Goal: Task Accomplishment & Management: Use online tool/utility

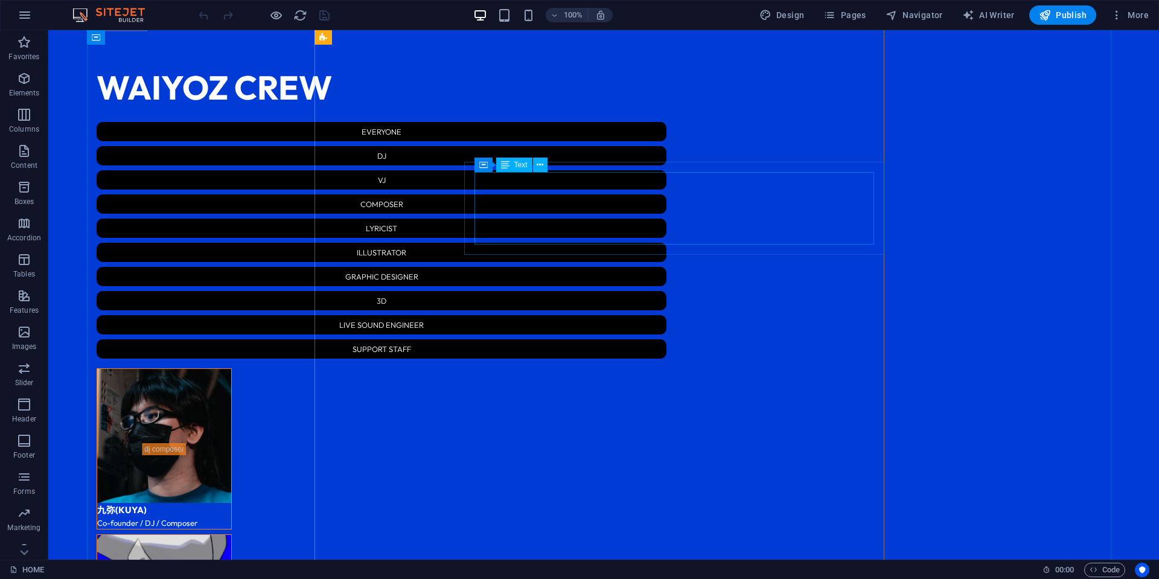
scroll to position [2215, 0]
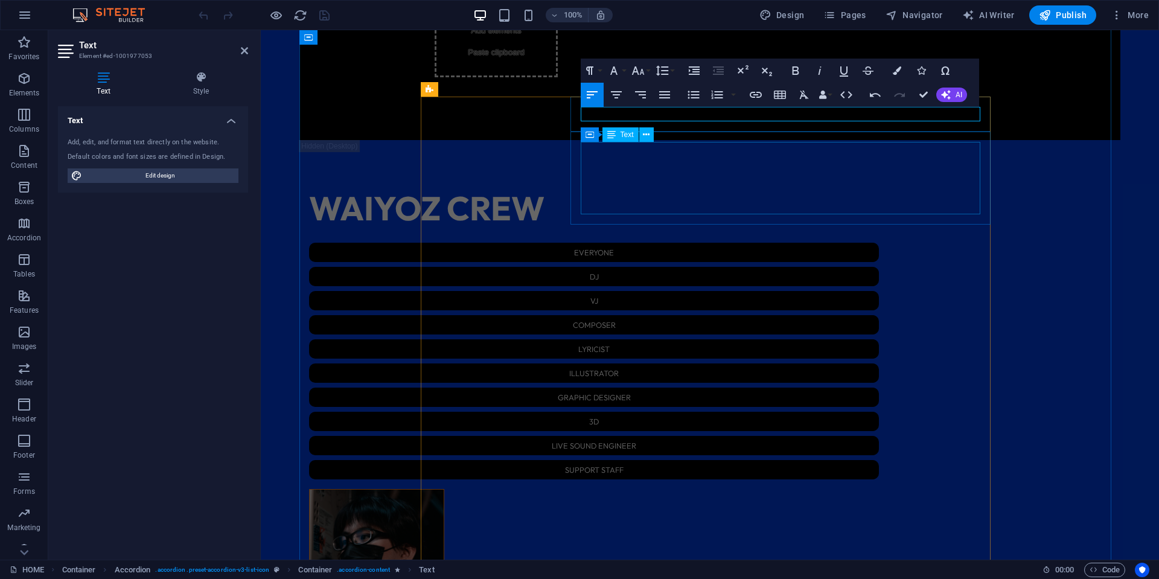
scroll to position [0, 2]
drag, startPoint x: 714, startPoint y: 111, endPoint x: 705, endPoint y: 114, distance: 9.5
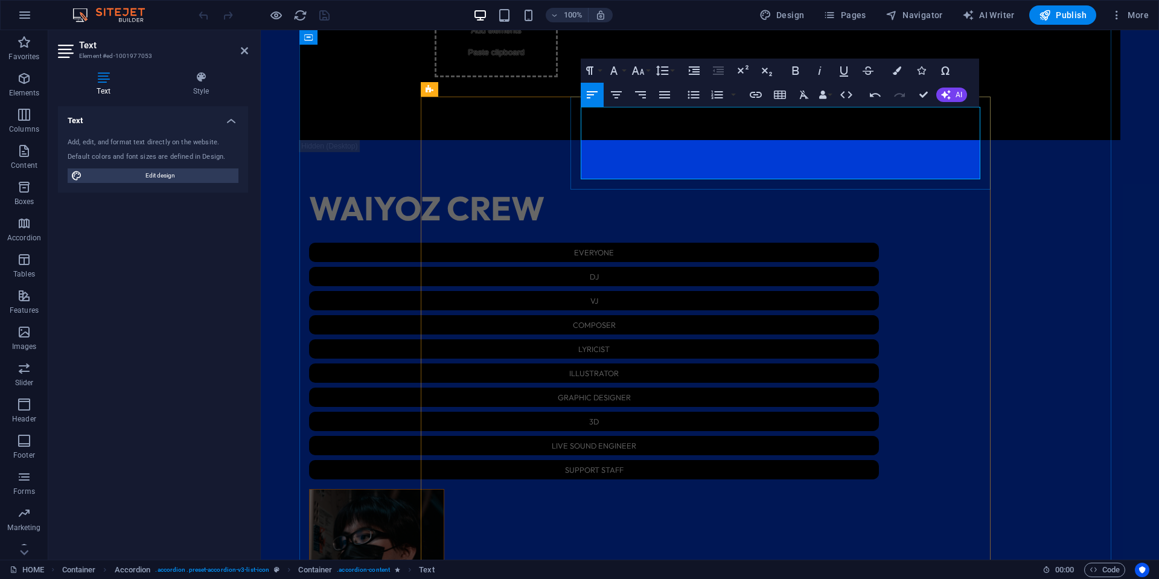
drag, startPoint x: 608, startPoint y: 146, endPoint x: 852, endPoint y: 136, distance: 244.8
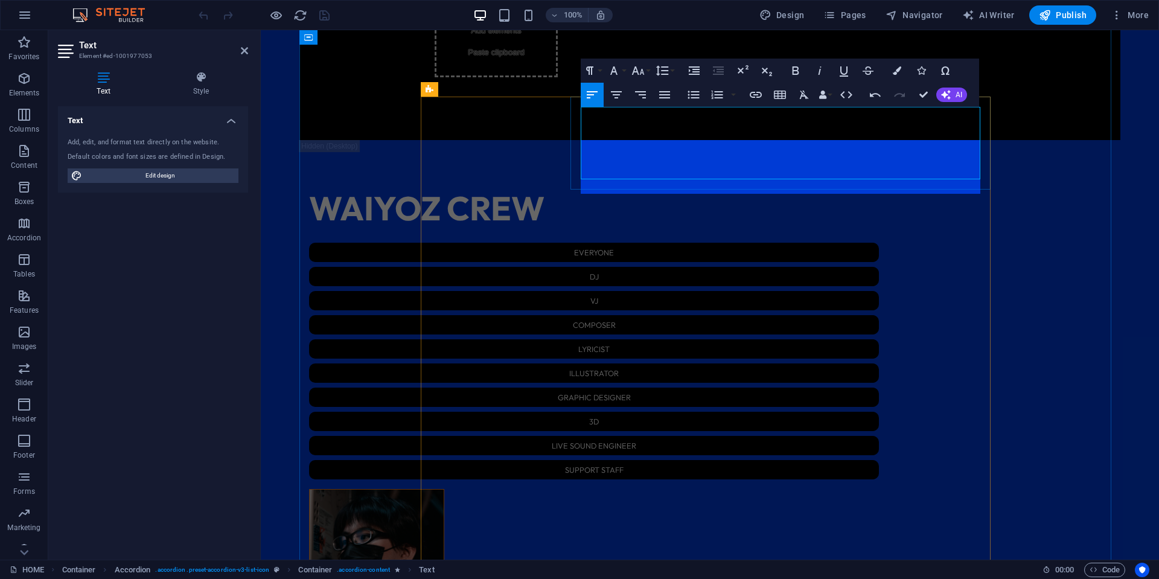
scroll to position [0, 9]
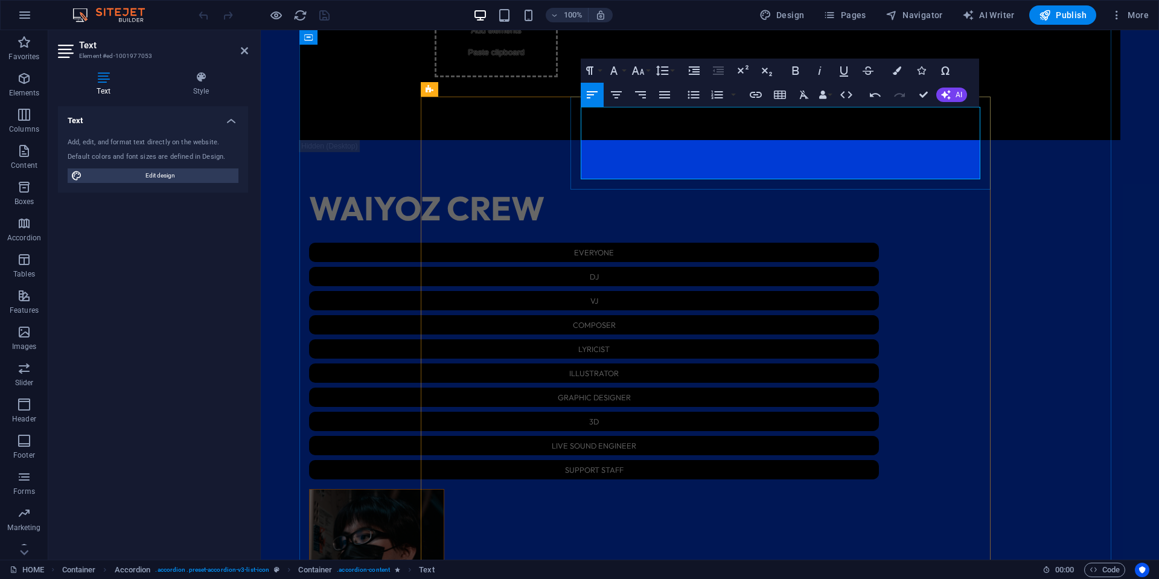
drag, startPoint x: 850, startPoint y: 173, endPoint x: 789, endPoint y: 176, distance: 61.7
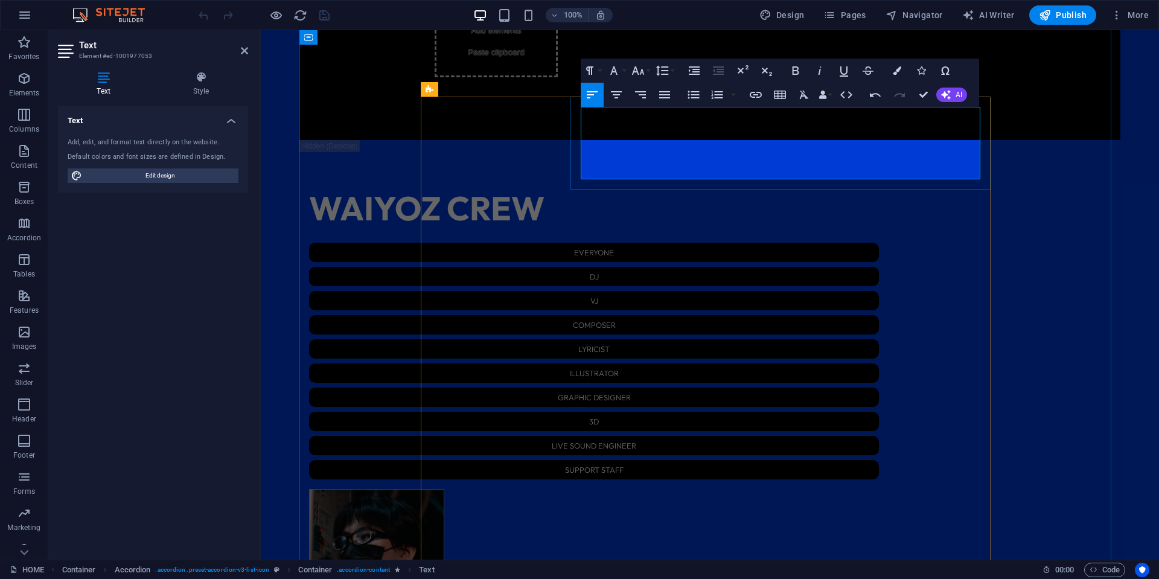
drag, startPoint x: 787, startPoint y: 172, endPoint x: 824, endPoint y: 176, distance: 37.6
copy p "(TW)"
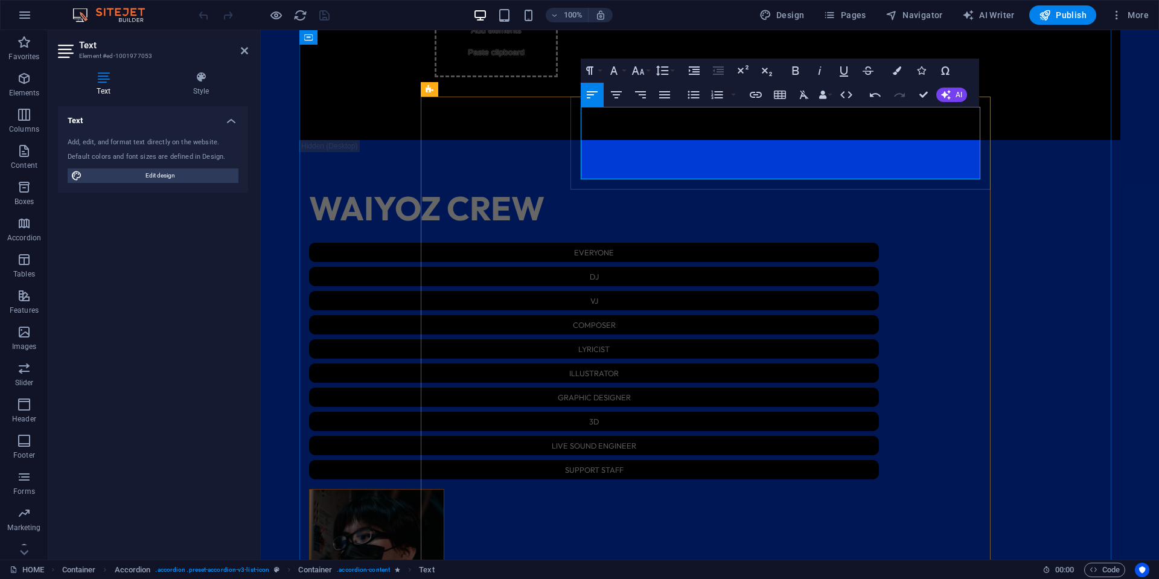
drag, startPoint x: 784, startPoint y: 144, endPoint x: 565, endPoint y: 143, distance: 218.6
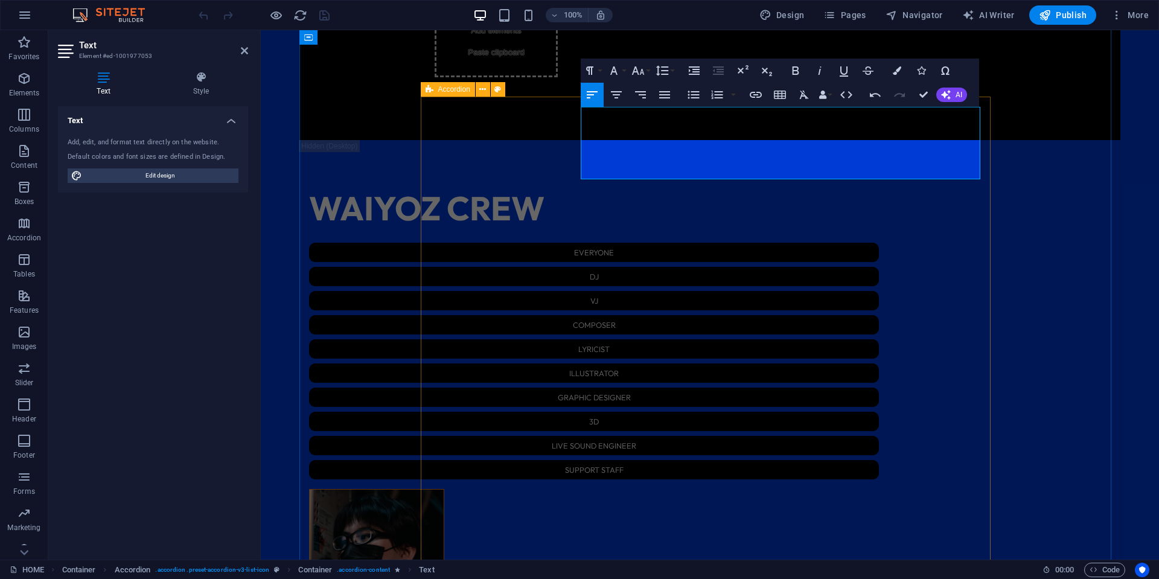
copy p "[DATE] - [GEOGRAPHIC_DATA] Chilling @ EDEN新宿 ([GEOGRAPHIC_DATA])"
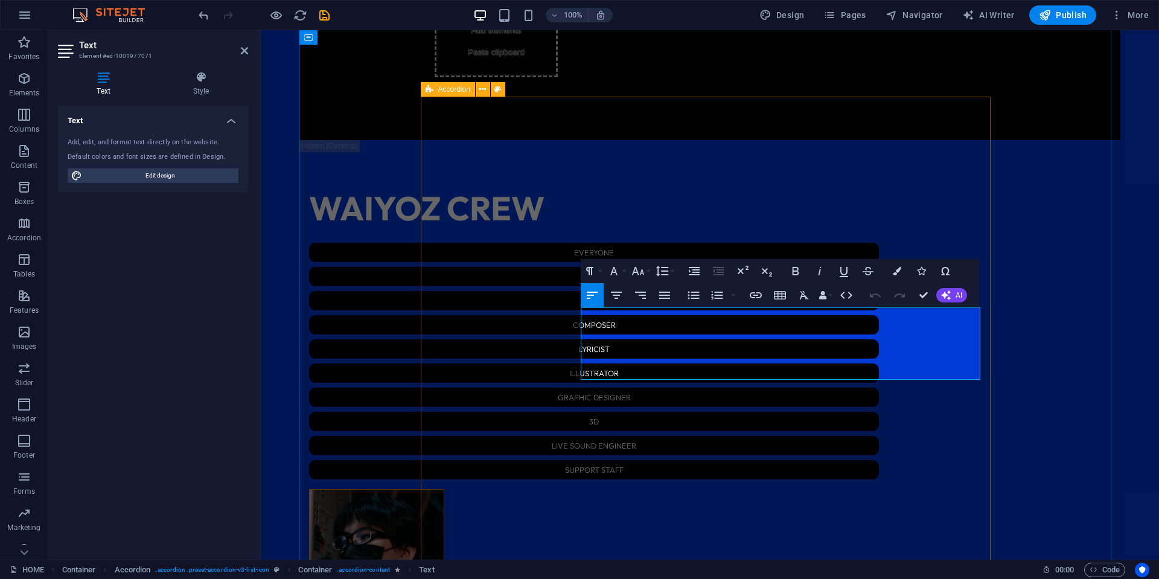
drag, startPoint x: 722, startPoint y: 375, endPoint x: 567, endPoint y: 312, distance: 167.4
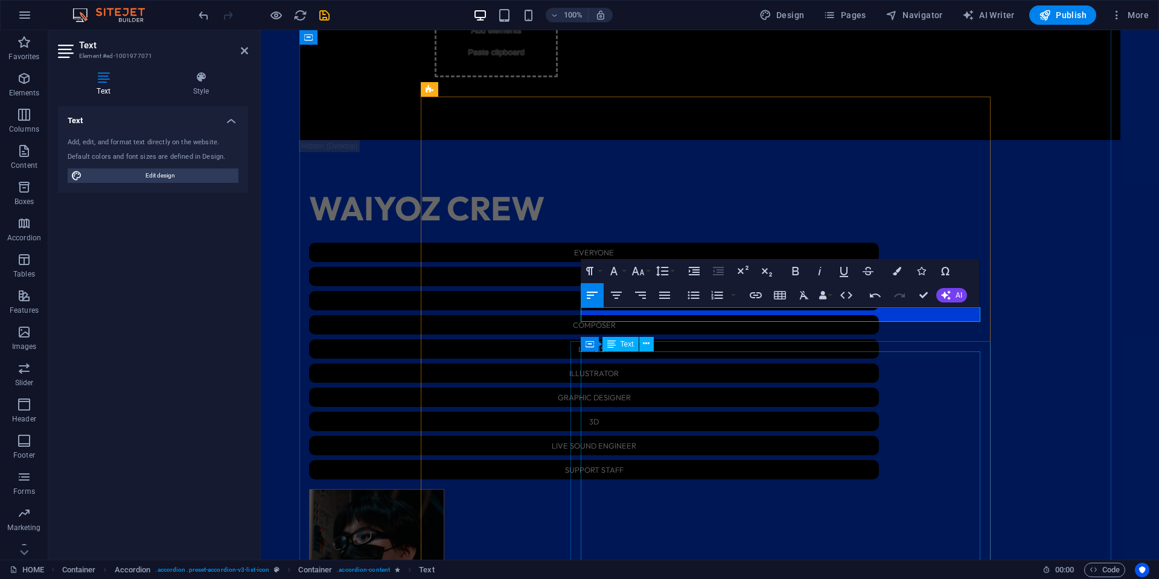
scroll to position [0, 5]
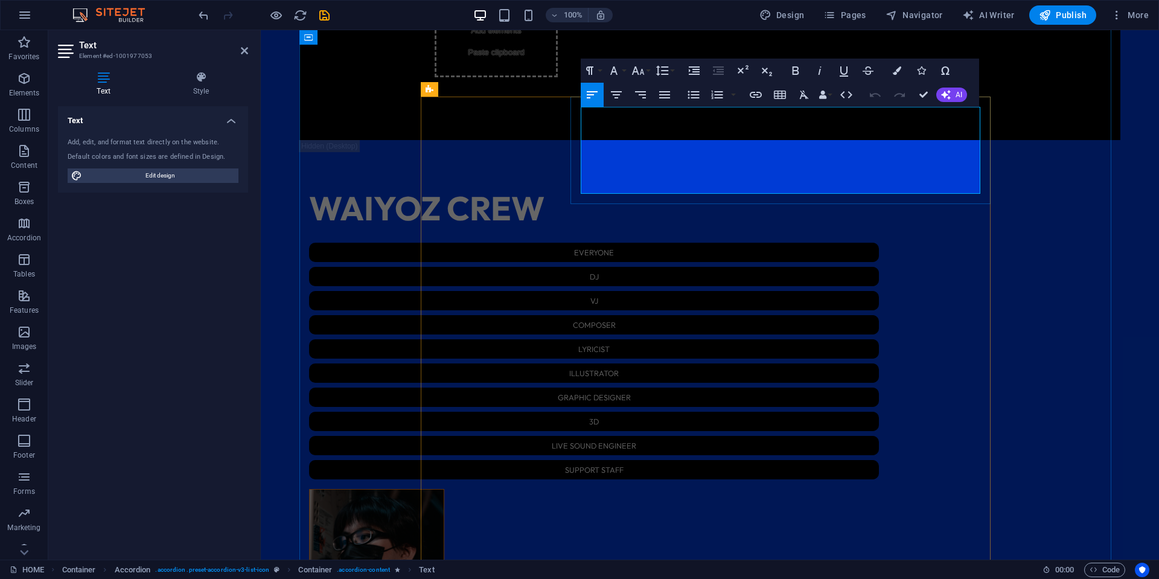
copy span "/"
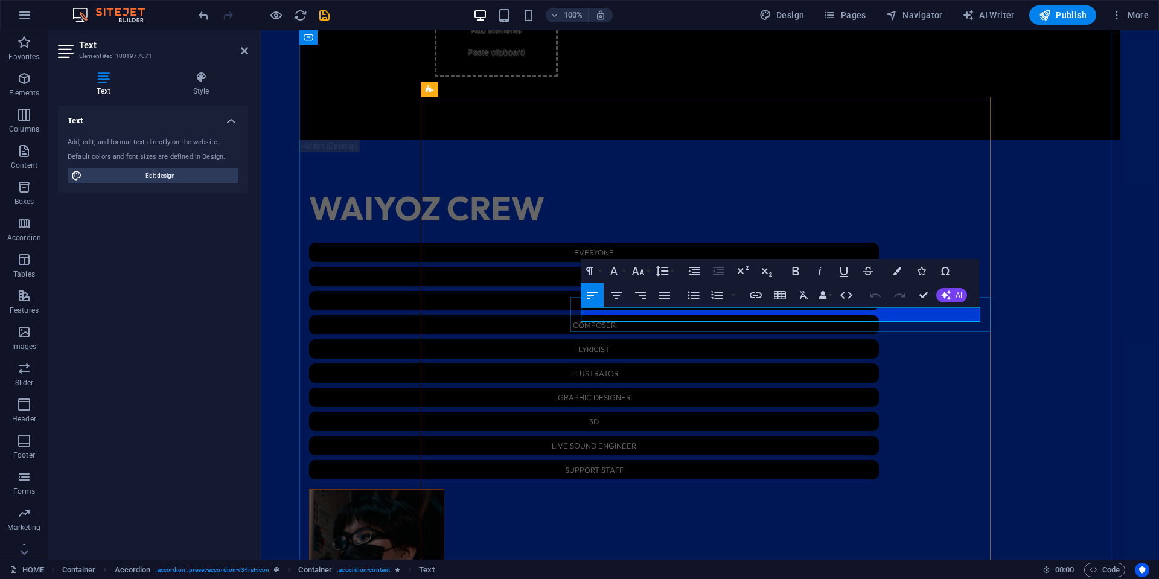
drag, startPoint x: 655, startPoint y: 319, endPoint x: 576, endPoint y: 312, distance: 78.9
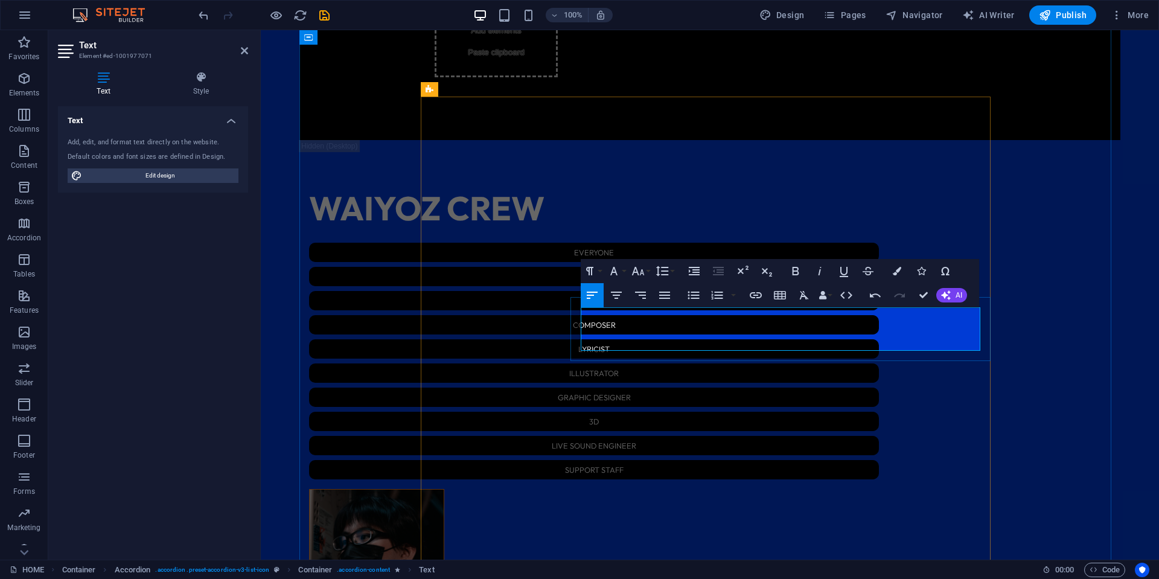
click at [594, 307] on button "Align Left" at bounding box center [592, 295] width 23 height 24
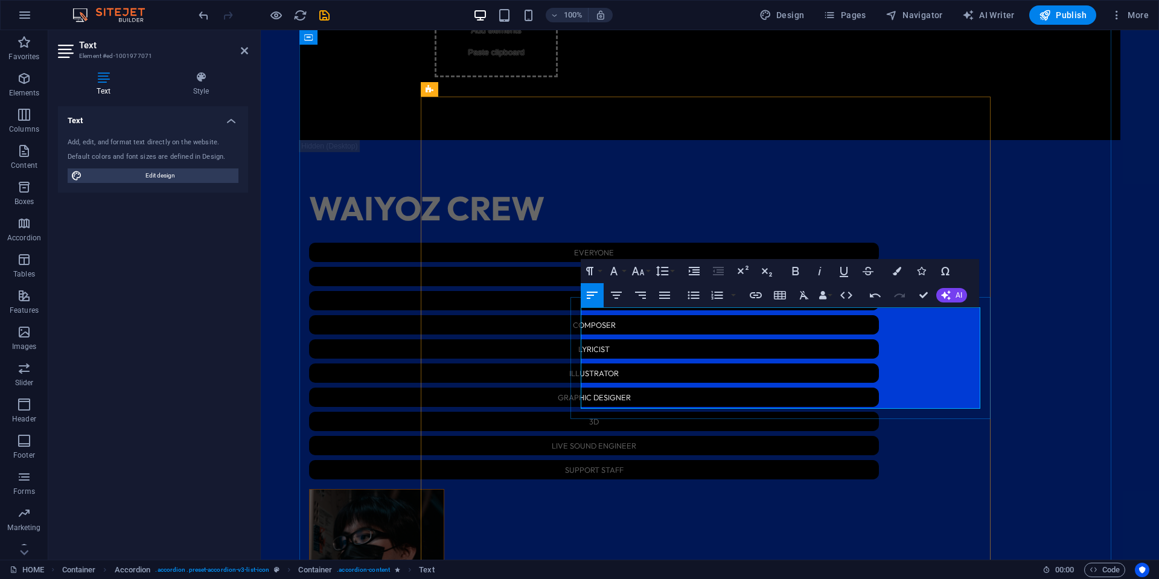
scroll to position [0, 4]
drag, startPoint x: 751, startPoint y: 313, endPoint x: 642, endPoint y: 313, distance: 109.3
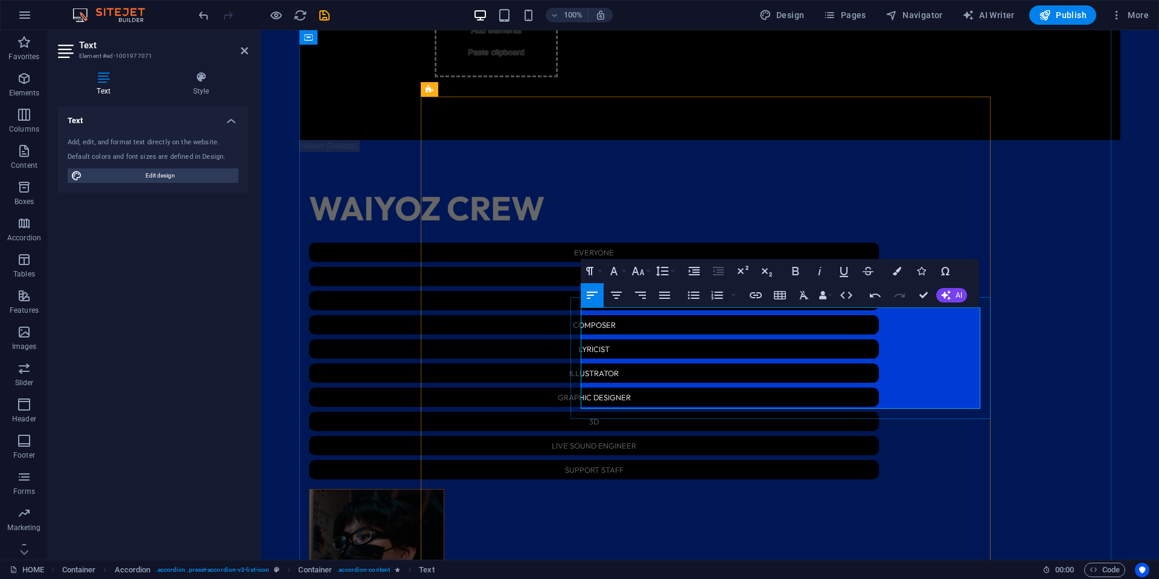
scroll to position [0, 5]
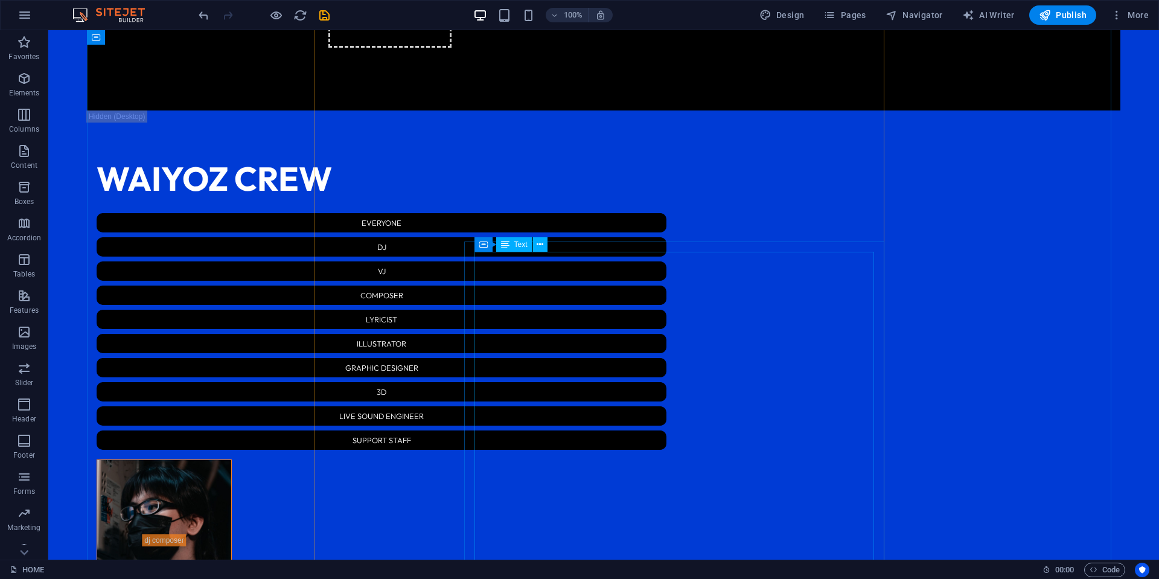
scroll to position [2396, 0]
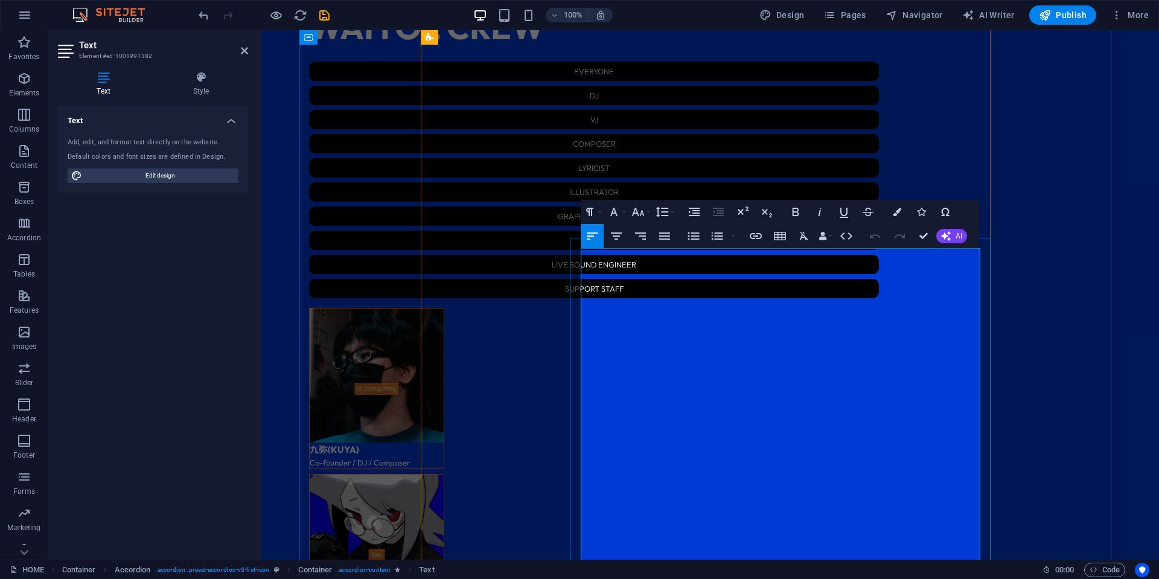
click at [608, 216] on icon "button" at bounding box center [614, 212] width 14 height 14
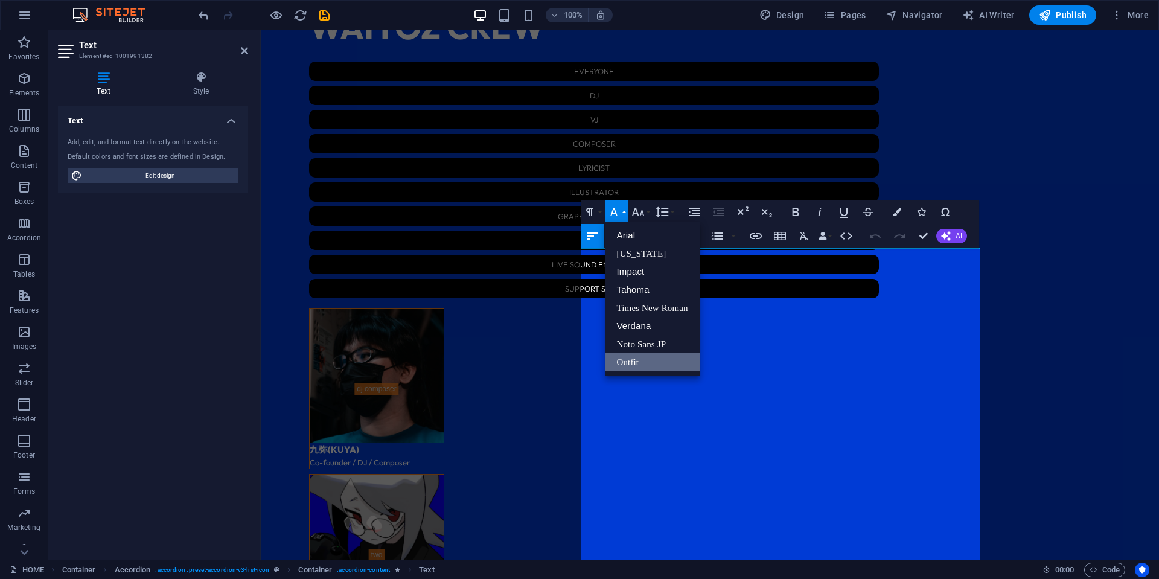
scroll to position [0, 0]
click at [608, 216] on icon "button" at bounding box center [614, 212] width 14 height 14
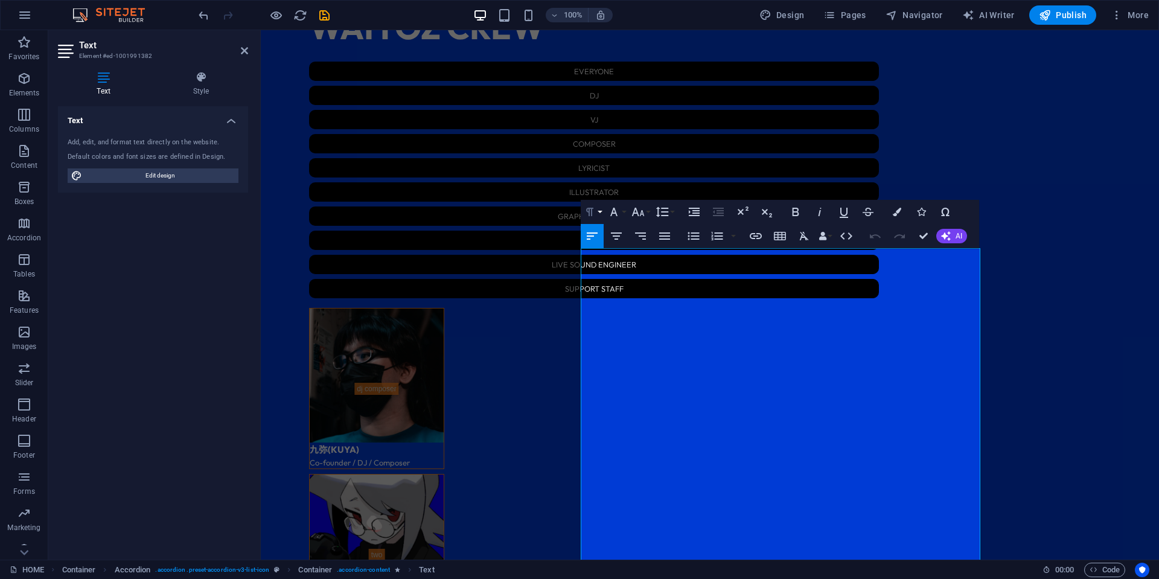
click at [594, 210] on icon "button" at bounding box center [590, 212] width 14 height 14
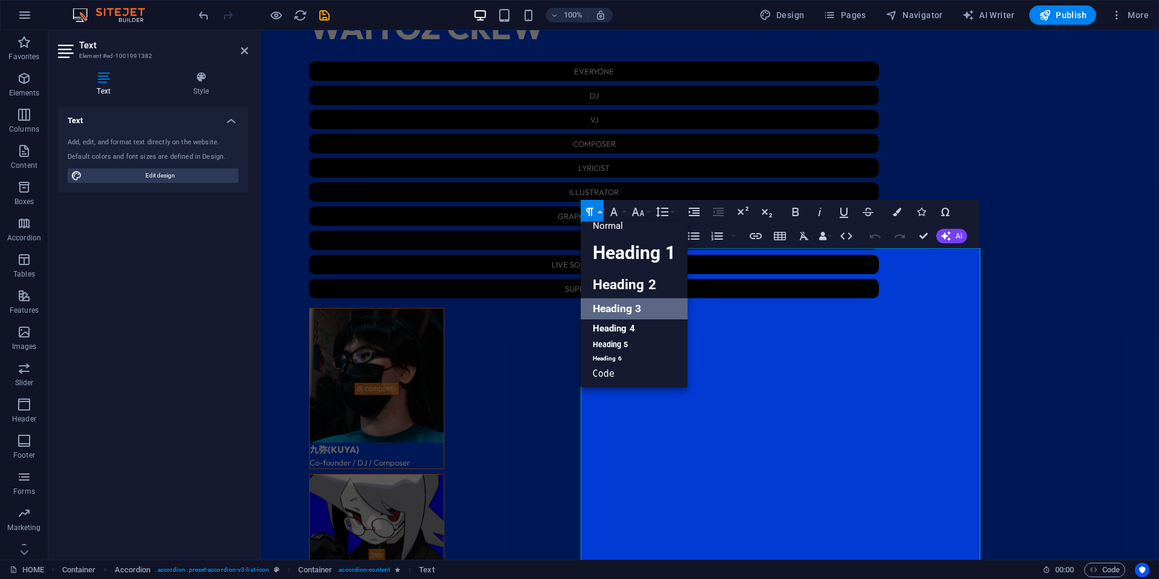
scroll to position [10, 0]
click at [594, 210] on icon "button" at bounding box center [590, 212] width 14 height 14
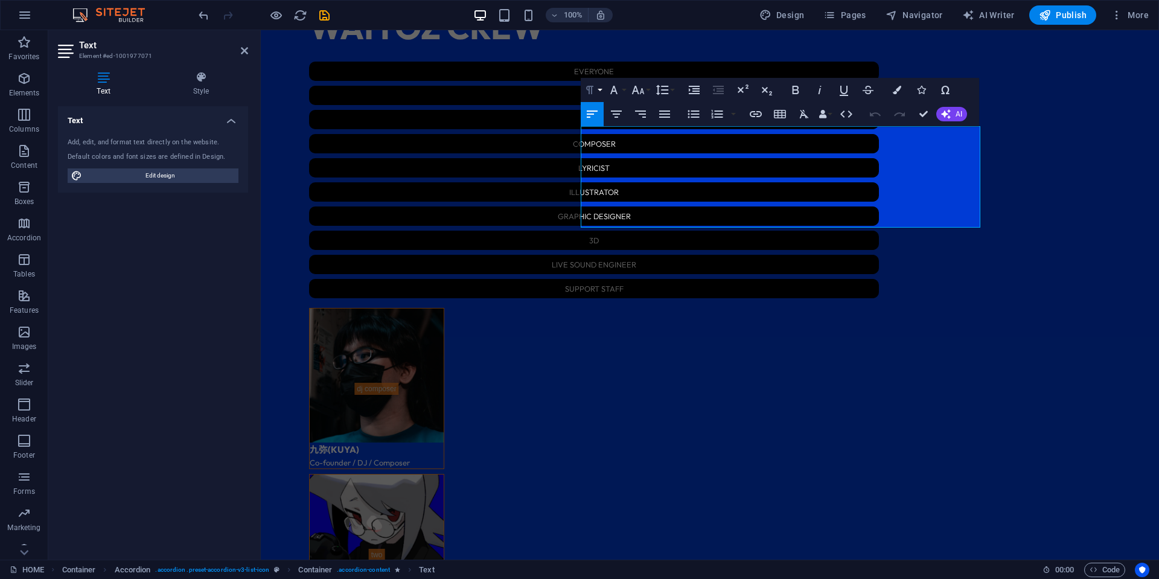
click at [597, 88] on button "Paragraph Format" at bounding box center [592, 90] width 23 height 24
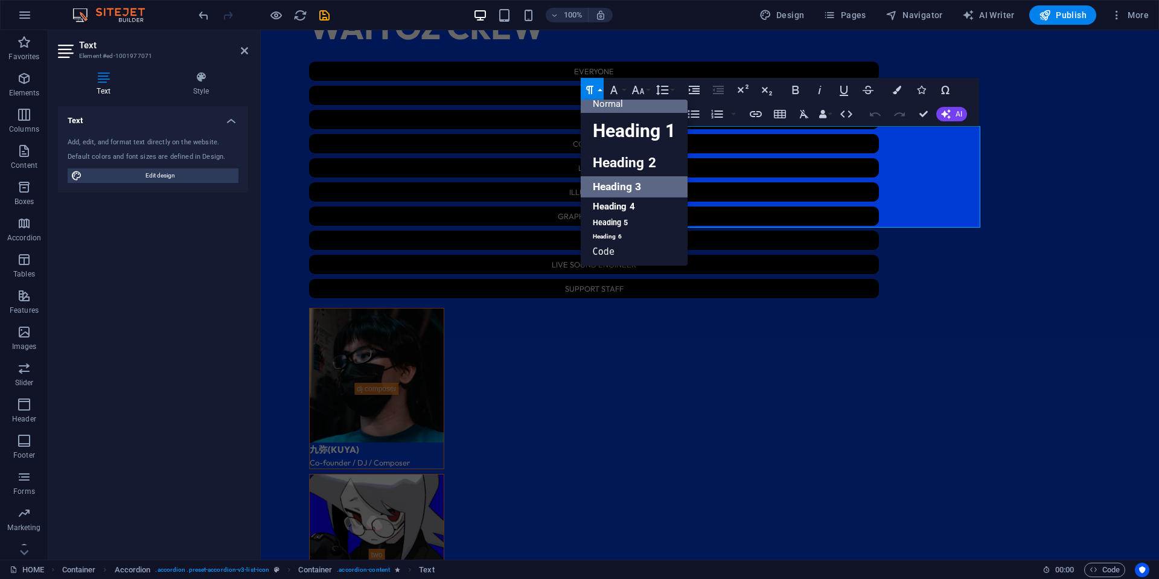
click at [627, 188] on link "Heading 3" at bounding box center [634, 186] width 107 height 21
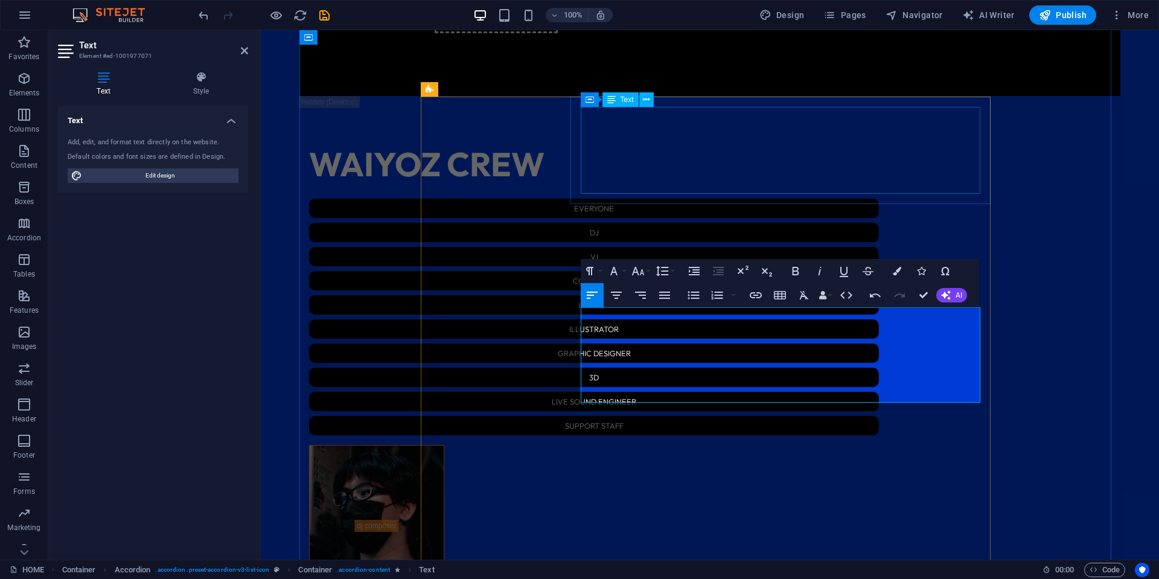
scroll to position [2215, 0]
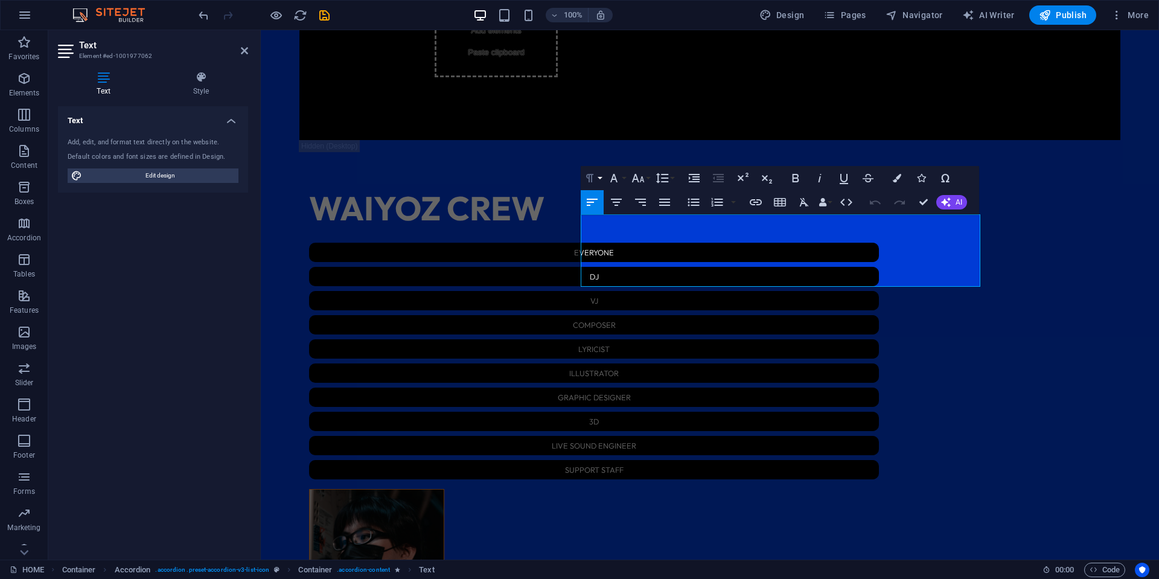
click at [592, 175] on icon "button" at bounding box center [589, 178] width 7 height 8
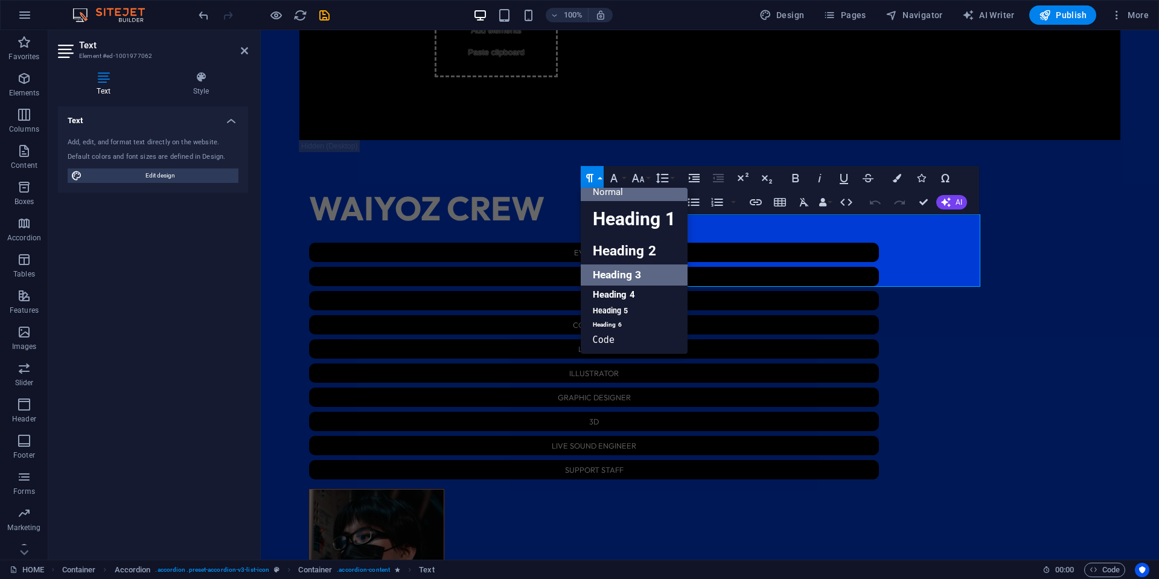
scroll to position [10, 0]
click at [641, 271] on link "Heading 3" at bounding box center [634, 275] width 107 height 21
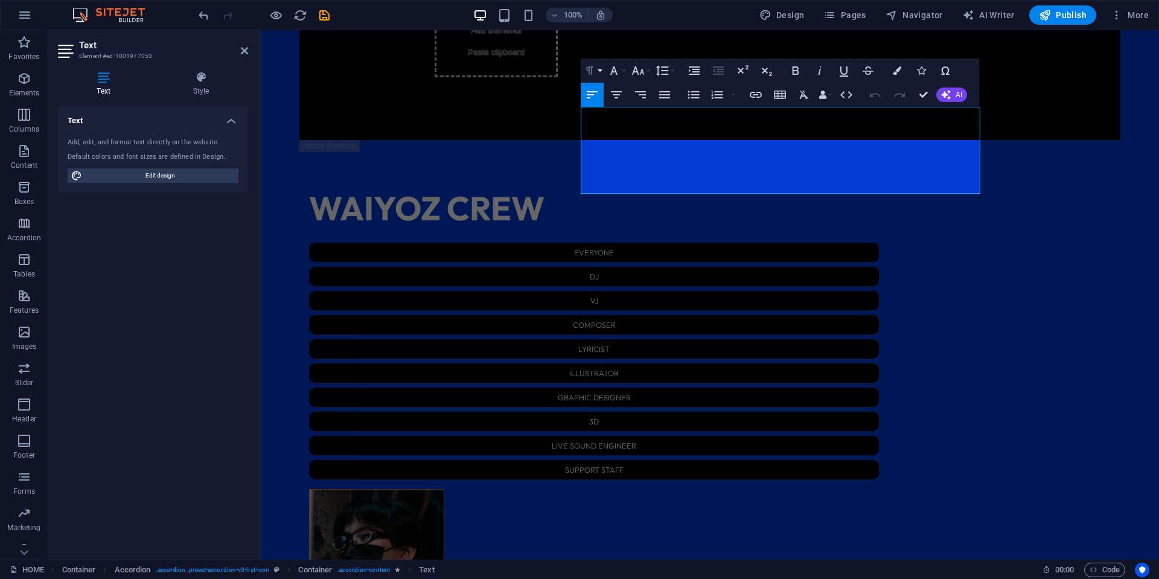
click at [595, 71] on icon "button" at bounding box center [590, 70] width 14 height 14
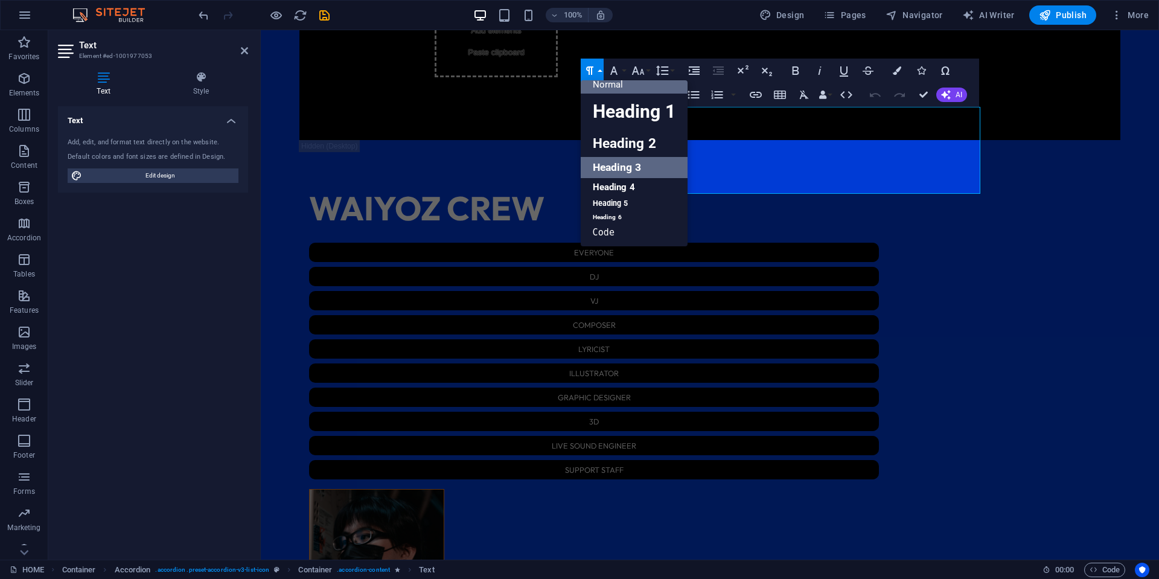
click at [649, 170] on link "Heading 3" at bounding box center [634, 167] width 107 height 21
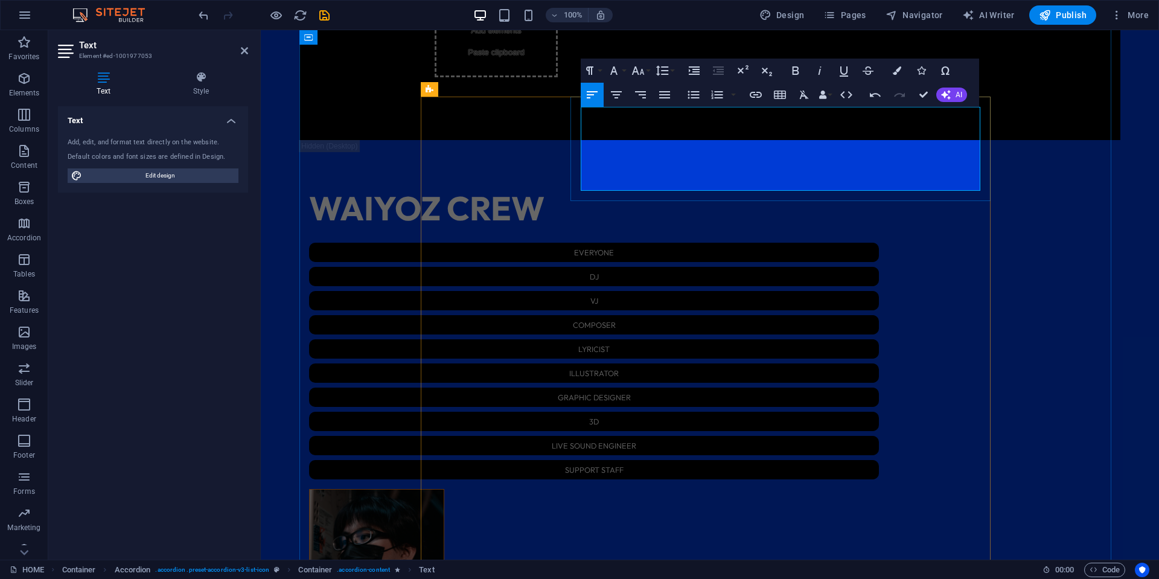
drag, startPoint x: 713, startPoint y: 173, endPoint x: 736, endPoint y: 175, distance: 23.0
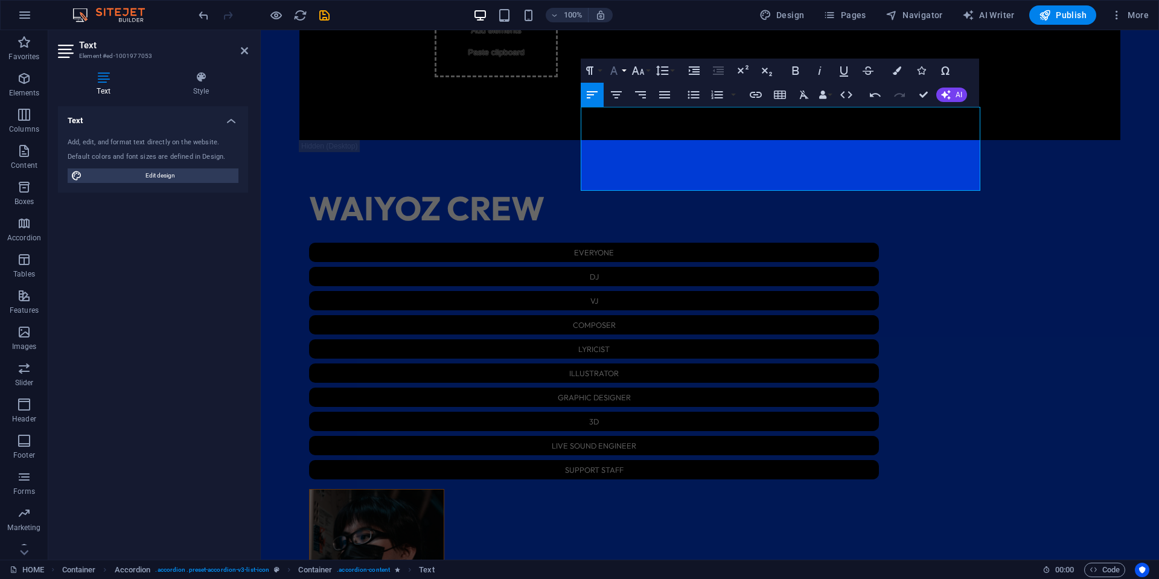
click at [617, 72] on icon "button" at bounding box center [614, 70] width 14 height 14
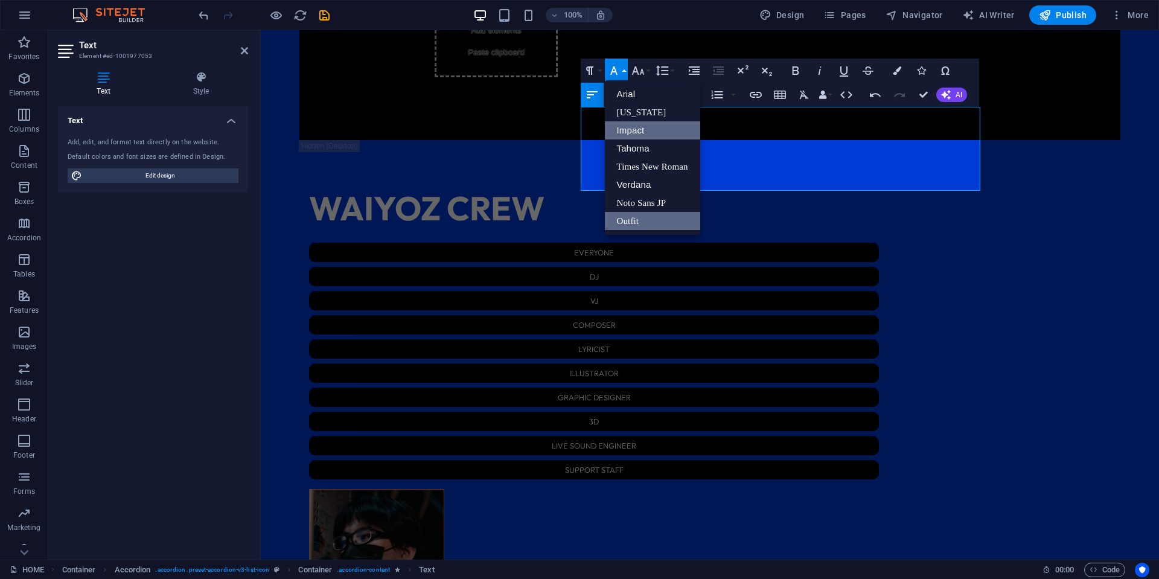
scroll to position [0, 0]
drag, startPoint x: 650, startPoint y: 200, endPoint x: 402, endPoint y: 165, distance: 250.1
click at [650, 200] on link "Noto Sans JP" at bounding box center [652, 203] width 95 height 18
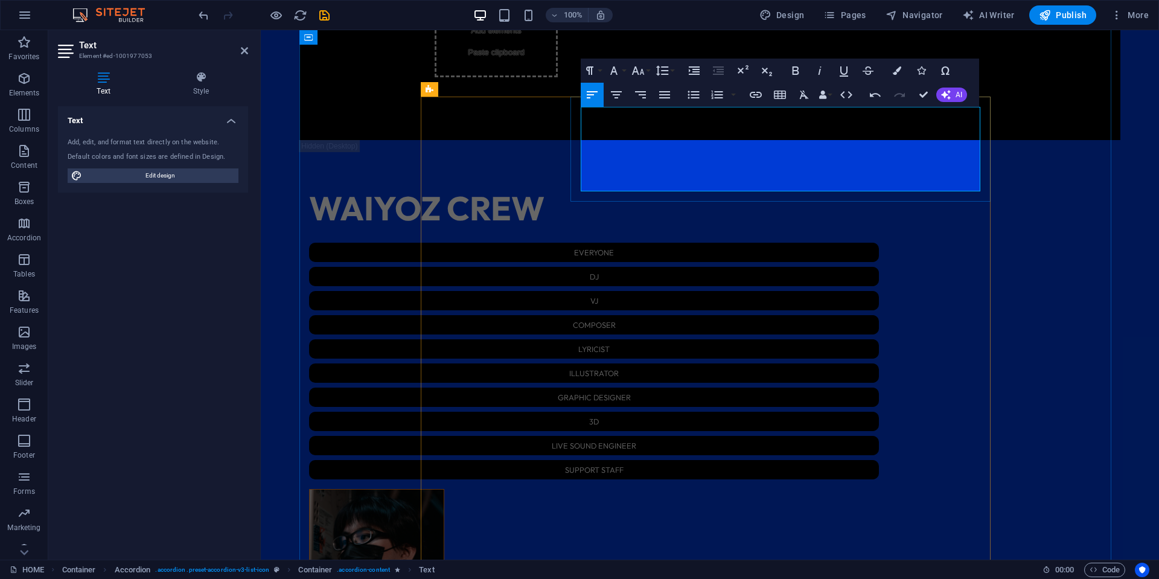
drag, startPoint x: 734, startPoint y: 171, endPoint x: 711, endPoint y: 169, distance: 23.0
copy span "米哥窟"
drag, startPoint x: 705, startPoint y: 186, endPoint x: 729, endPoint y: 187, distance: 24.2
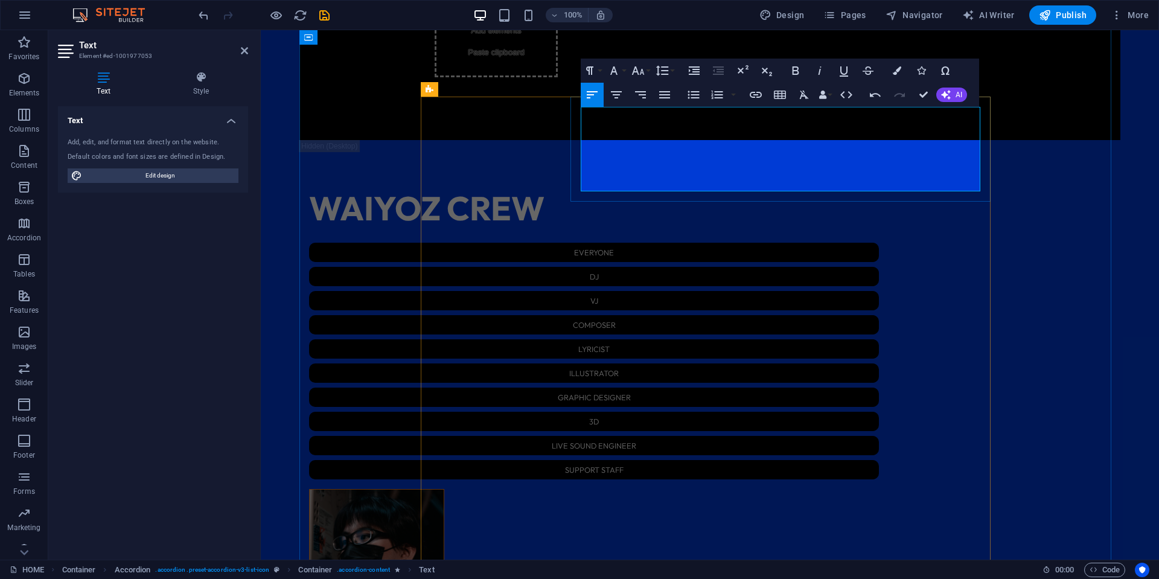
drag, startPoint x: 731, startPoint y: 179, endPoint x: 708, endPoint y: 179, distance: 22.9
click at [619, 74] on icon "button" at bounding box center [614, 70] width 14 height 14
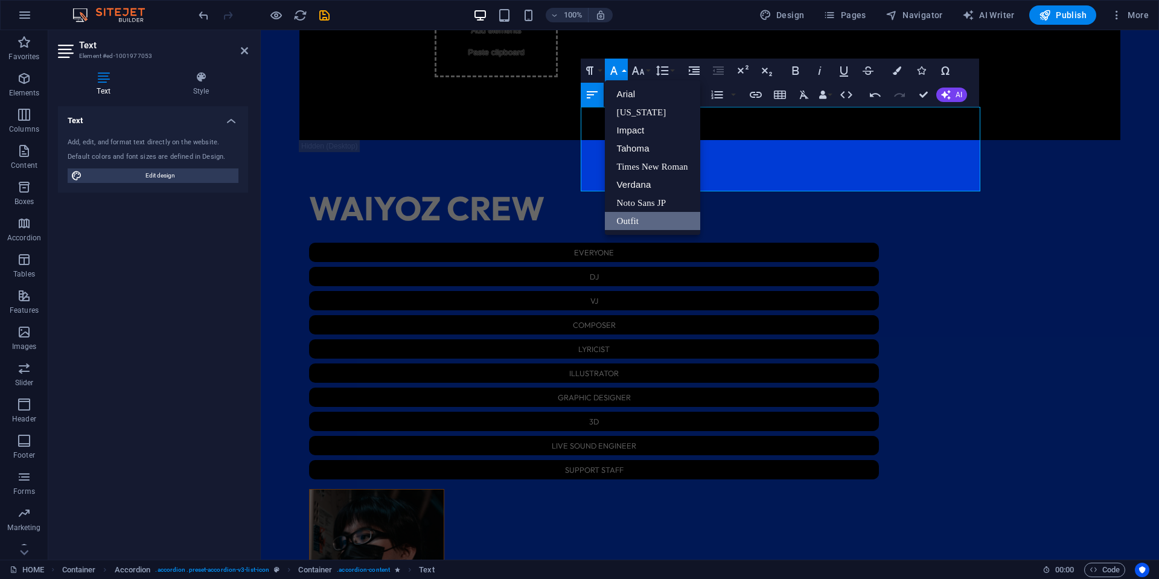
scroll to position [0, 0]
click at [646, 206] on link "Noto Sans JP" at bounding box center [652, 203] width 95 height 18
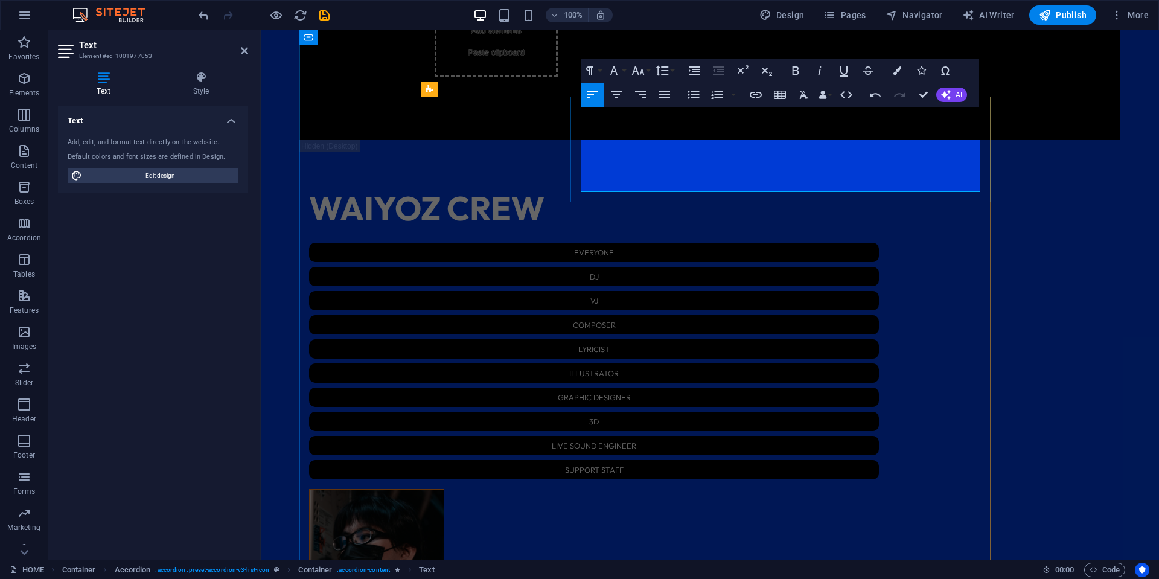
drag, startPoint x: 749, startPoint y: 159, endPoint x: 729, endPoint y: 155, distance: 20.4
click at [614, 72] on icon "button" at bounding box center [614, 70] width 7 height 8
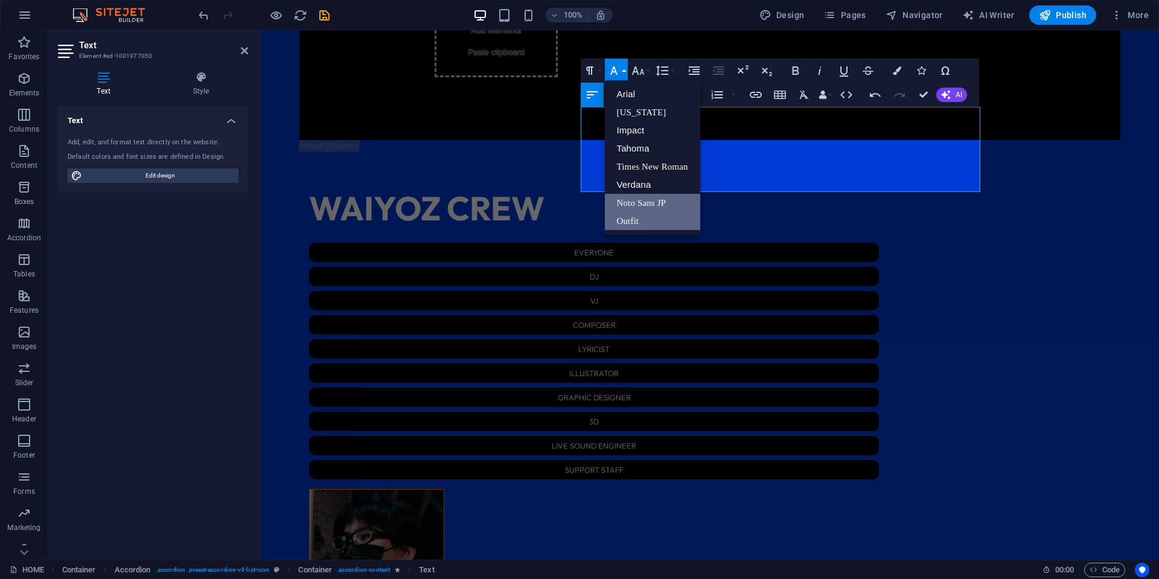
click at [668, 200] on link "Noto Sans JP" at bounding box center [652, 203] width 95 height 18
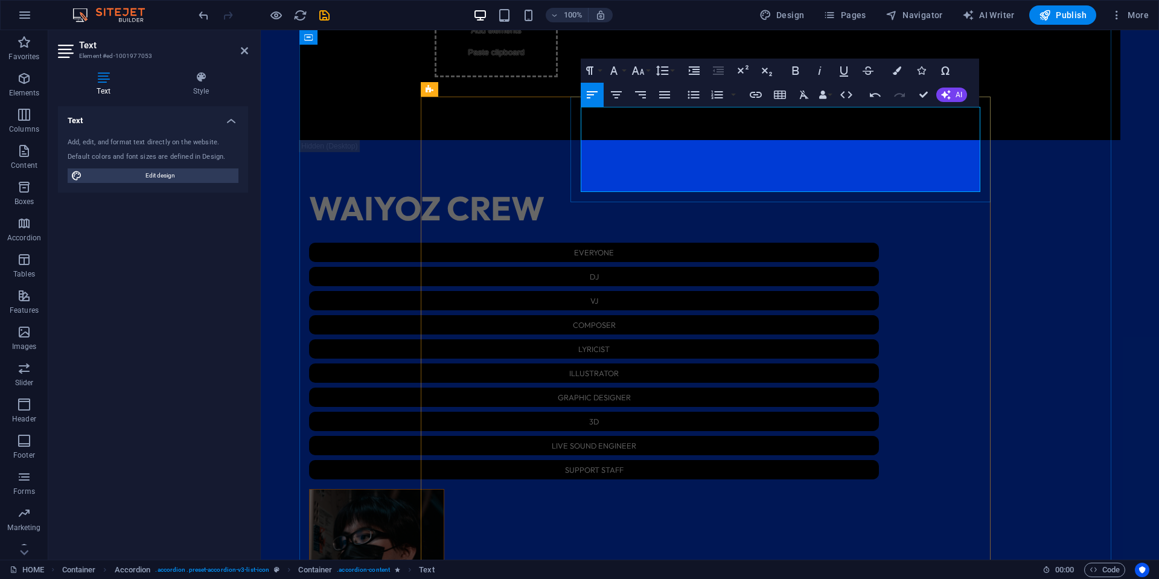
drag, startPoint x: 754, startPoint y: 142, endPoint x: 928, endPoint y: 133, distance: 173.5
drag, startPoint x: 619, startPoint y: 76, endPoint x: 620, endPoint y: 111, distance: 34.4
click at [619, 75] on icon "button" at bounding box center [614, 70] width 14 height 14
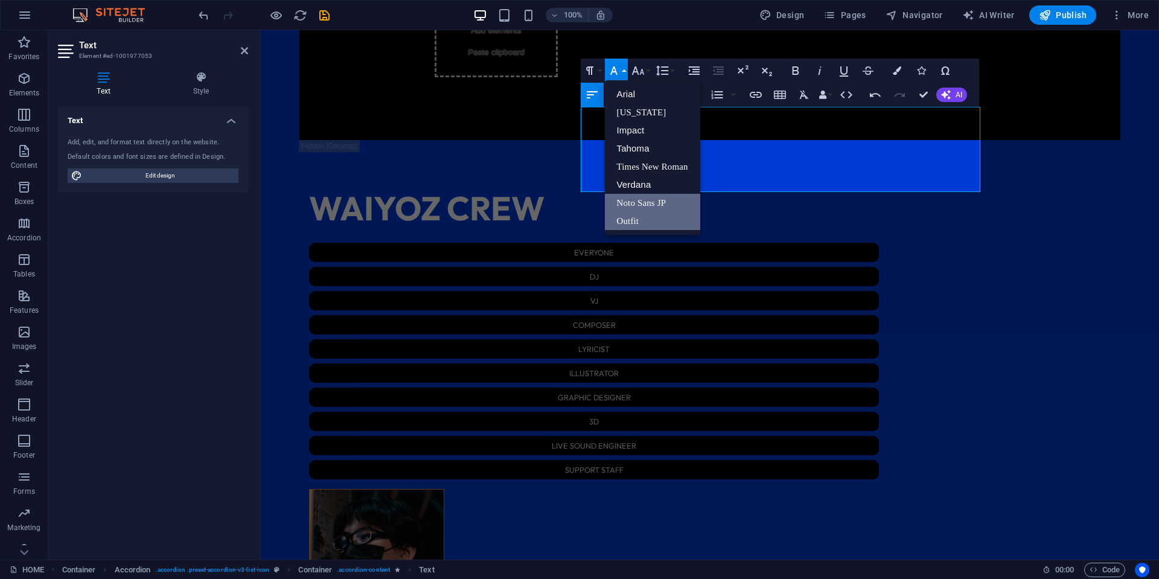
click at [636, 199] on link "Noto Sans JP" at bounding box center [652, 203] width 95 height 18
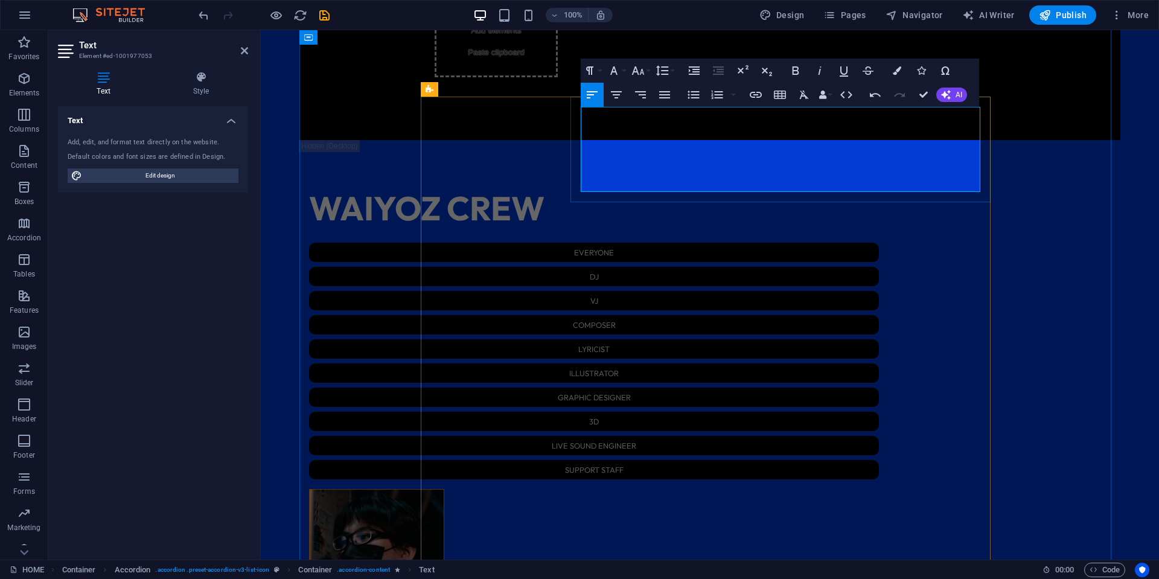
drag, startPoint x: 793, startPoint y: 128, endPoint x: 766, endPoint y: 129, distance: 27.2
click at [624, 69] on button "Font Family" at bounding box center [616, 71] width 23 height 24
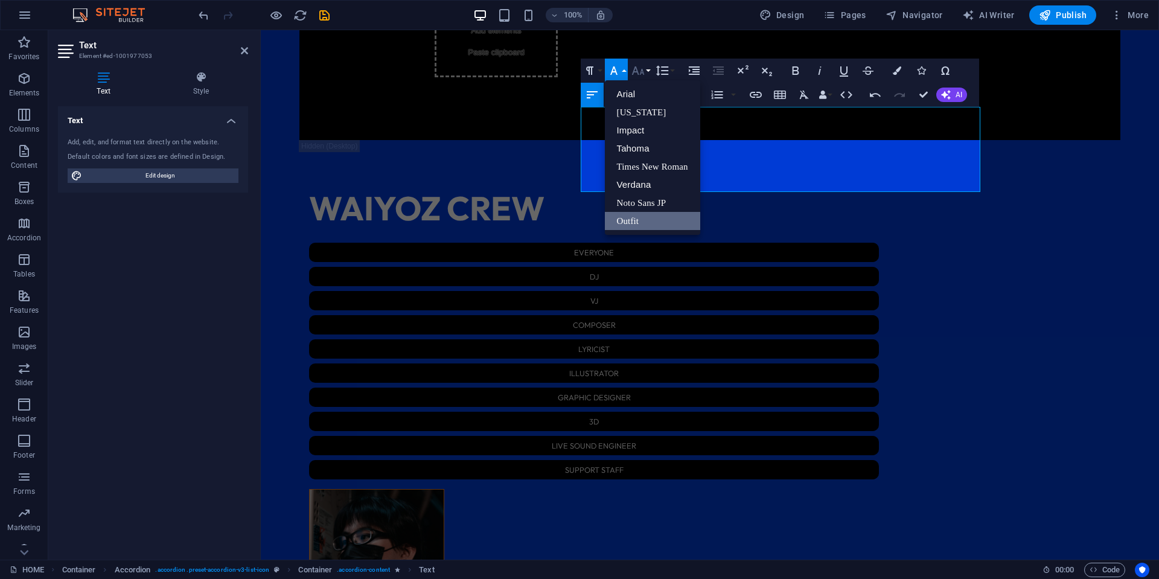
click at [639, 71] on icon "button" at bounding box center [638, 70] width 14 height 14
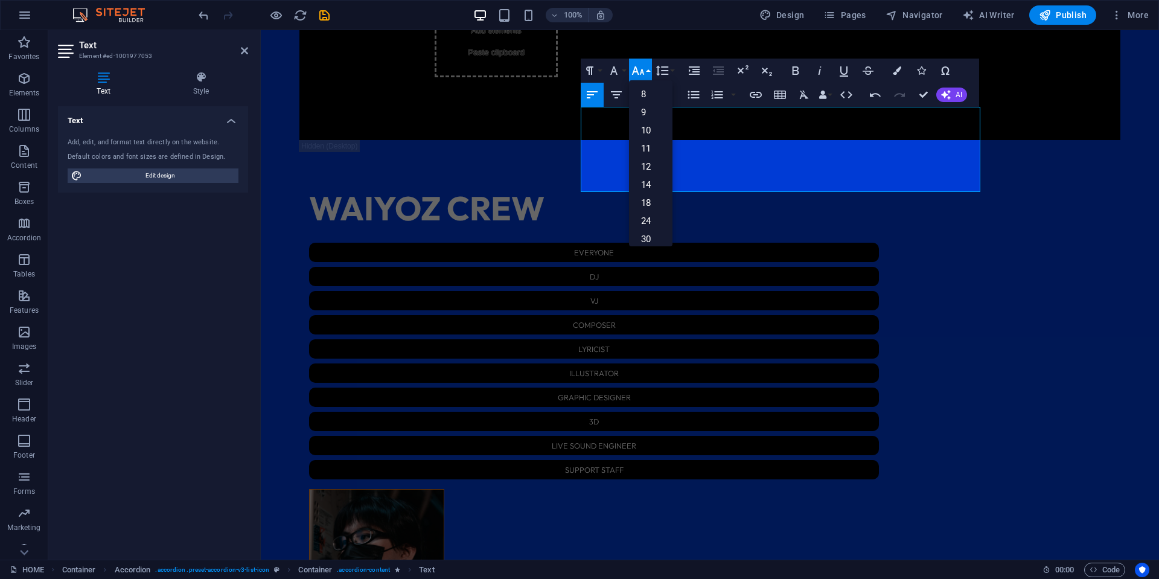
click at [639, 71] on icon "button" at bounding box center [638, 70] width 14 height 14
click at [623, 71] on button "Font Family" at bounding box center [616, 71] width 23 height 24
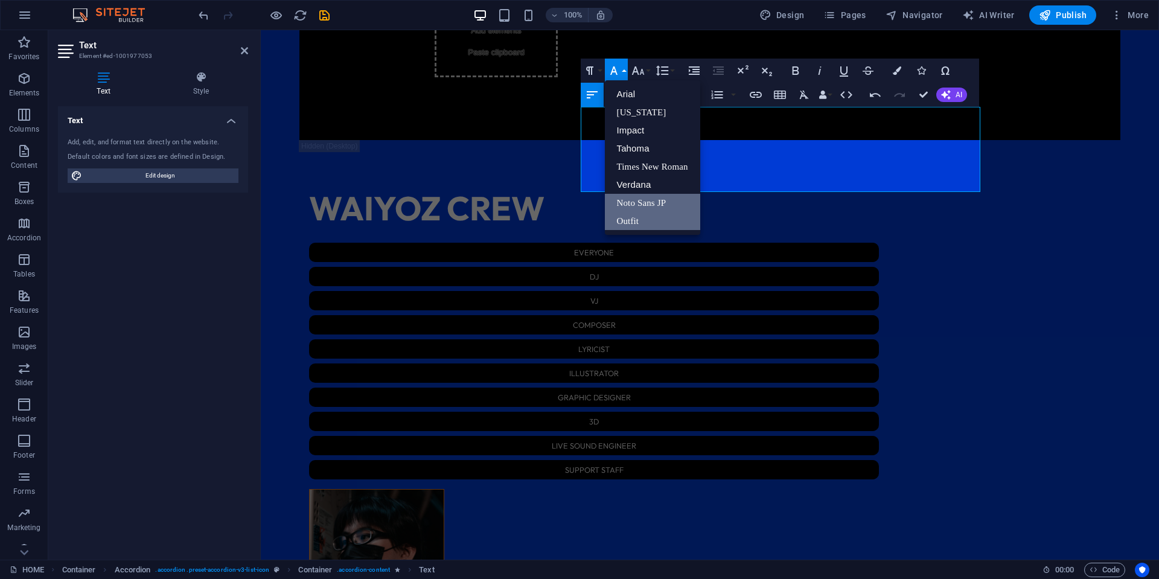
click at [661, 199] on link "Noto Sans JP" at bounding box center [652, 203] width 95 height 18
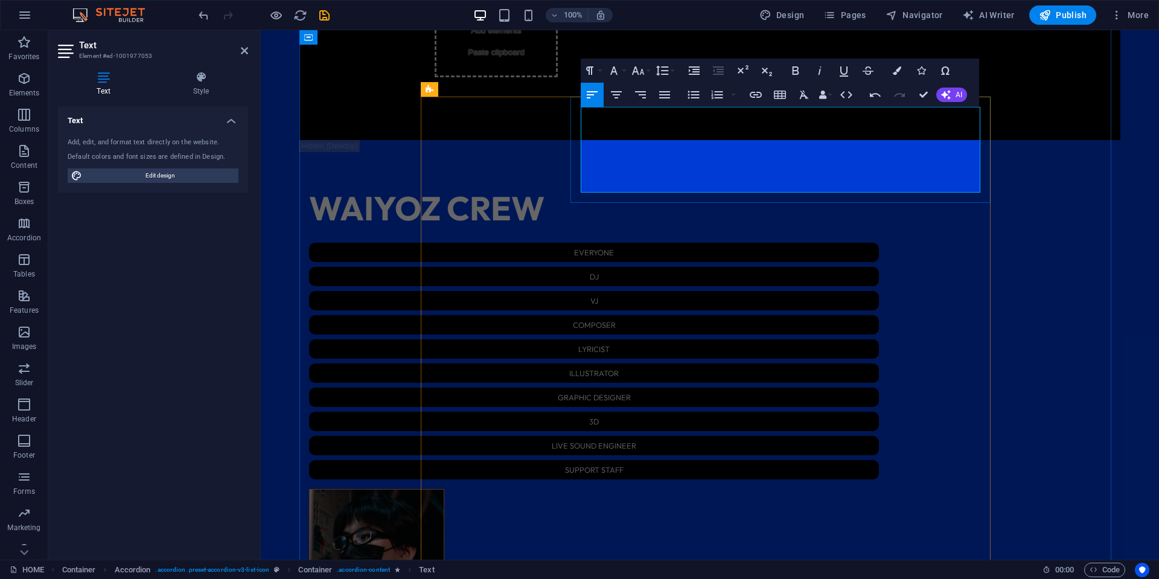
drag, startPoint x: 774, startPoint y: 118, endPoint x: 724, endPoint y: 114, distance: 50.3
click at [623, 69] on button "Font Family" at bounding box center [616, 71] width 23 height 24
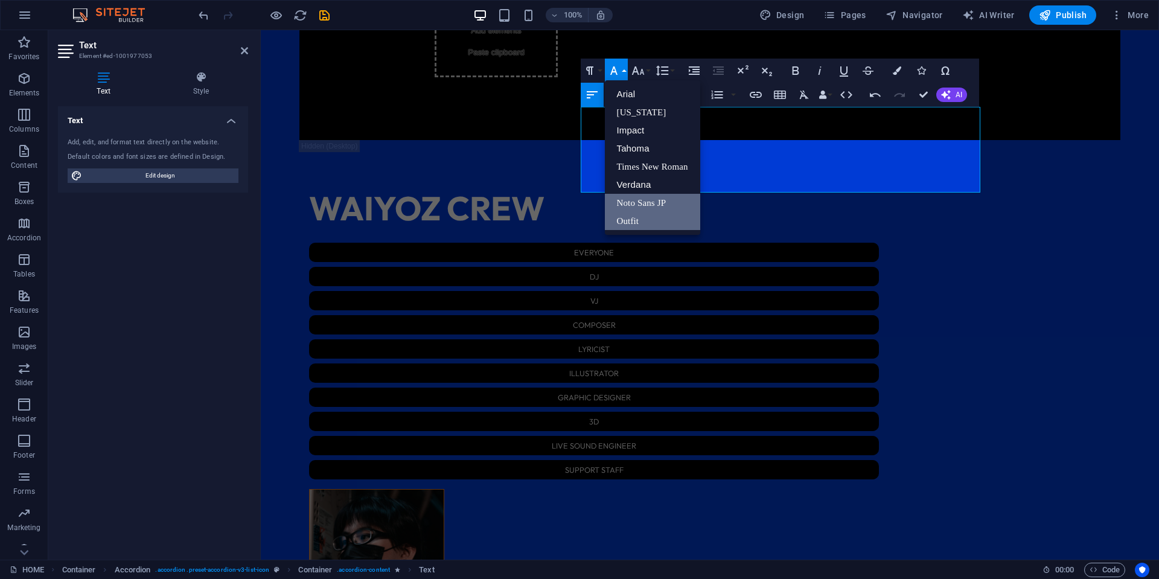
click at [662, 196] on link "Noto Sans JP" at bounding box center [652, 203] width 95 height 18
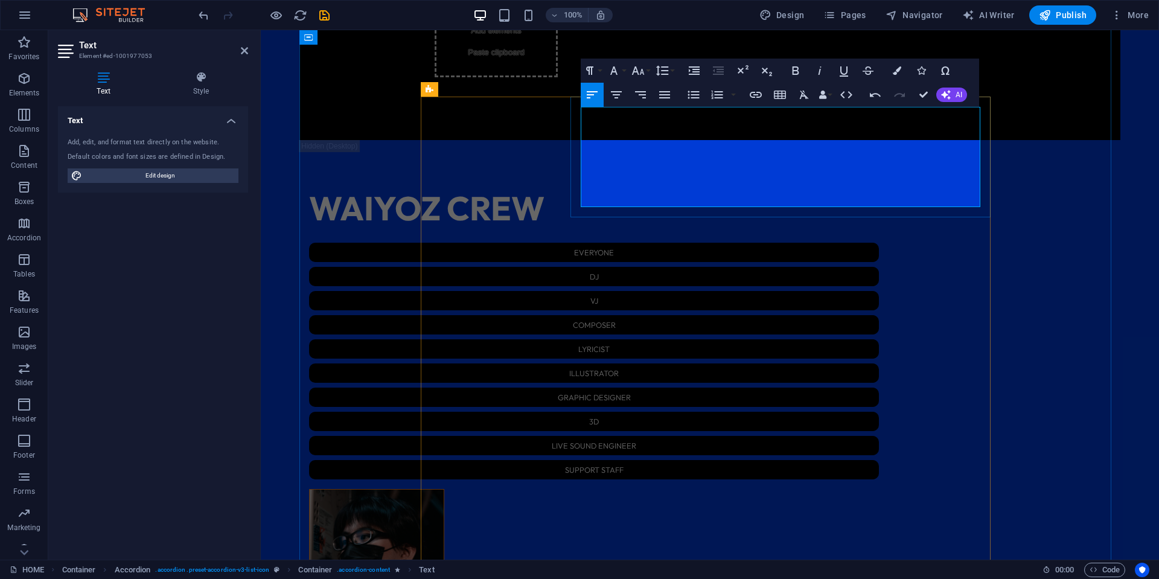
scroll to position [0, 2]
drag, startPoint x: 606, startPoint y: 112, endPoint x: 578, endPoint y: 103, distance: 29.8
click at [615, 69] on icon "button" at bounding box center [614, 70] width 14 height 14
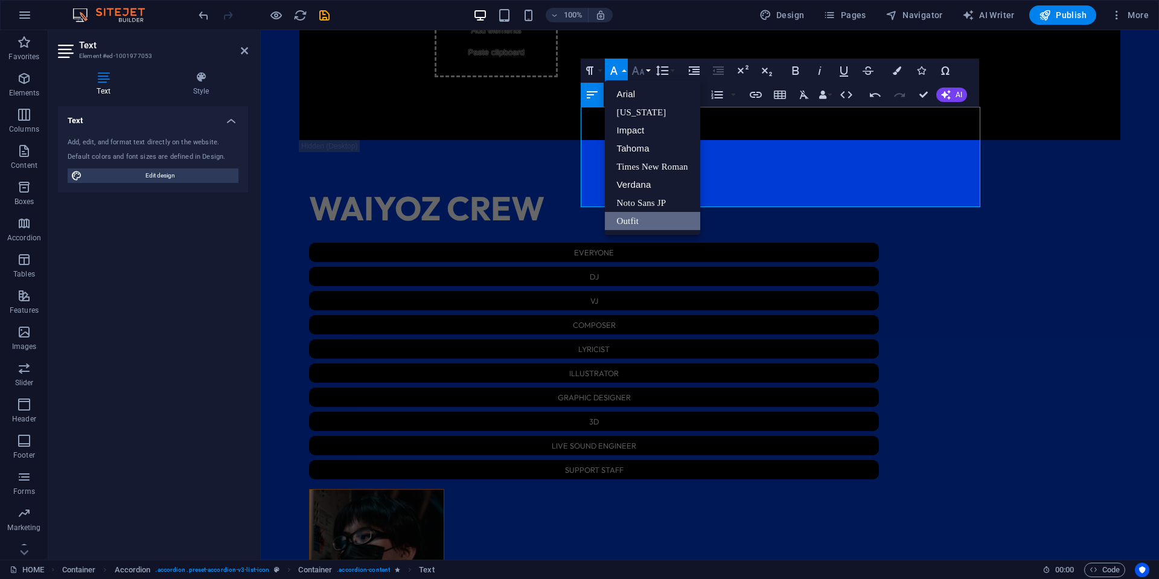
scroll to position [0, 0]
click at [656, 204] on link "Noto Sans JP" at bounding box center [652, 203] width 95 height 18
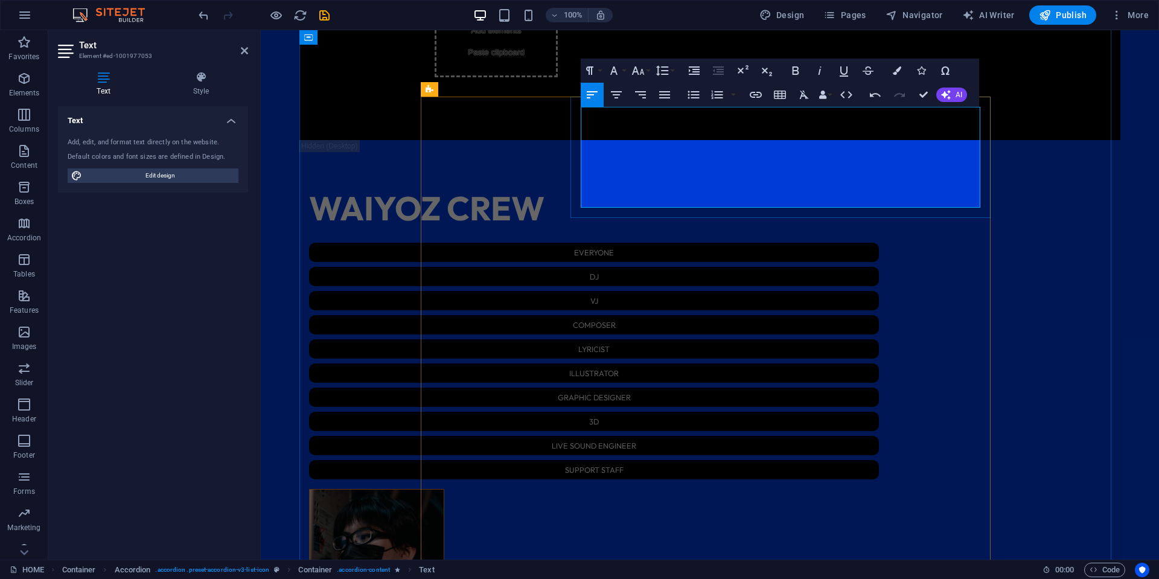
drag, startPoint x: 806, startPoint y: 115, endPoint x: 772, endPoint y: 111, distance: 34.2
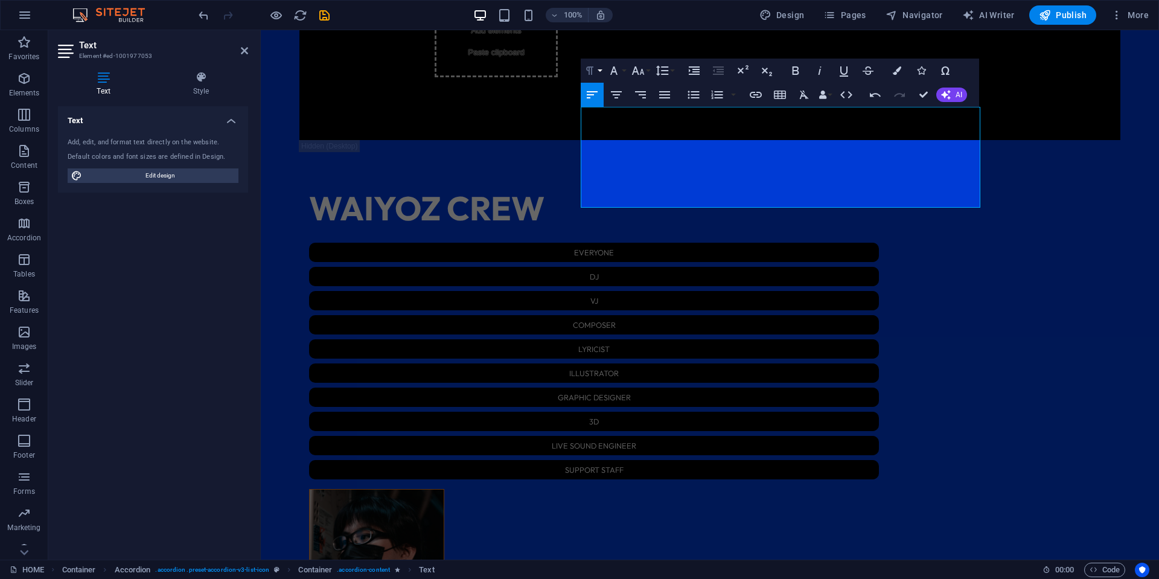
click at [597, 75] on button "Paragraph Format" at bounding box center [592, 71] width 23 height 24
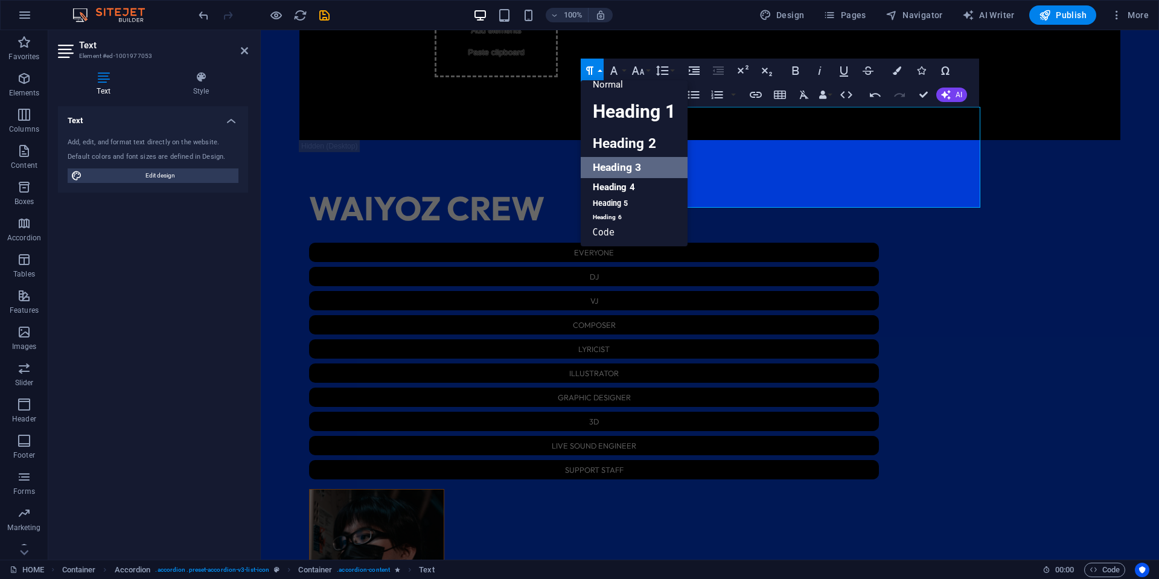
scroll to position [10, 0]
click at [618, 71] on icon "button" at bounding box center [614, 70] width 14 height 14
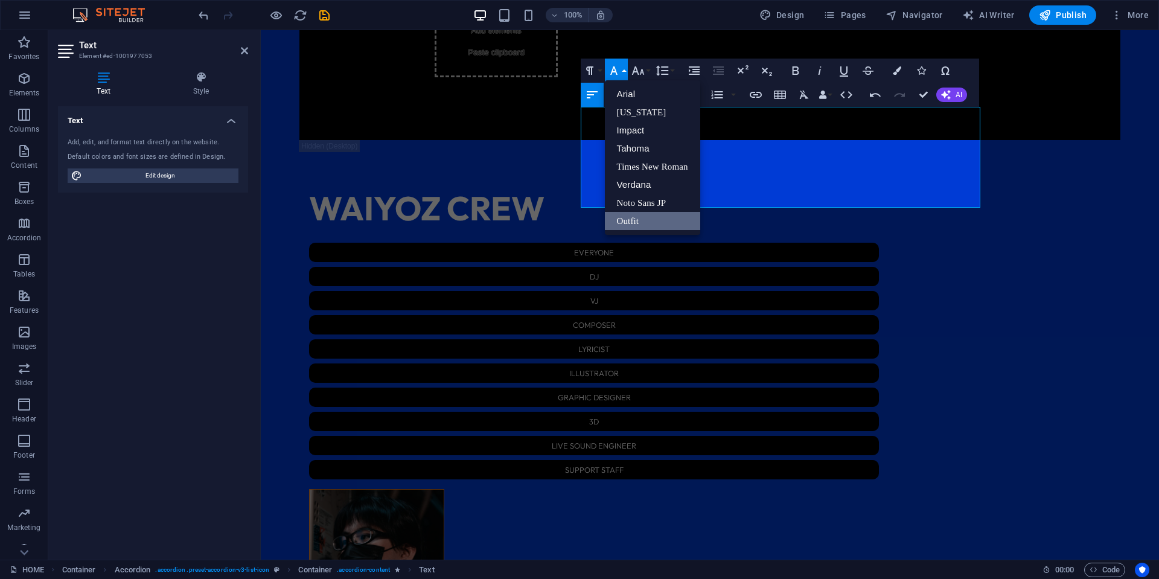
scroll to position [0, 0]
click at [658, 205] on link "Noto Sans JP" at bounding box center [652, 203] width 95 height 18
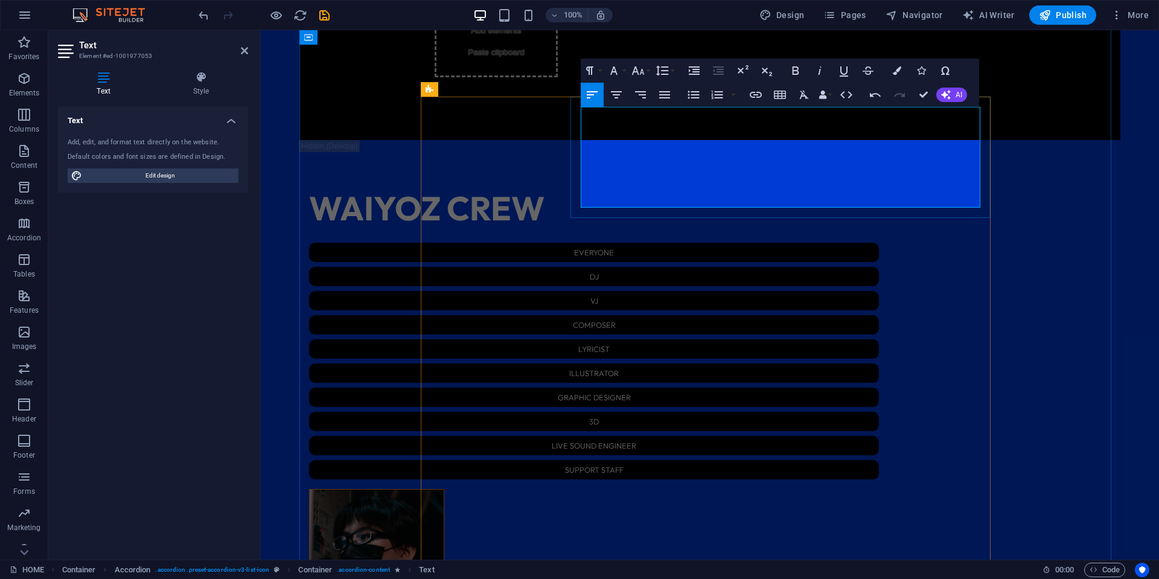
drag, startPoint x: 635, startPoint y: 113, endPoint x: 551, endPoint y: 104, distance: 85.0
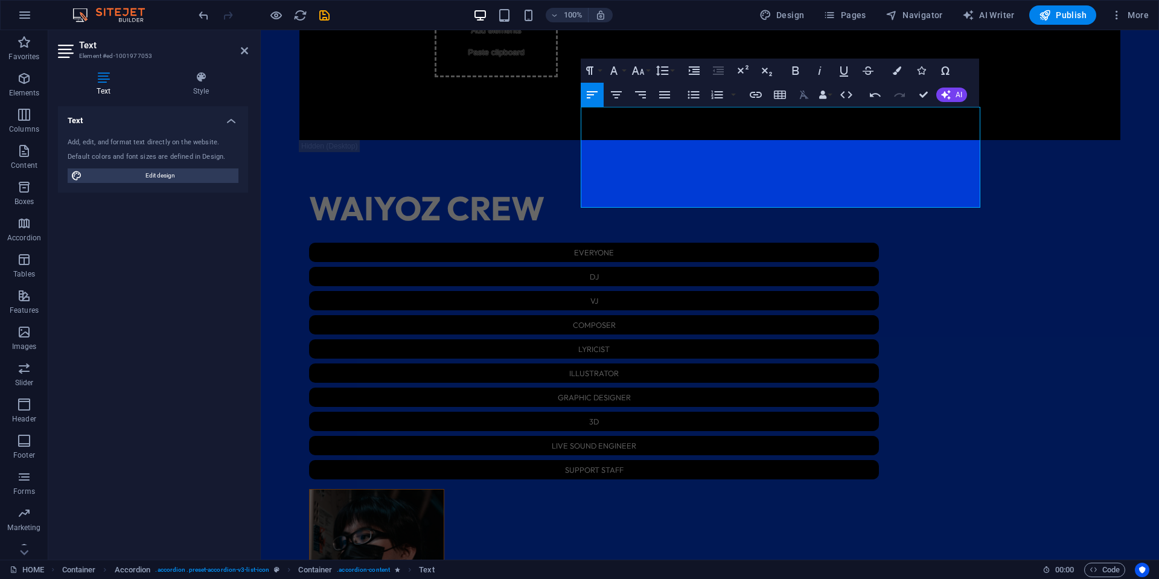
click at [799, 95] on icon "button" at bounding box center [804, 95] width 14 height 14
drag, startPoint x: 818, startPoint y: 114, endPoint x: 666, endPoint y: 111, distance: 152.2
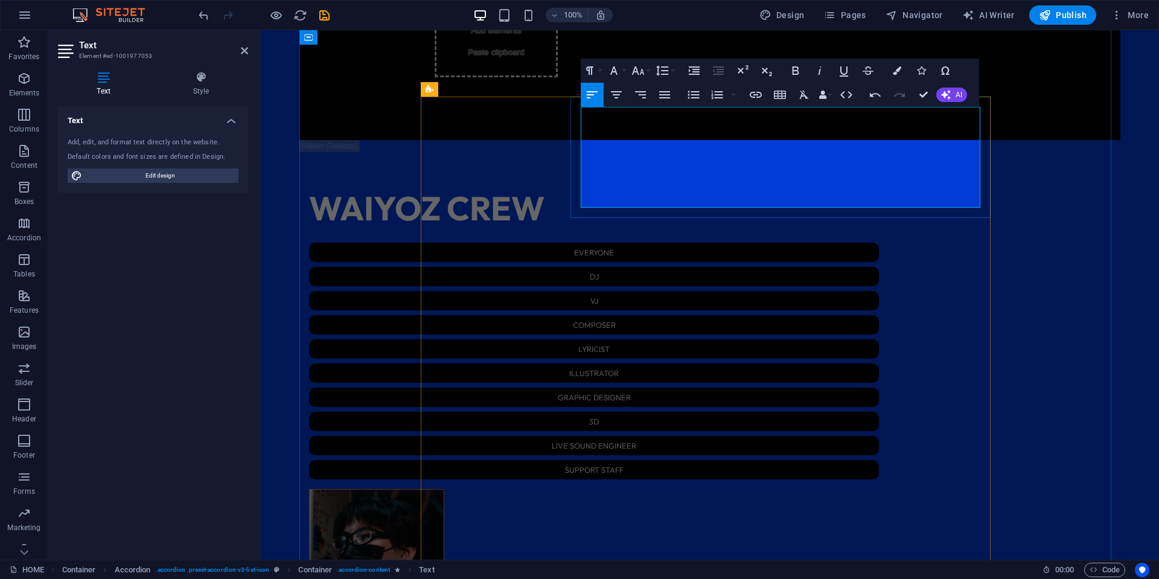
scroll to position [0, 4]
drag, startPoint x: 966, startPoint y: 112, endPoint x: 808, endPoint y: 115, distance: 158.2
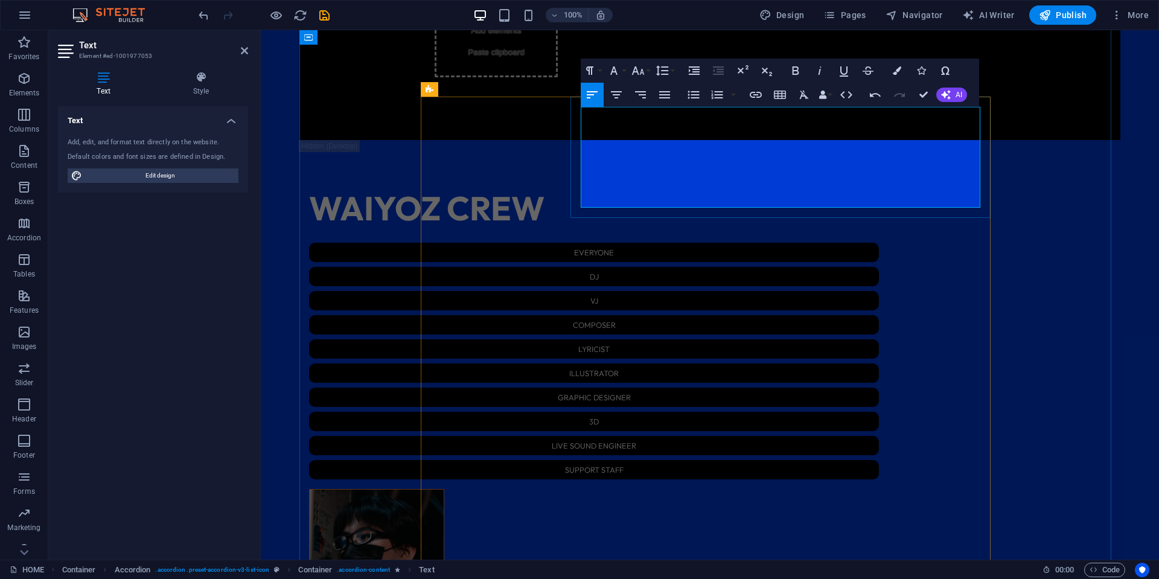
drag, startPoint x: 799, startPoint y: 114, endPoint x: 963, endPoint y: 115, distance: 164.3
click at [642, 69] on icon "button" at bounding box center [638, 70] width 14 height 14
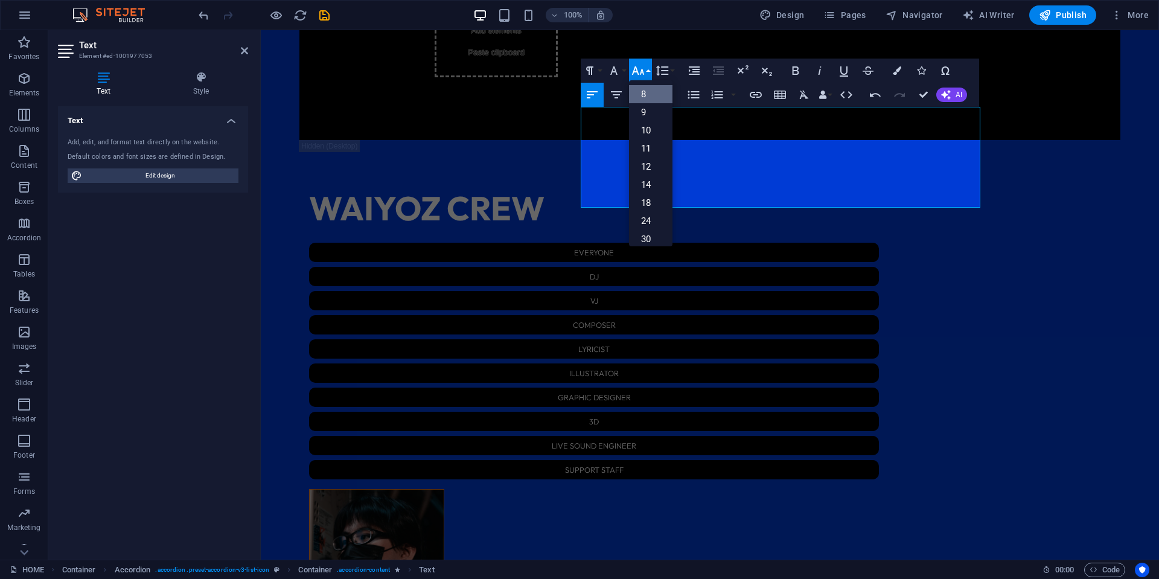
click at [651, 100] on link "8" at bounding box center [650, 94] width 43 height 18
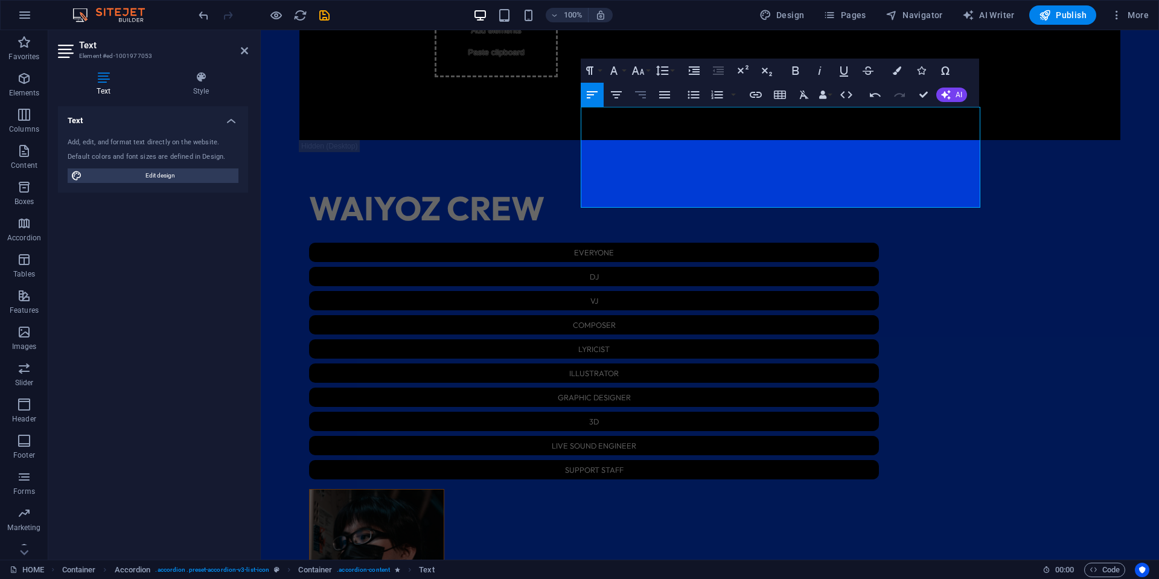
click at [650, 83] on button "Align Right" at bounding box center [640, 95] width 23 height 24
click at [643, 69] on icon "button" at bounding box center [638, 70] width 14 height 14
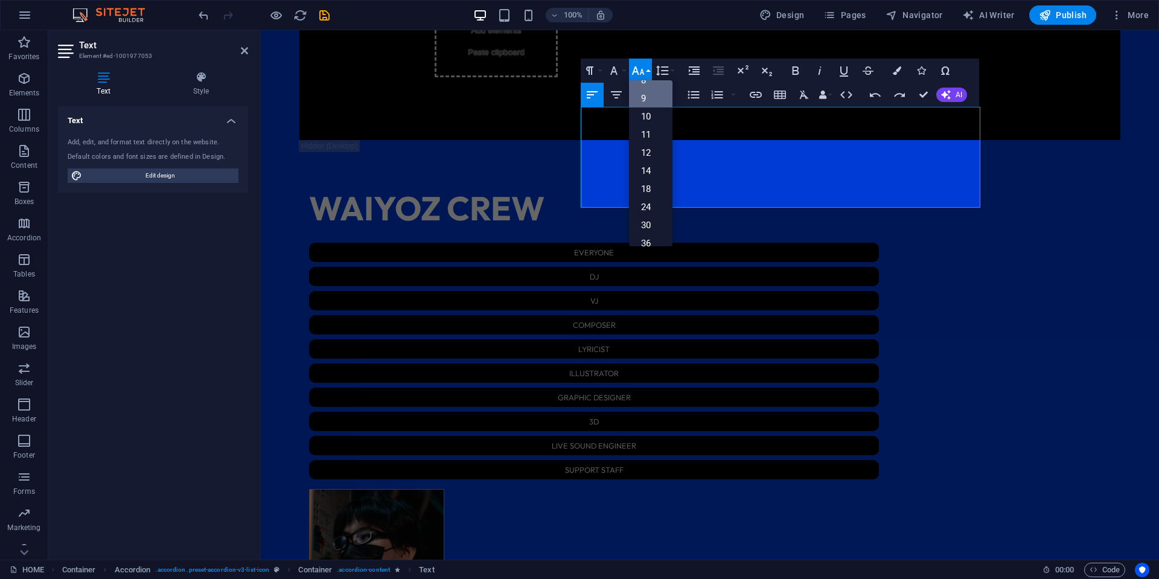
click at [650, 97] on link "9" at bounding box center [650, 98] width 43 height 18
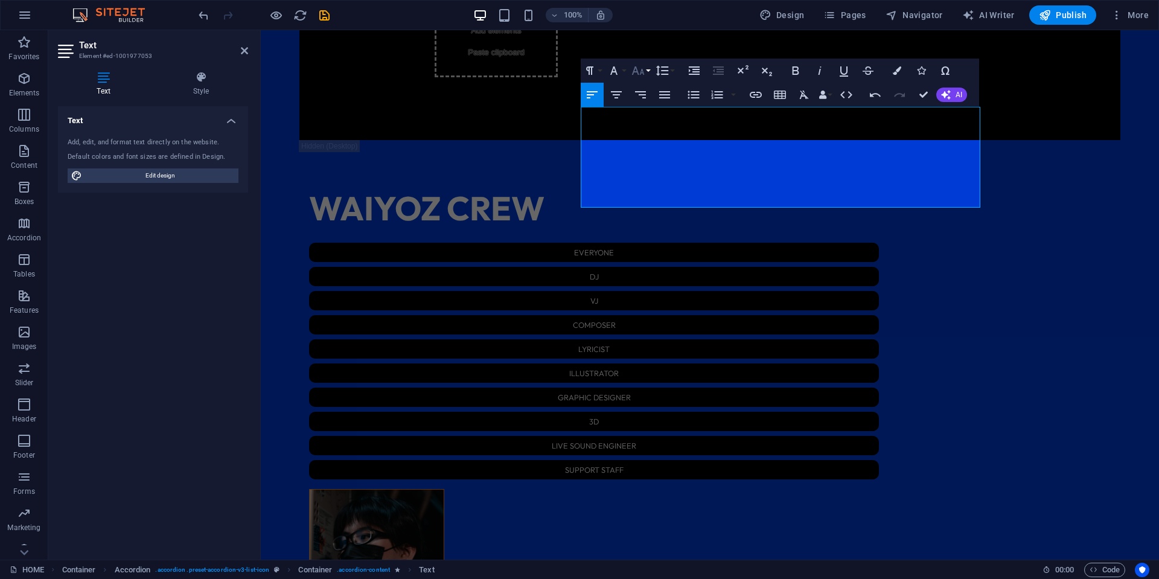
click at [646, 80] on button "Font Size" at bounding box center [640, 71] width 23 height 24
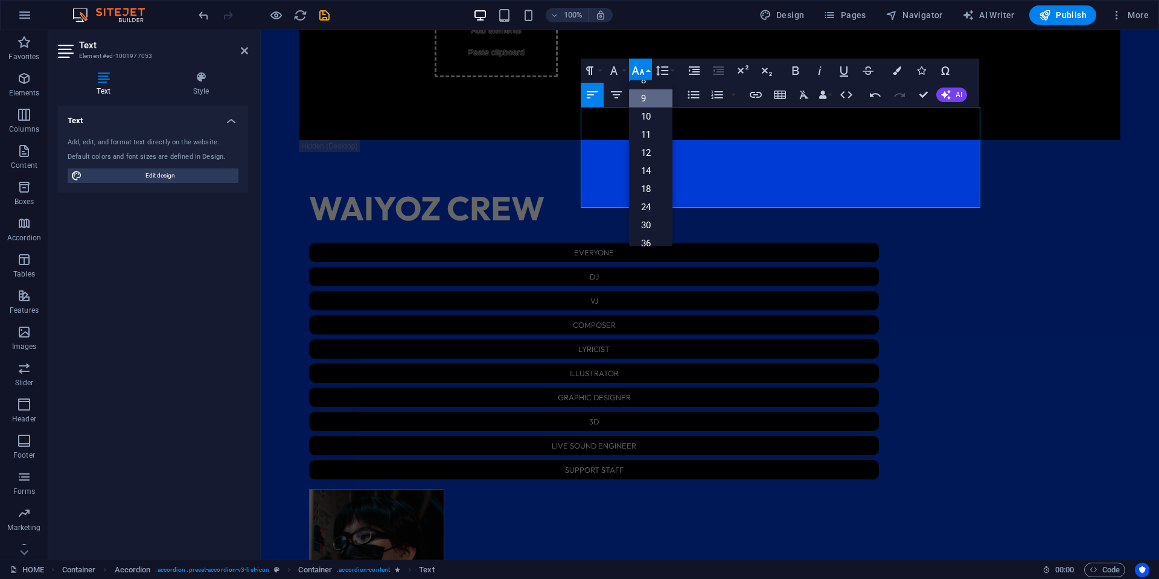
scroll to position [32, 0]
click at [649, 138] on link "12" at bounding box center [650, 135] width 43 height 18
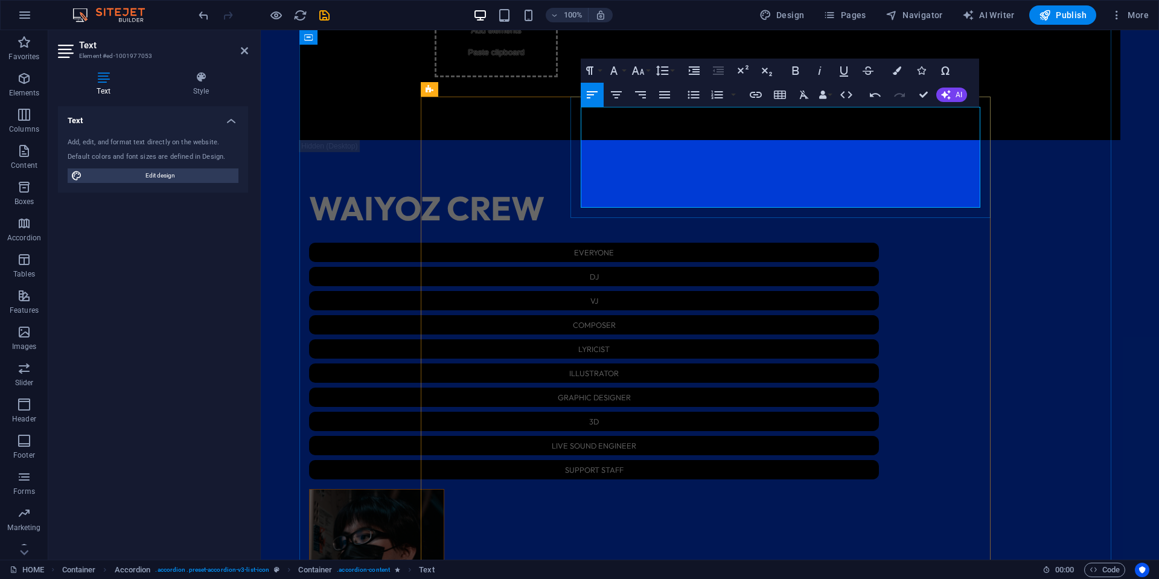
drag, startPoint x: 943, startPoint y: 117, endPoint x: 802, endPoint y: 112, distance: 140.8
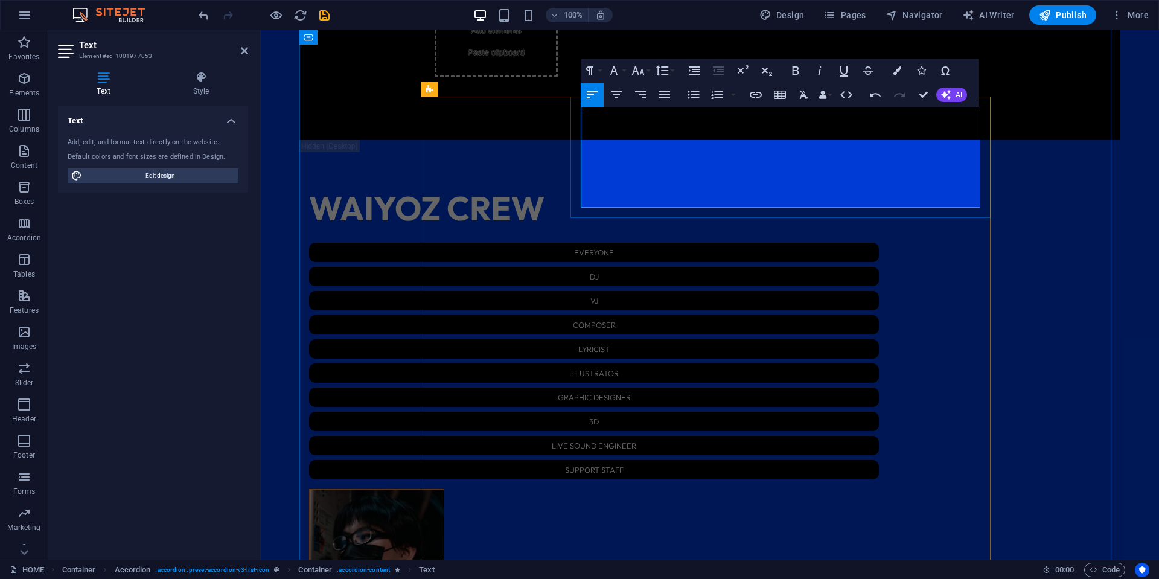
drag, startPoint x: 949, startPoint y: 115, endPoint x: 800, endPoint y: 112, distance: 149.2
click at [822, 72] on icon "button" at bounding box center [820, 70] width 14 height 14
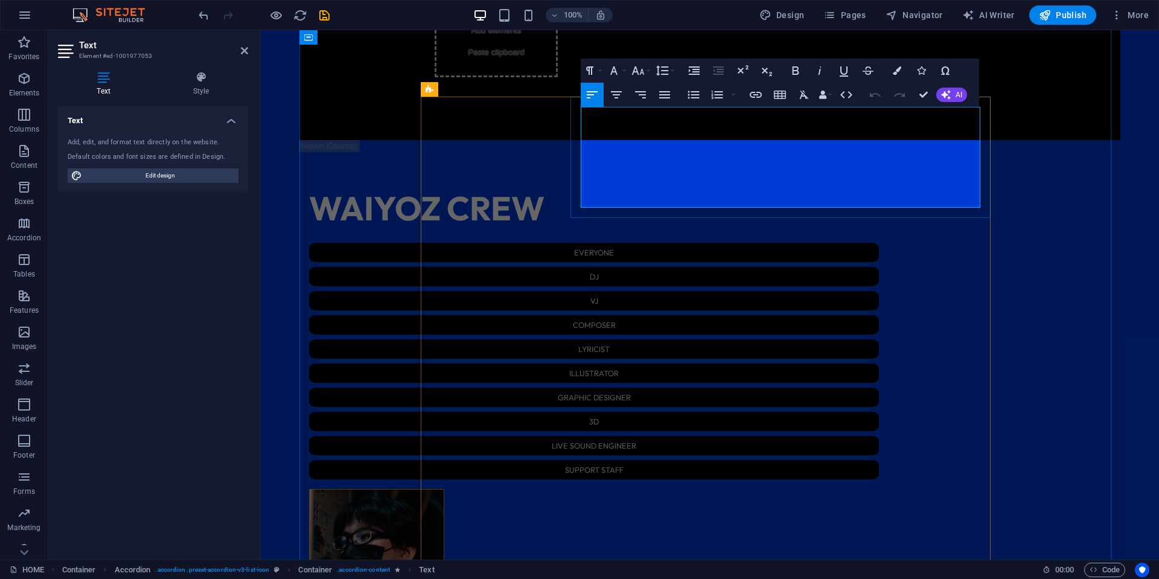
drag, startPoint x: 930, startPoint y: 116, endPoint x: 797, endPoint y: 117, distance: 132.9
copy h3 "Collab event with Out Of Bed Collective*"
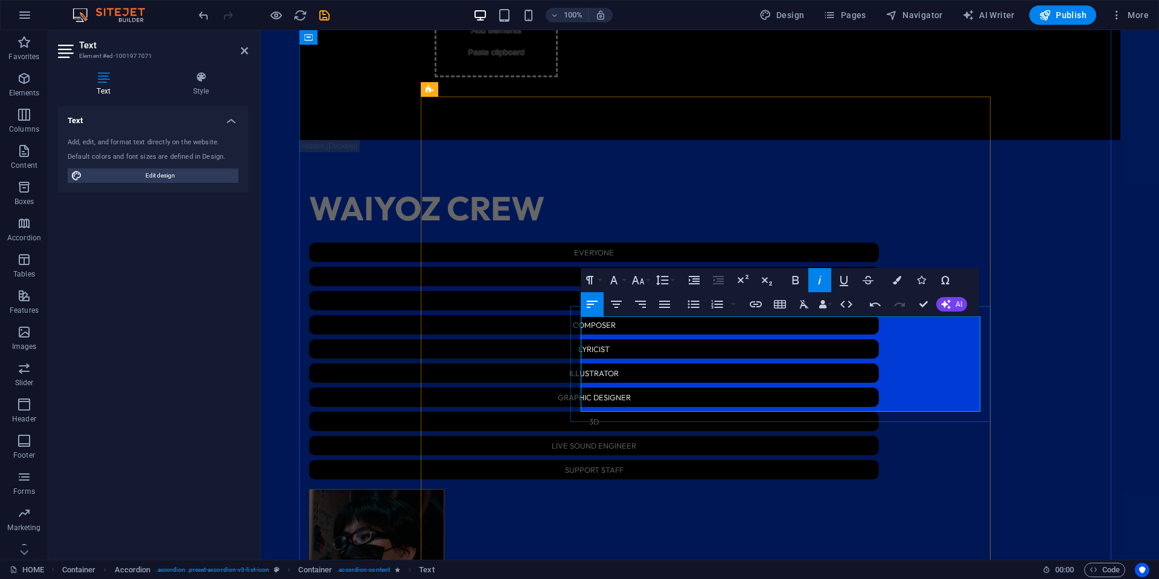
drag, startPoint x: 830, startPoint y: 380, endPoint x: 743, endPoint y: 377, distance: 86.4
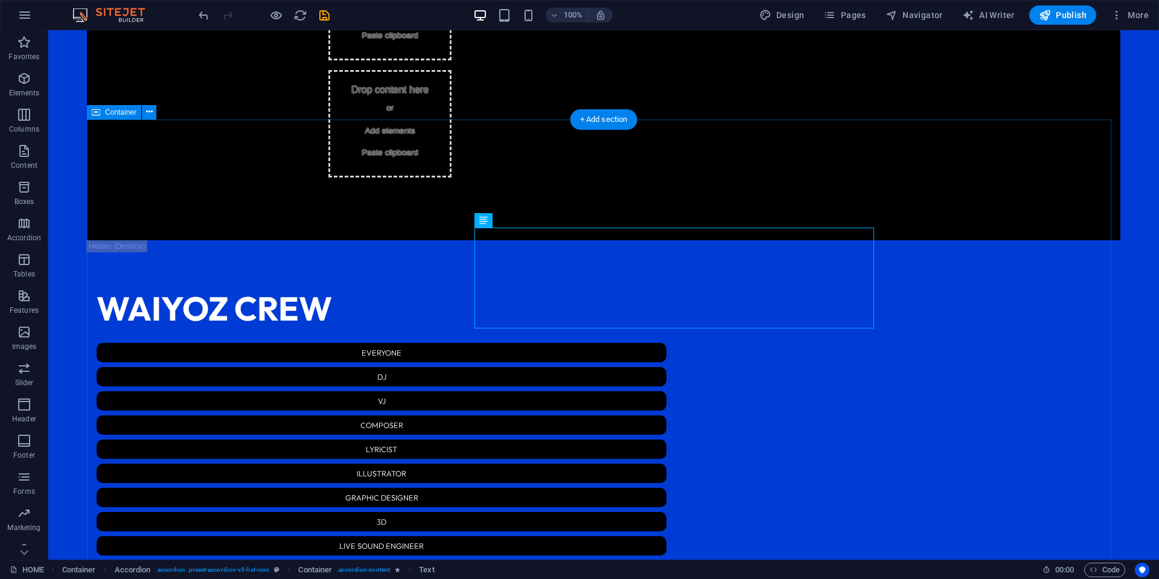
scroll to position [2094, 0]
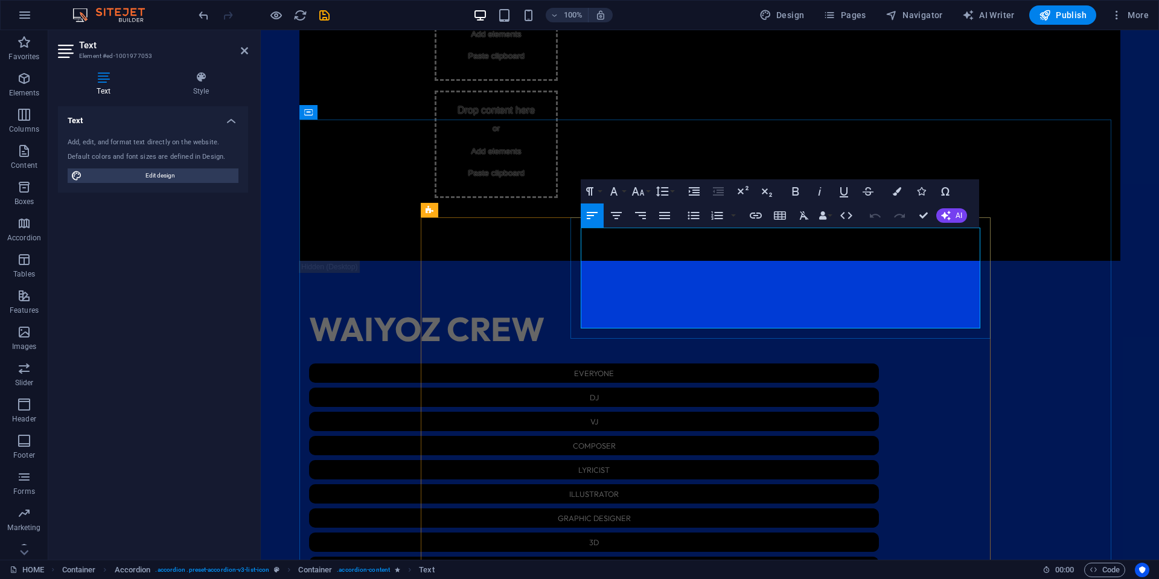
drag, startPoint x: 772, startPoint y: 249, endPoint x: 683, endPoint y: 252, distance: 89.4
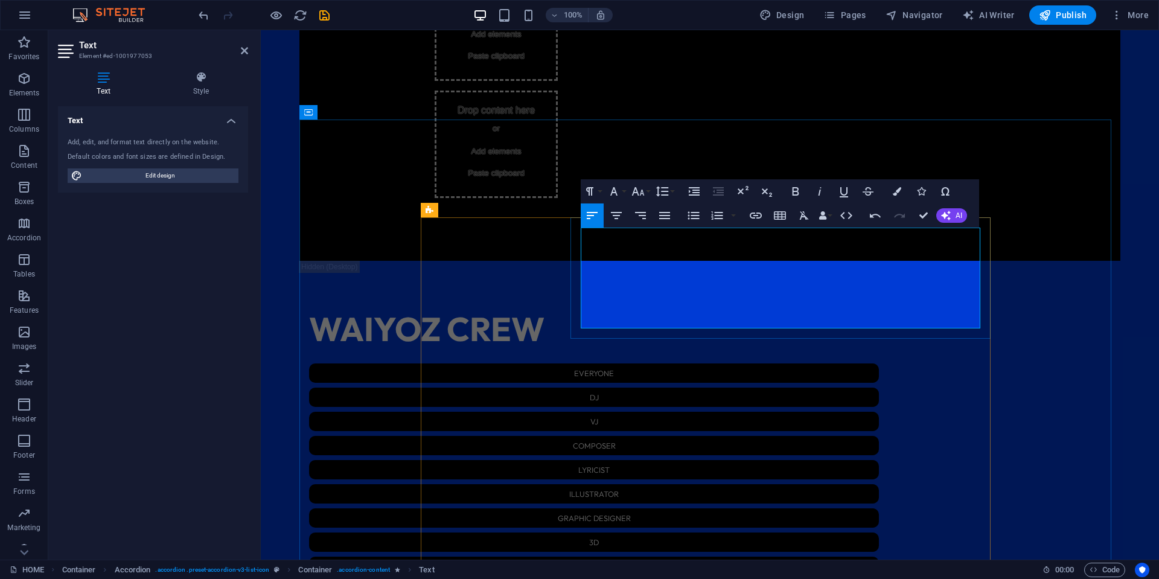
drag, startPoint x: 944, startPoint y: 235, endPoint x: 800, endPoint y: 236, distance: 143.7
copy em "Collab event with Out Of Bed Collective*"
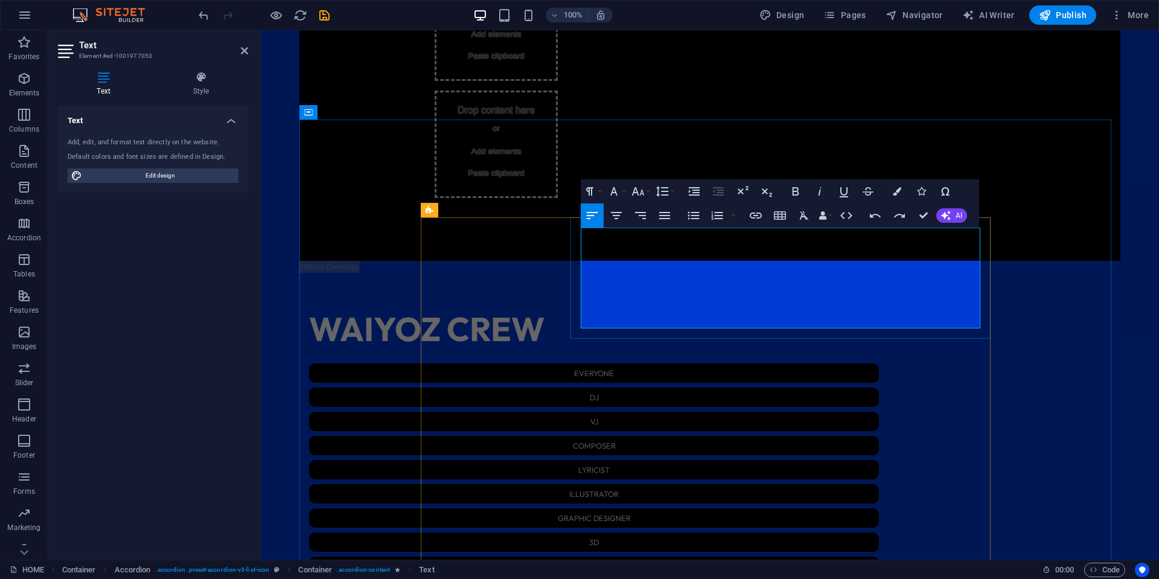
drag, startPoint x: 940, startPoint y: 234, endPoint x: 795, endPoint y: 234, distance: 144.9
copy h3 "Collab event with Out Of Bed Collective*"
drag, startPoint x: 908, startPoint y: 251, endPoint x: 762, endPoint y: 248, distance: 145.6
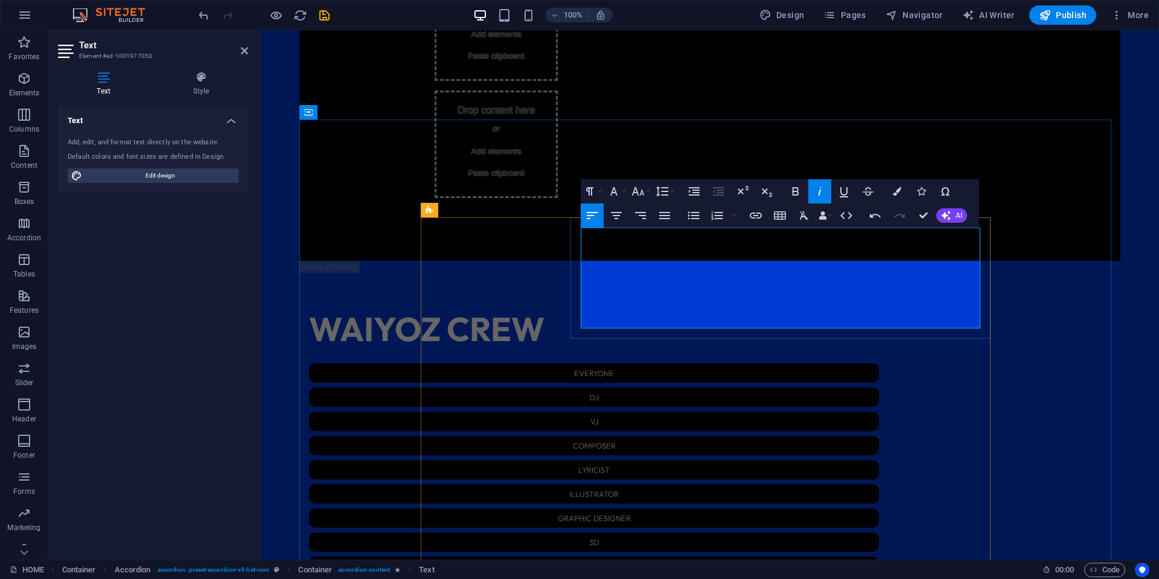
click at [610, 190] on icon "button" at bounding box center [614, 191] width 14 height 14
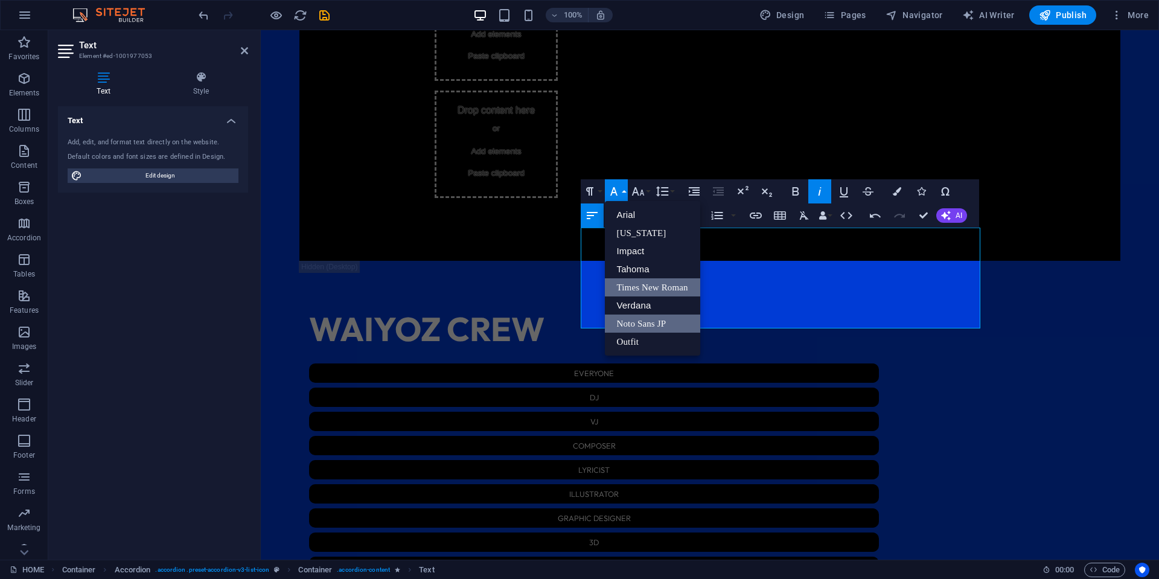
scroll to position [0, 0]
click at [651, 336] on link "Outfit" at bounding box center [652, 342] width 95 height 18
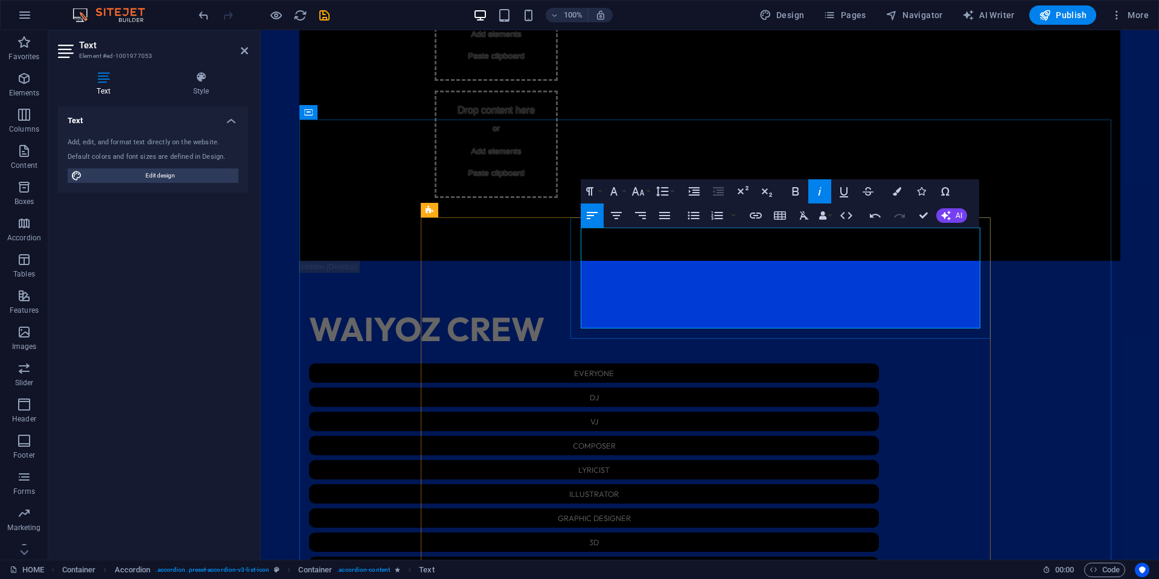
drag, startPoint x: 918, startPoint y: 252, endPoint x: 819, endPoint y: 251, distance: 98.4
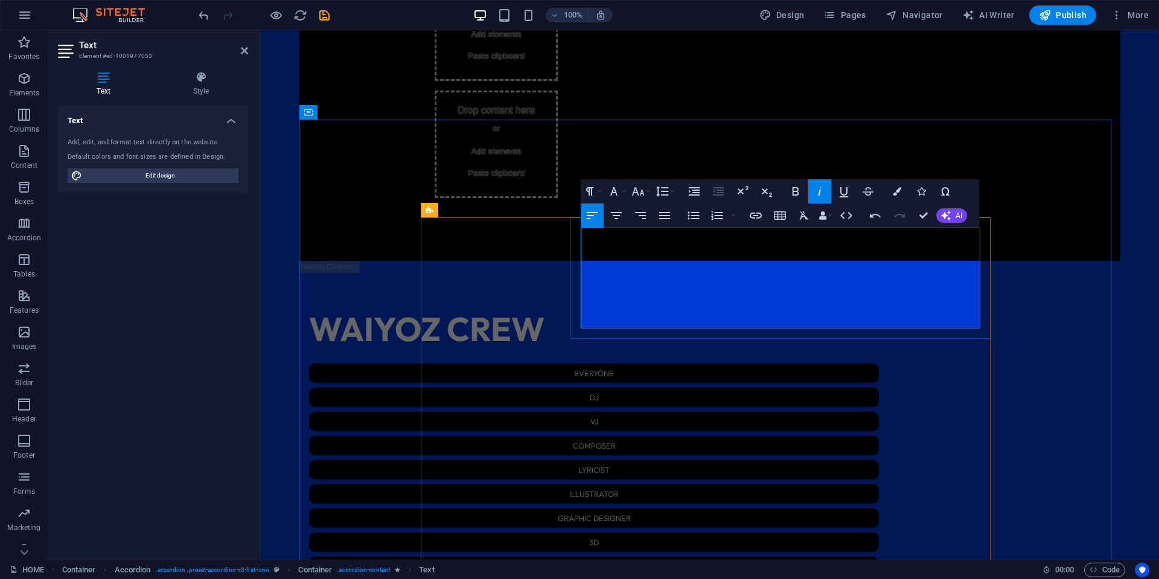
drag, startPoint x: 887, startPoint y: 249, endPoint x: 820, endPoint y: 250, distance: 67.0
copy em "ATMOSPHERE"
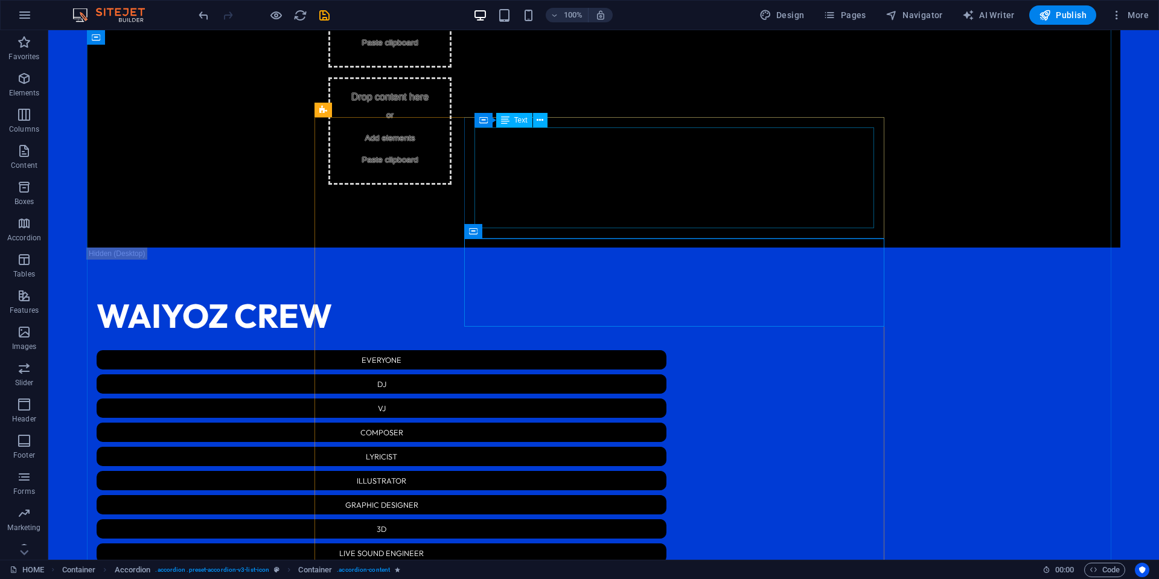
scroll to position [2034, 0]
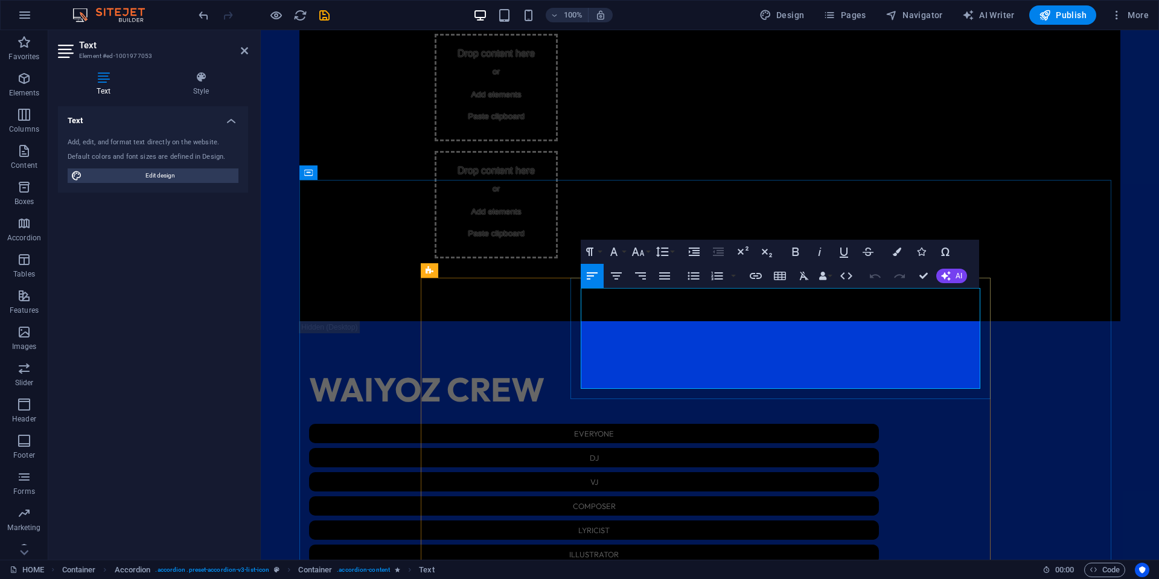
drag, startPoint x: 930, startPoint y: 296, endPoint x: 801, endPoint y: 295, distance: 129.2
click at [895, 252] on icon "button" at bounding box center [897, 252] width 8 height 8
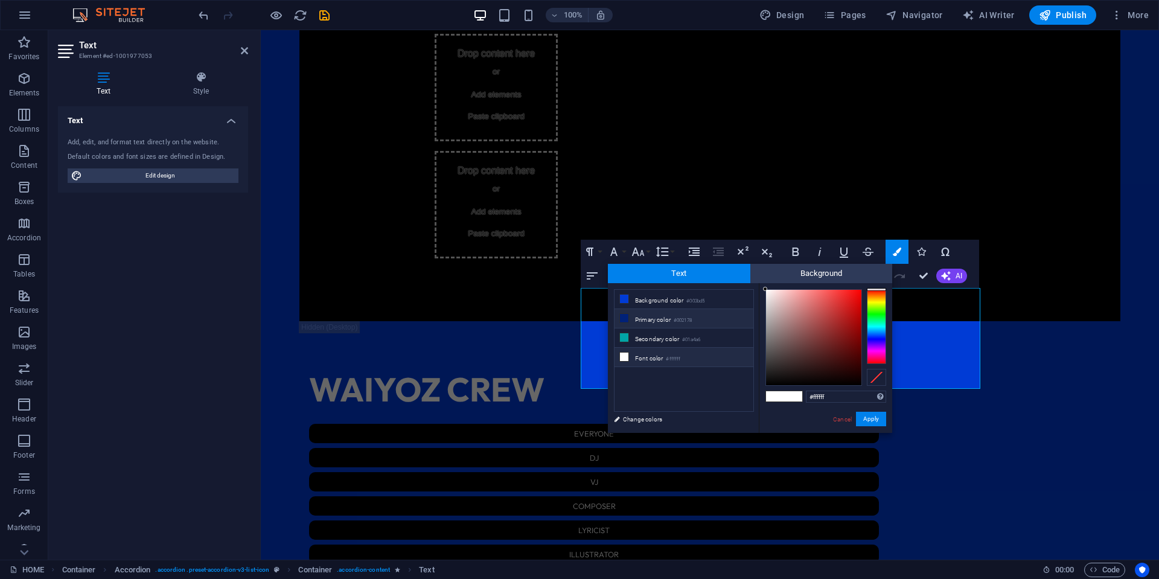
click at [691, 316] on small "#002178" at bounding box center [683, 320] width 18 height 8
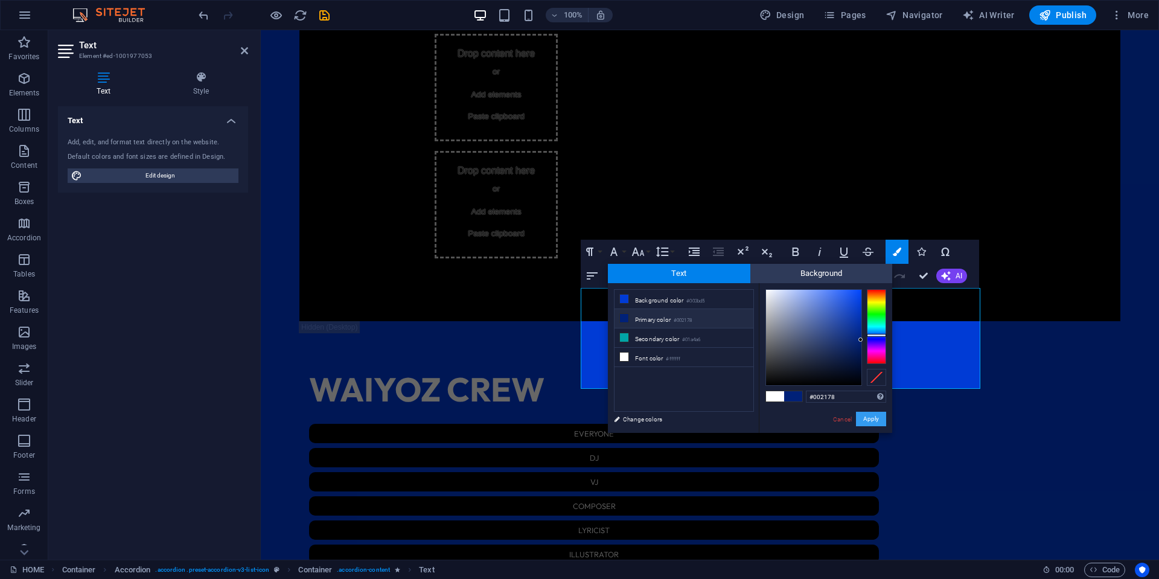
click at [864, 417] on button "Apply" at bounding box center [871, 419] width 30 height 14
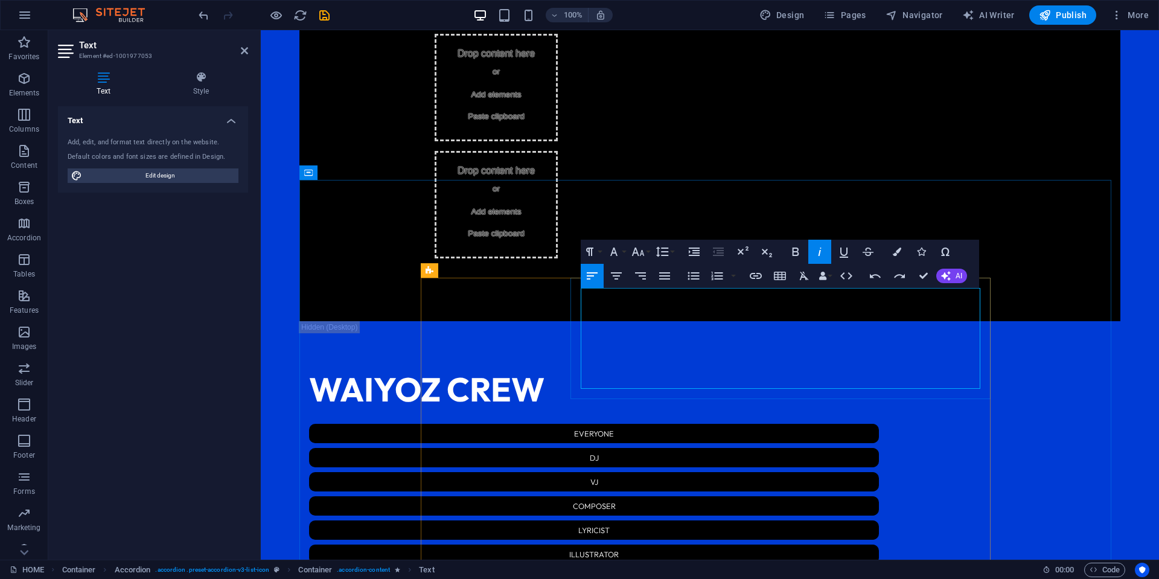
drag, startPoint x: 944, startPoint y: 297, endPoint x: 799, endPoint y: 294, distance: 145.6
click at [897, 250] on icon "button" at bounding box center [897, 252] width 8 height 8
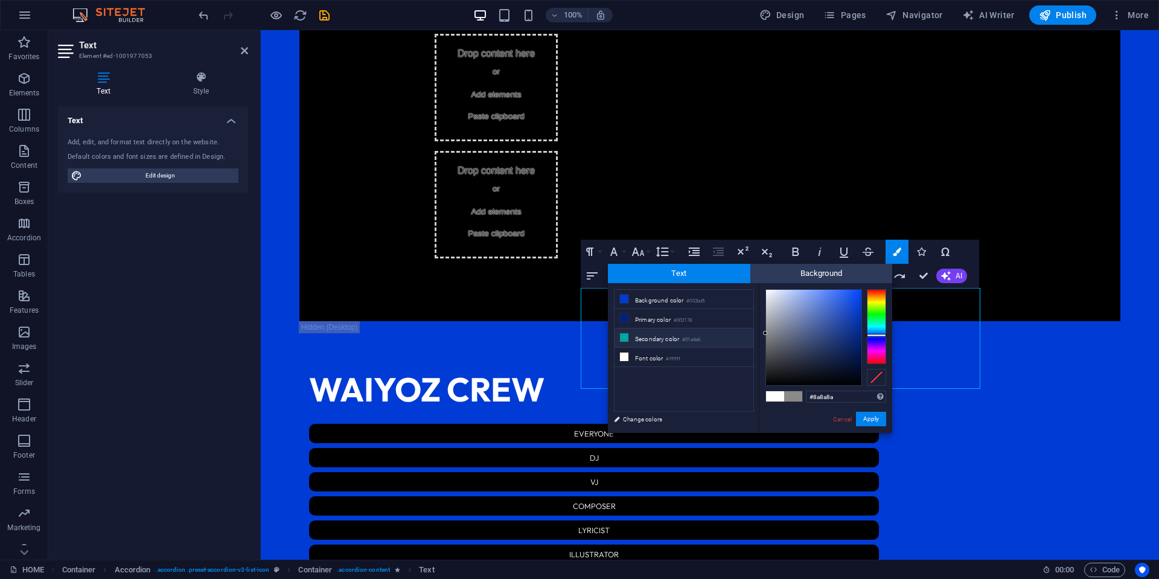
drag, startPoint x: 771, startPoint y: 334, endPoint x: 735, endPoint y: 333, distance: 36.2
click at [735, 333] on div "less Background color #003bd5 Primary color #002178 Secondary color #01a4a6 Fon…" at bounding box center [750, 358] width 284 height 150
click at [765, 331] on div at bounding box center [765, 331] width 4 height 4
click at [839, 396] on input "#909090" at bounding box center [846, 397] width 80 height 12
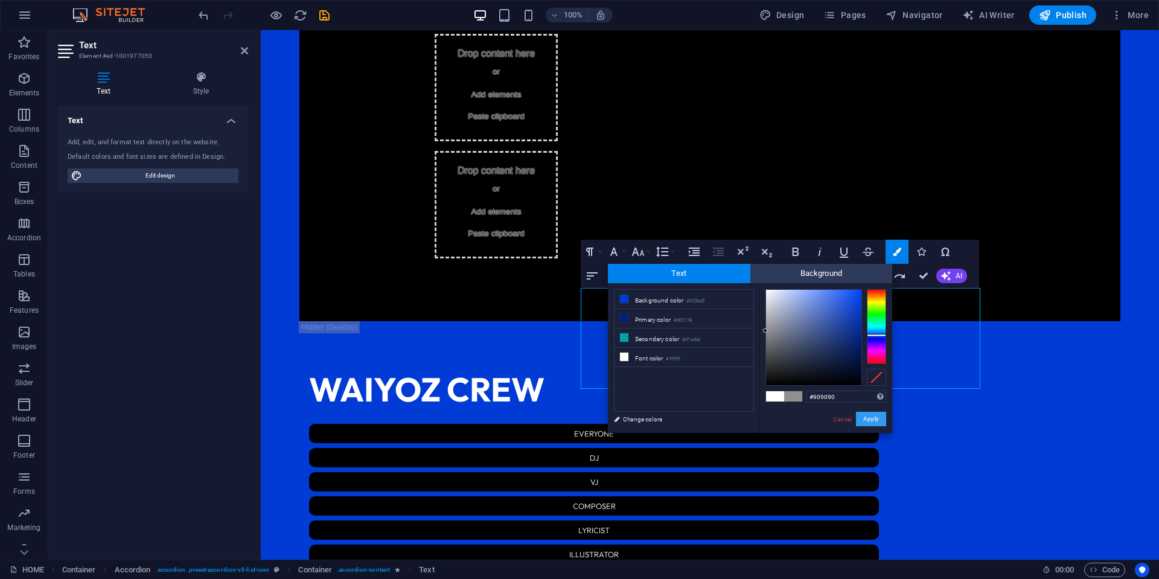
click at [868, 417] on button "Apply" at bounding box center [871, 419] width 30 height 14
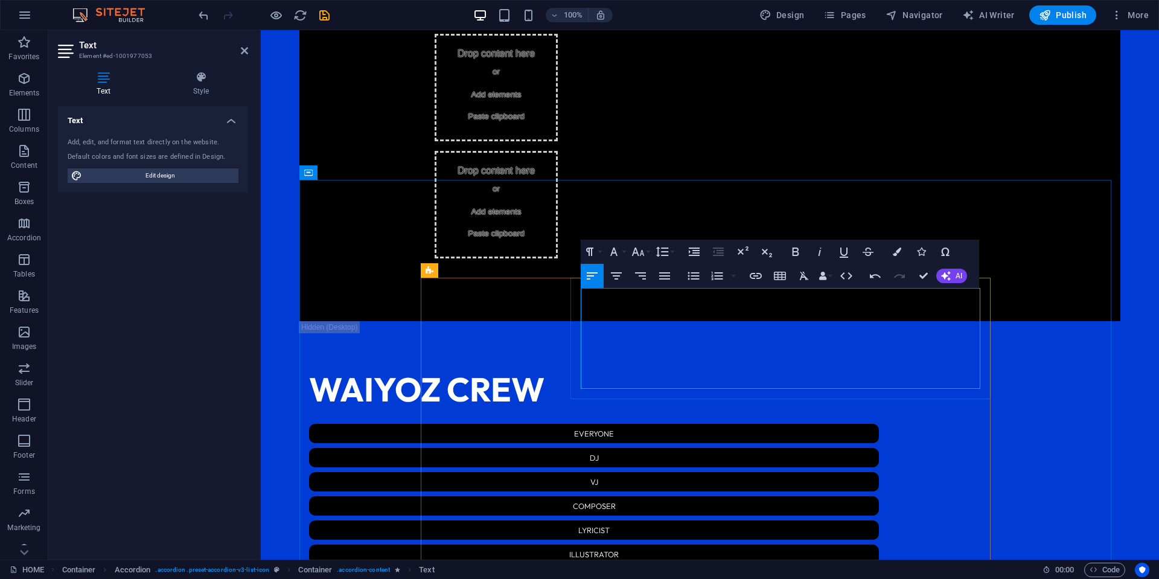
drag, startPoint x: 942, startPoint y: 299, endPoint x: 799, endPoint y: 296, distance: 143.2
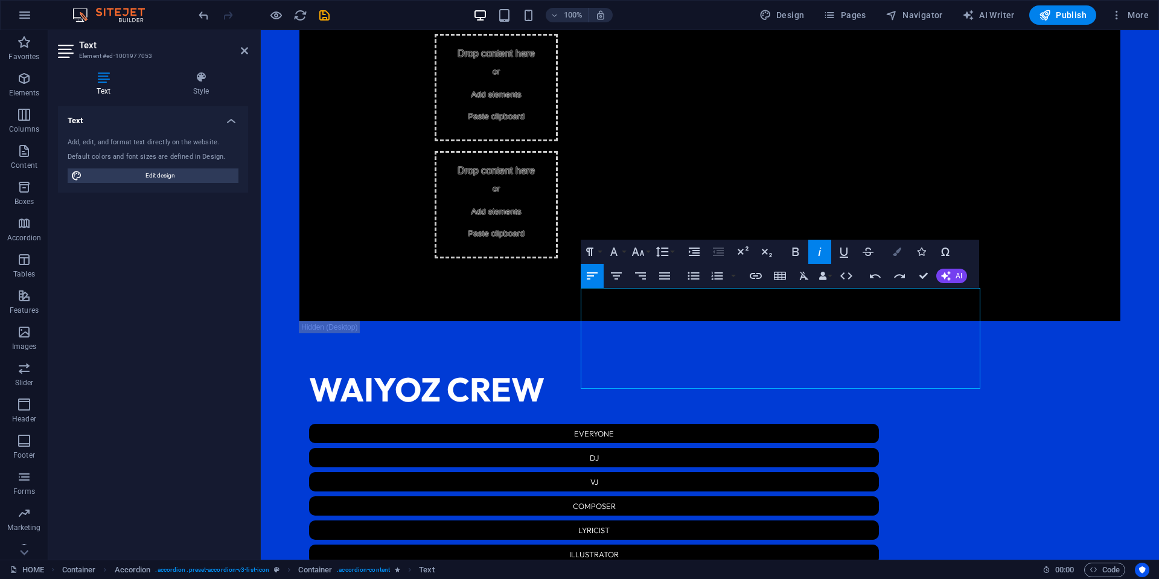
click at [887, 254] on button "Colors" at bounding box center [897, 252] width 23 height 24
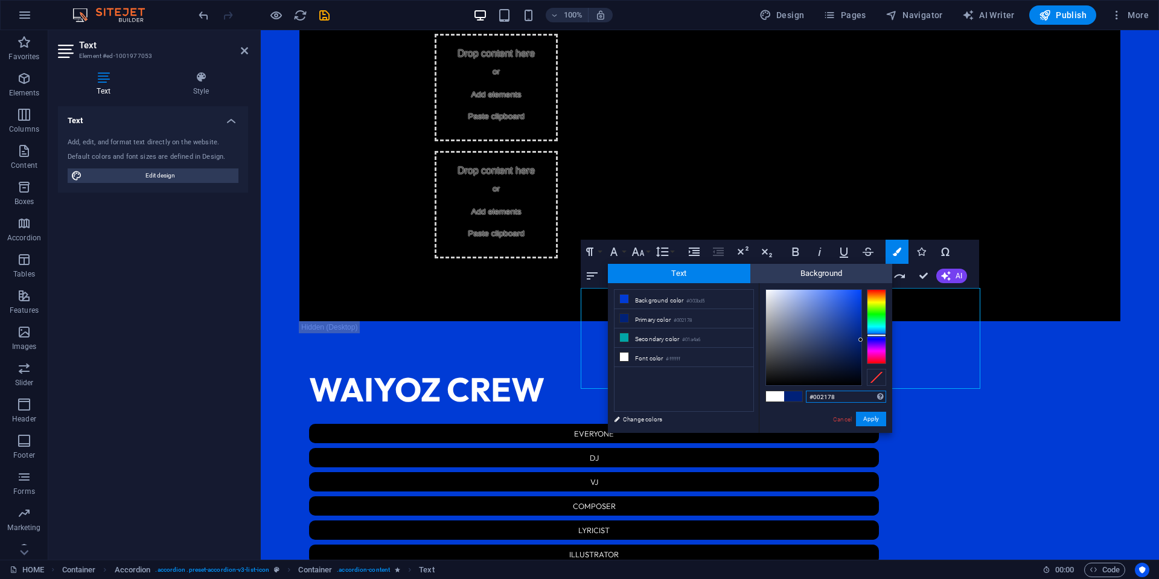
click at [845, 396] on input "#002178" at bounding box center [846, 397] width 80 height 12
paste input "909090"
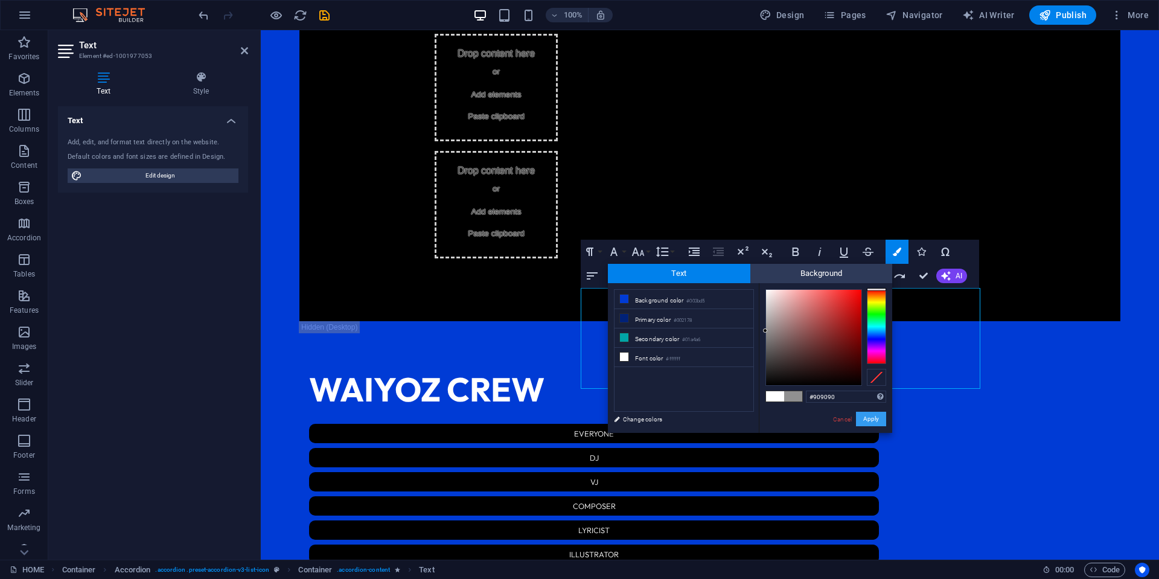
click at [865, 420] on button "Apply" at bounding box center [871, 419] width 30 height 14
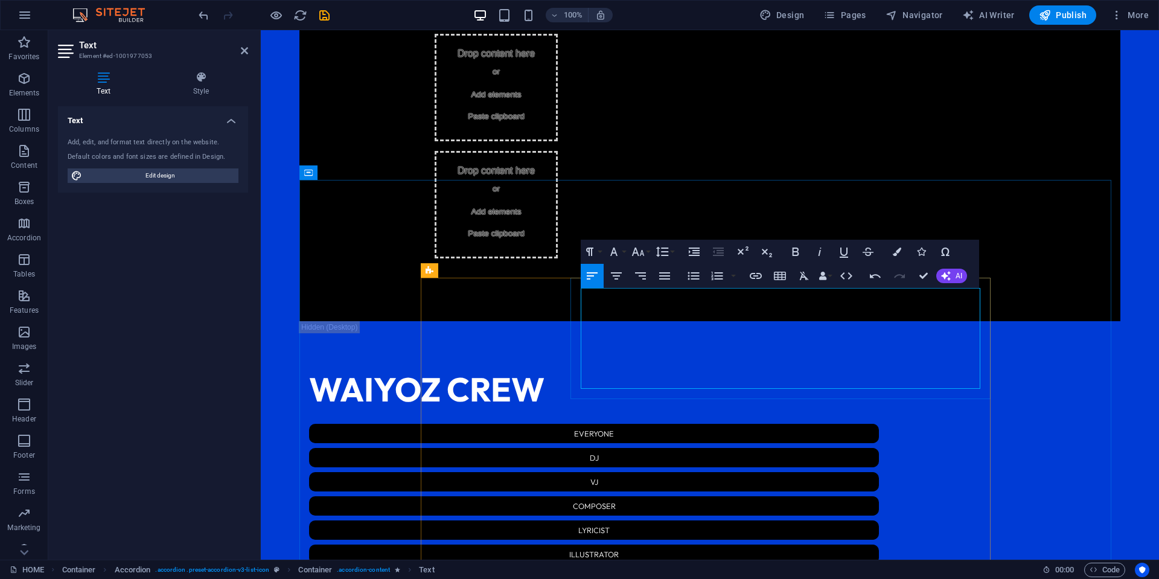
drag, startPoint x: 963, startPoint y: 298, endPoint x: 801, endPoint y: 295, distance: 161.9
click at [639, 253] on icon "button" at bounding box center [638, 252] width 14 height 14
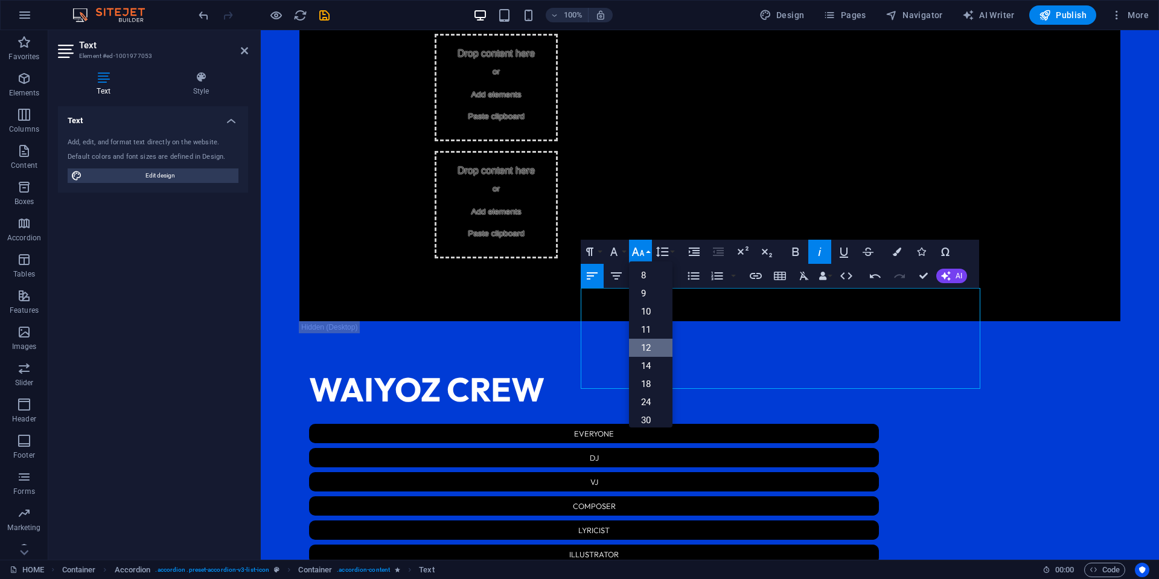
click at [662, 349] on link "12" at bounding box center [650, 348] width 43 height 18
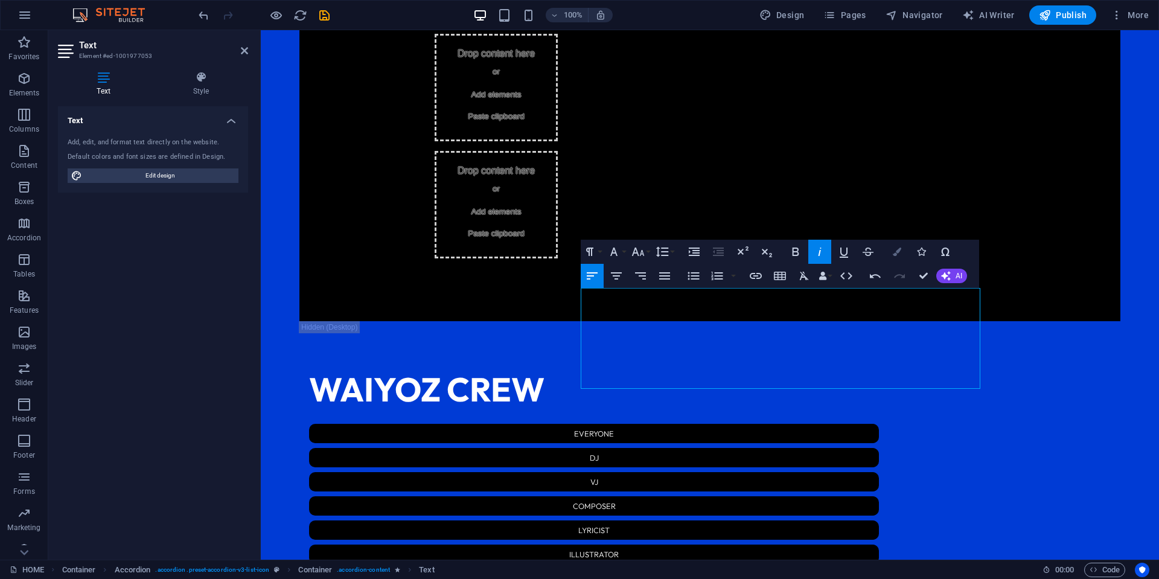
click at [891, 255] on button "Colors" at bounding box center [897, 252] width 23 height 24
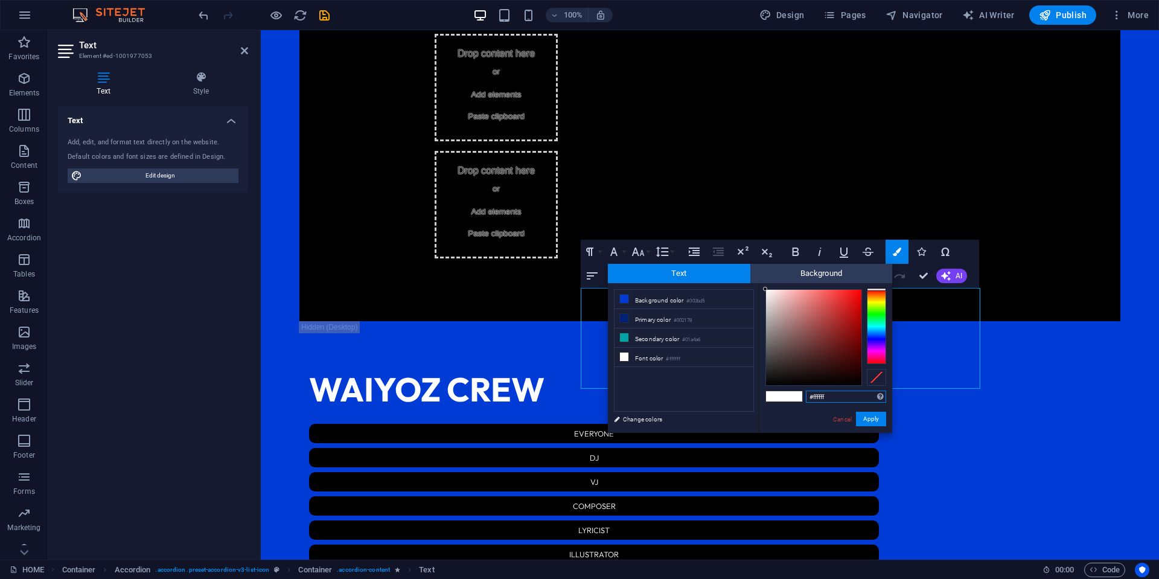
click at [836, 395] on input "#ffffff" at bounding box center [846, 397] width 80 height 12
drag, startPoint x: 870, startPoint y: 418, endPoint x: 609, endPoint y: 388, distance: 262.7
click at [870, 418] on button "Apply" at bounding box center [871, 419] width 30 height 14
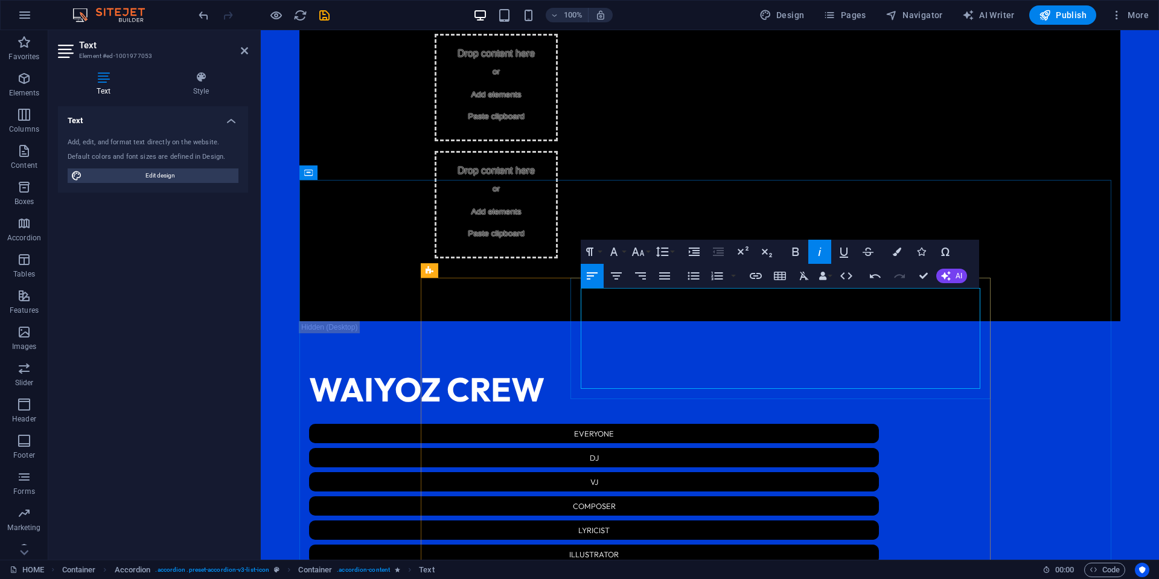
drag, startPoint x: 906, startPoint y: 308, endPoint x: 762, endPoint y: 310, distance: 144.3
click at [893, 252] on button "Colors" at bounding box center [897, 252] width 23 height 24
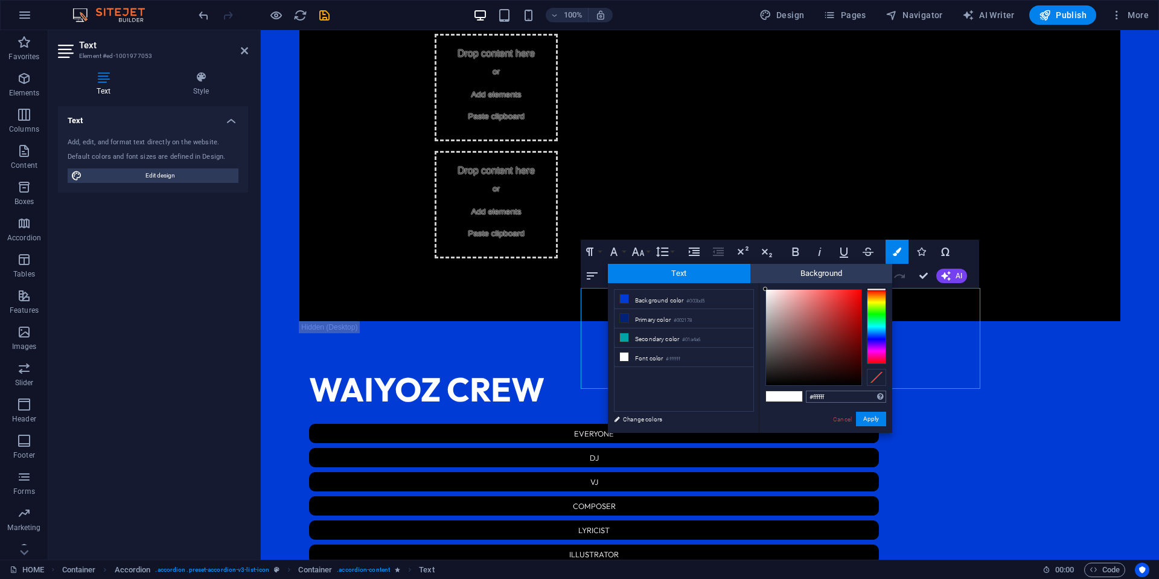
click at [850, 399] on input "#ffffff" at bounding box center [846, 397] width 80 height 12
type input "#909090"
click at [863, 417] on button "Apply" at bounding box center [871, 419] width 30 height 14
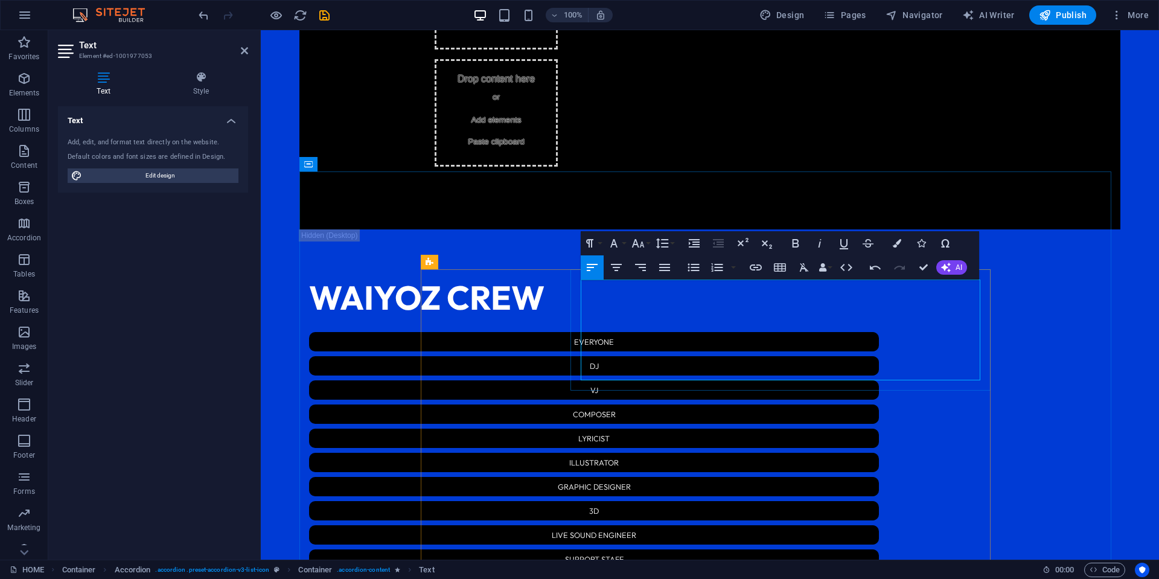
scroll to position [2155, 0]
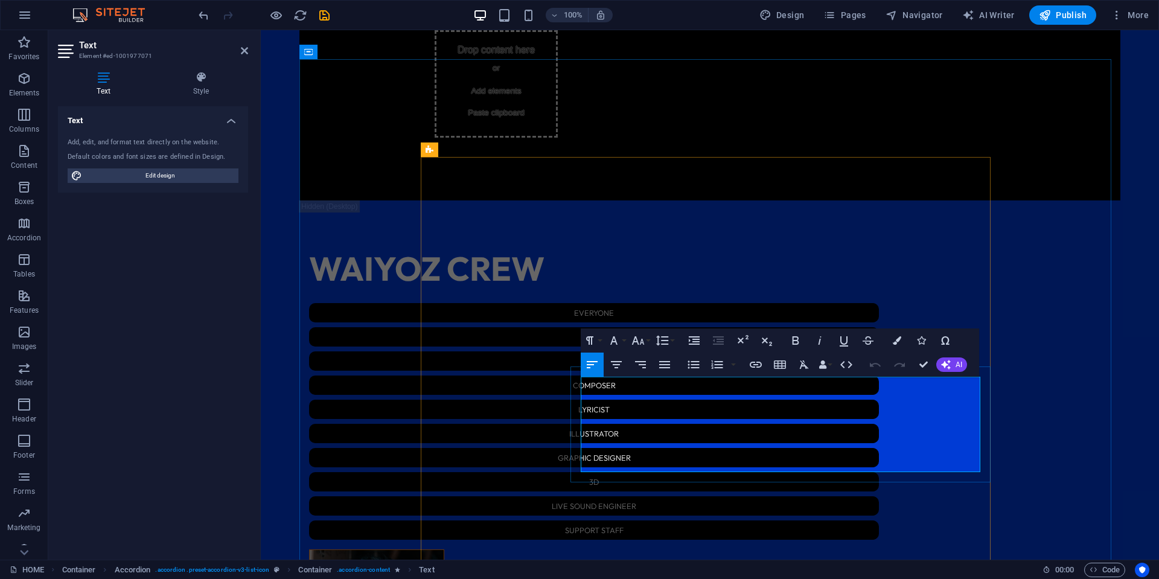
drag, startPoint x: 823, startPoint y: 437, endPoint x: 685, endPoint y: 437, distance: 137.7
click at [892, 341] on button "Colors" at bounding box center [897, 341] width 23 height 24
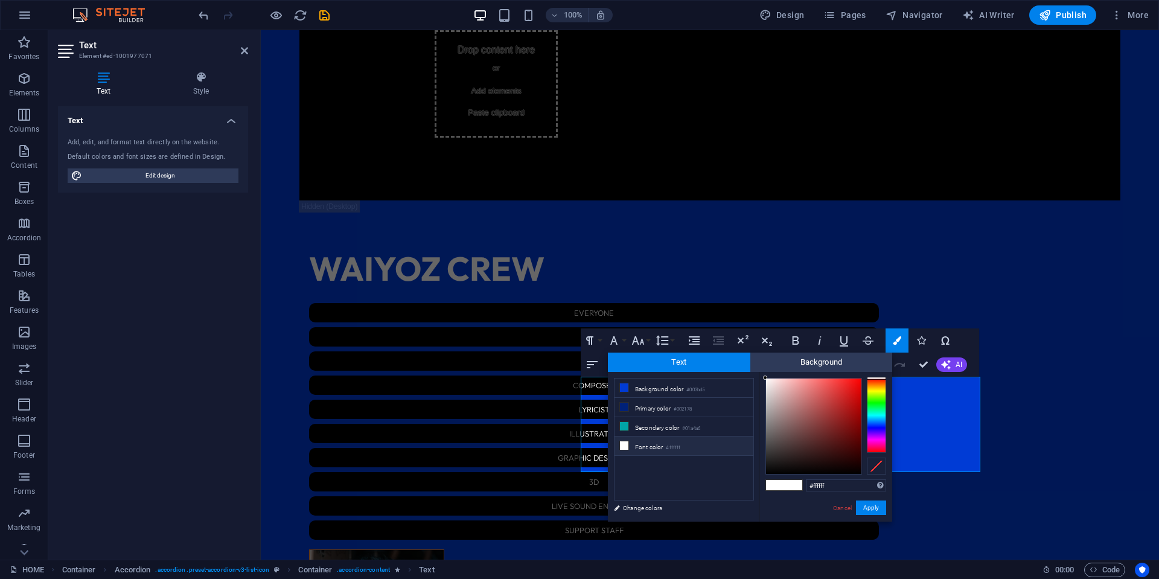
drag, startPoint x: 835, startPoint y: 485, endPoint x: 790, endPoint y: 485, distance: 44.7
click at [790, 485] on div "#ffffff Supported formats #0852ed rgb(8, 82, 237) rgba(8, 82, 237, 90%) hsv(221…" at bounding box center [825, 534] width 133 height 325
type input "#909090"
click at [865, 503] on button "Apply" at bounding box center [871, 508] width 30 height 14
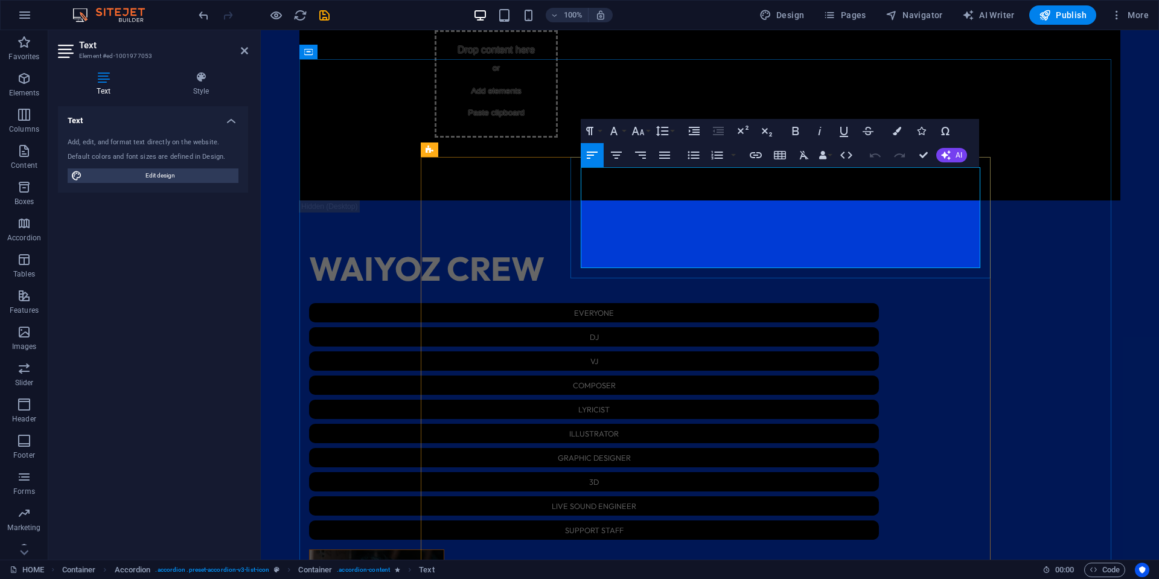
click at [897, 129] on icon "button" at bounding box center [897, 131] width 8 height 8
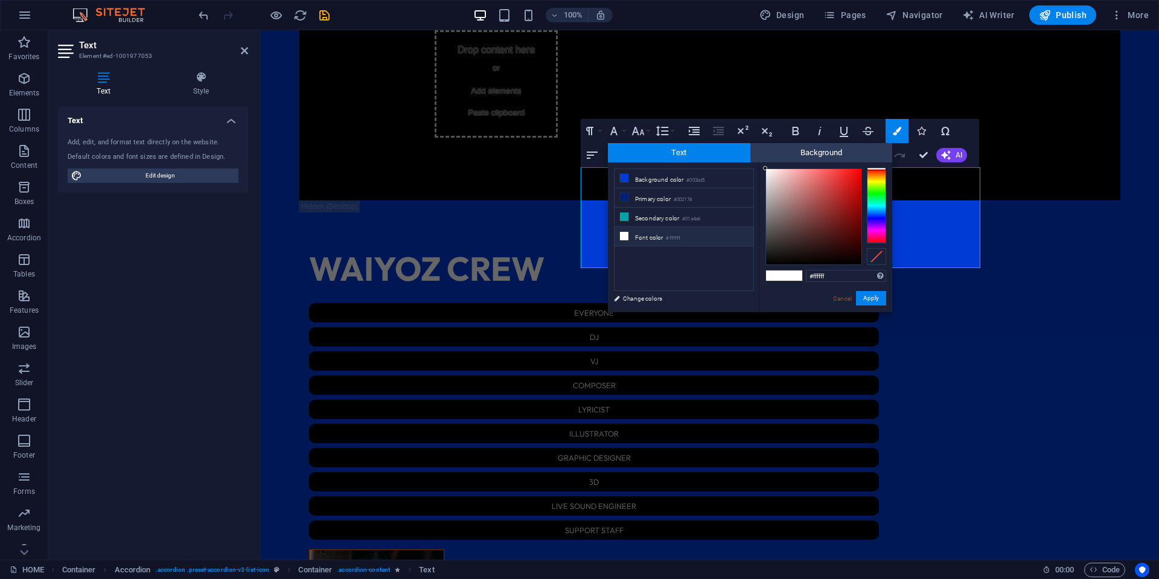
click at [673, 236] on small "#ffffff" at bounding box center [673, 238] width 14 height 8
click at [866, 301] on button "Apply" at bounding box center [871, 298] width 30 height 14
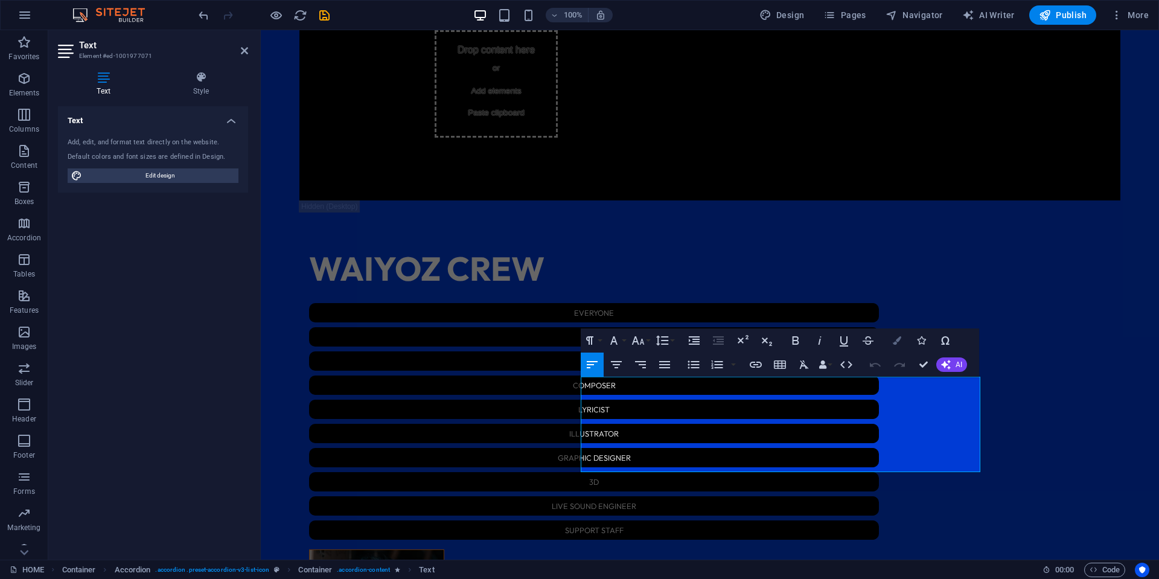
click at [899, 341] on icon "button" at bounding box center [897, 340] width 8 height 8
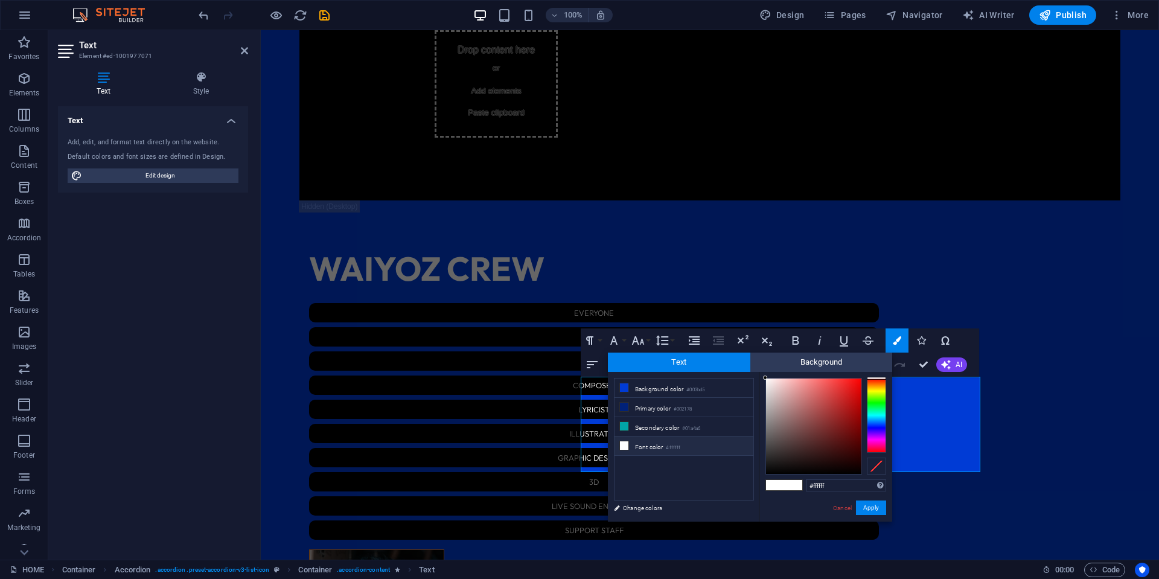
click at [667, 441] on li "Font color #ffffff" at bounding box center [684, 446] width 139 height 19
click at [864, 508] on button "Apply" at bounding box center [871, 508] width 30 height 14
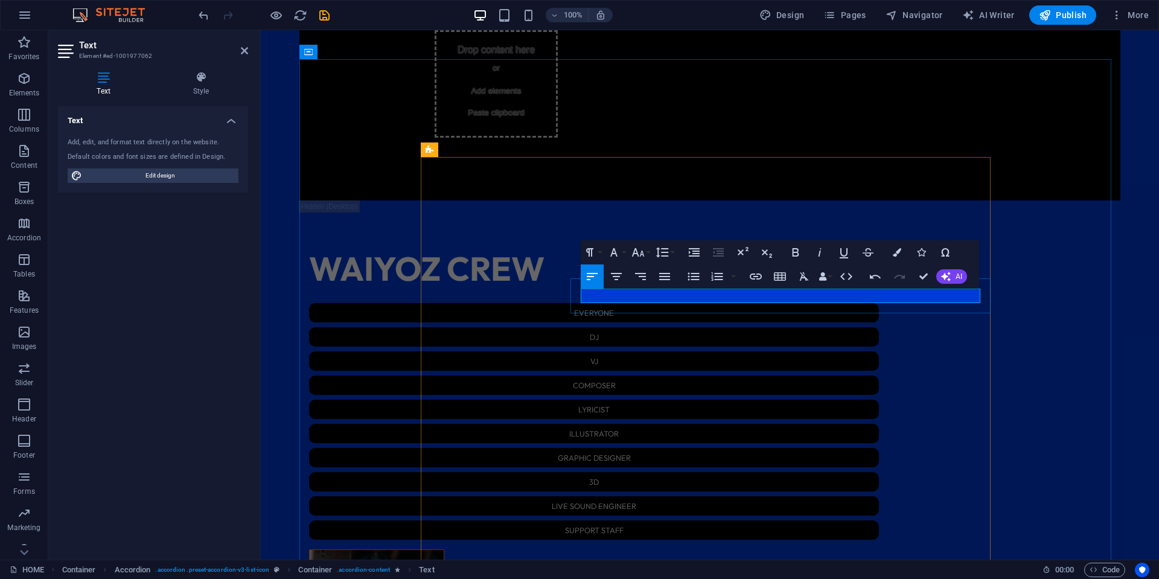
drag, startPoint x: 812, startPoint y: 298, endPoint x: 559, endPoint y: 298, distance: 253.0
click at [610, 251] on icon "button" at bounding box center [614, 252] width 14 height 14
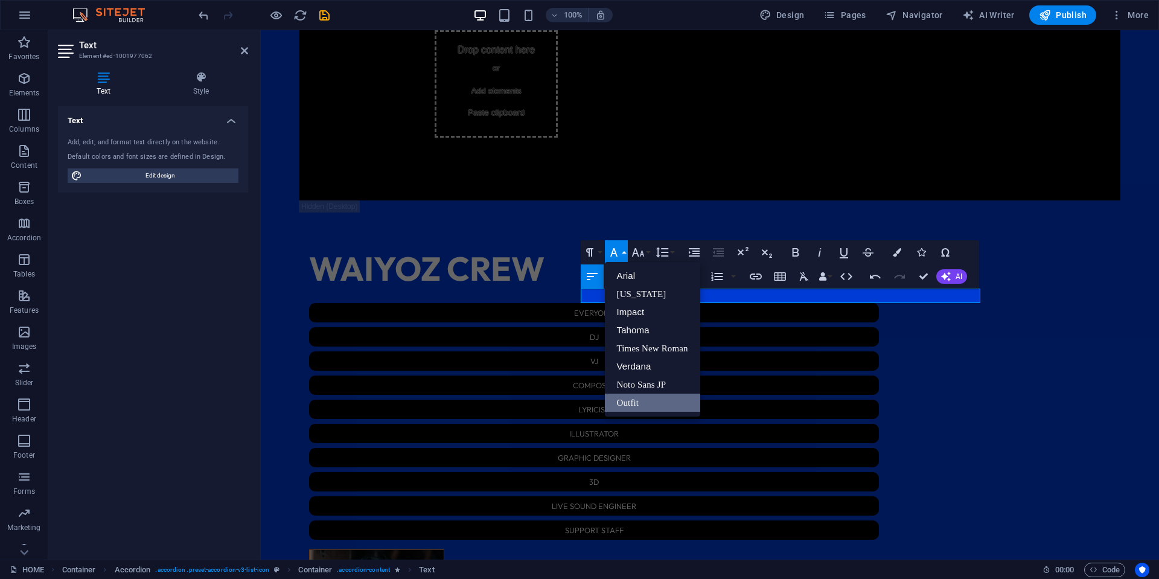
scroll to position [0, 0]
click at [600, 257] on button "Paragraph Format" at bounding box center [592, 252] width 23 height 24
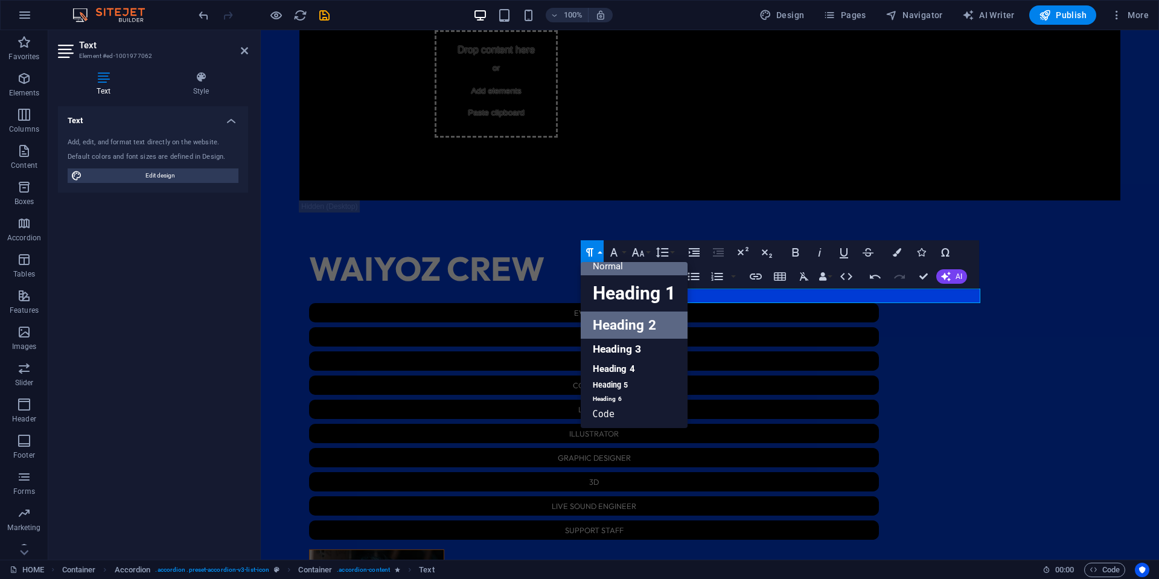
scroll to position [10, 0]
click at [633, 373] on link "Heading 4" at bounding box center [634, 369] width 107 height 18
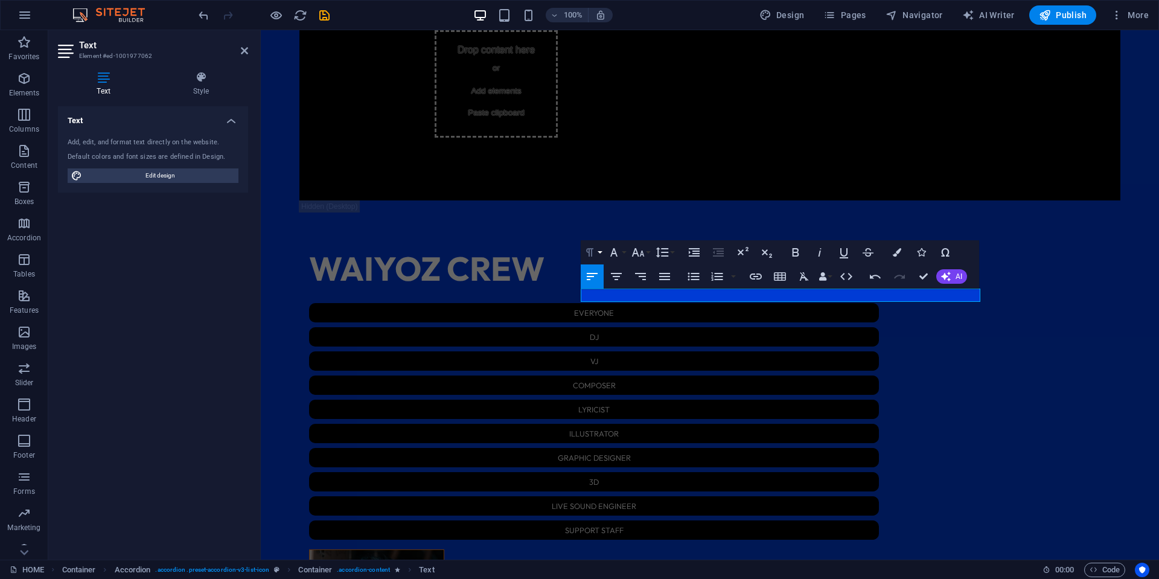
click at [591, 254] on icon "button" at bounding box center [590, 252] width 14 height 14
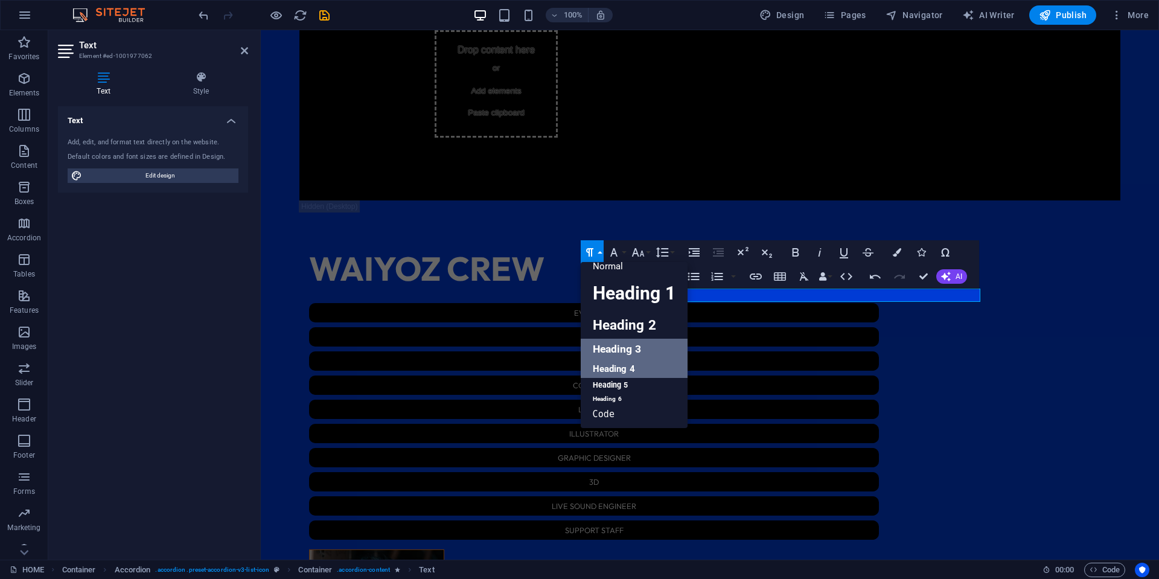
click at [640, 342] on link "Heading 3" at bounding box center [634, 349] width 107 height 21
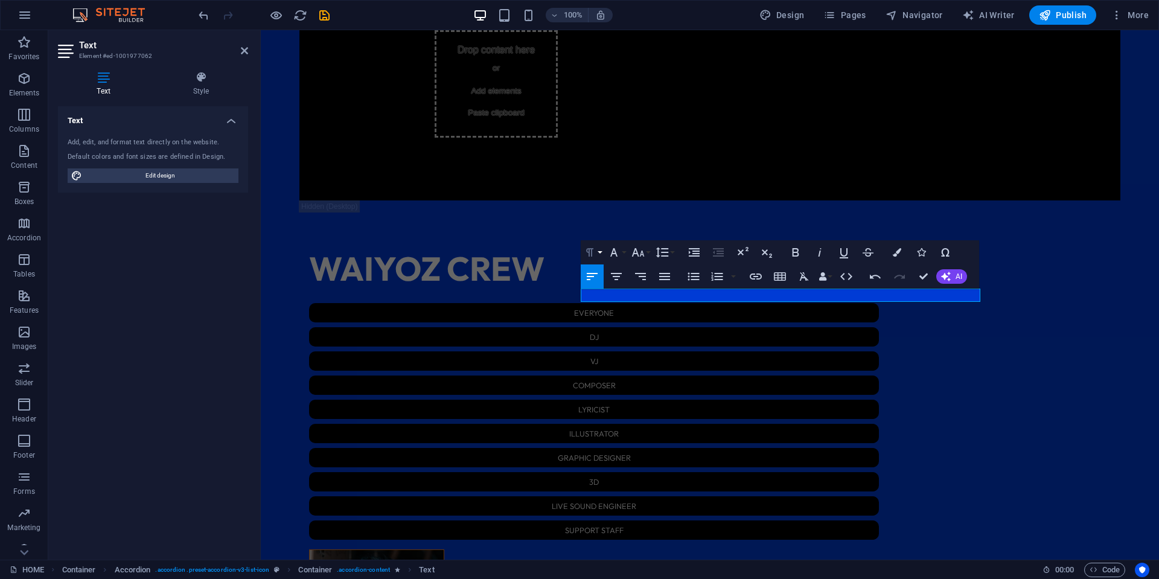
click at [599, 250] on button "Paragraph Format" at bounding box center [592, 252] width 23 height 24
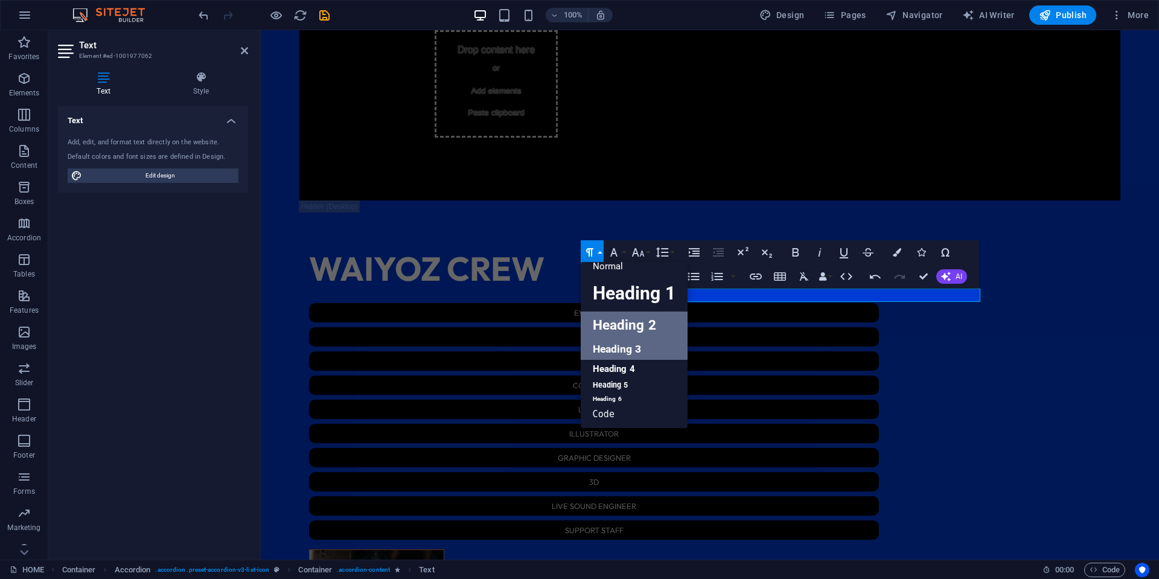
click at [641, 326] on link "Heading 2" at bounding box center [634, 325] width 107 height 27
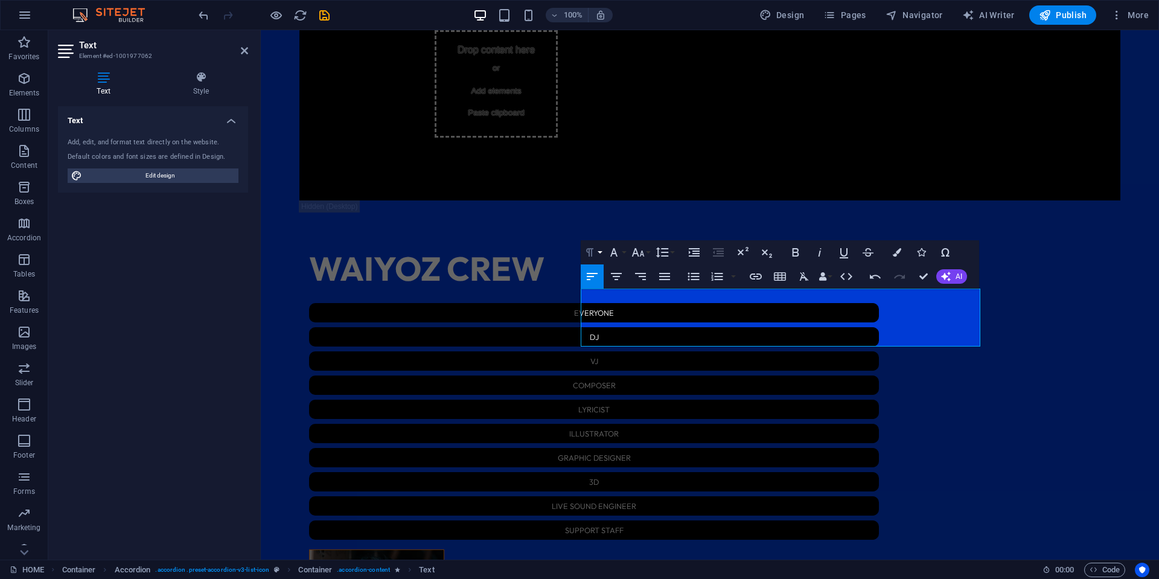
click at [588, 253] on icon "button" at bounding box center [590, 252] width 14 height 14
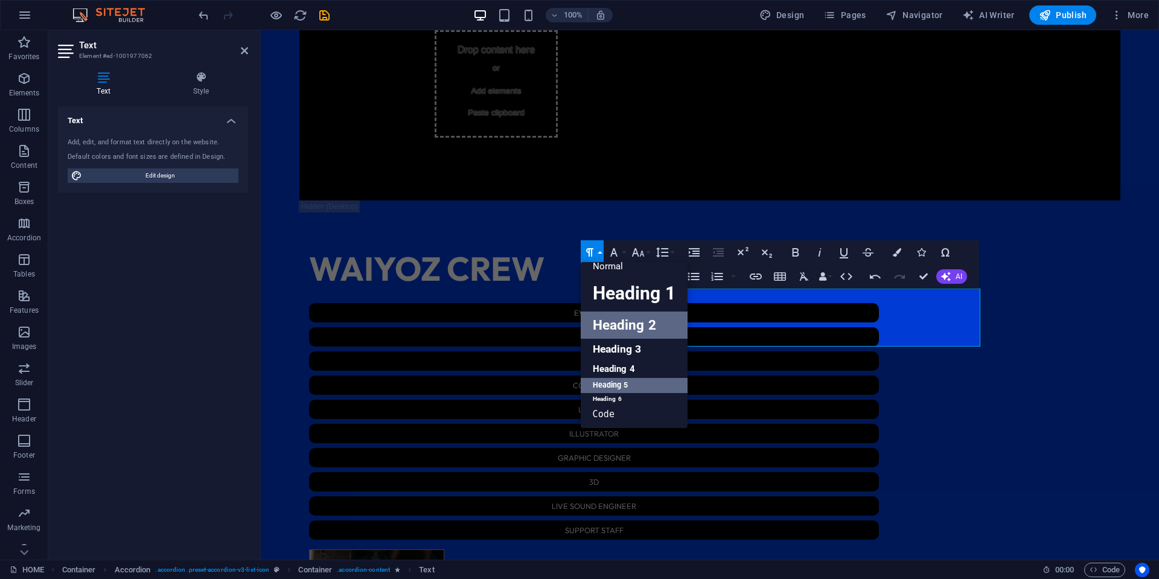
click at [644, 378] on link "Heading 5" at bounding box center [634, 385] width 107 height 15
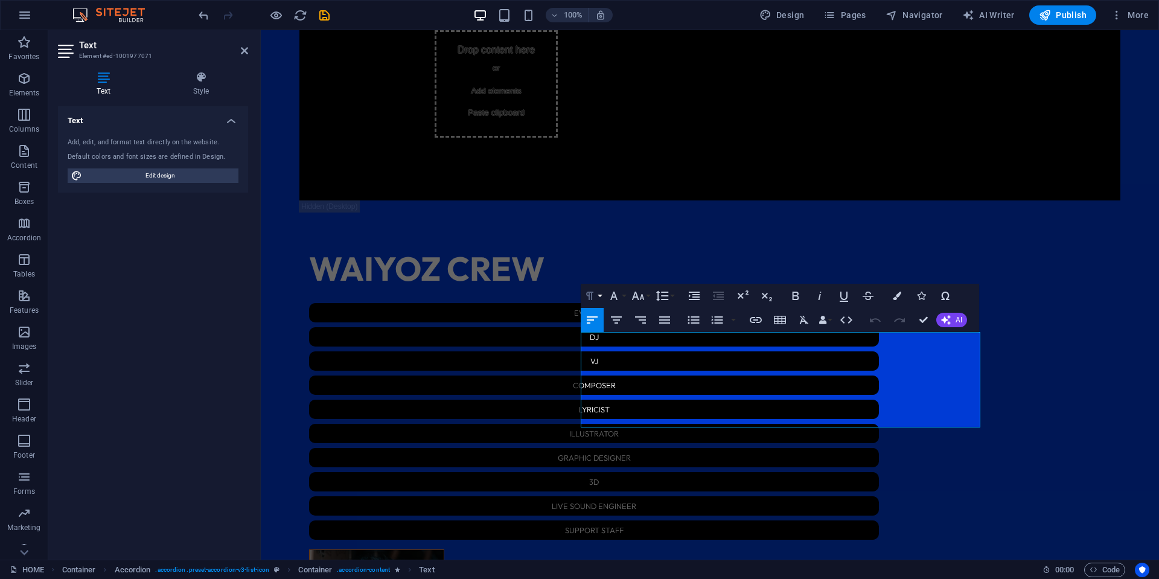
click at [603, 290] on button "Paragraph Format" at bounding box center [592, 296] width 23 height 24
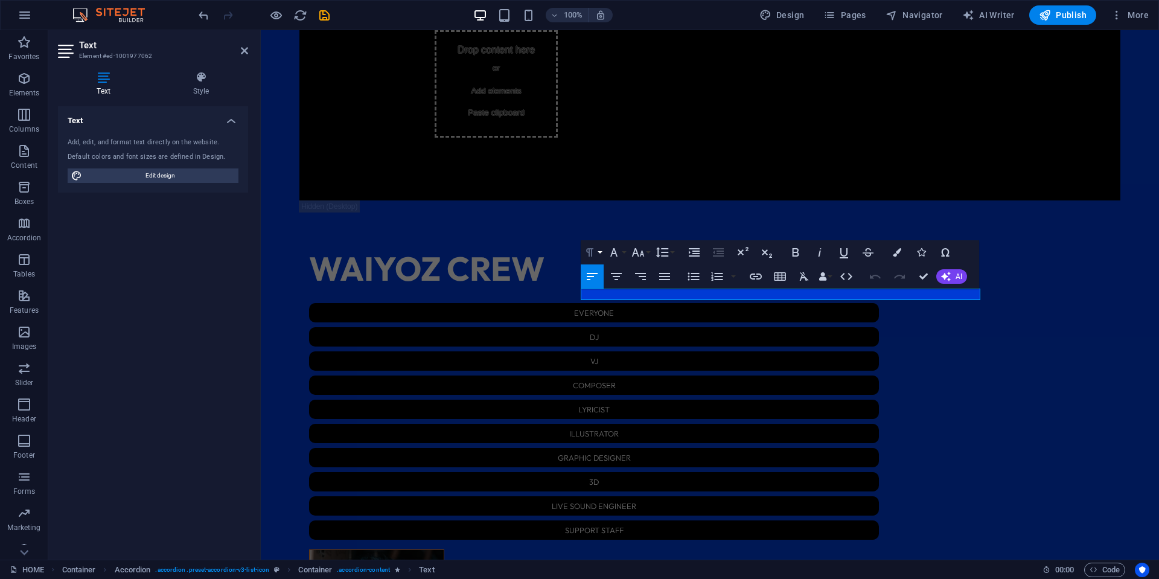
click at [594, 254] on icon "button" at bounding box center [590, 252] width 14 height 14
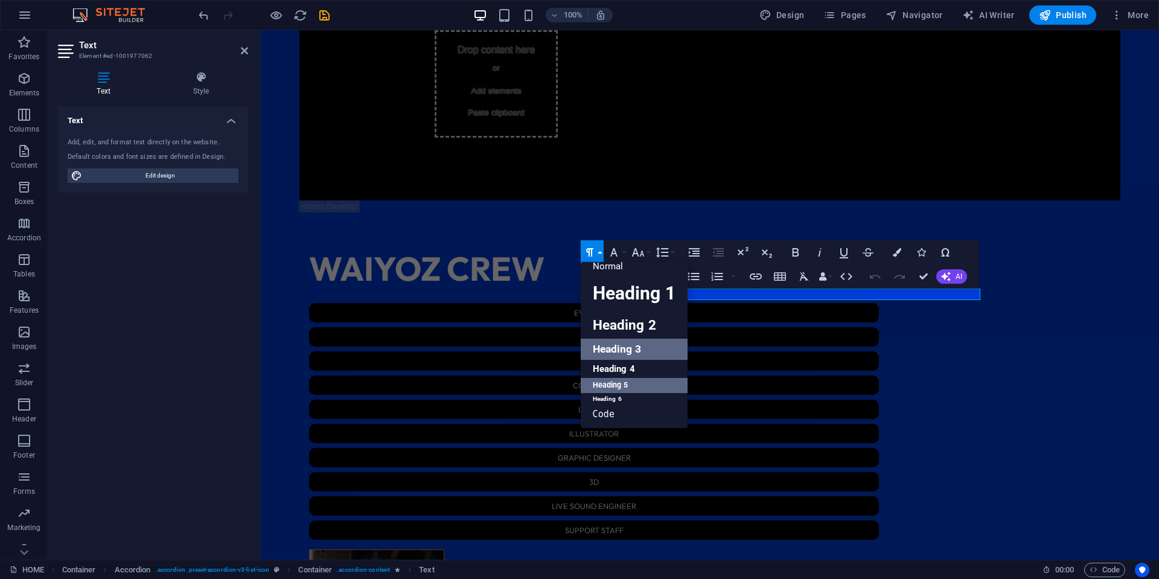
click at [650, 353] on link "Heading 3" at bounding box center [634, 349] width 107 height 21
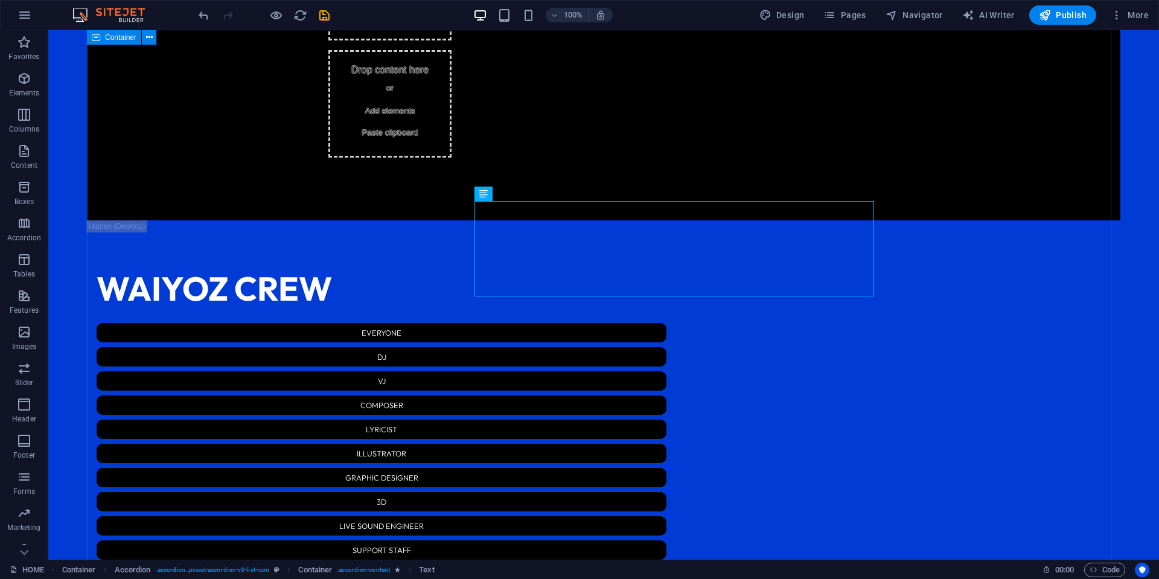
scroll to position [2094, 0]
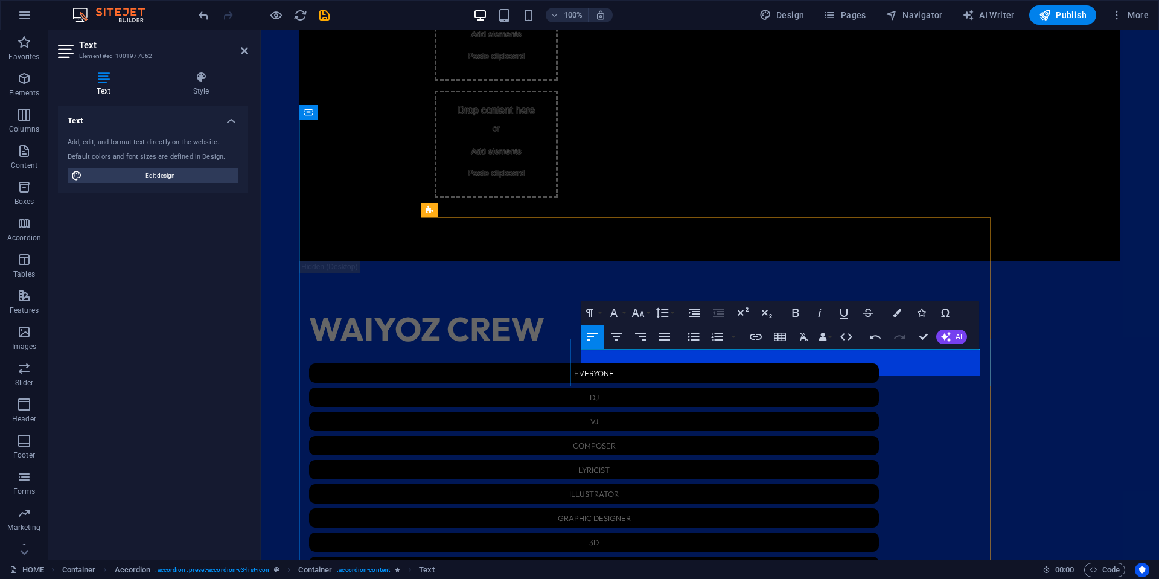
scroll to position [0, 4]
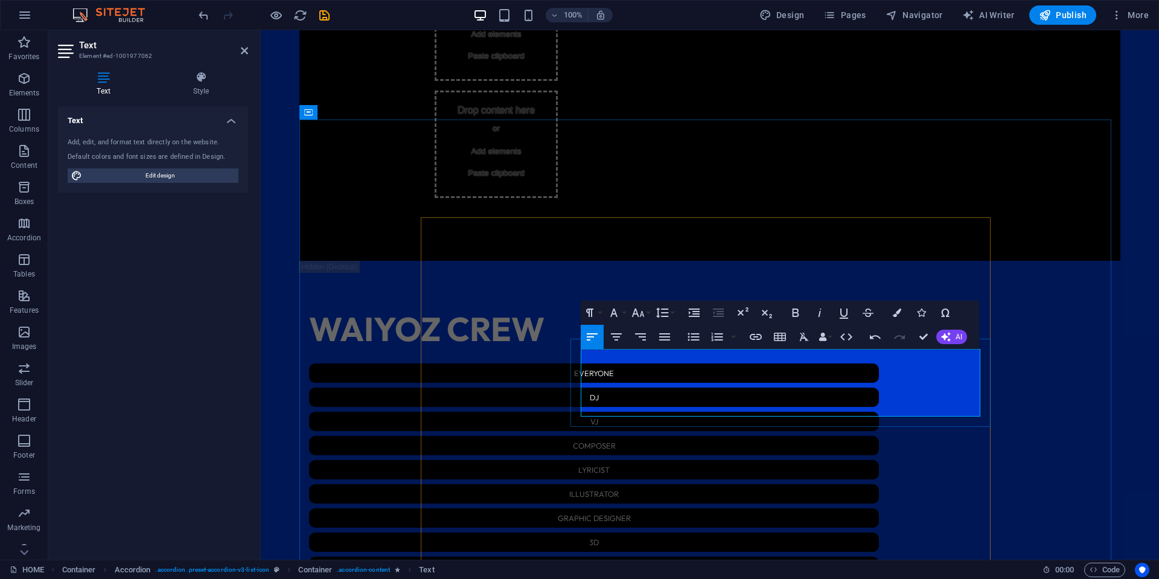
drag, startPoint x: 661, startPoint y: 380, endPoint x: 630, endPoint y: 380, distance: 31.4
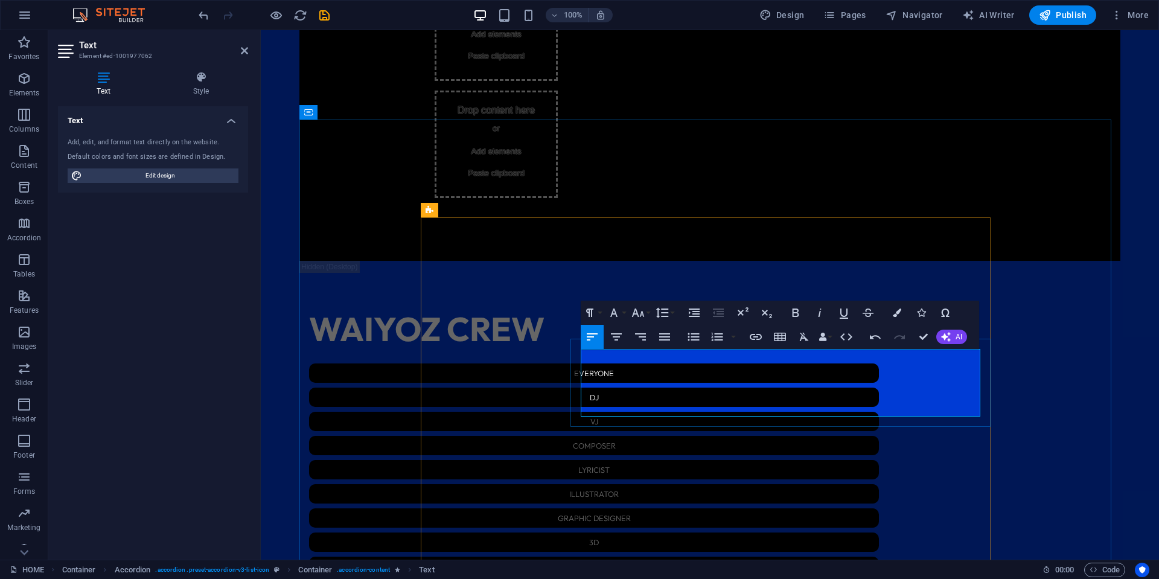
drag, startPoint x: 757, startPoint y: 385, endPoint x: 579, endPoint y: 381, distance: 177.6
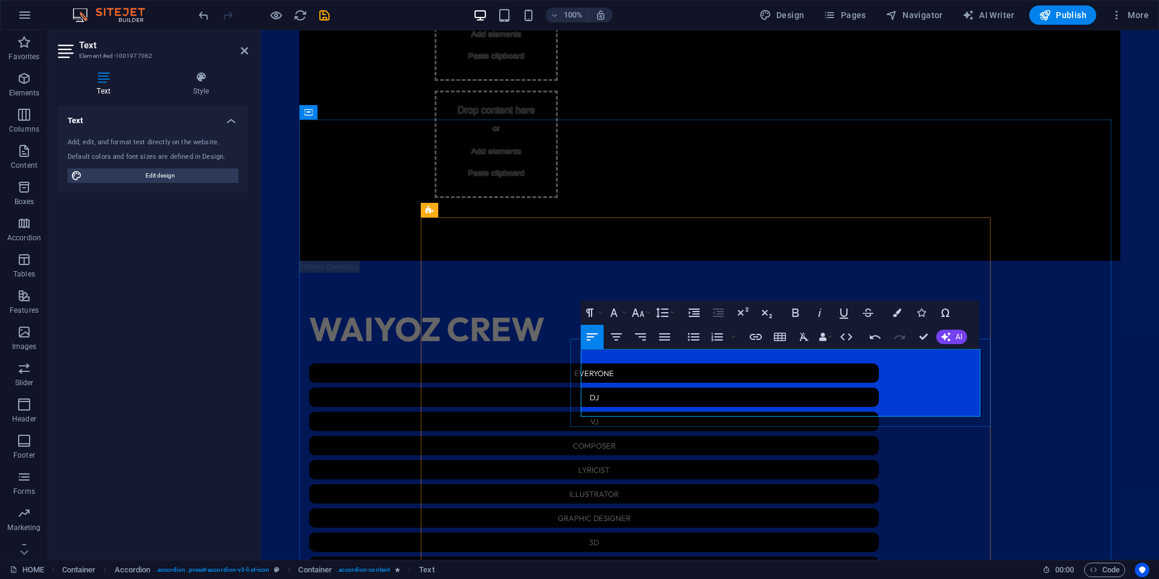
copy h3 "[DATE] + 01/14 - chillpa vol.1 (pt.1)"
drag, startPoint x: 632, startPoint y: 396, endPoint x: 659, endPoint y: 397, distance: 26.6
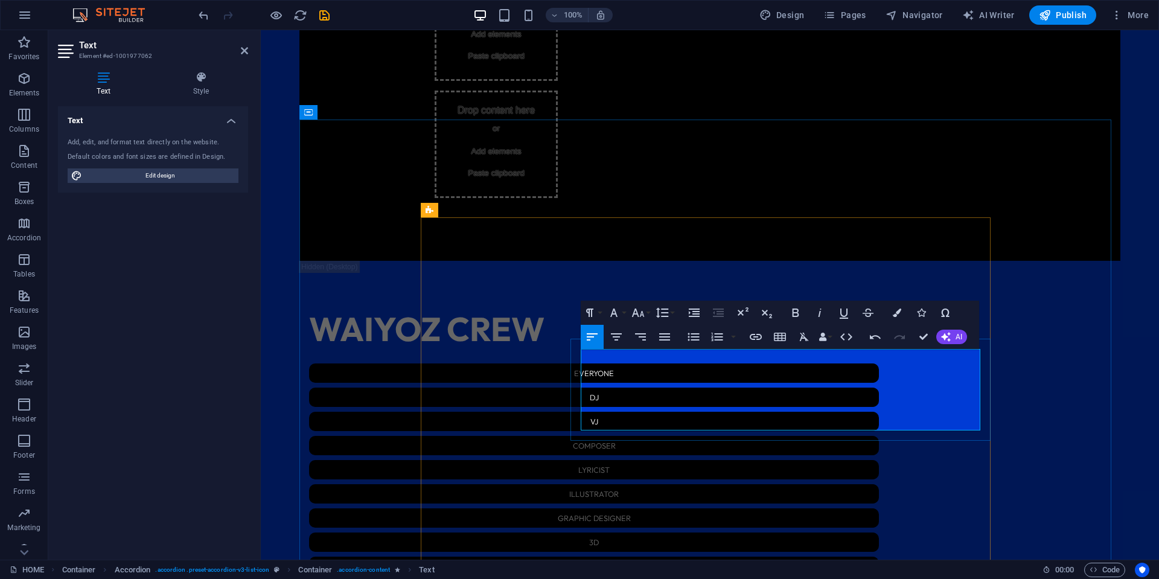
drag, startPoint x: 675, startPoint y: 408, endPoint x: 633, endPoint y: 409, distance: 42.3
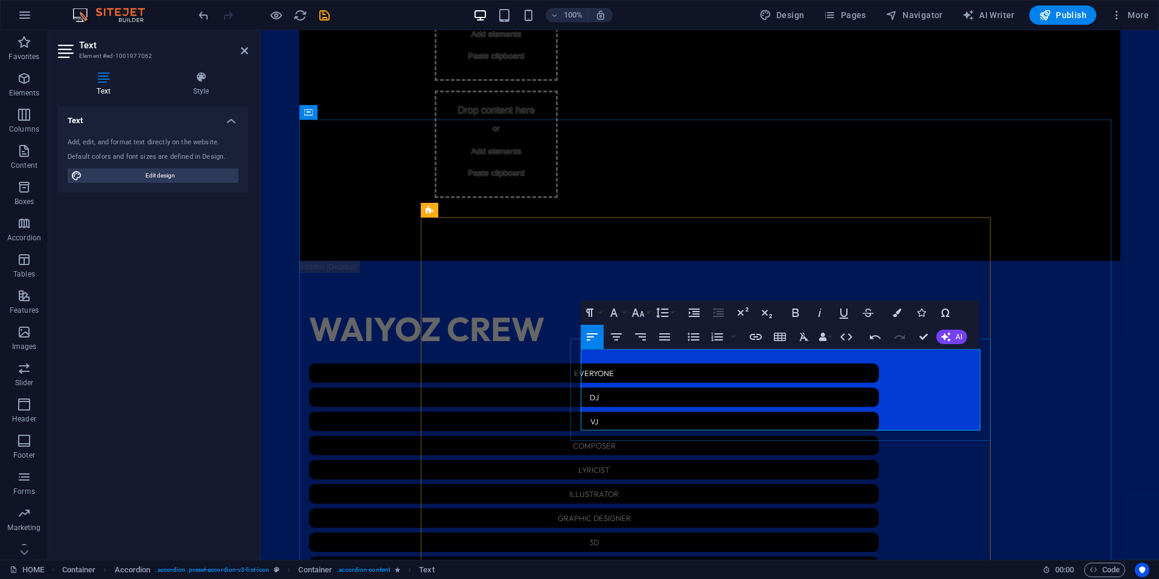
click at [638, 312] on icon "button" at bounding box center [638, 313] width 14 height 14
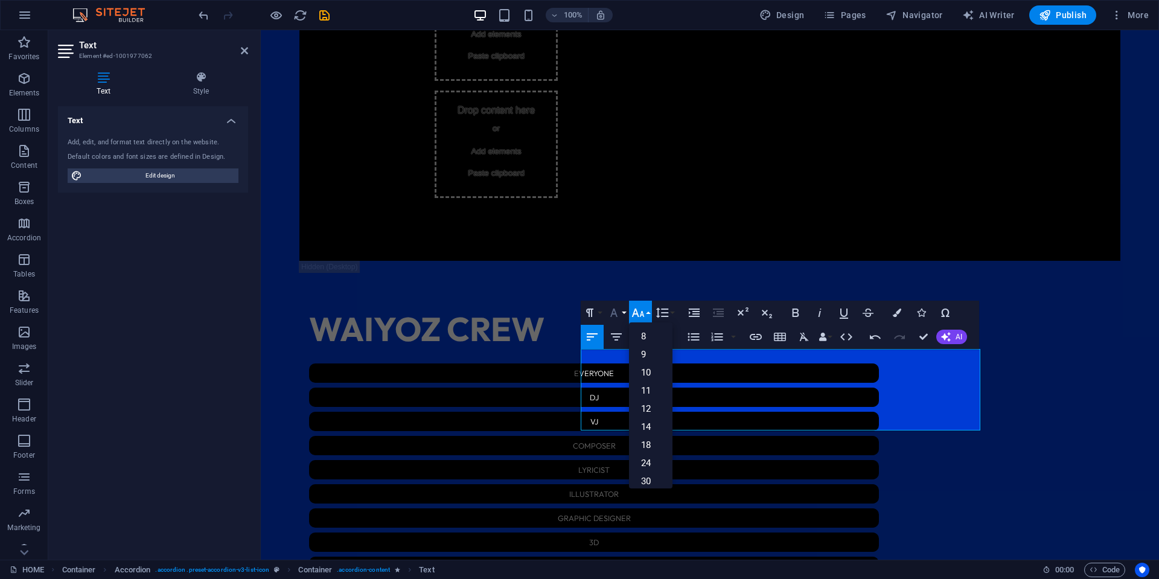
click at [615, 312] on icon "button" at bounding box center [614, 313] width 14 height 14
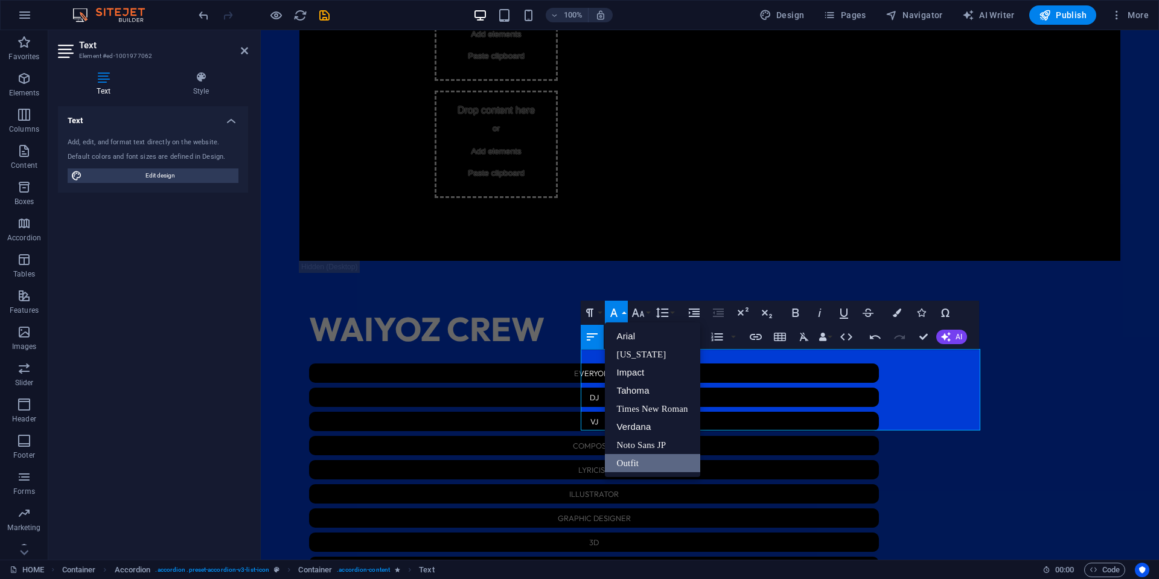
scroll to position [0, 0]
click at [643, 441] on link "Noto Sans JP" at bounding box center [652, 445] width 95 height 18
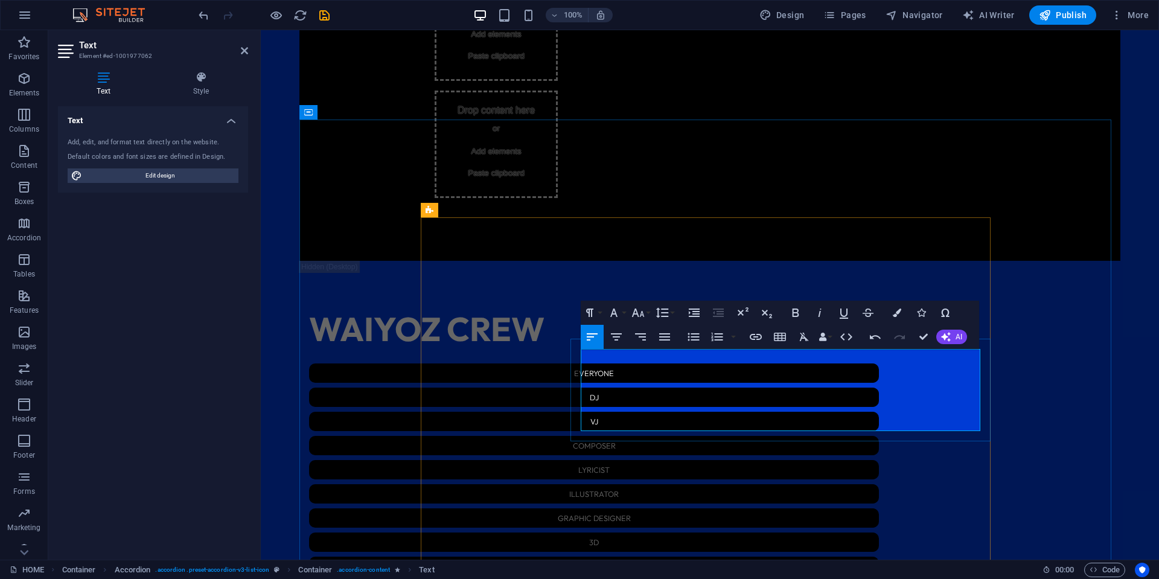
drag, startPoint x: 681, startPoint y: 354, endPoint x: 896, endPoint y: 379, distance: 216.4
click at [613, 309] on icon "button" at bounding box center [614, 313] width 14 height 14
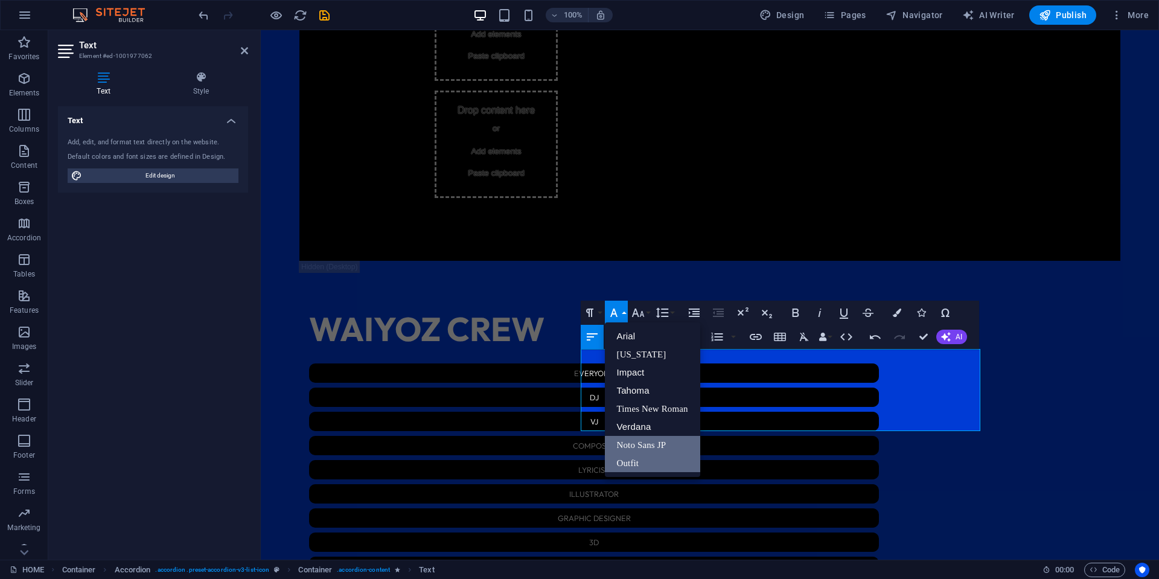
click at [654, 442] on link "Noto Sans JP" at bounding box center [652, 445] width 95 height 18
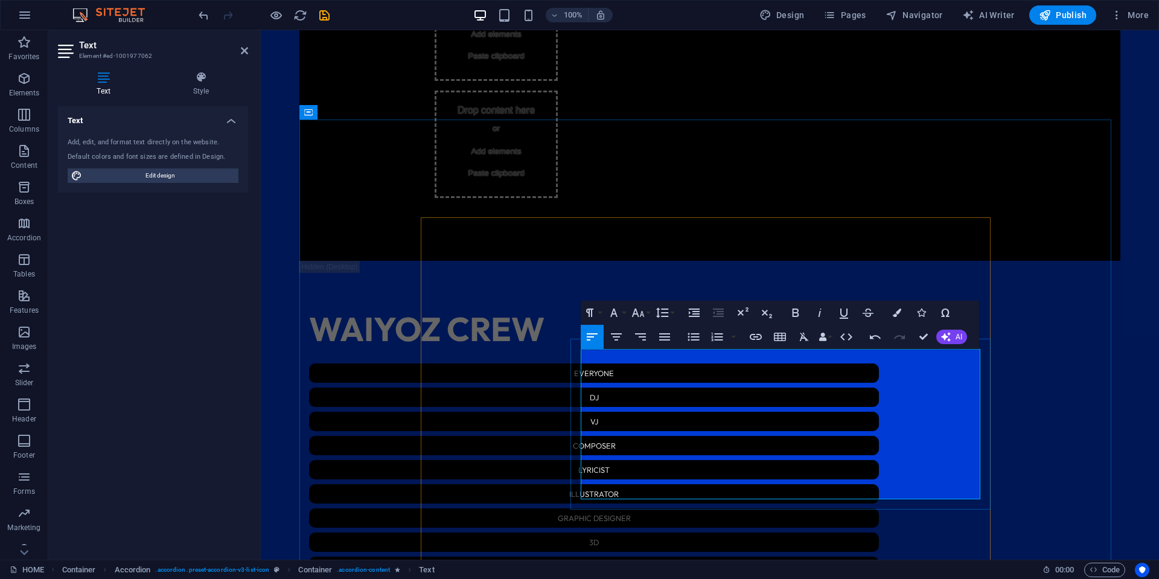
drag, startPoint x: 636, startPoint y: 426, endPoint x: 768, endPoint y: 428, distance: 132.3
copy h3 "霎那即永恆 -MOMENT- vol.2"
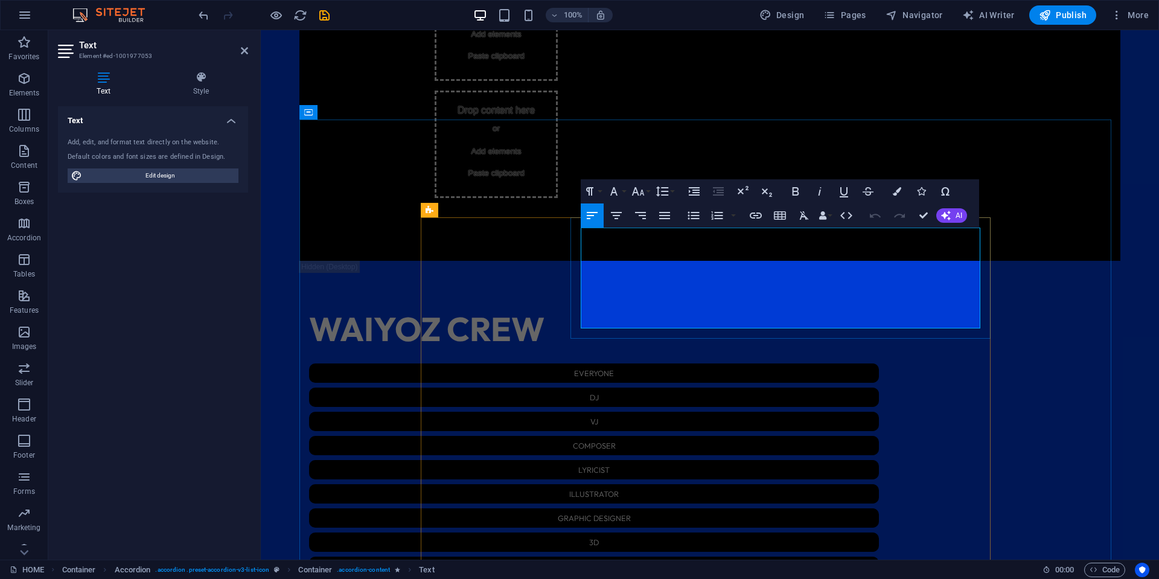
drag, startPoint x: 901, startPoint y: 249, endPoint x: 758, endPoint y: 248, distance: 142.5
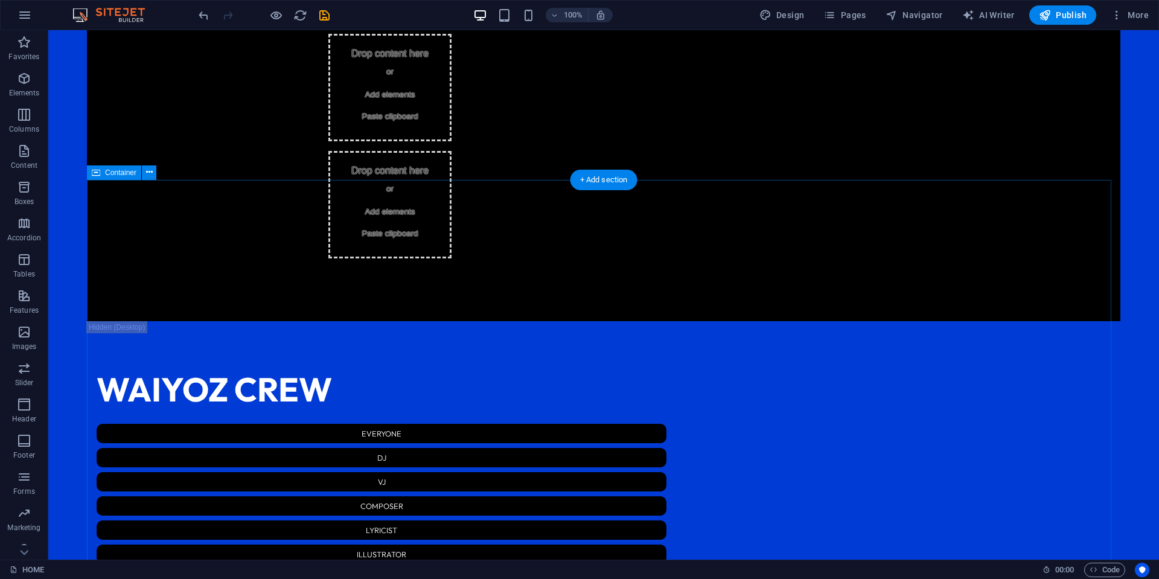
scroll to position [2215, 0]
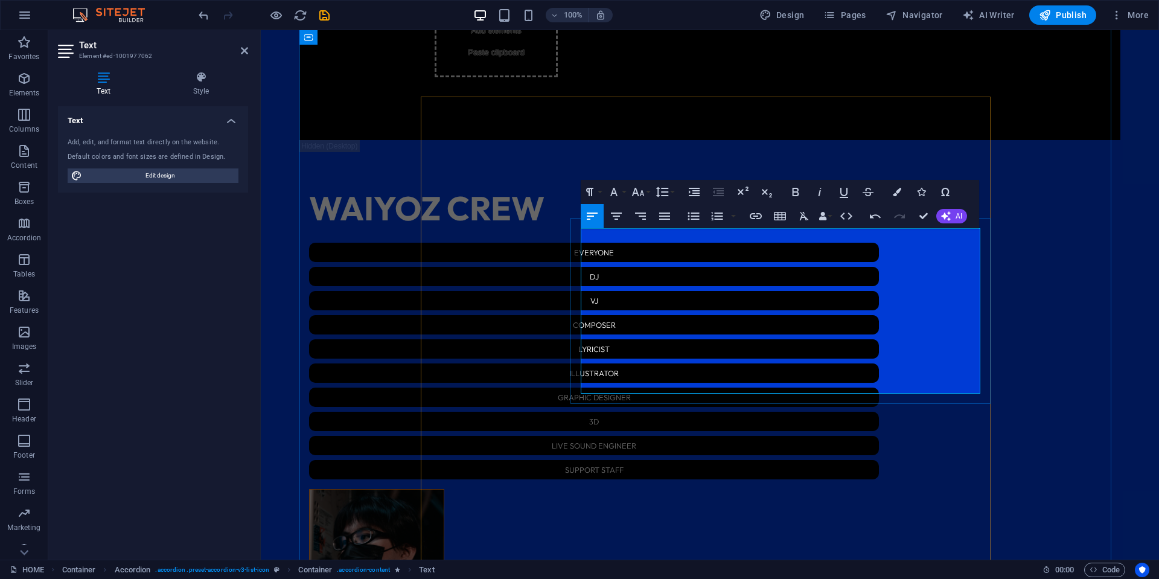
drag, startPoint x: 696, startPoint y: 280, endPoint x: 572, endPoint y: 275, distance: 124.5
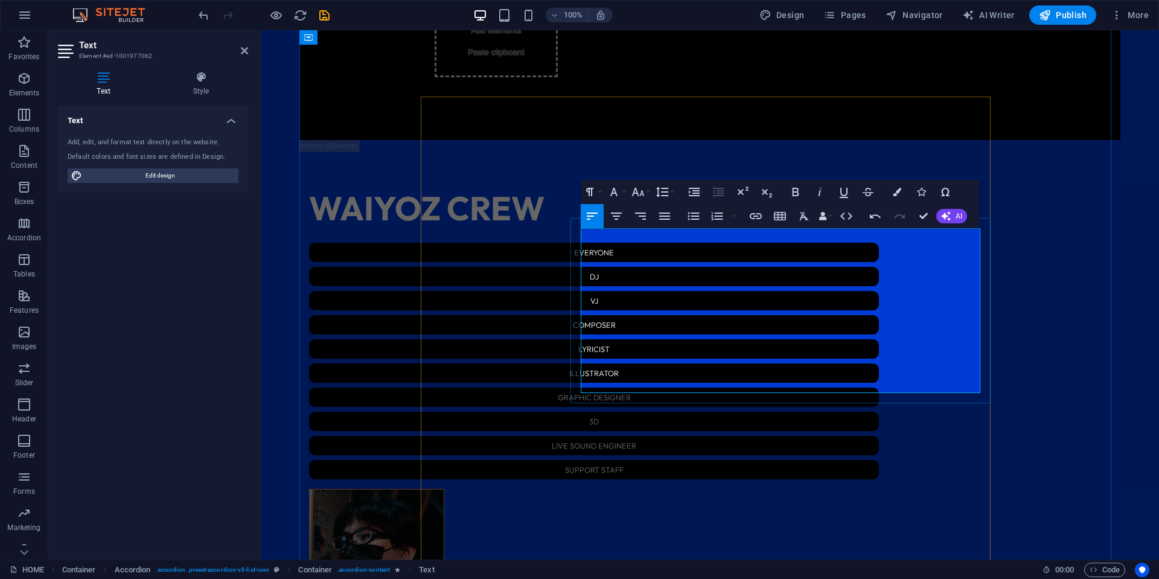
drag, startPoint x: 715, startPoint y: 278, endPoint x: 639, endPoint y: 273, distance: 76.3
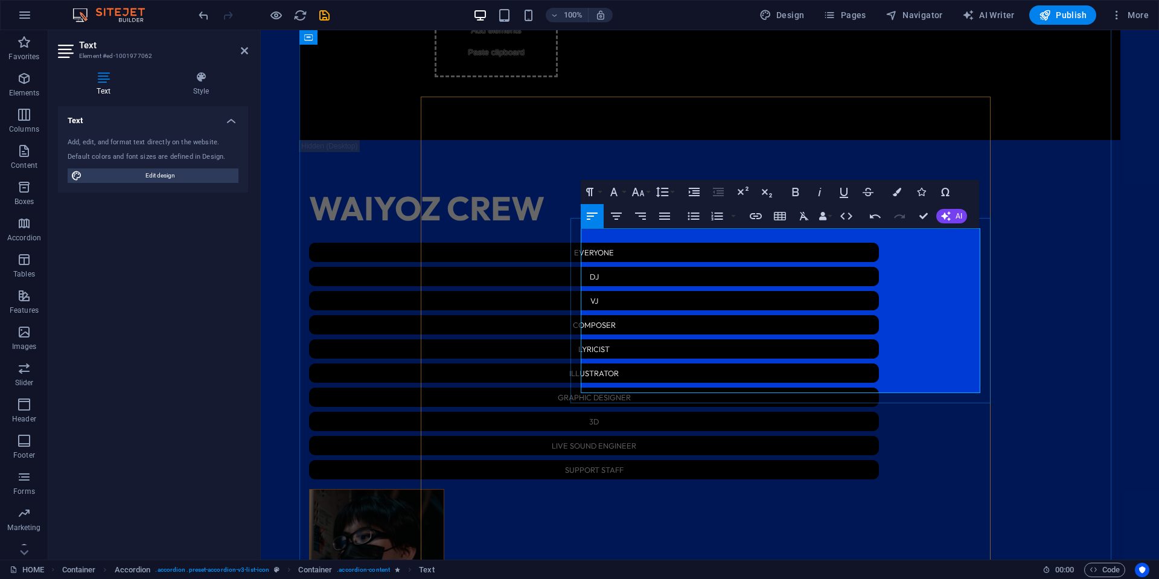
scroll to position [0, 5]
drag, startPoint x: 906, startPoint y: 290, endPoint x: 792, endPoint y: 291, distance: 113.5
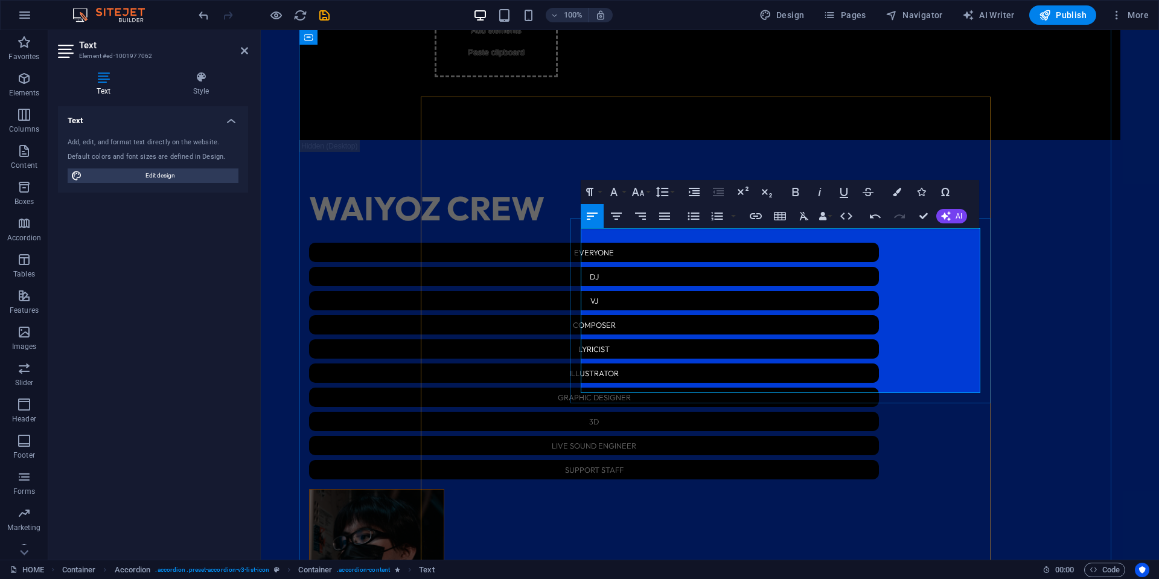
drag, startPoint x: 626, startPoint y: 258, endPoint x: 619, endPoint y: 257, distance: 6.8
drag, startPoint x: 694, startPoint y: 263, endPoint x: 639, endPoint y: 261, distance: 55.0
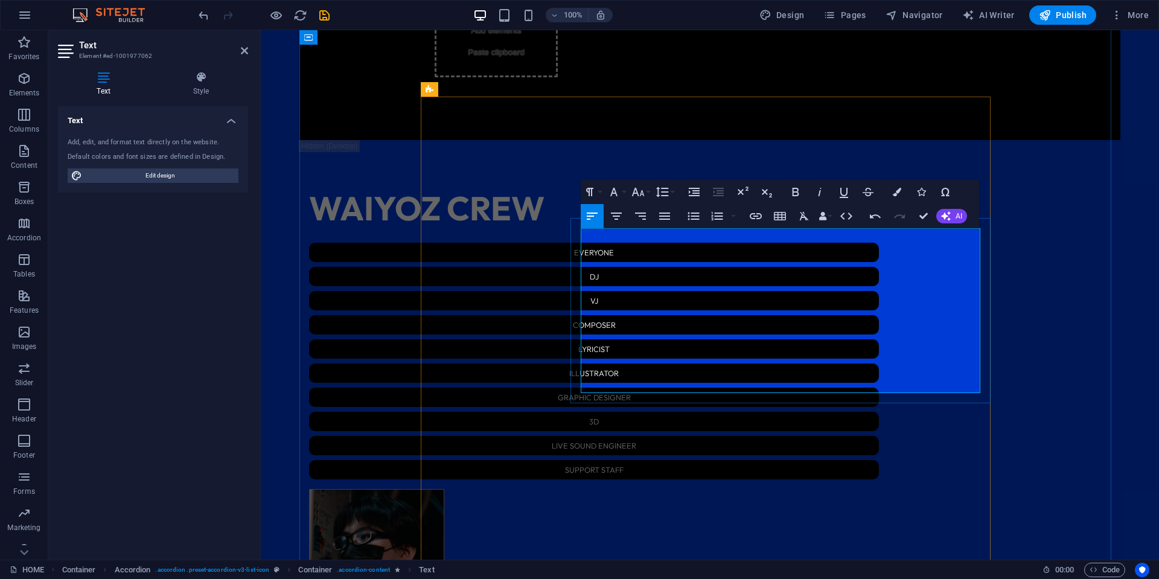
drag, startPoint x: 934, startPoint y: 294, endPoint x: 792, endPoint y: 287, distance: 142.1
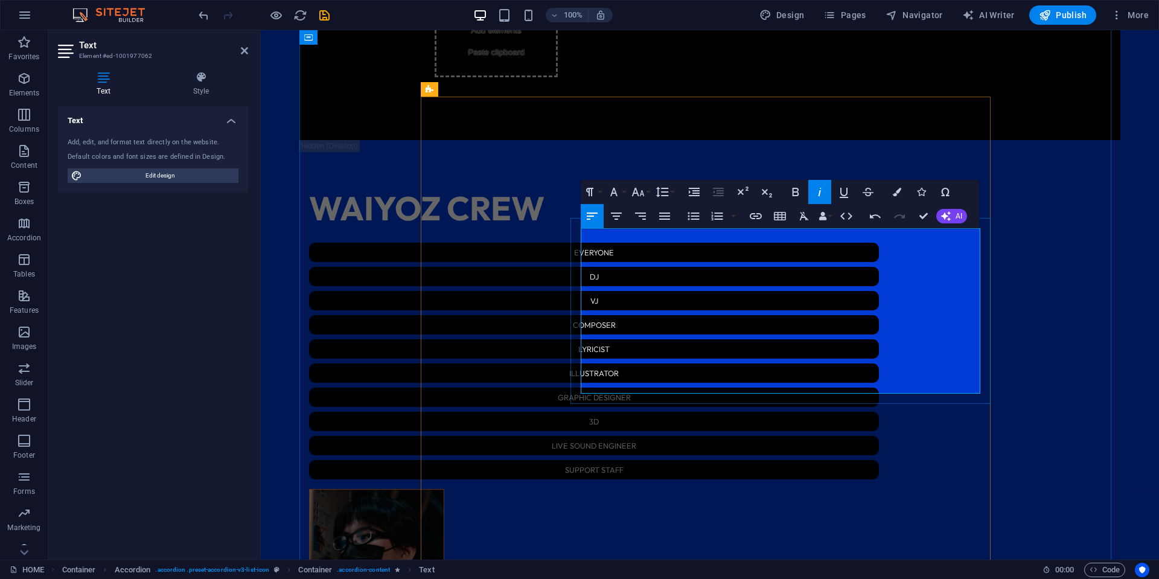
drag, startPoint x: 758, startPoint y: 265, endPoint x: 765, endPoint y: 266, distance: 6.8
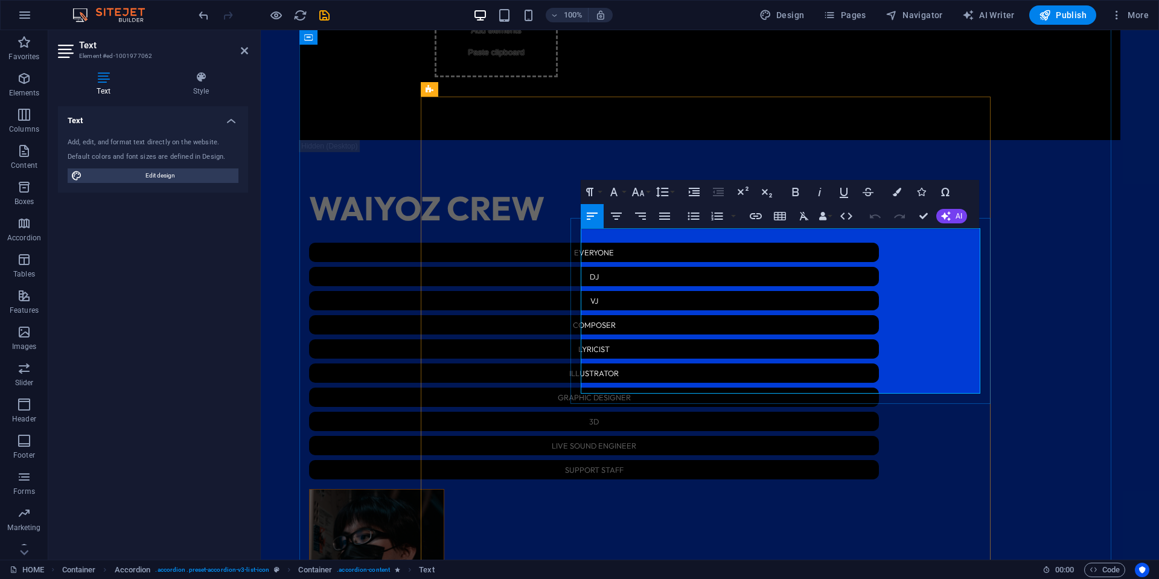
drag, startPoint x: 701, startPoint y: 247, endPoint x: 636, endPoint y: 248, distance: 64.6
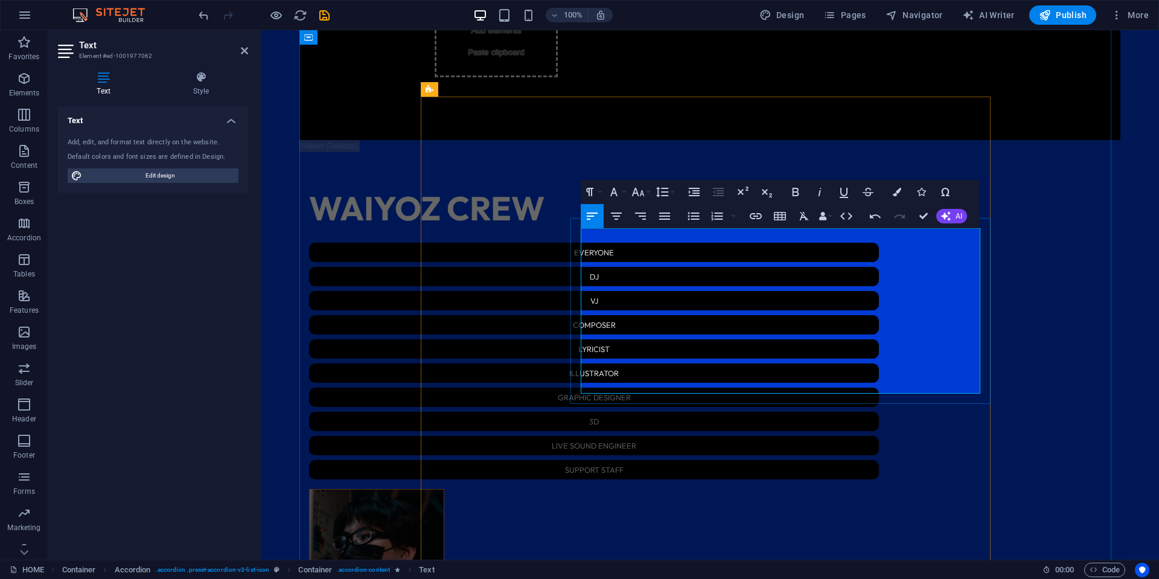
scroll to position [0, 5]
drag, startPoint x: 697, startPoint y: 232, endPoint x: 636, endPoint y: 234, distance: 61.6
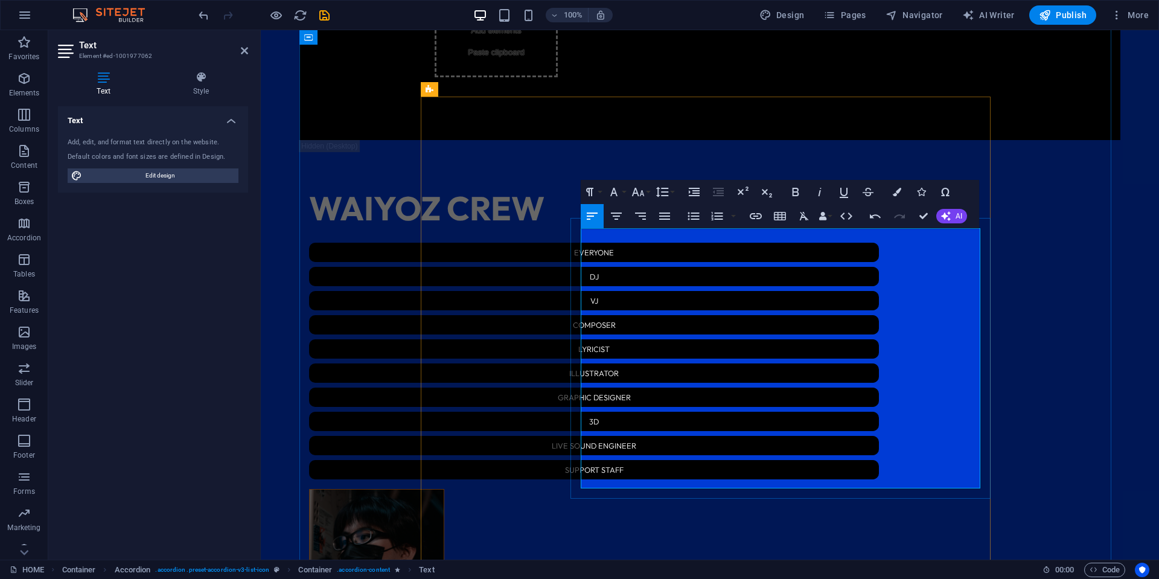
drag, startPoint x: 734, startPoint y: 329, endPoint x: 582, endPoint y: 327, distance: 152.2
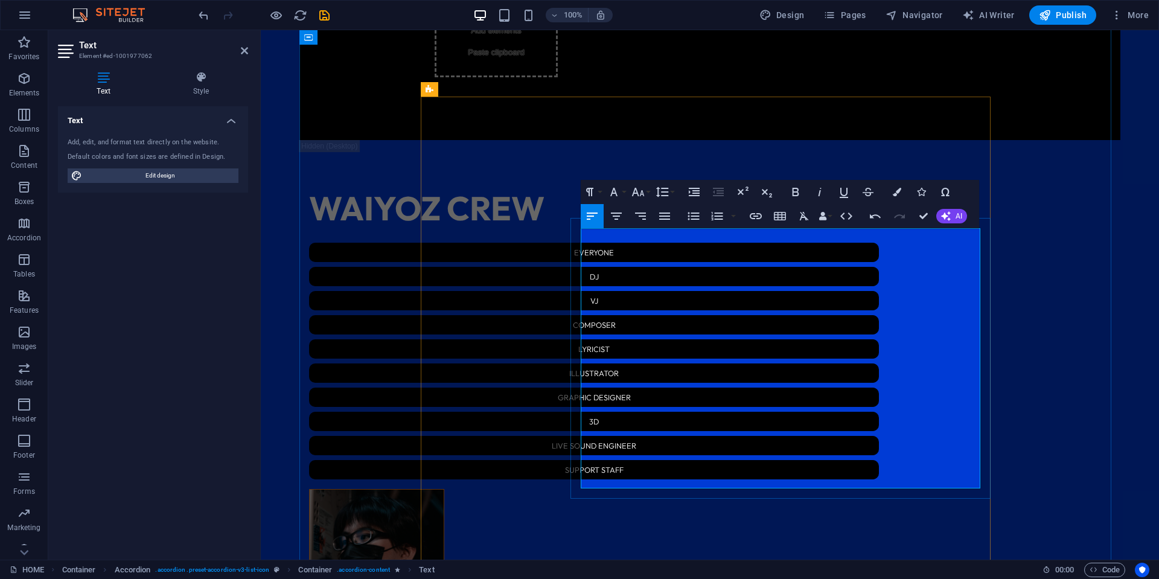
drag, startPoint x: 729, startPoint y: 313, endPoint x: 640, endPoint y: 315, distance: 89.4
drag, startPoint x: 879, startPoint y: 317, endPoint x: 731, endPoint y: 317, distance: 148.0
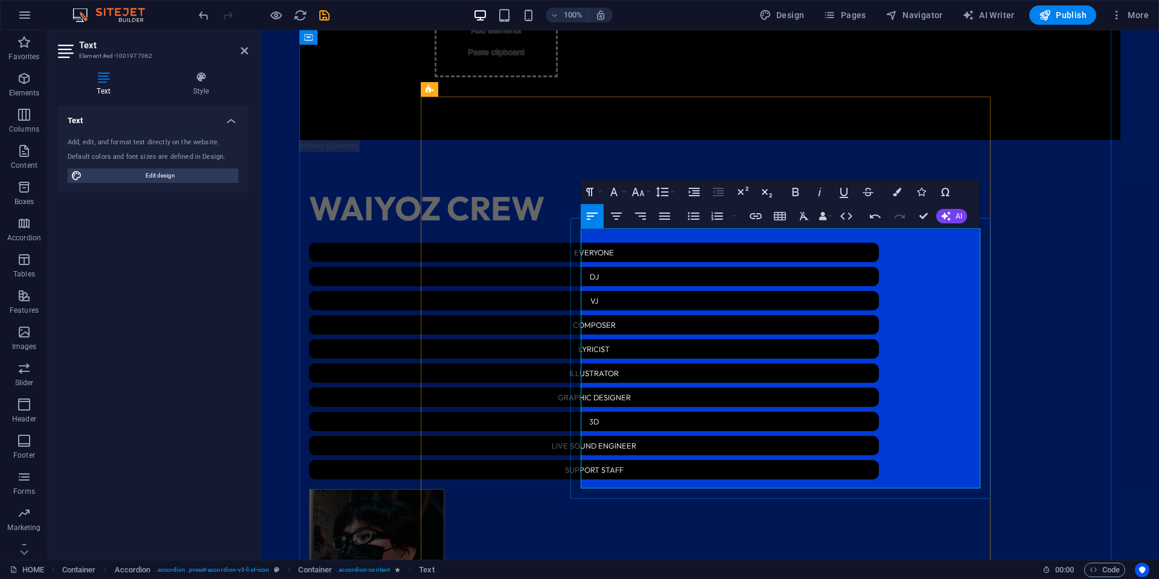
drag, startPoint x: 868, startPoint y: 315, endPoint x: 734, endPoint y: 316, distance: 134.1
click at [612, 188] on icon "button" at bounding box center [614, 192] width 14 height 14
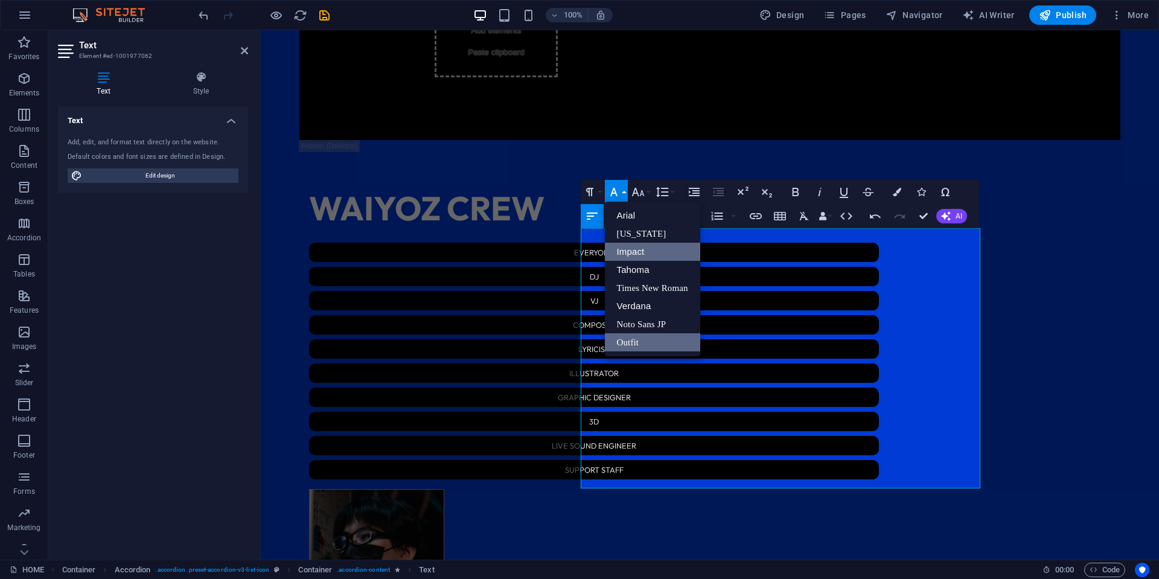
scroll to position [0, 0]
click at [649, 316] on link "Noto Sans JP" at bounding box center [652, 324] width 95 height 18
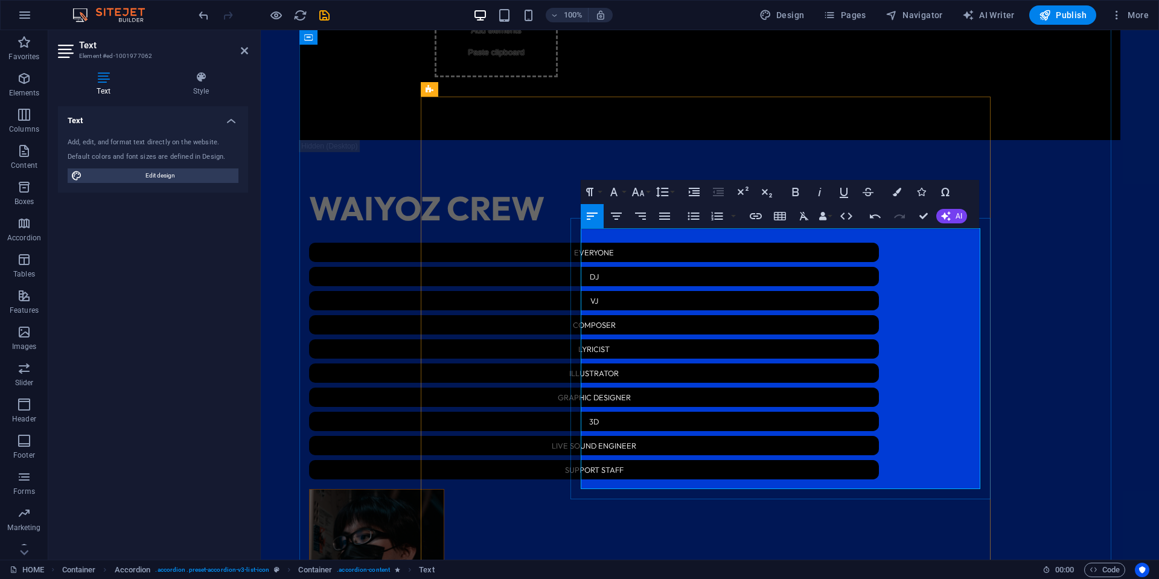
drag, startPoint x: 713, startPoint y: 316, endPoint x: 670, endPoint y: 315, distance: 42.3
click at [619, 187] on icon "button" at bounding box center [614, 192] width 14 height 14
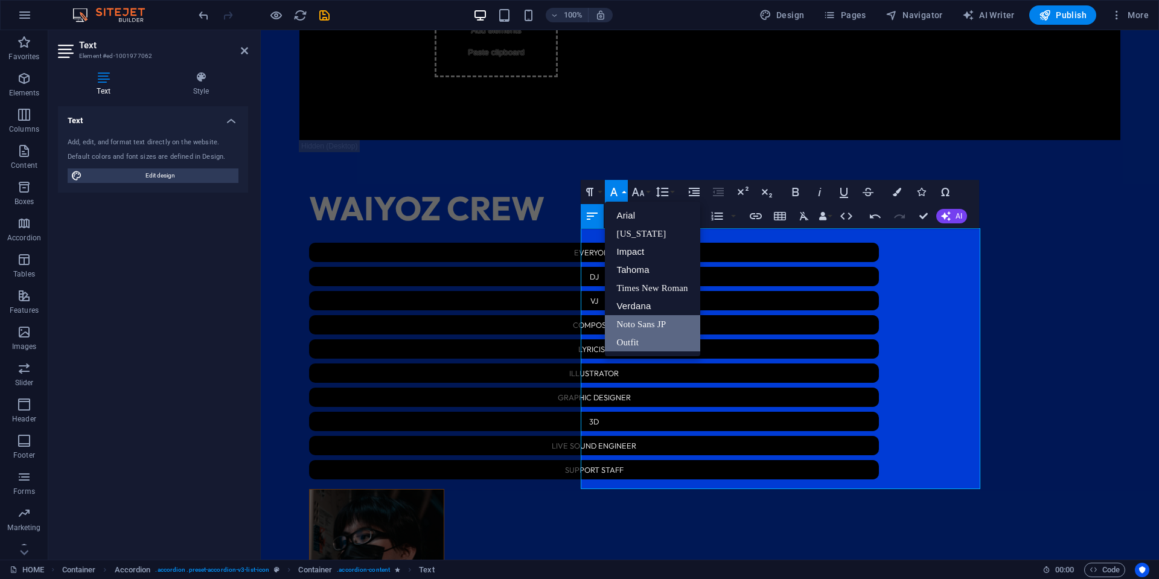
click at [652, 325] on link "Noto Sans JP" at bounding box center [652, 324] width 95 height 18
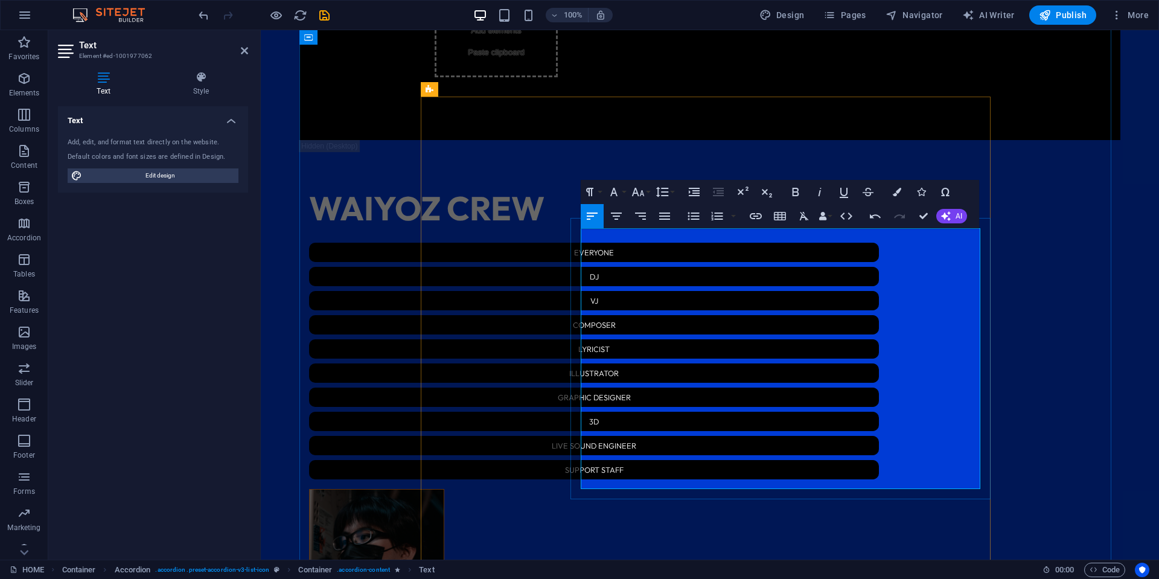
drag, startPoint x: 880, startPoint y: 319, endPoint x: 867, endPoint y: 319, distance: 13.3
click at [628, 195] on div "Paragraph Format Normal Heading 1 Heading 2 Heading 3 Heading 4 Heading 5 Headi…" at bounding box center [629, 192] width 96 height 24
click at [624, 191] on button "Font Family" at bounding box center [616, 192] width 23 height 24
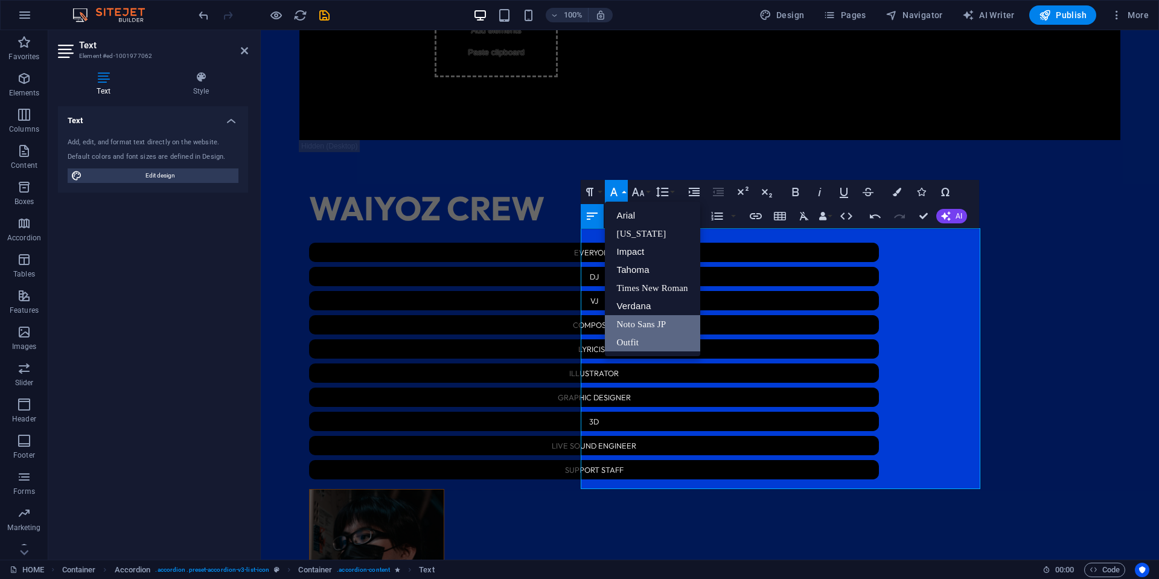
click at [646, 323] on link "Noto Sans JP" at bounding box center [652, 324] width 95 height 18
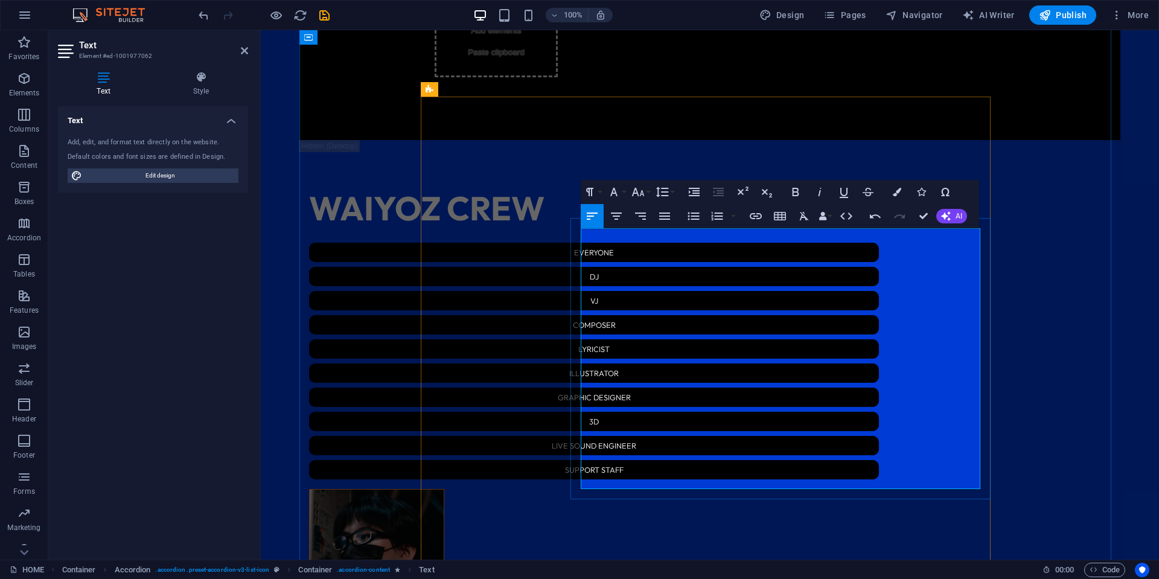
drag, startPoint x: 753, startPoint y: 300, endPoint x: 639, endPoint y: 300, distance: 114.1
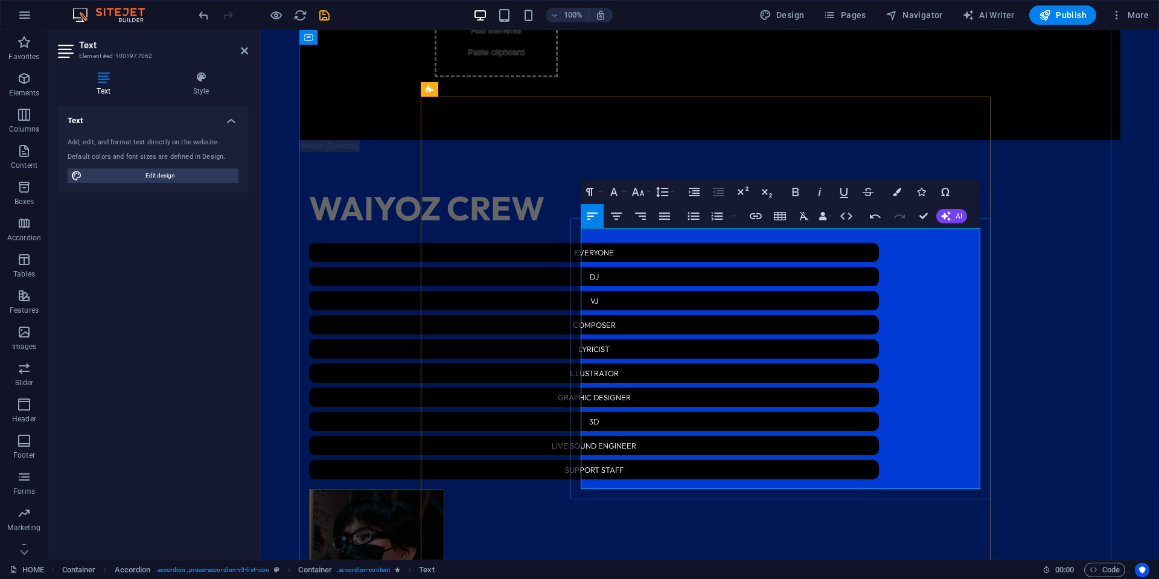
drag, startPoint x: 734, startPoint y: 286, endPoint x: 637, endPoint y: 288, distance: 97.2
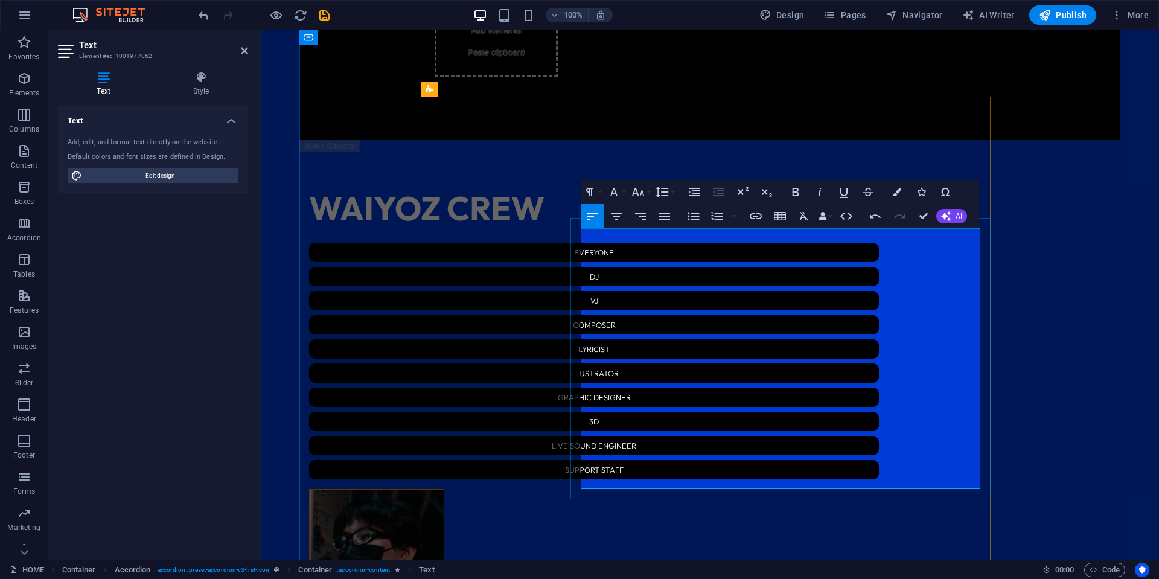
drag, startPoint x: 789, startPoint y: 288, endPoint x: 638, endPoint y: 288, distance: 151.6
drag, startPoint x: 737, startPoint y: 272, endPoint x: 635, endPoint y: 275, distance: 101.5
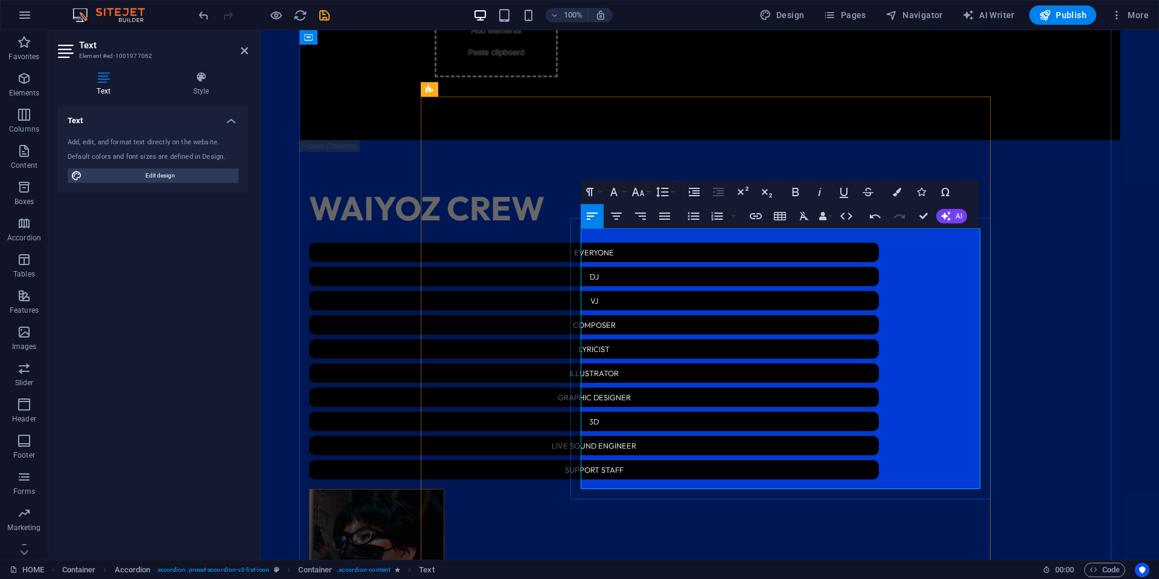
drag, startPoint x: 745, startPoint y: 260, endPoint x: 636, endPoint y: 258, distance: 108.1
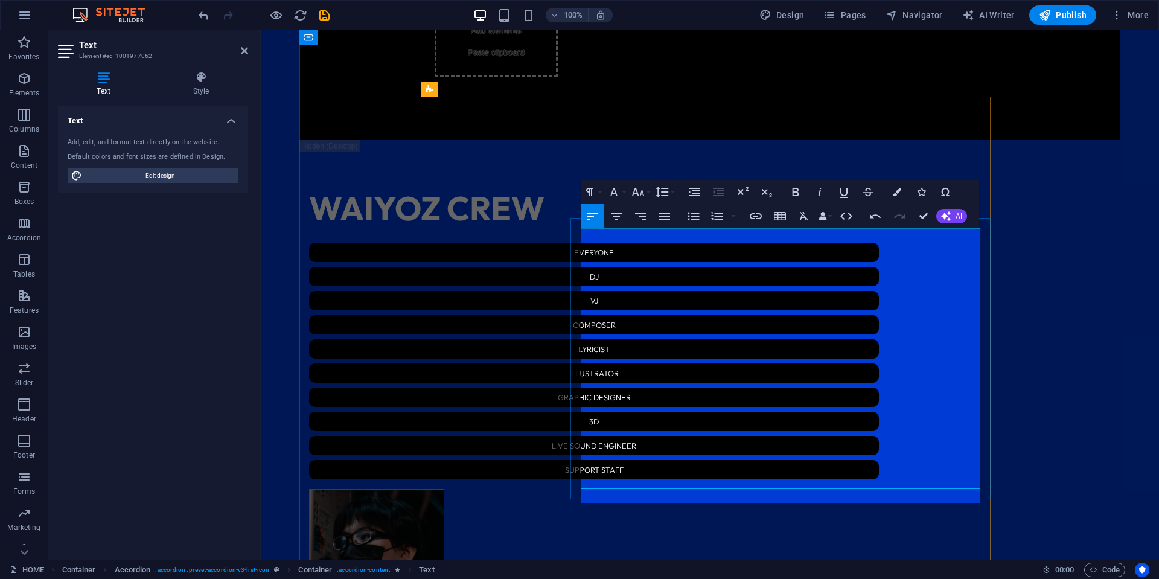
scroll to position [228, 2]
drag, startPoint x: 891, startPoint y: 263, endPoint x: 903, endPoint y: 277, distance: 18.4
drag, startPoint x: 891, startPoint y: 261, endPoint x: 750, endPoint y: 259, distance: 141.3
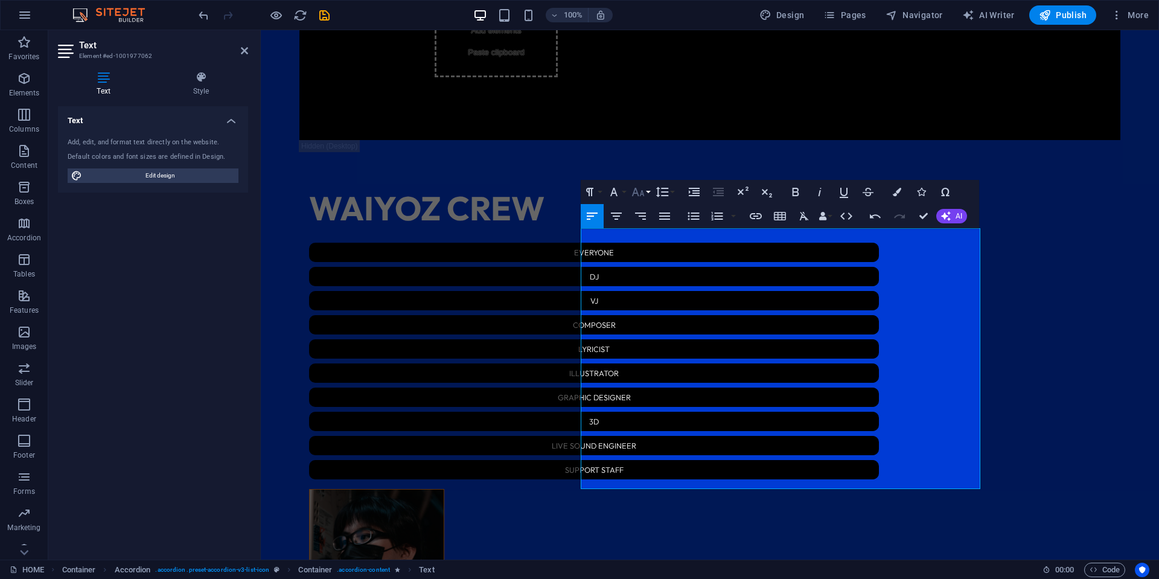
click at [636, 192] on icon "button" at bounding box center [638, 192] width 14 height 14
click at [618, 191] on icon "button" at bounding box center [614, 192] width 14 height 14
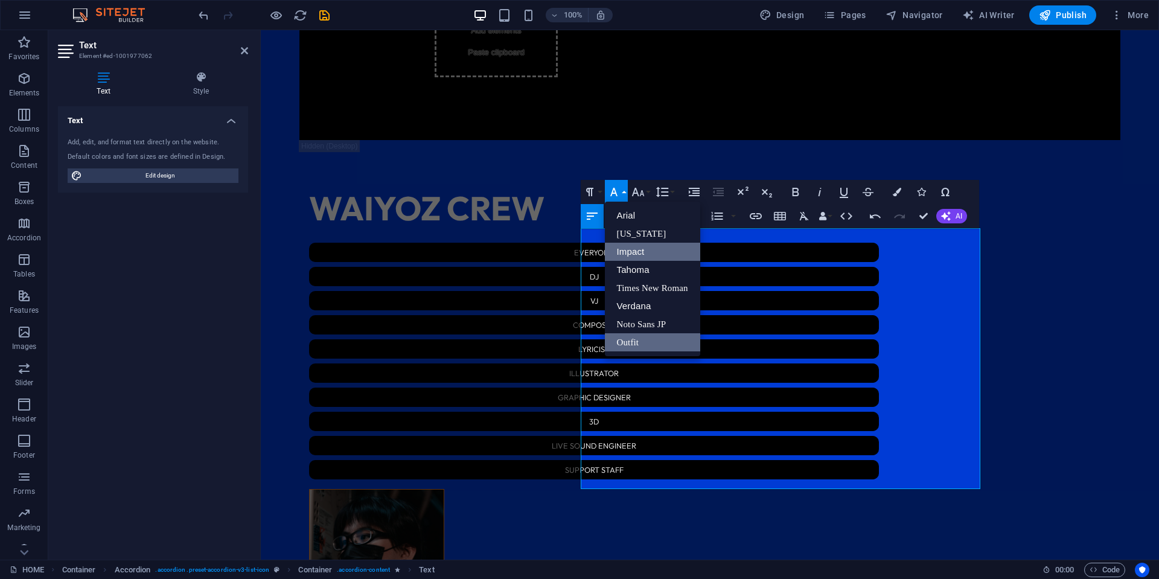
scroll to position [0, 0]
click at [661, 319] on link "Noto Sans JP" at bounding box center [652, 324] width 95 height 18
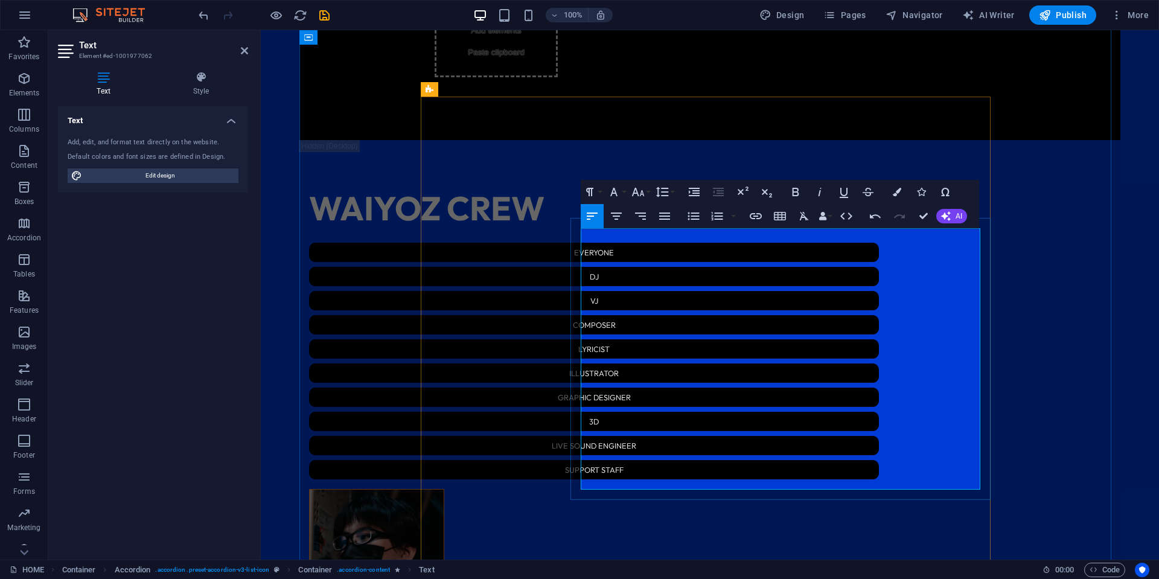
drag, startPoint x: 730, startPoint y: 262, endPoint x: 667, endPoint y: 261, distance: 63.4
click at [642, 191] on icon "button" at bounding box center [638, 192] width 13 height 8
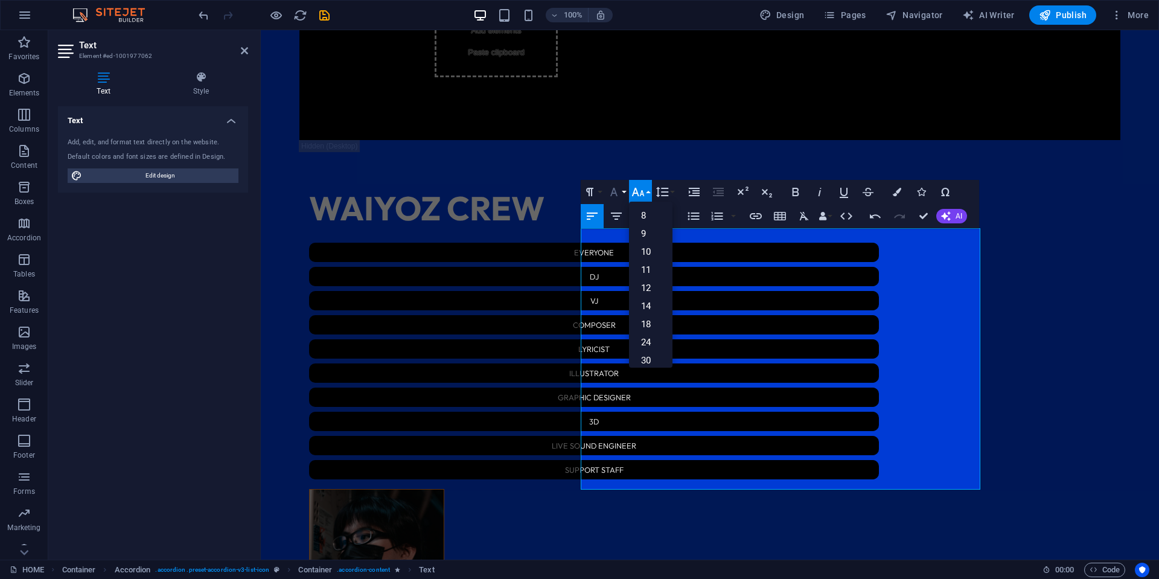
click at [617, 189] on icon "button" at bounding box center [614, 192] width 14 height 14
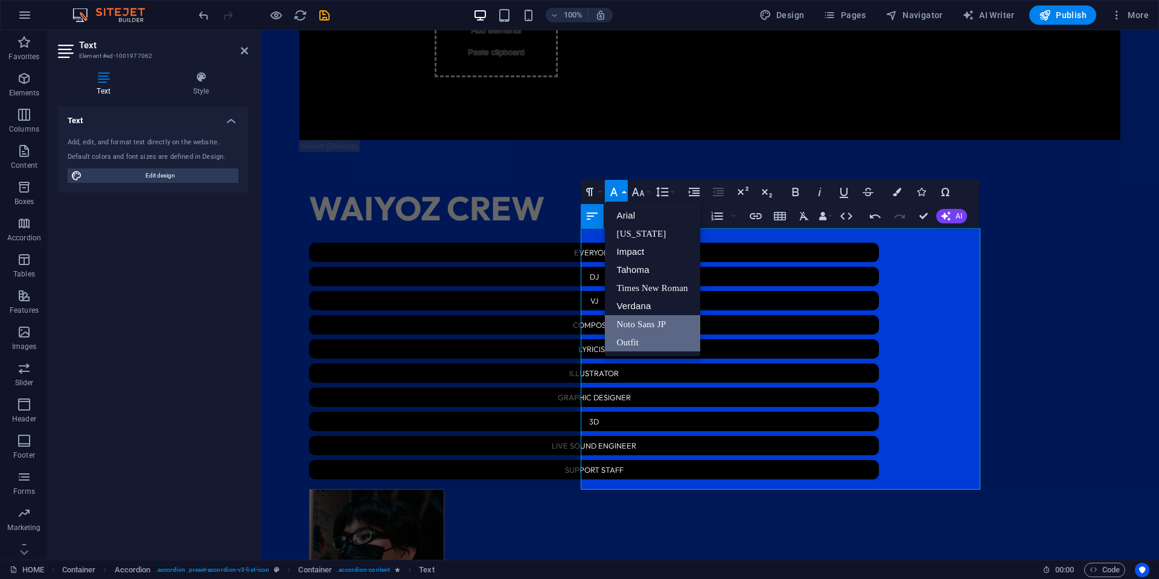
click at [659, 322] on link "Noto Sans JP" at bounding box center [652, 324] width 95 height 18
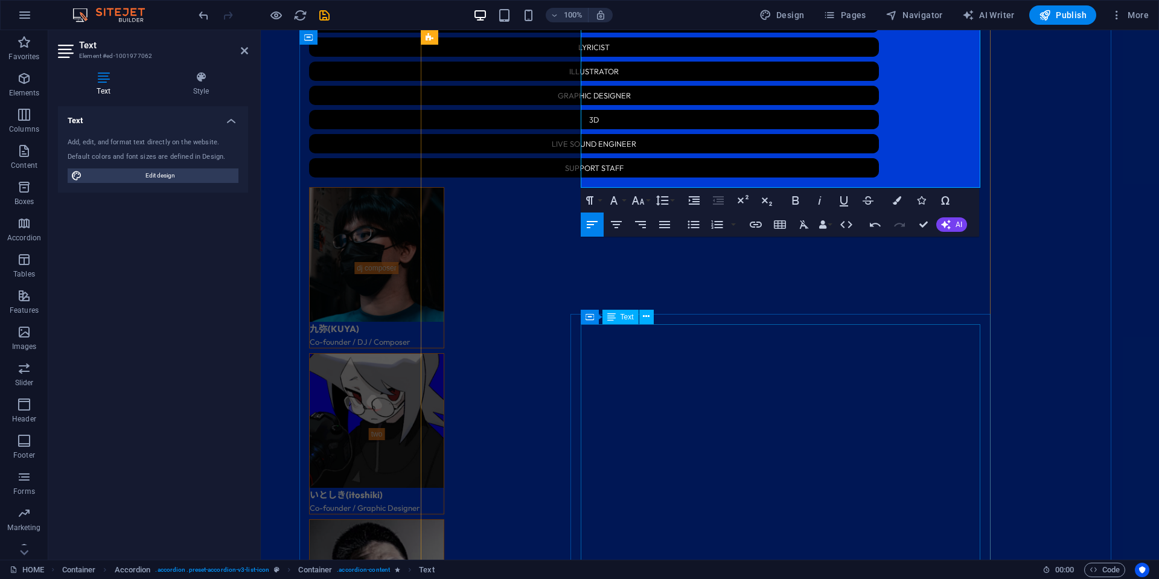
scroll to position [2215, 0]
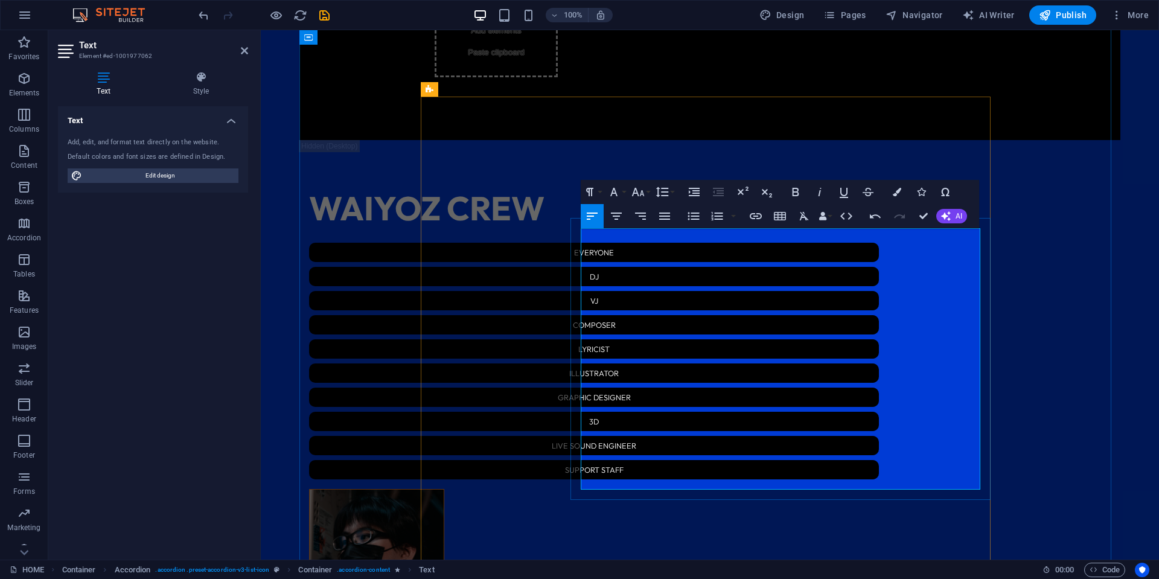
drag, startPoint x: 723, startPoint y: 247, endPoint x: 635, endPoint y: 247, distance: 87.6
drag, startPoint x: 929, startPoint y: 390, endPoint x: 638, endPoint y: 385, distance: 291.1
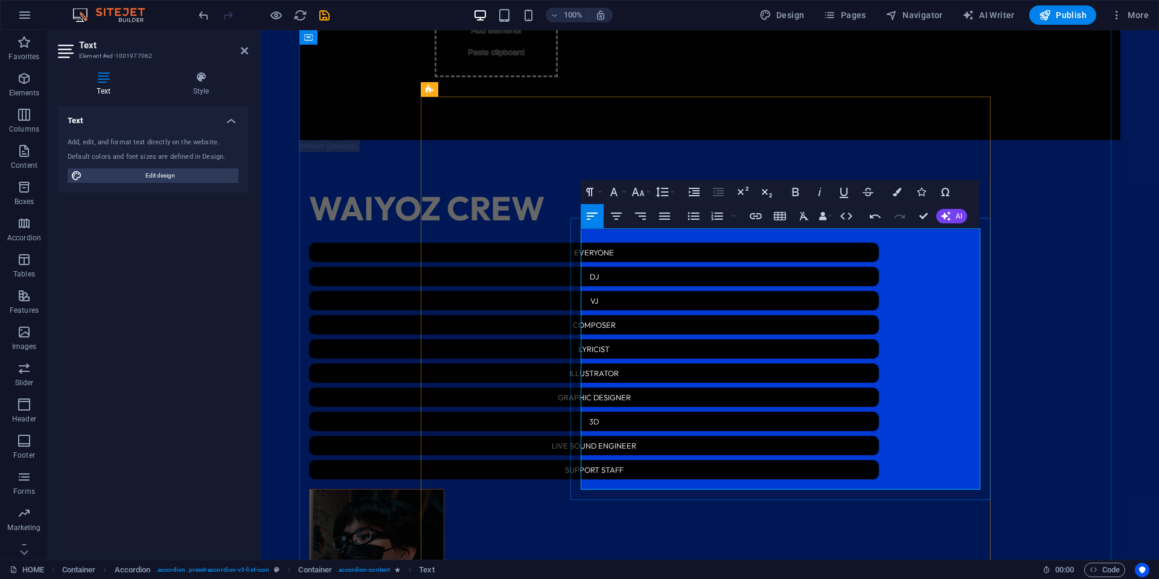
drag, startPoint x: 733, startPoint y: 246, endPoint x: 639, endPoint y: 249, distance: 93.6
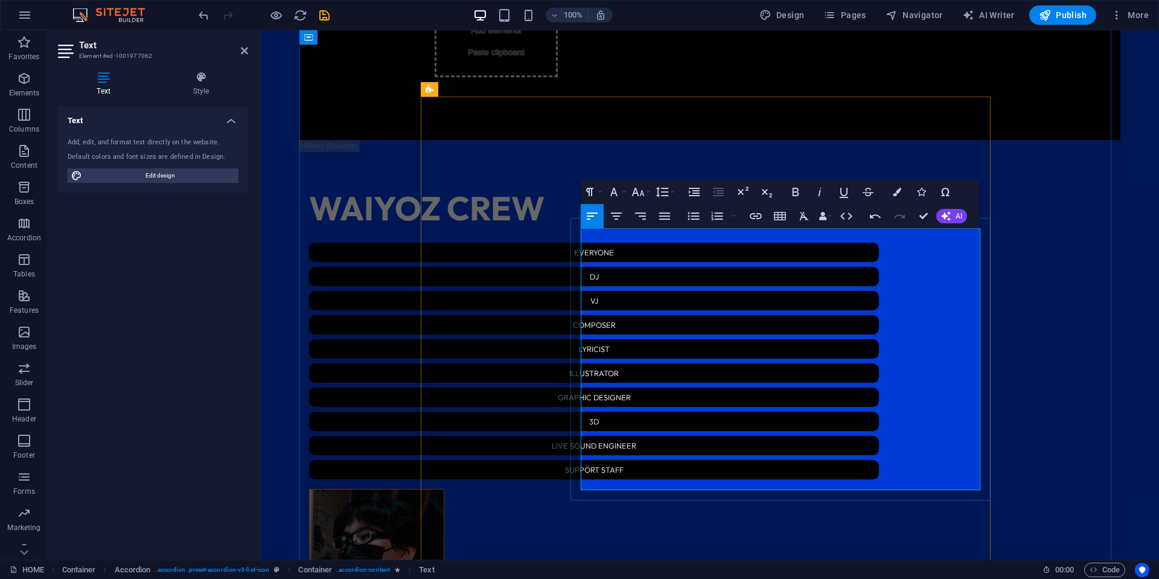
drag, startPoint x: 724, startPoint y: 233, endPoint x: 582, endPoint y: 234, distance: 141.9
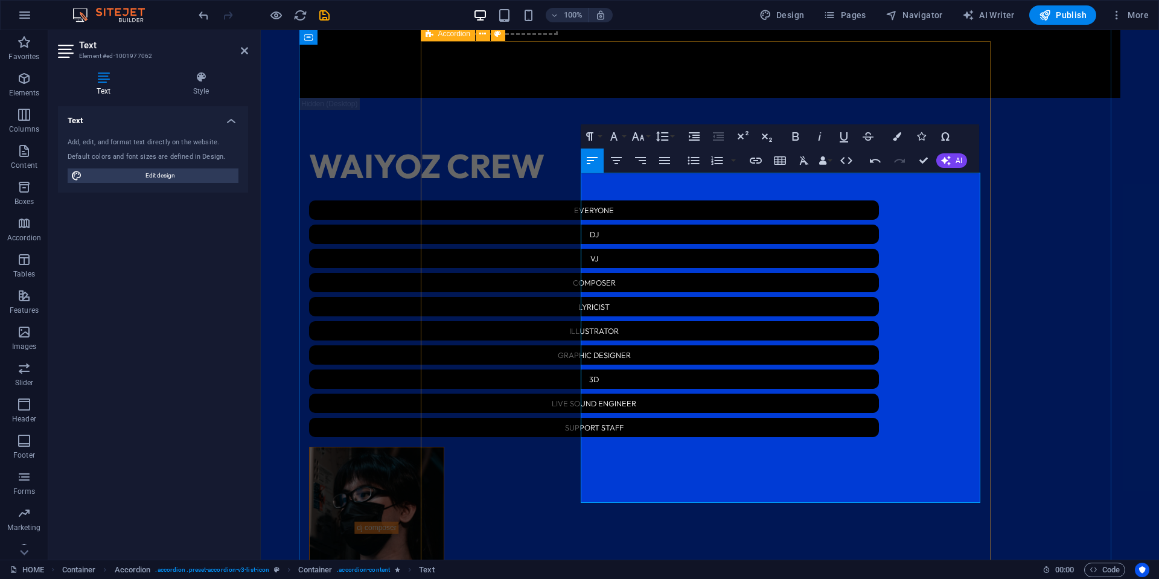
scroll to position [2275, 0]
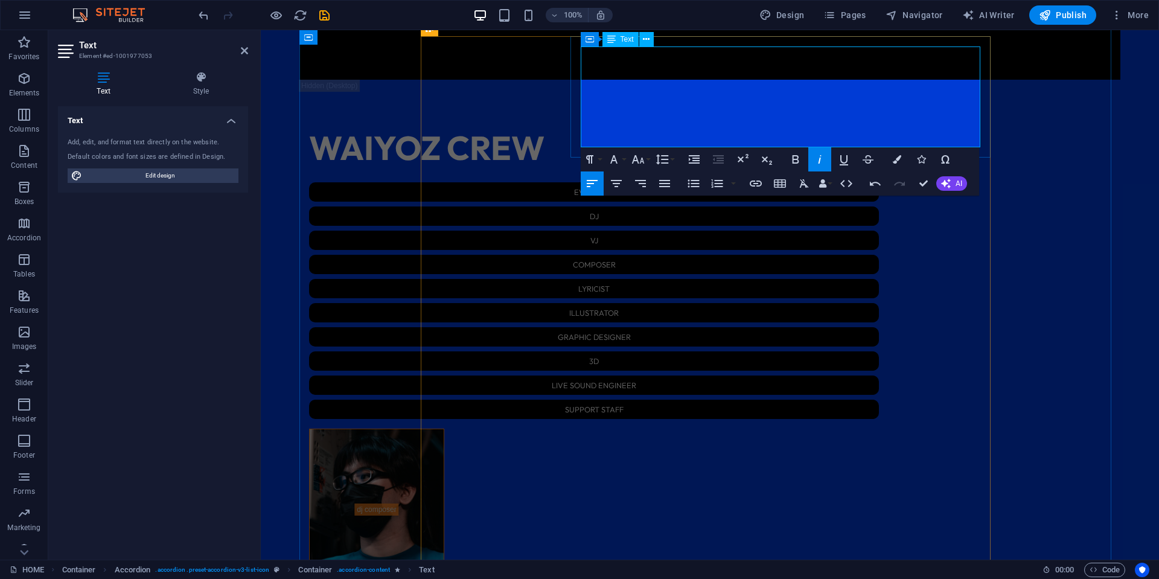
drag, startPoint x: 769, startPoint y: 66, endPoint x: 763, endPoint y: 66, distance: 6.1
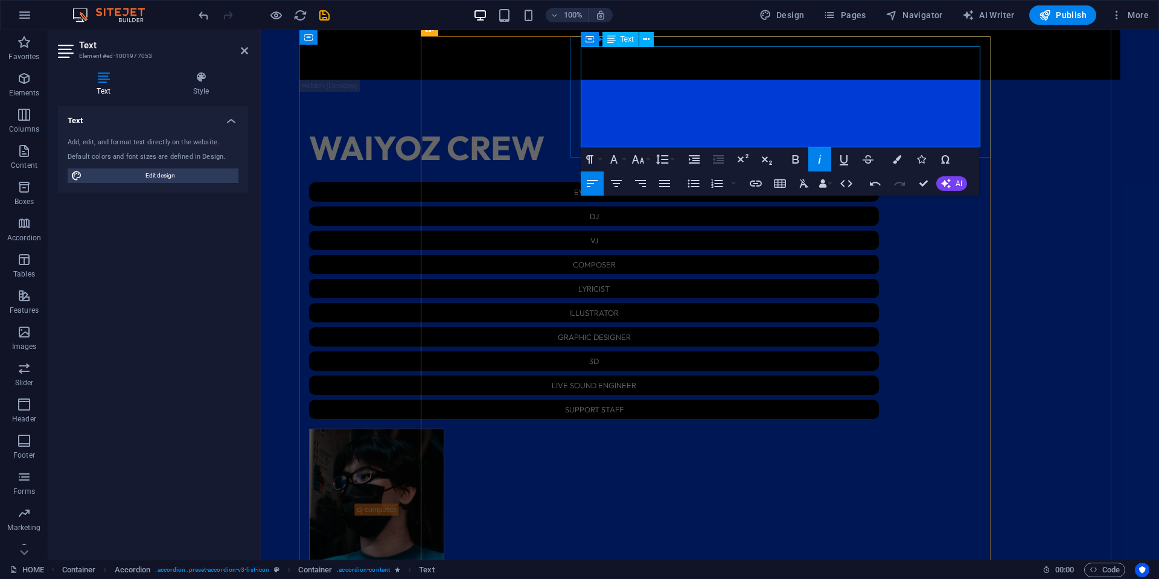
drag, startPoint x: 808, startPoint y: 53, endPoint x: 798, endPoint y: 53, distance: 10.3
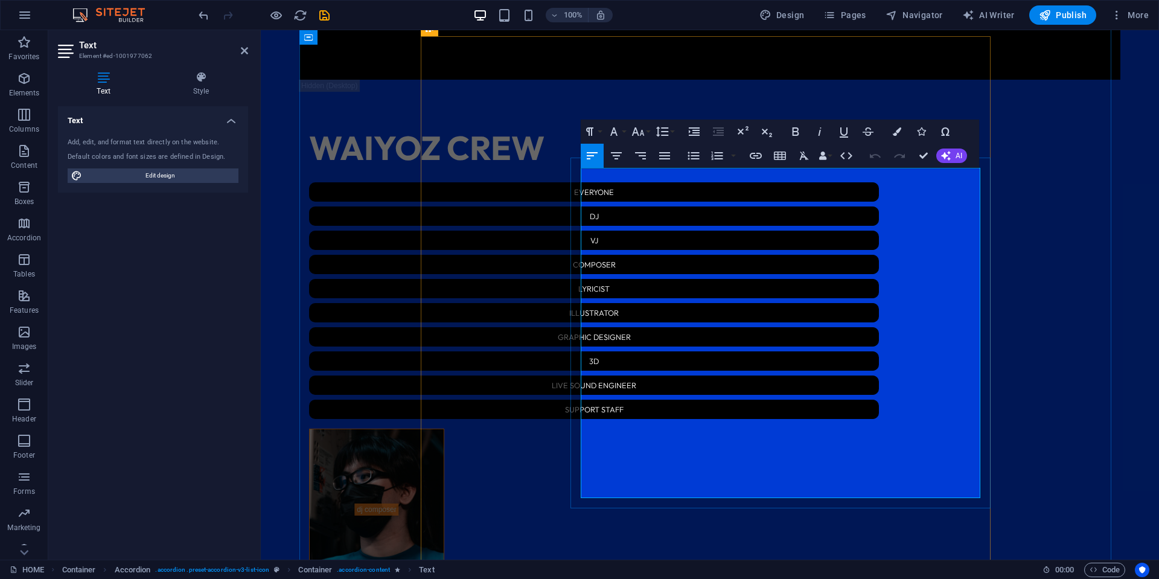
drag, startPoint x: 797, startPoint y: 257, endPoint x: 790, endPoint y: 257, distance: 6.7
drag, startPoint x: 800, startPoint y: 255, endPoint x: 790, endPoint y: 254, distance: 9.1
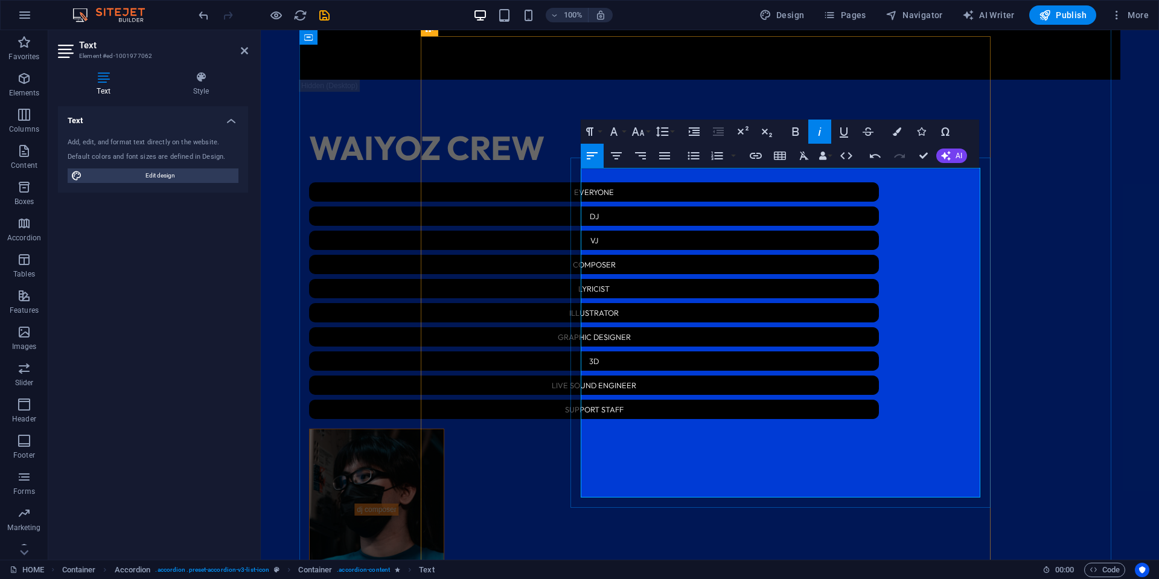
drag, startPoint x: 769, startPoint y: 364, endPoint x: 758, endPoint y: 362, distance: 11.0
drag, startPoint x: 802, startPoint y: 390, endPoint x: 792, endPoint y: 390, distance: 9.7
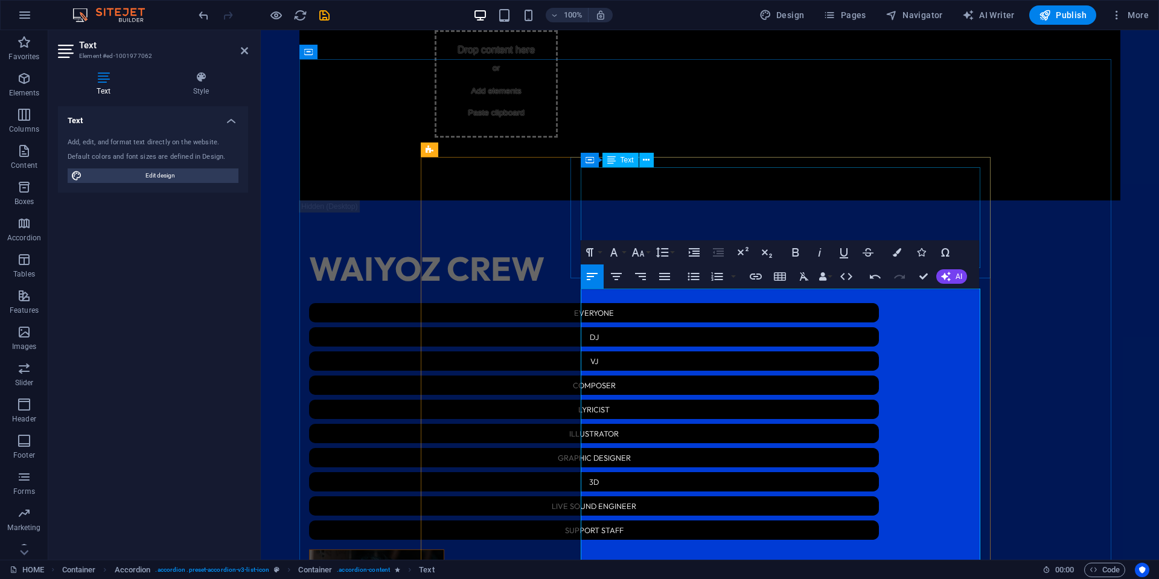
scroll to position [2215, 0]
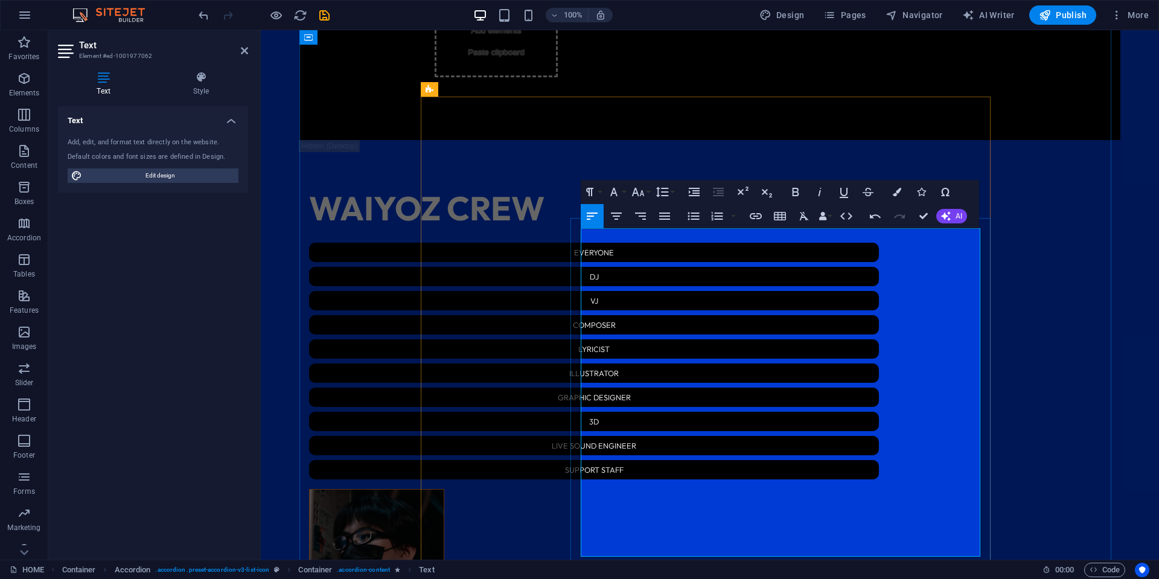
drag, startPoint x: 725, startPoint y: 304, endPoint x: 680, endPoint y: 300, distance: 45.5
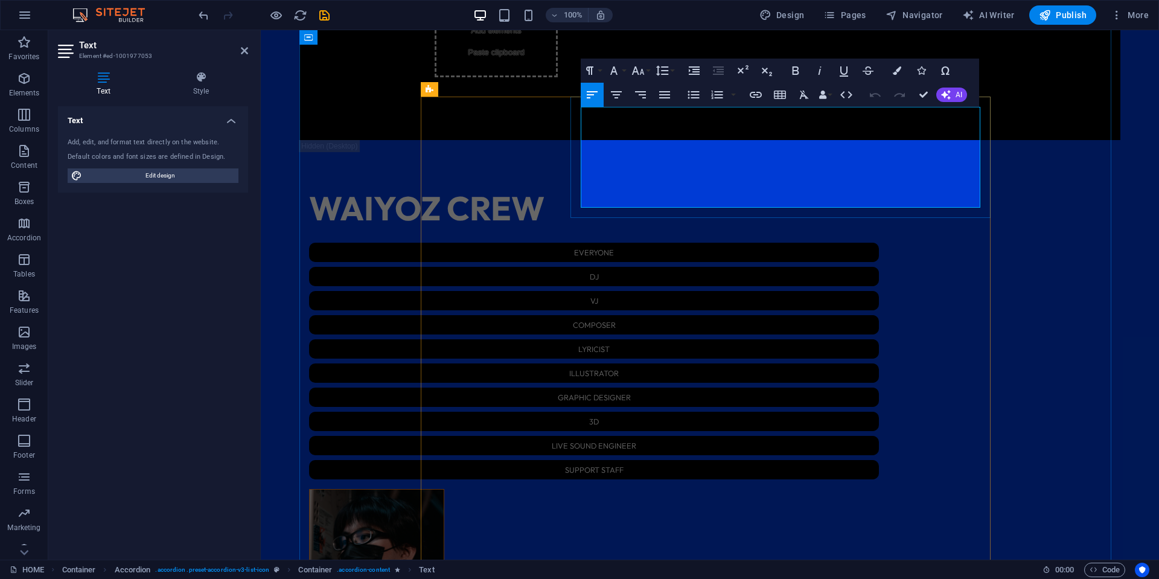
drag, startPoint x: 880, startPoint y: 130, endPoint x: 757, endPoint y: 129, distance: 123.2
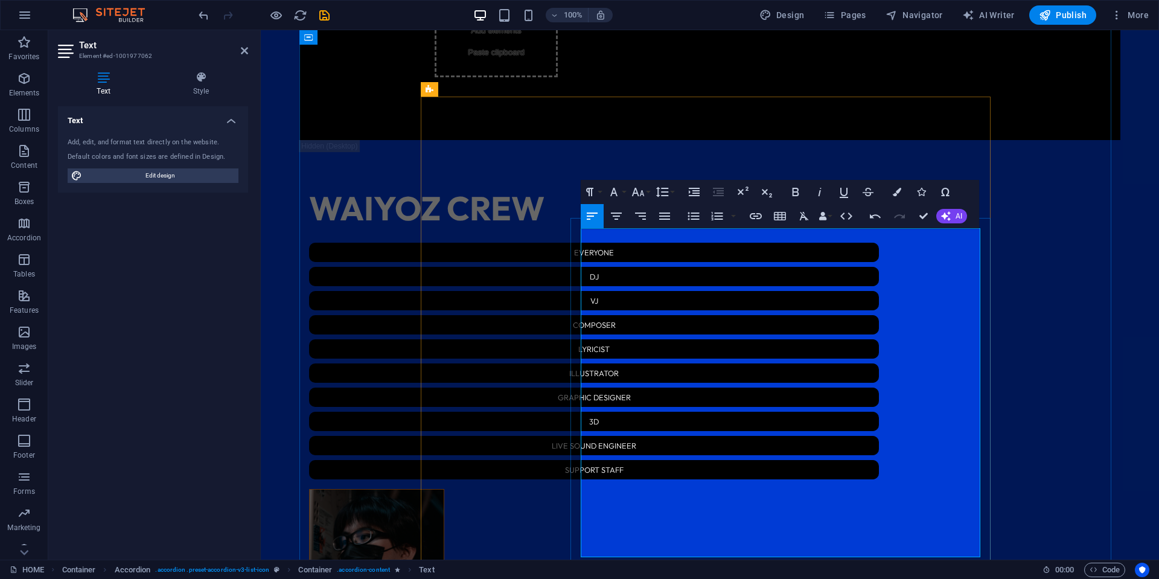
drag, startPoint x: 722, startPoint y: 289, endPoint x: 640, endPoint y: 289, distance: 82.7
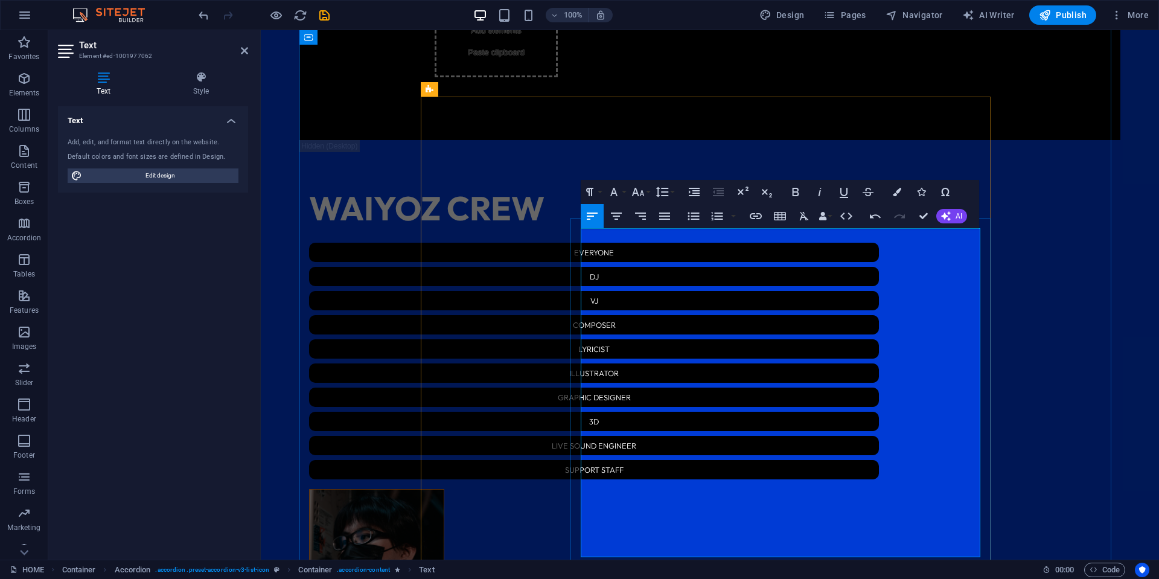
scroll to position [0, 5]
drag, startPoint x: 731, startPoint y: 277, endPoint x: 636, endPoint y: 275, distance: 94.8
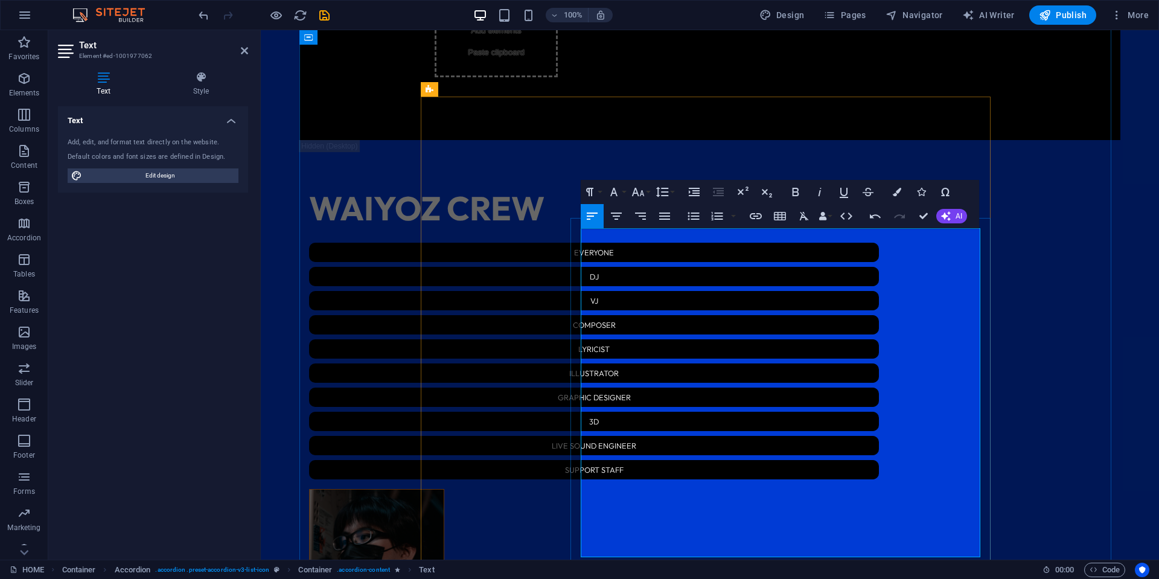
scroll to position [0, 5]
drag, startPoint x: 741, startPoint y: 263, endPoint x: 636, endPoint y: 260, distance: 104.5
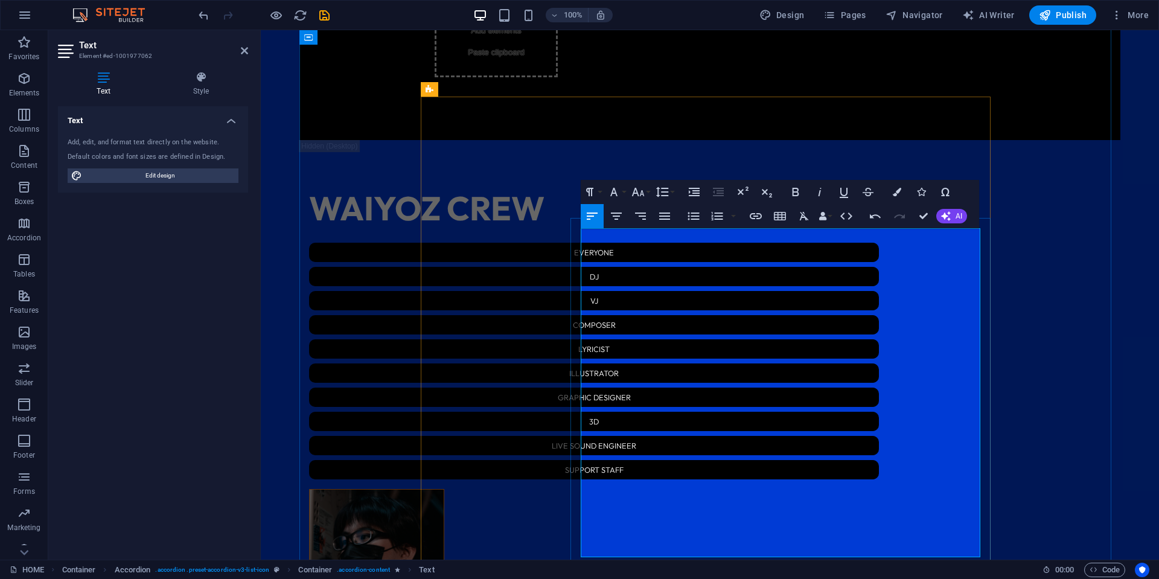
drag, startPoint x: 734, startPoint y: 248, endPoint x: 638, endPoint y: 246, distance: 96.0
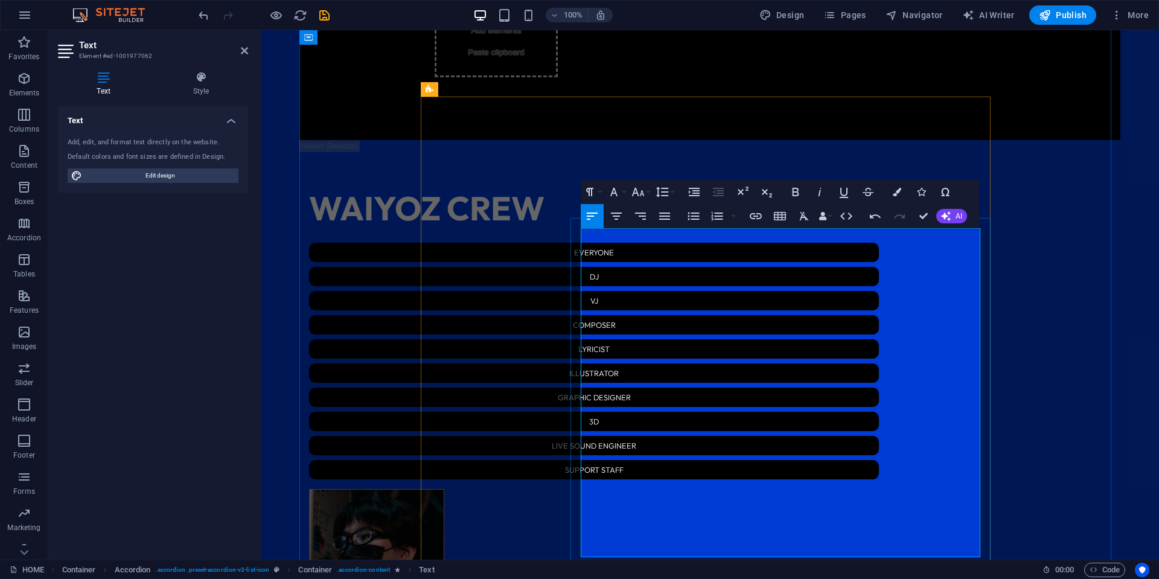
scroll to position [0, 2]
drag, startPoint x: 708, startPoint y: 248, endPoint x: 902, endPoint y: 257, distance: 193.5
click at [617, 192] on icon "button" at bounding box center [614, 192] width 14 height 14
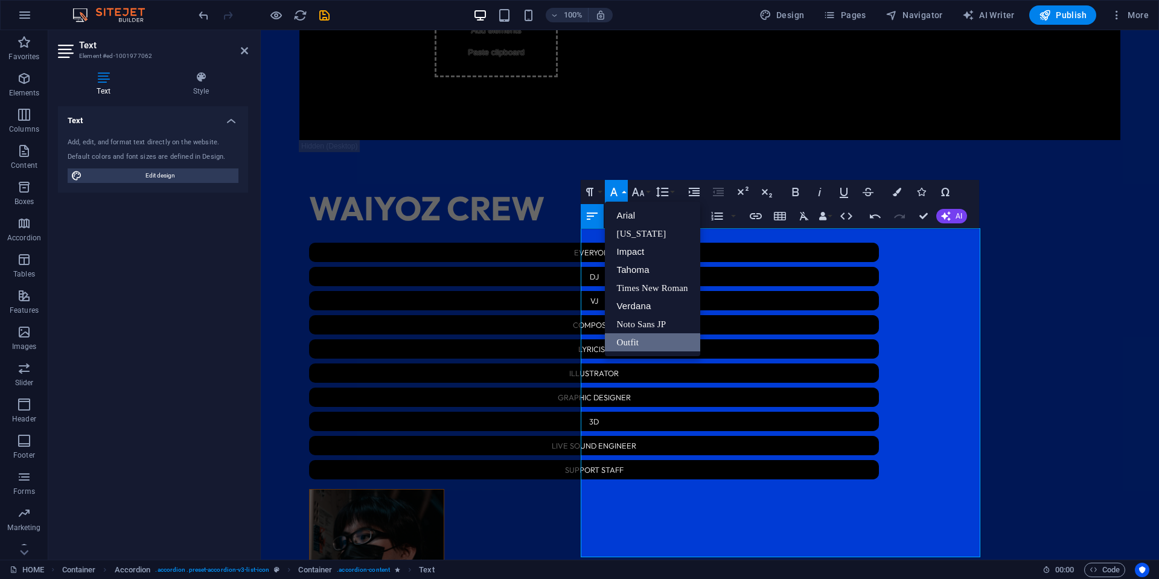
scroll to position [0, 0]
drag, startPoint x: 645, startPoint y: 326, endPoint x: 397, endPoint y: 292, distance: 250.5
click at [645, 326] on link "Noto Sans JP" at bounding box center [652, 324] width 95 height 18
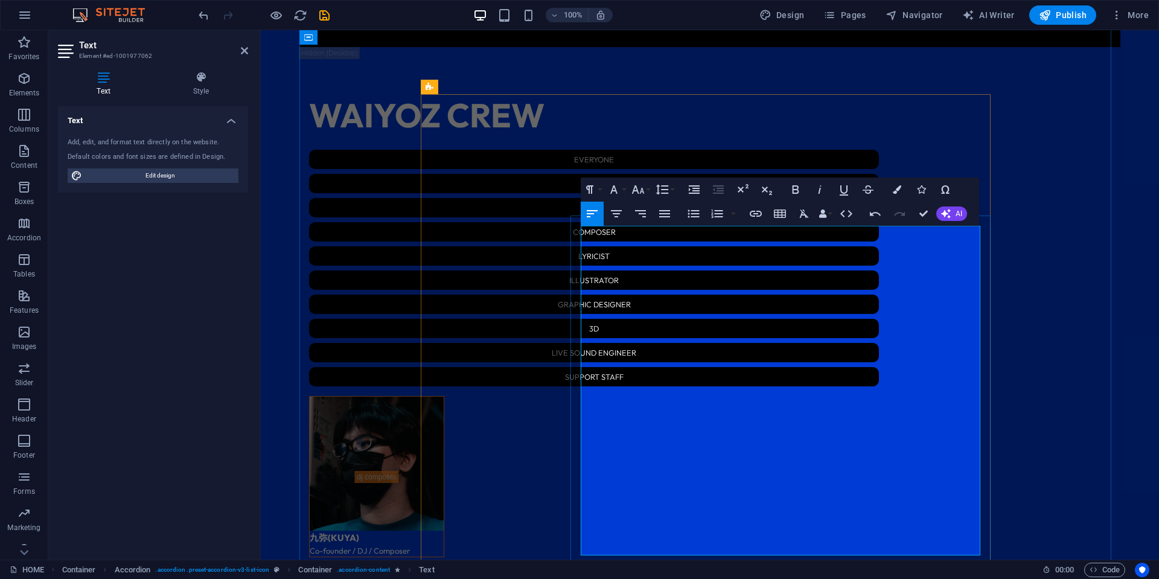
scroll to position [2336, 0]
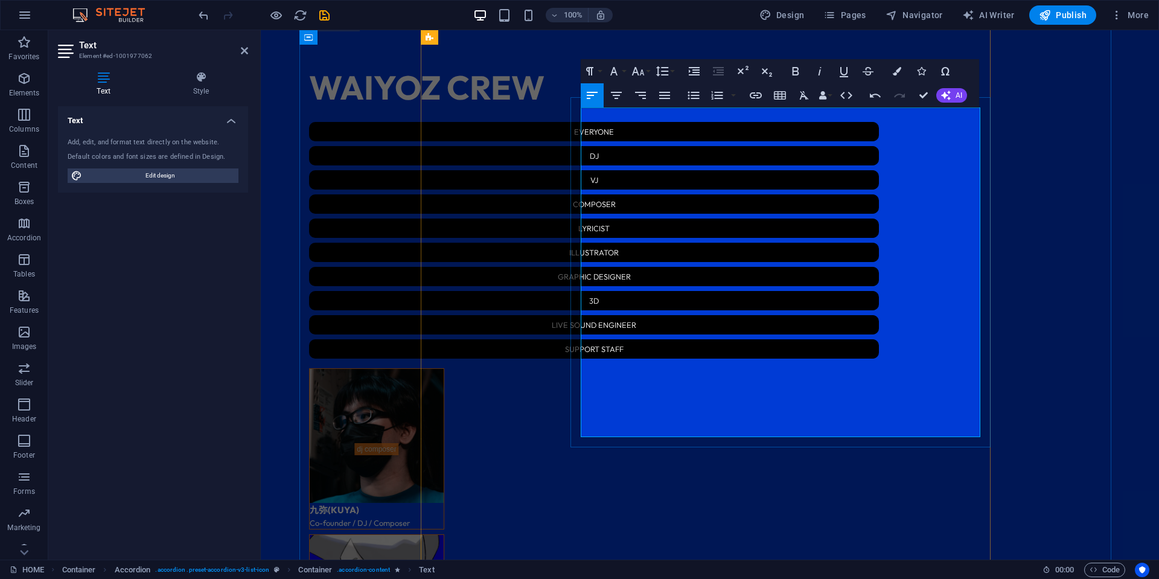
drag, startPoint x: 778, startPoint y: 349, endPoint x: 638, endPoint y: 347, distance: 139.5
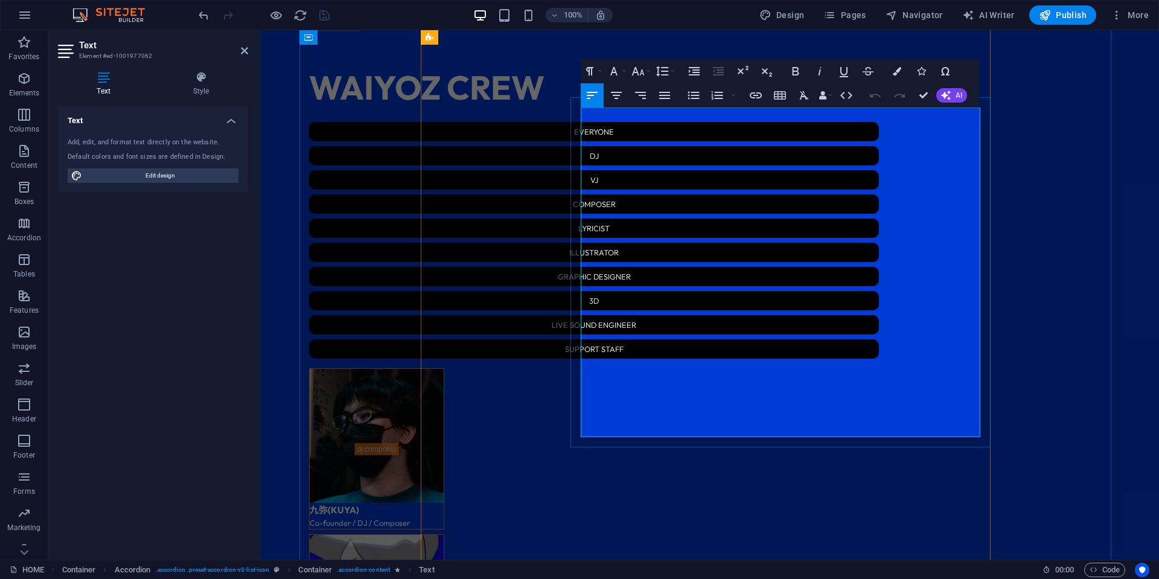
drag, startPoint x: 746, startPoint y: 112, endPoint x: 638, endPoint y: 115, distance: 108.1
drag, startPoint x: 640, startPoint y: 112, endPoint x: 680, endPoint y: 112, distance: 39.9
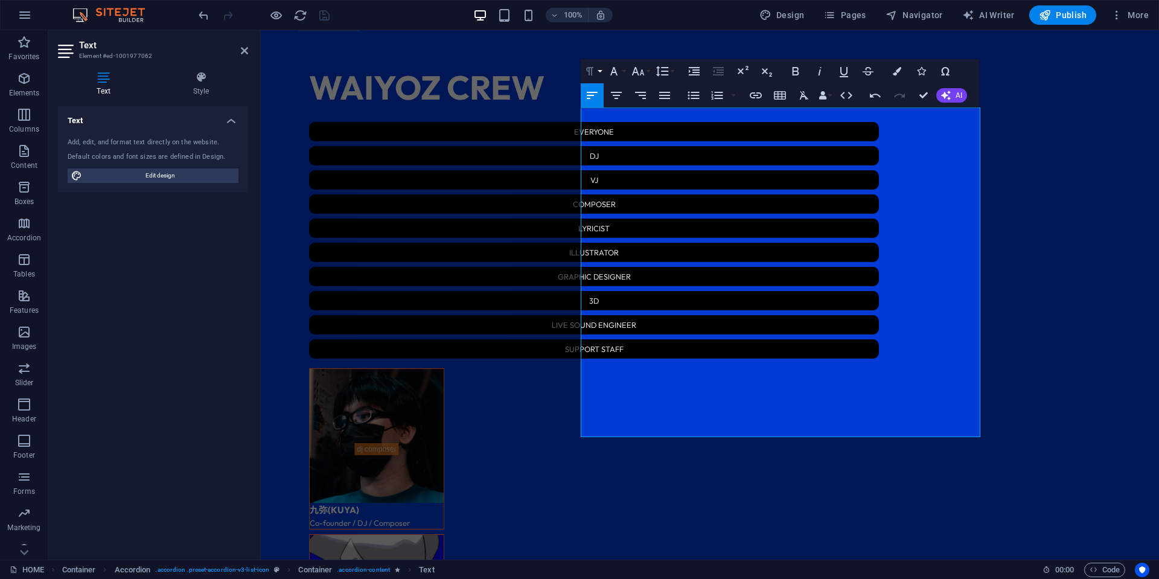
click at [597, 72] on button "Paragraph Format" at bounding box center [592, 71] width 23 height 24
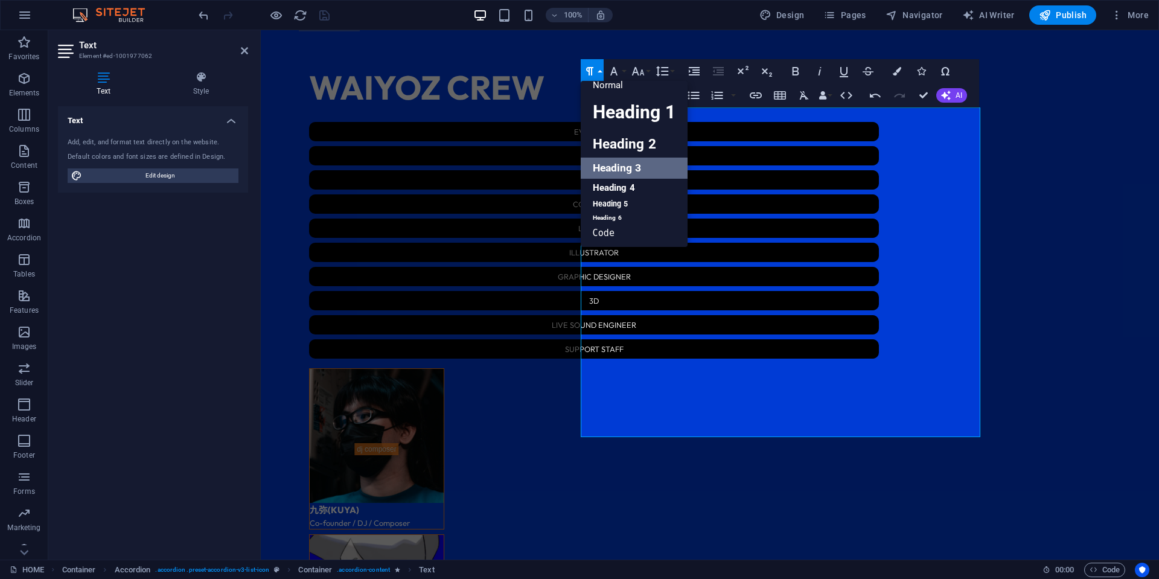
scroll to position [10, 0]
click at [615, 70] on icon "button" at bounding box center [614, 71] width 7 height 8
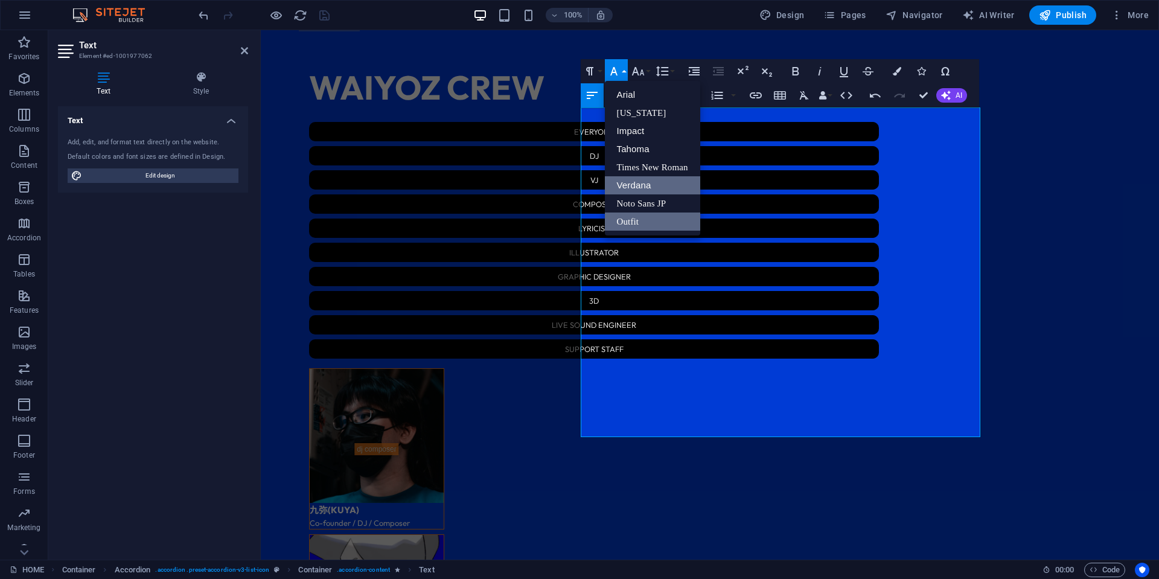
scroll to position [0, 0]
click at [659, 203] on link "Noto Sans JP" at bounding box center [652, 203] width 95 height 18
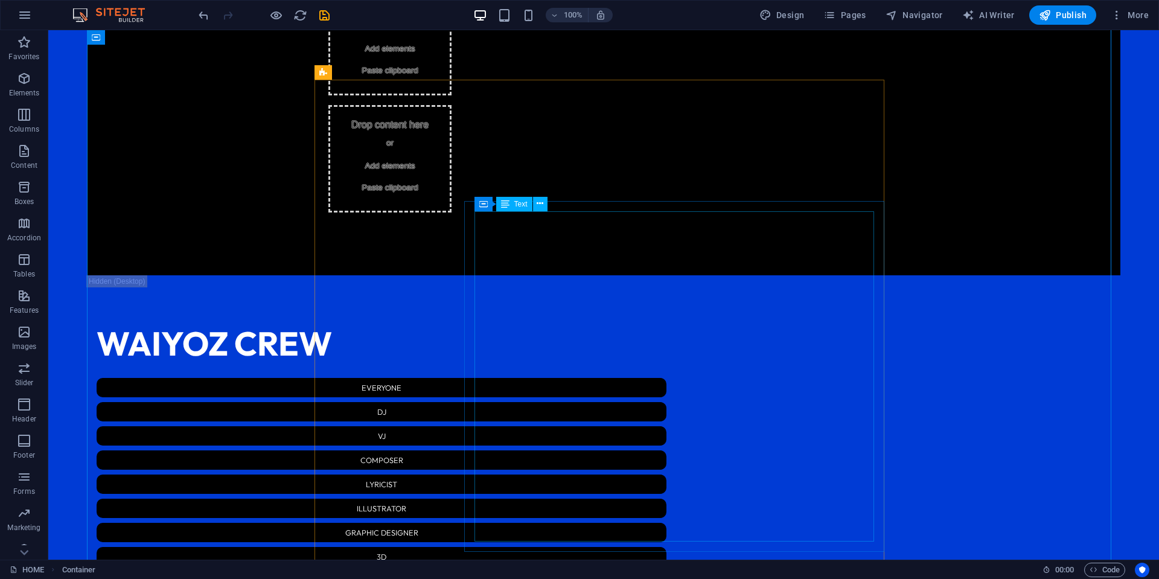
scroll to position [1974, 0]
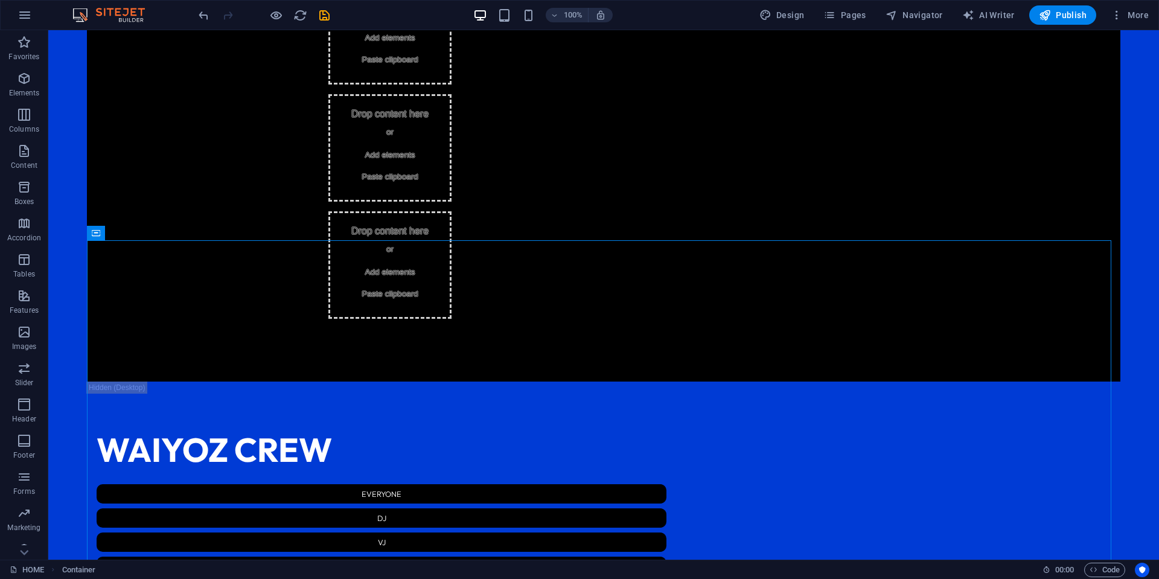
click at [327, 24] on div at bounding box center [263, 14] width 135 height 19
click at [327, 21] on icon "save" at bounding box center [325, 15] width 14 height 14
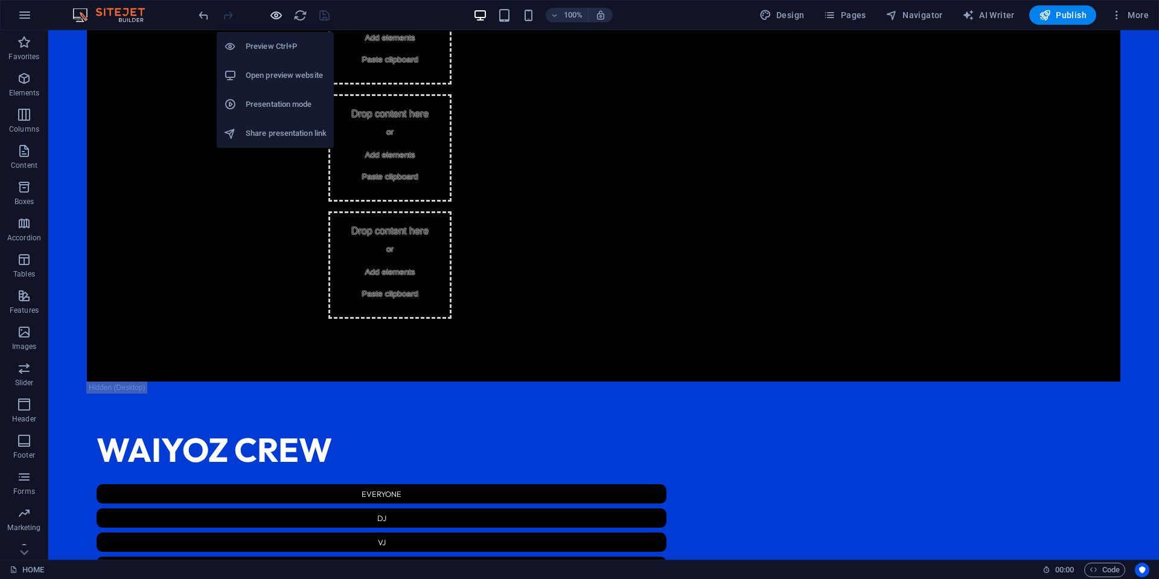
click at [280, 12] on icon "button" at bounding box center [276, 15] width 14 height 14
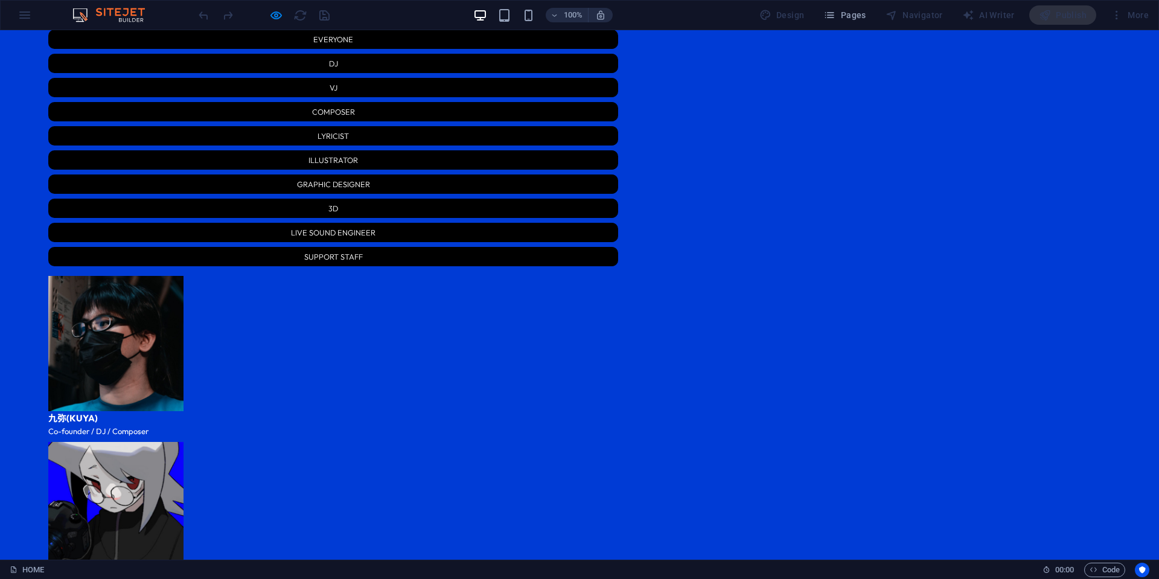
scroll to position [2155, 0]
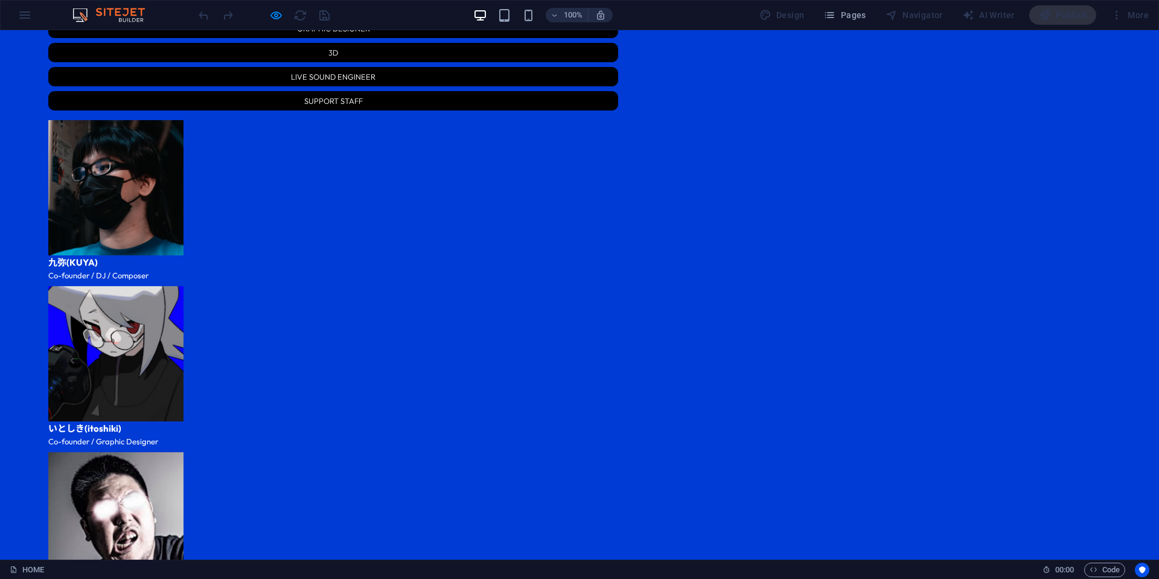
scroll to position [2215, 0]
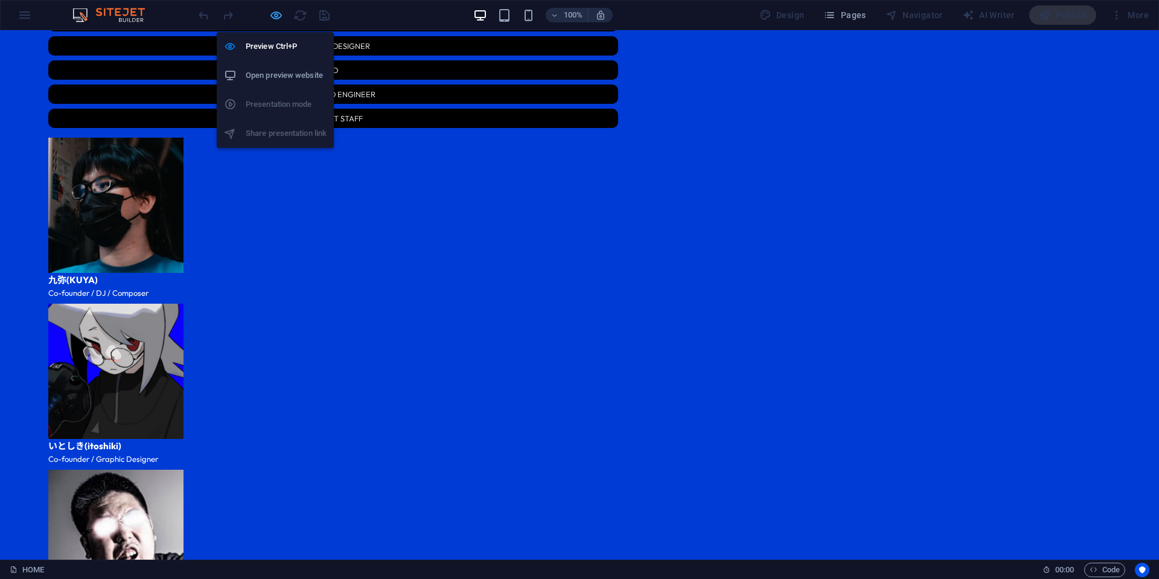
click at [274, 14] on icon "button" at bounding box center [276, 15] width 14 height 14
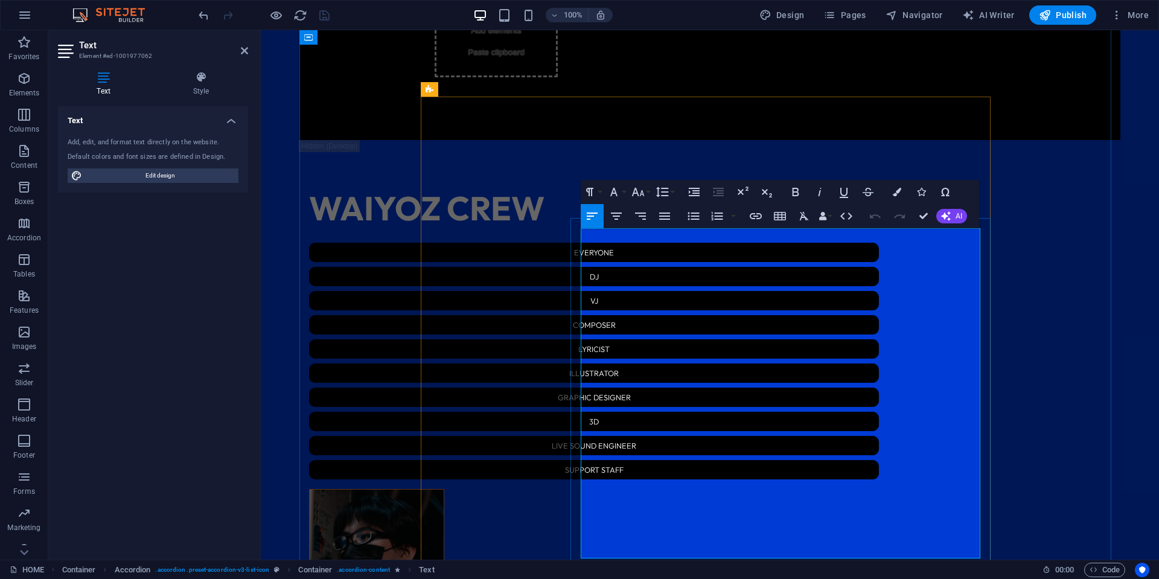
drag, startPoint x: 783, startPoint y: 240, endPoint x: 582, endPoint y: 236, distance: 201.7
drag, startPoint x: 765, startPoint y: 233, endPoint x: 638, endPoint y: 233, distance: 127.4
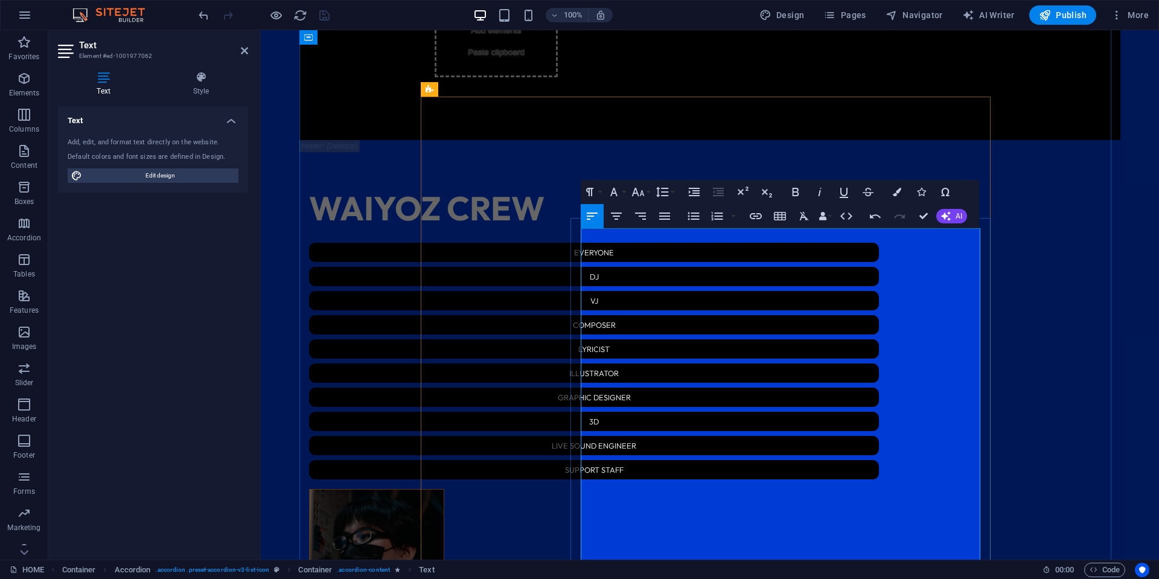
drag, startPoint x: 691, startPoint y: 239, endPoint x: 635, endPoint y: 237, distance: 56.2
click at [623, 196] on button "Font Family" at bounding box center [616, 192] width 23 height 24
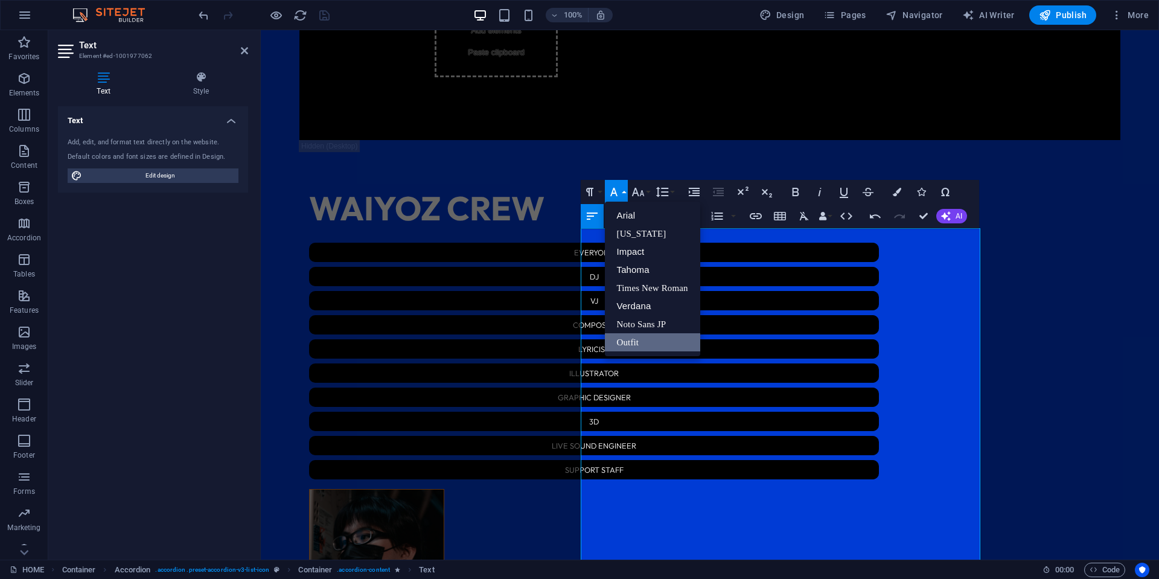
scroll to position [0, 0]
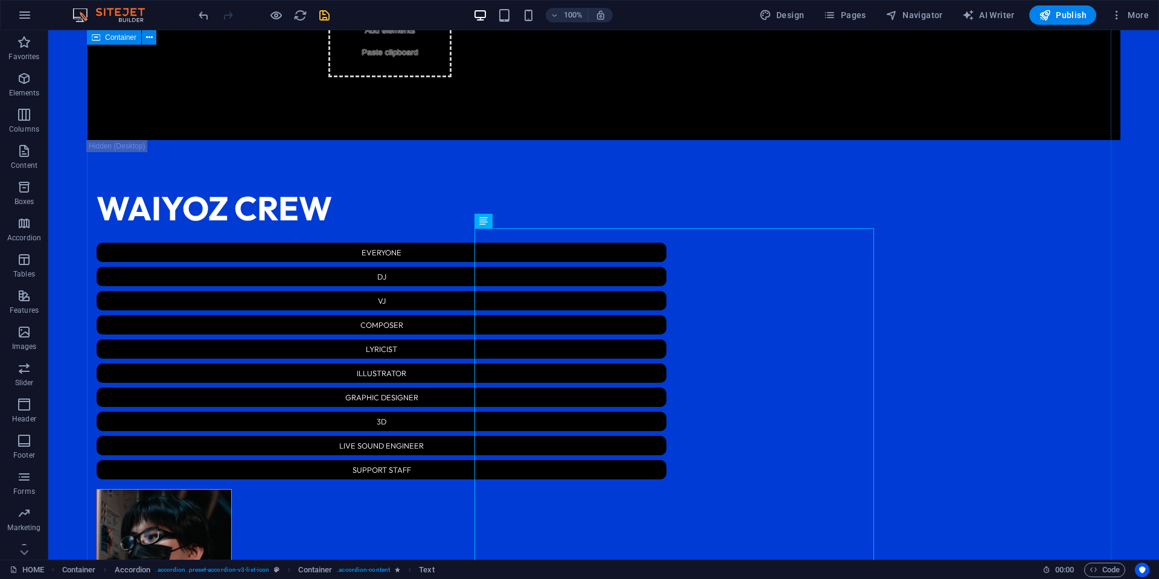
click at [326, 20] on icon "save" at bounding box center [325, 15] width 14 height 14
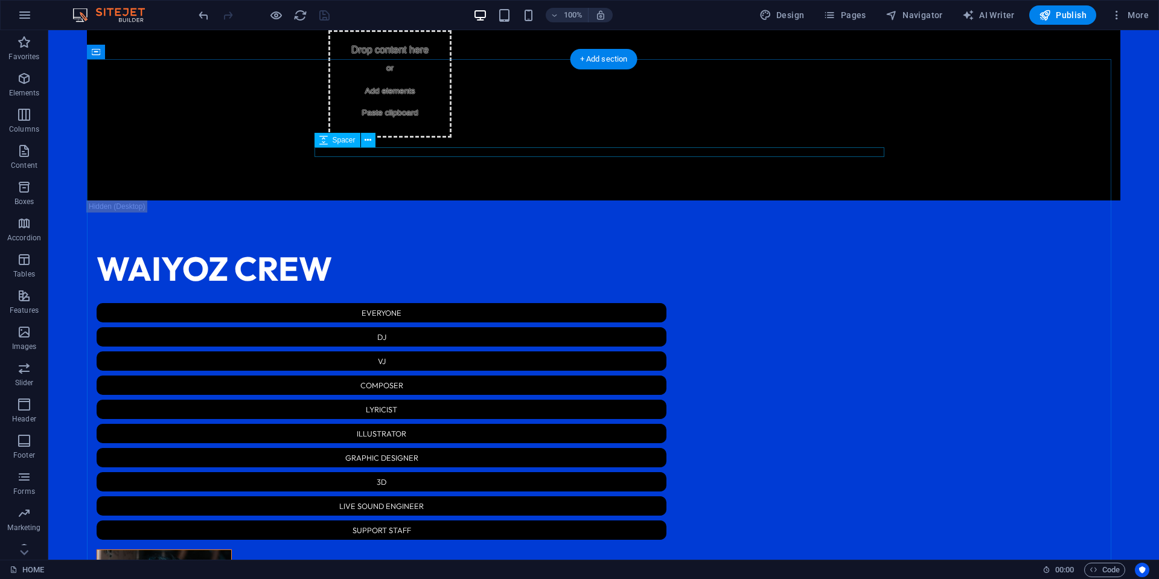
scroll to position [2215, 0]
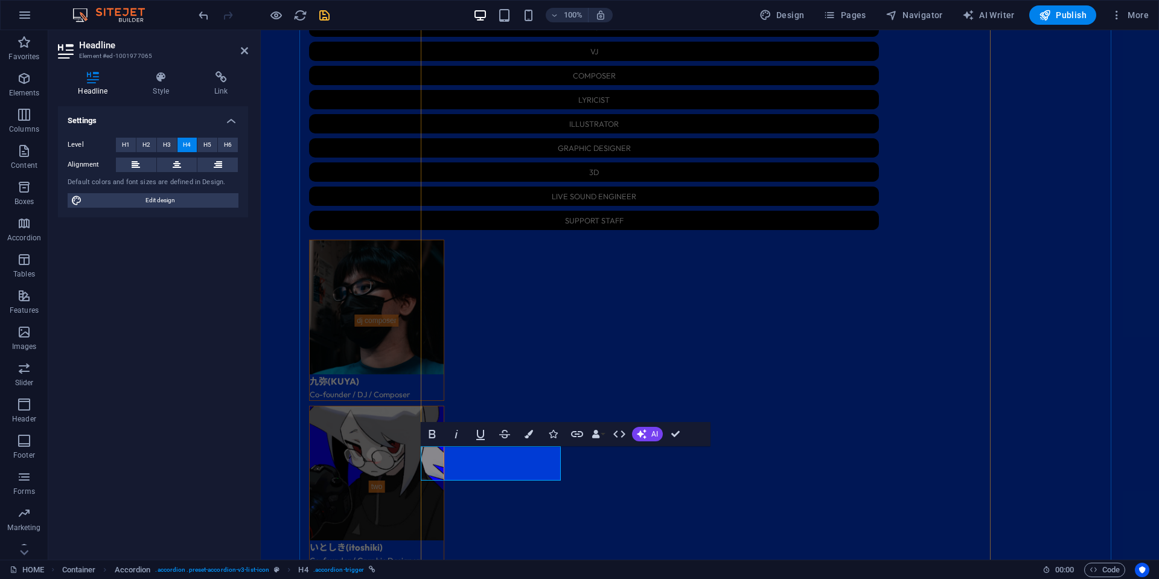
scroll to position [2527, 0]
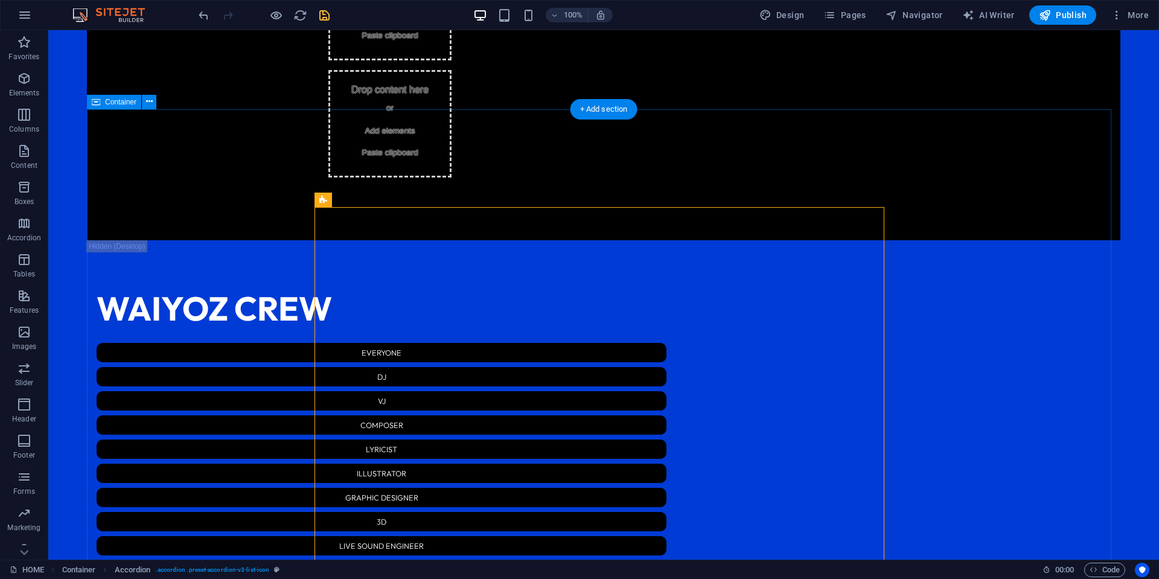
scroll to position [2105, 0]
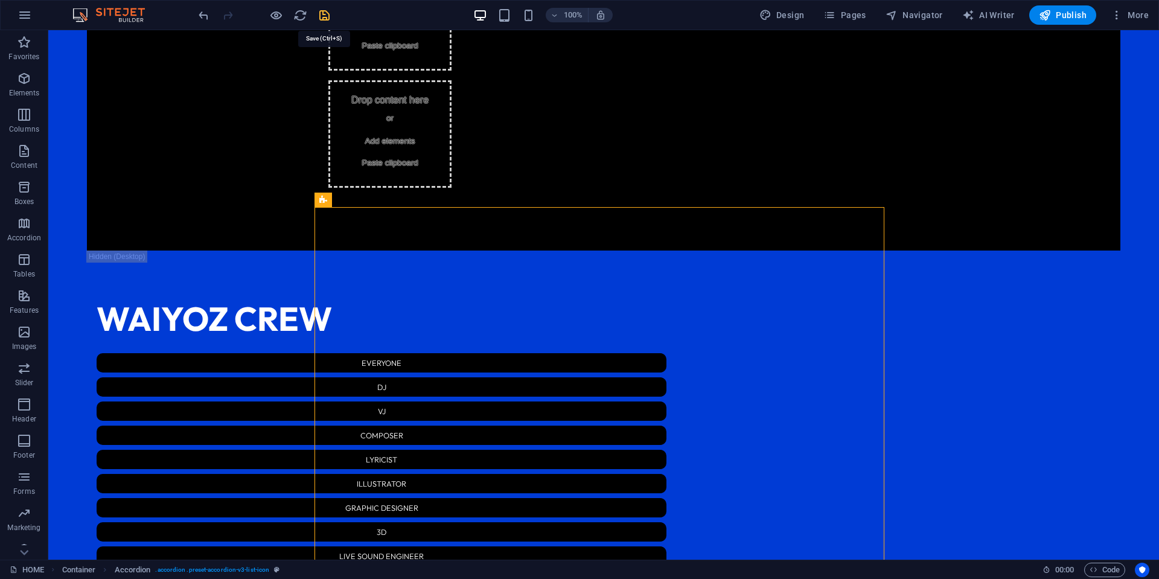
click at [327, 18] on icon "save" at bounding box center [325, 15] width 14 height 14
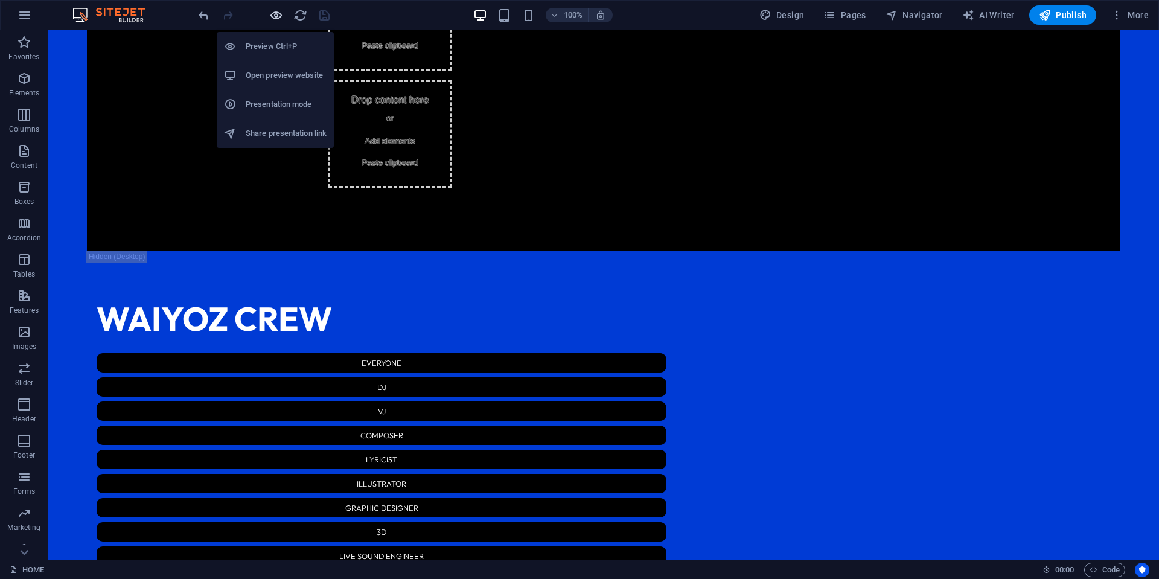
click at [277, 14] on icon "button" at bounding box center [276, 15] width 14 height 14
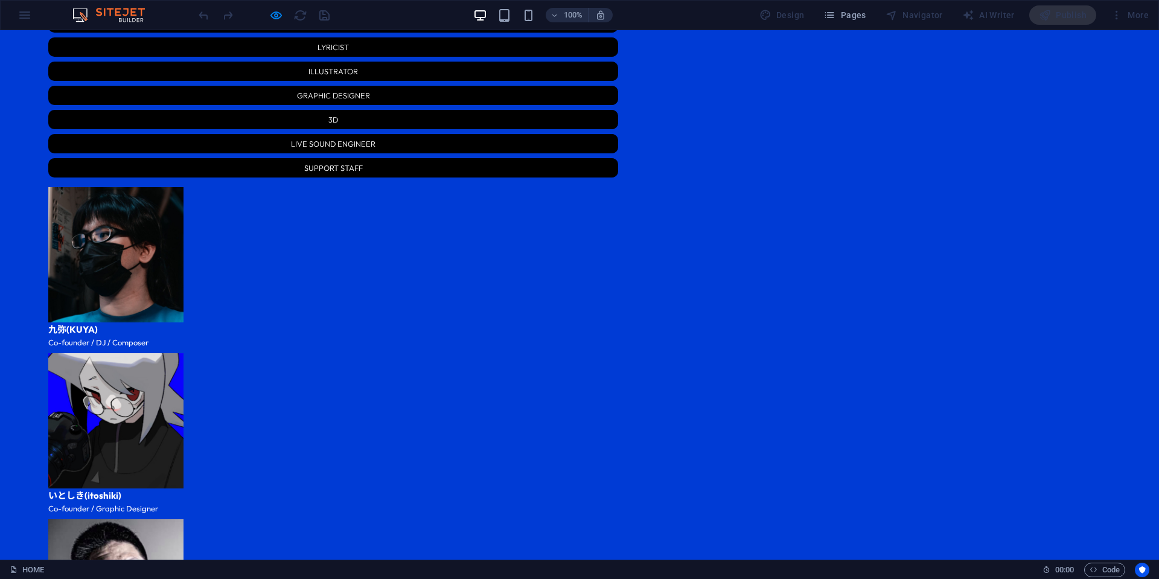
scroll to position [2165, 0]
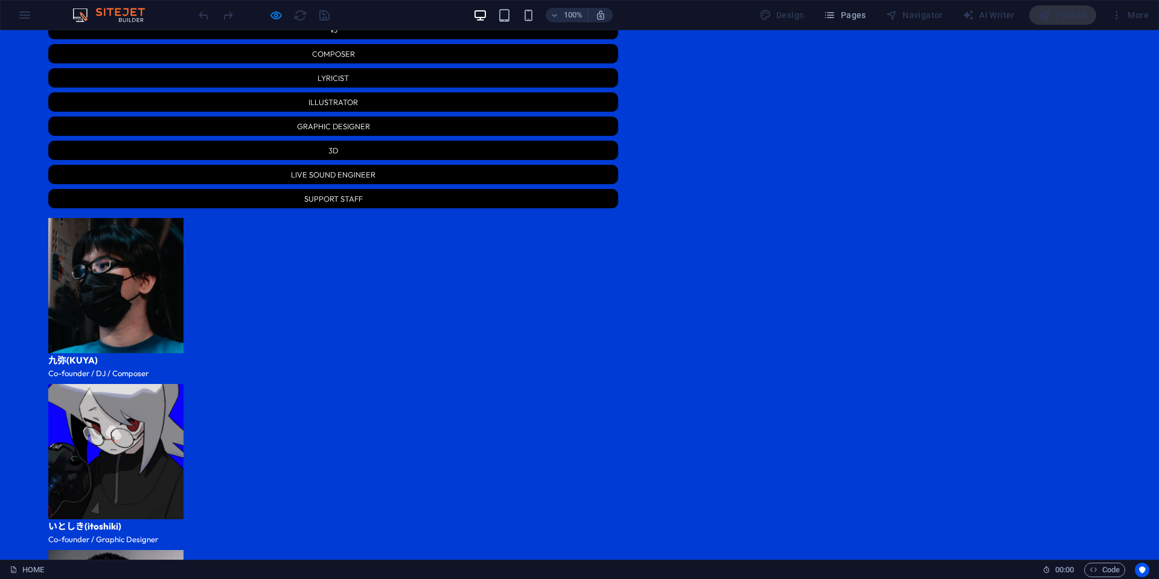
scroll to position [2105, 0]
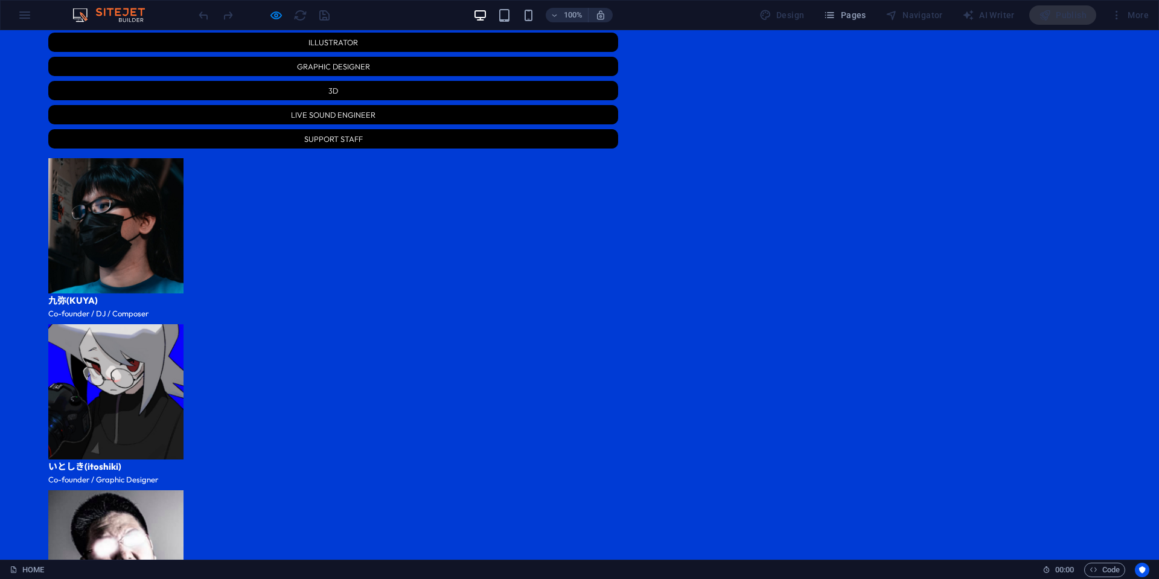
scroll to position [2165, 0]
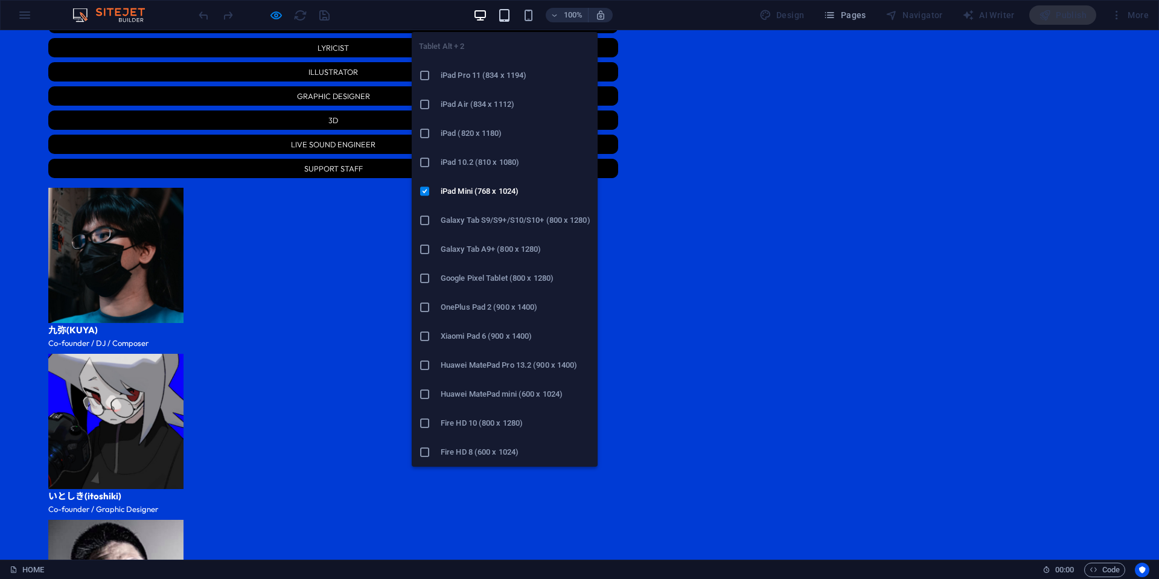
click at [511, 8] on icon "button" at bounding box center [505, 15] width 14 height 14
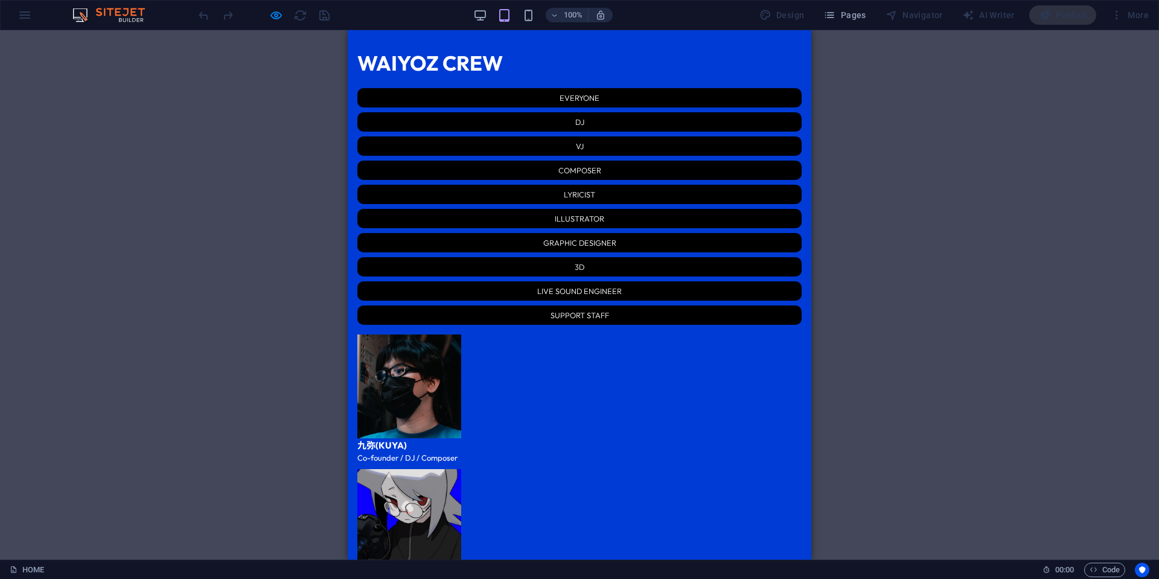
scroll to position [1863, 0]
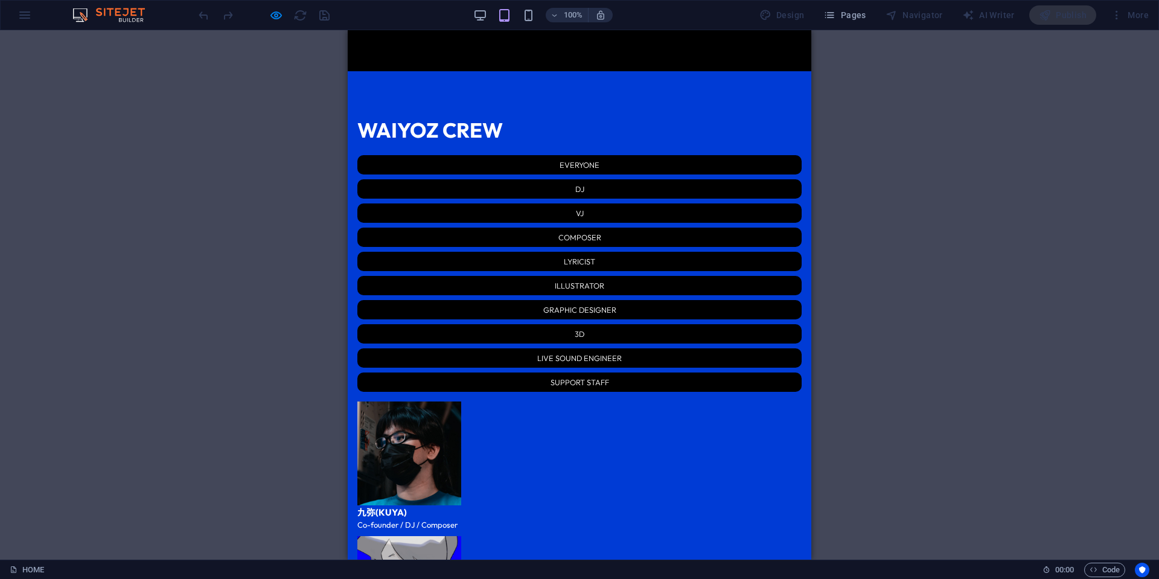
click at [536, 11] on icon "button" at bounding box center [529, 15] width 14 height 14
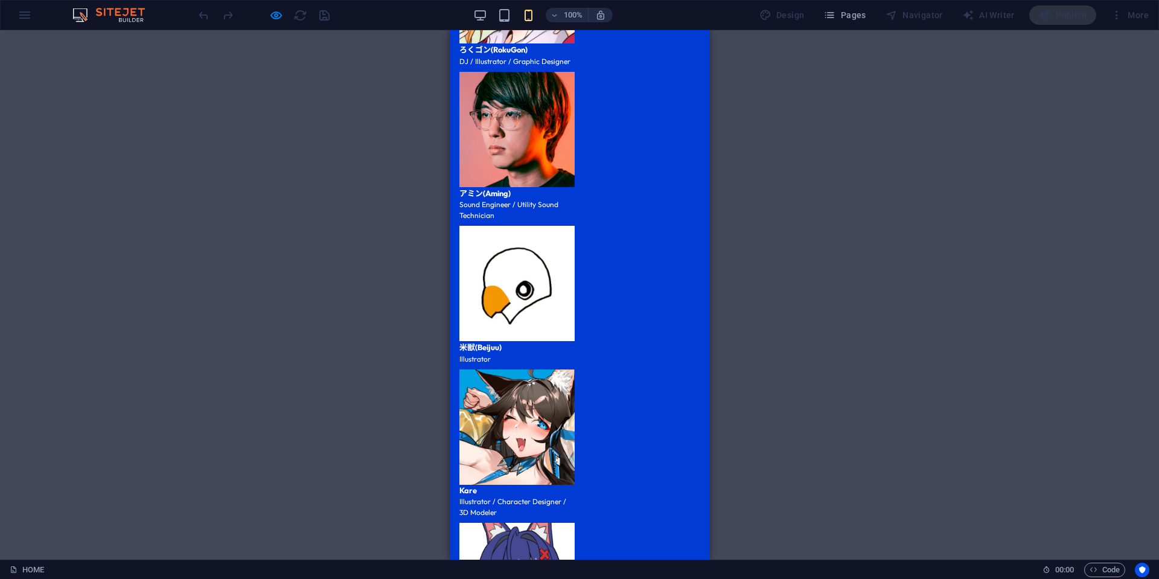
scroll to position [3071, 0]
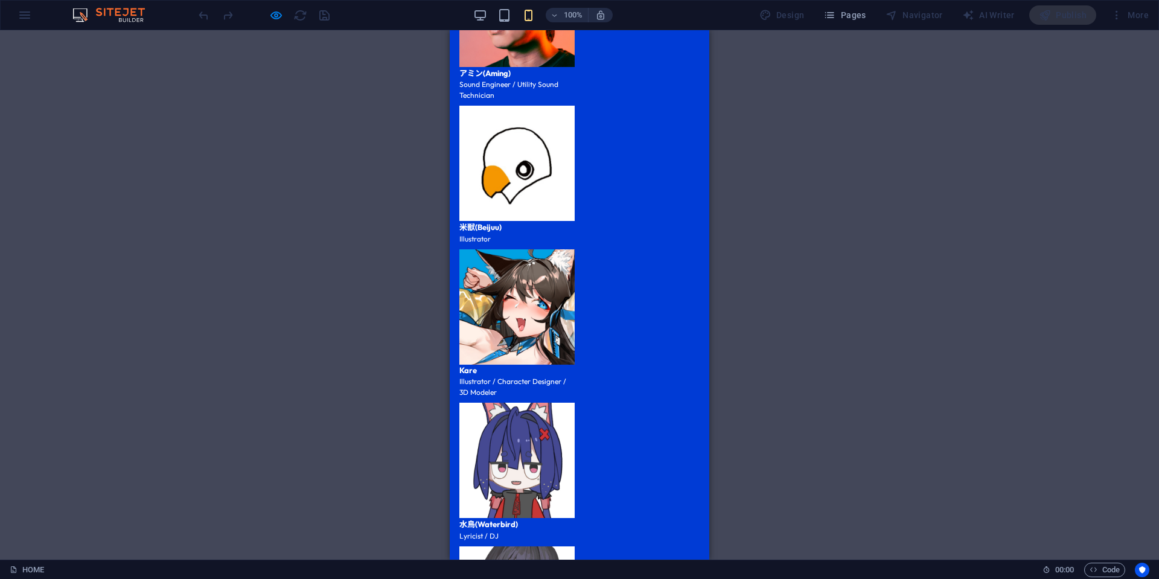
scroll to position [3252, 0]
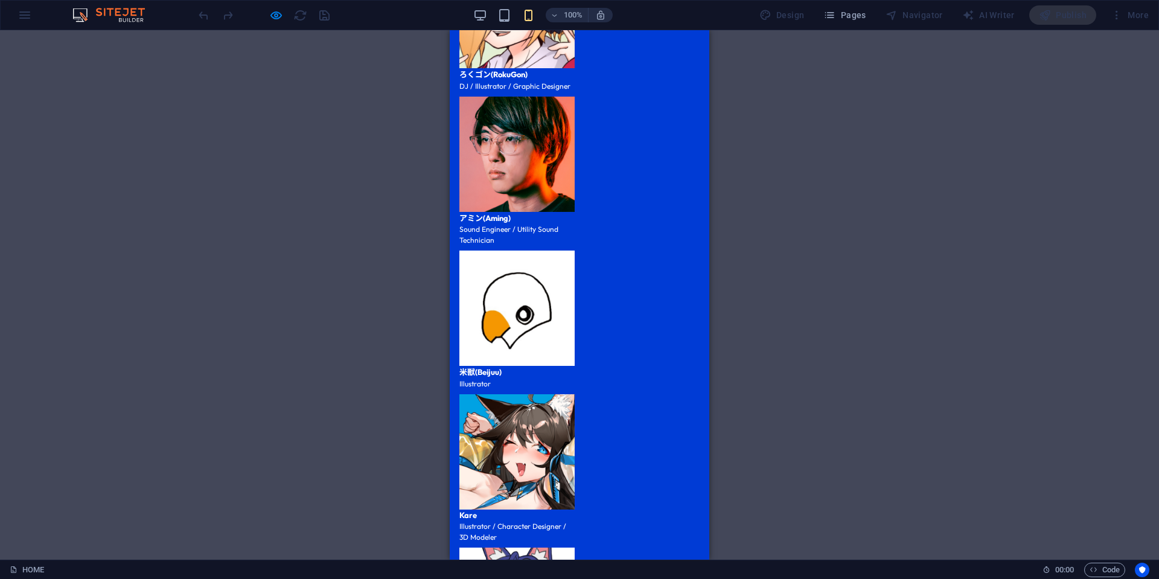
scroll to position [2948, 0]
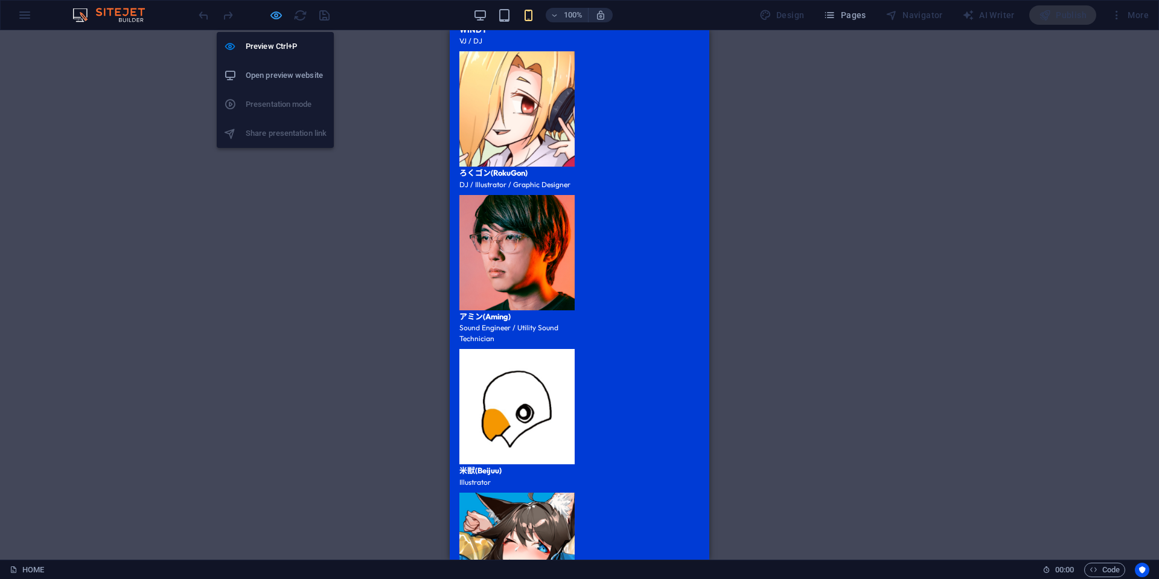
click at [280, 10] on icon "button" at bounding box center [276, 15] width 14 height 14
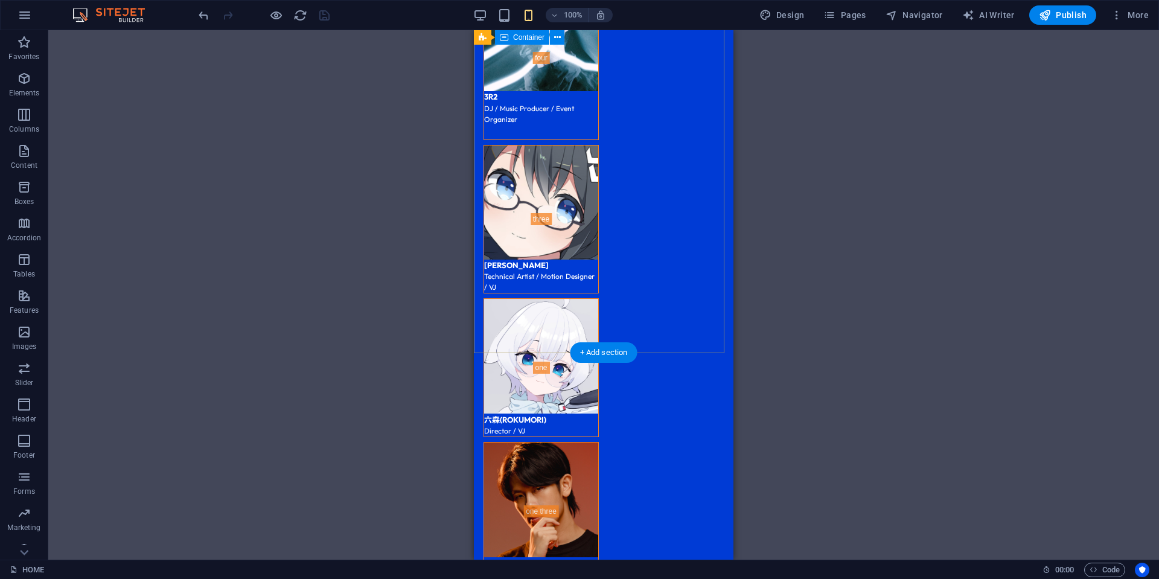
scroll to position [3310, 0]
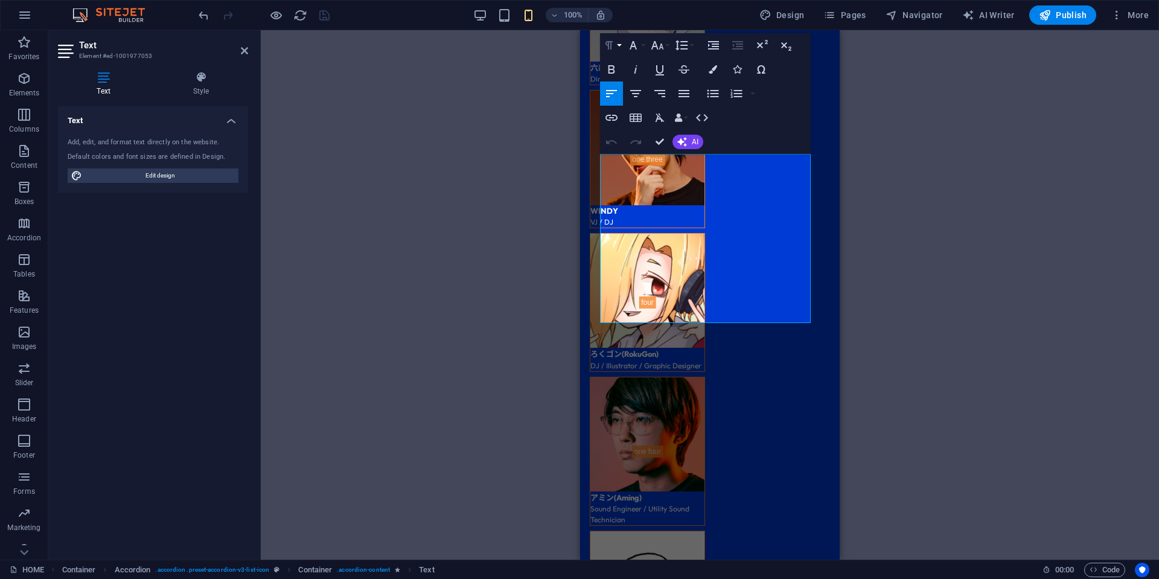
click at [619, 43] on button "Paragraph Format" at bounding box center [611, 45] width 23 height 24
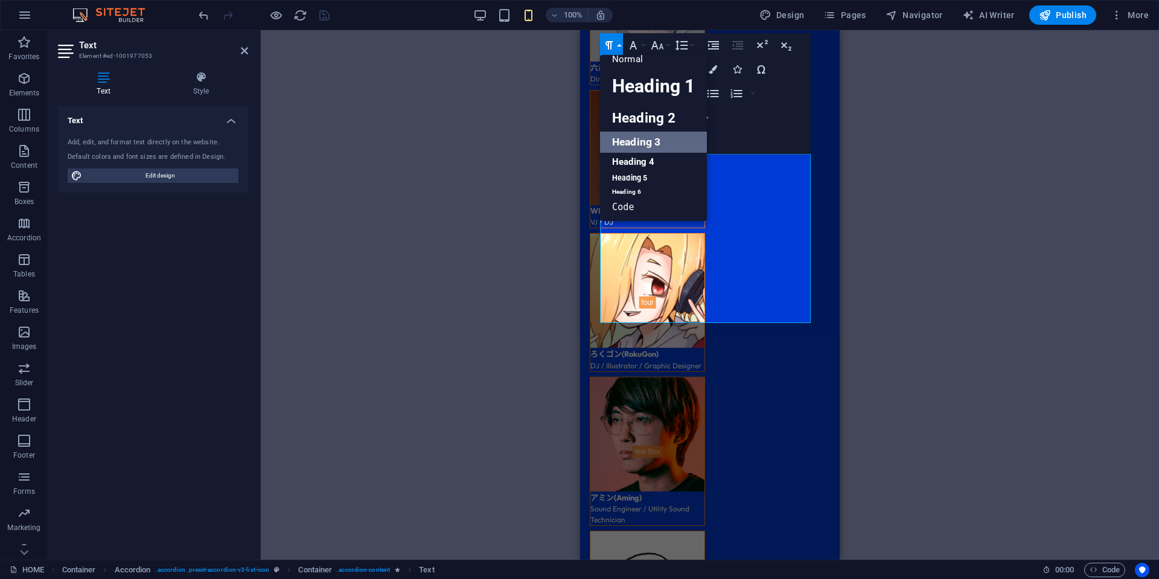
scroll to position [10, 0]
click at [194, 166] on div "Add, edit, and format text directly on the website. Default colors and font siz…" at bounding box center [153, 160] width 190 height 65
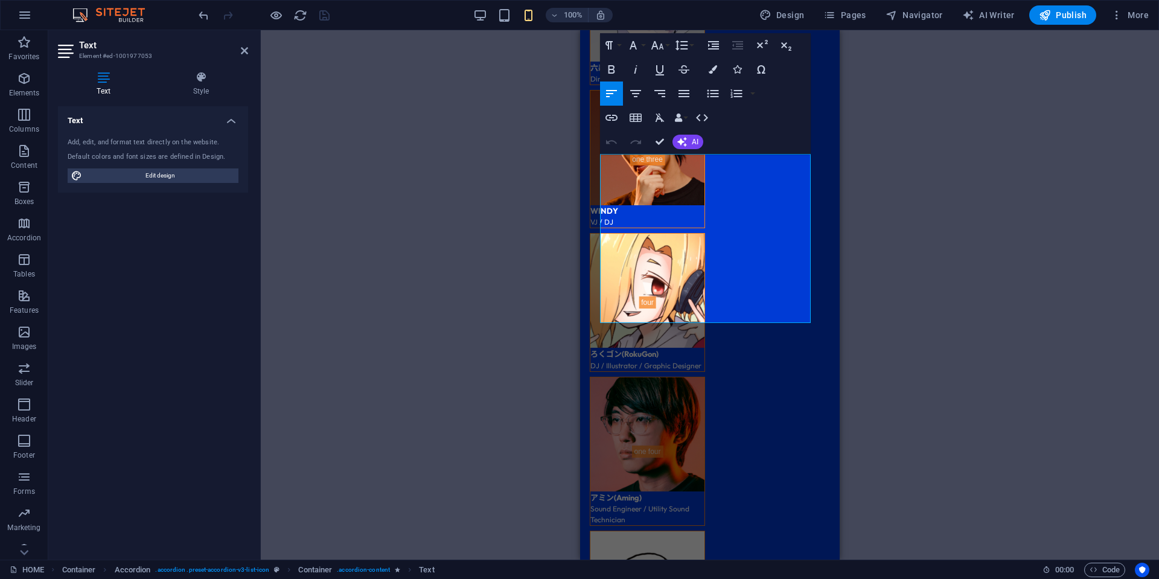
click at [194, 172] on span "Edit design" at bounding box center [160, 175] width 149 height 14
select select "px"
select select "300"
select select "px"
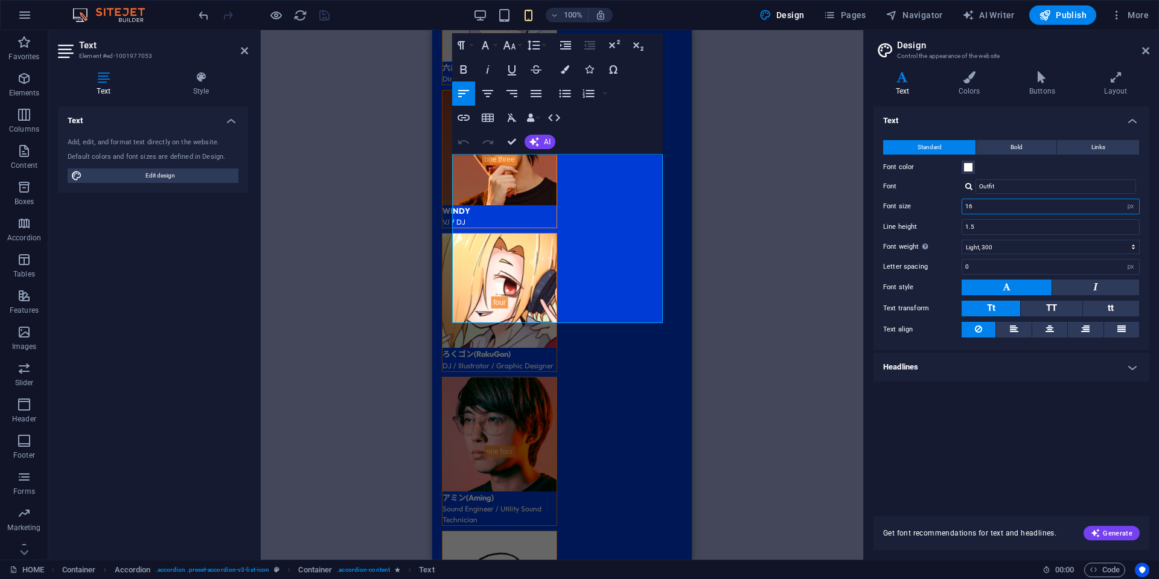
click at [1003, 208] on input "16" at bounding box center [1051, 206] width 177 height 14
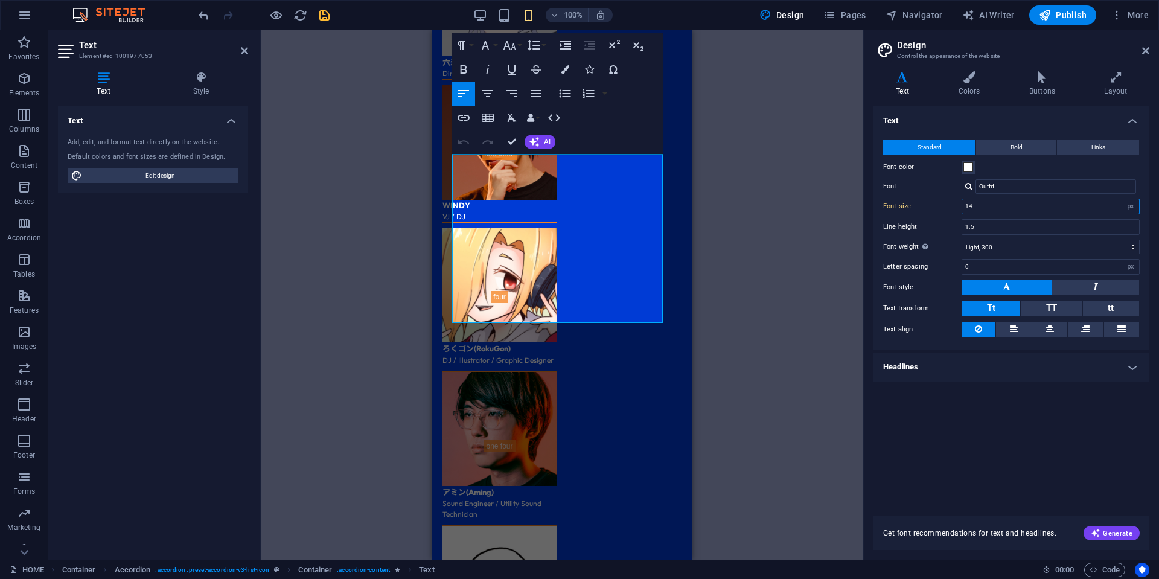
scroll to position [3308, 0]
type input "16"
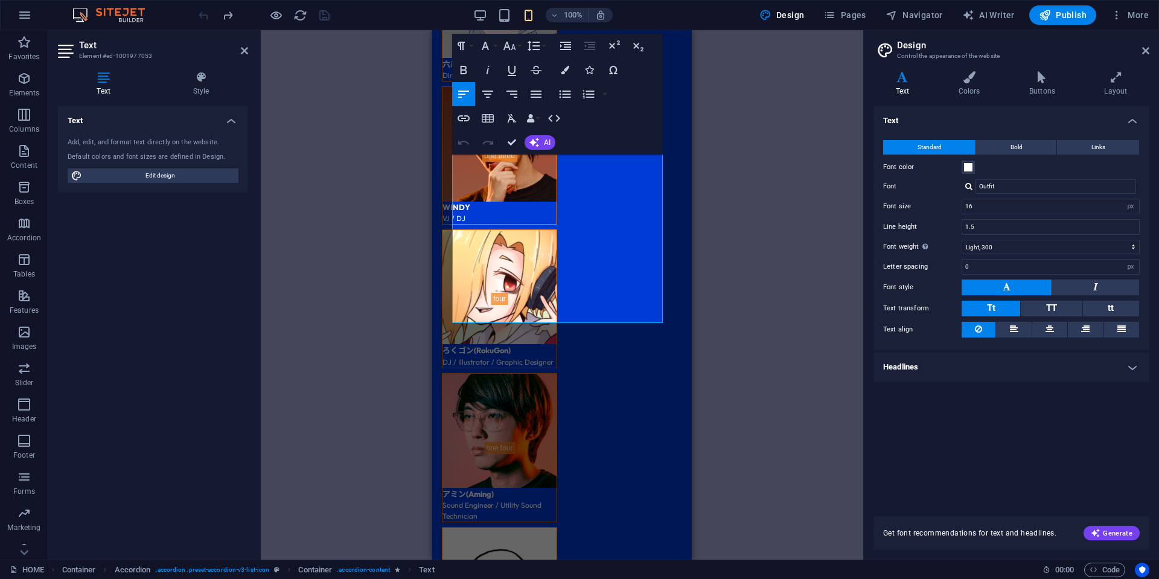
click at [900, 359] on h4 "Headlines" at bounding box center [1012, 367] width 276 height 29
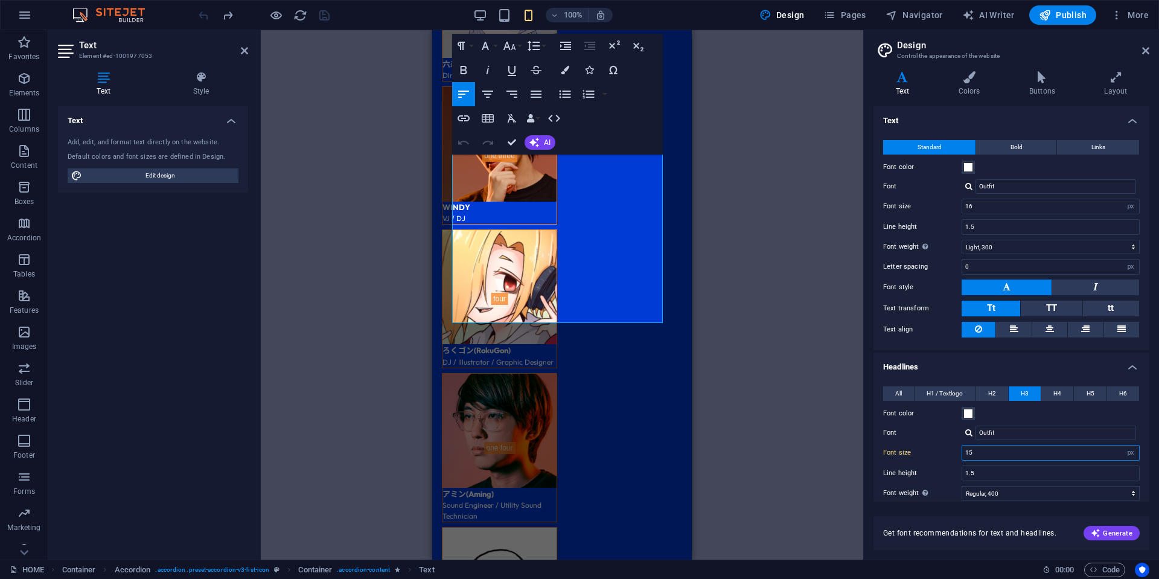
click at [999, 457] on input "15" at bounding box center [1051, 453] width 177 height 14
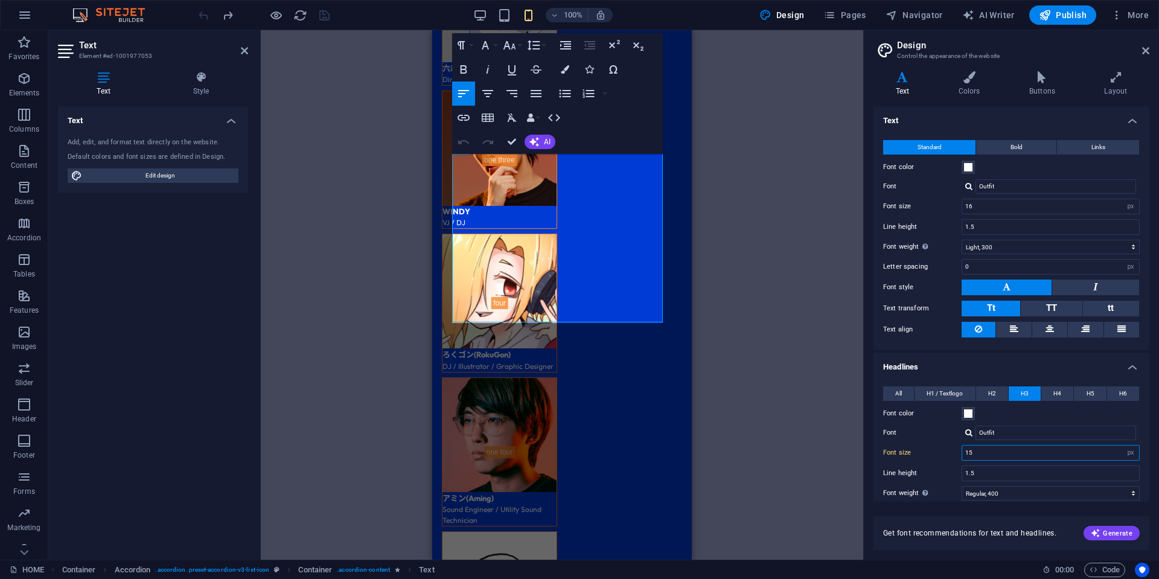
scroll to position [3310, 0]
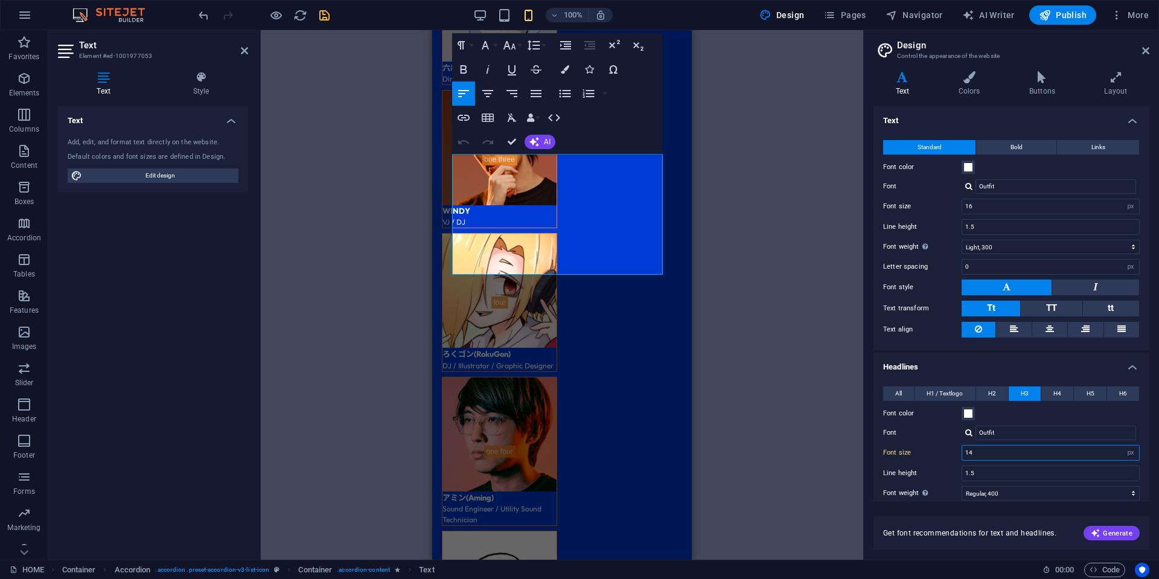
click at [999, 457] on input "14" at bounding box center [1051, 453] width 177 height 14
type input "13"
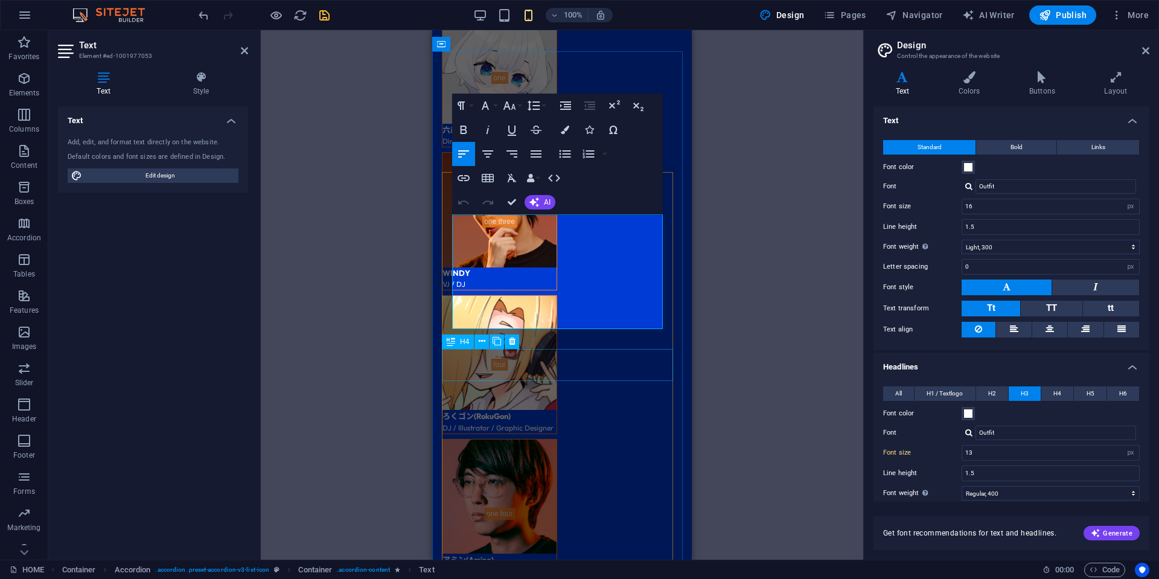
scroll to position [3250, 0]
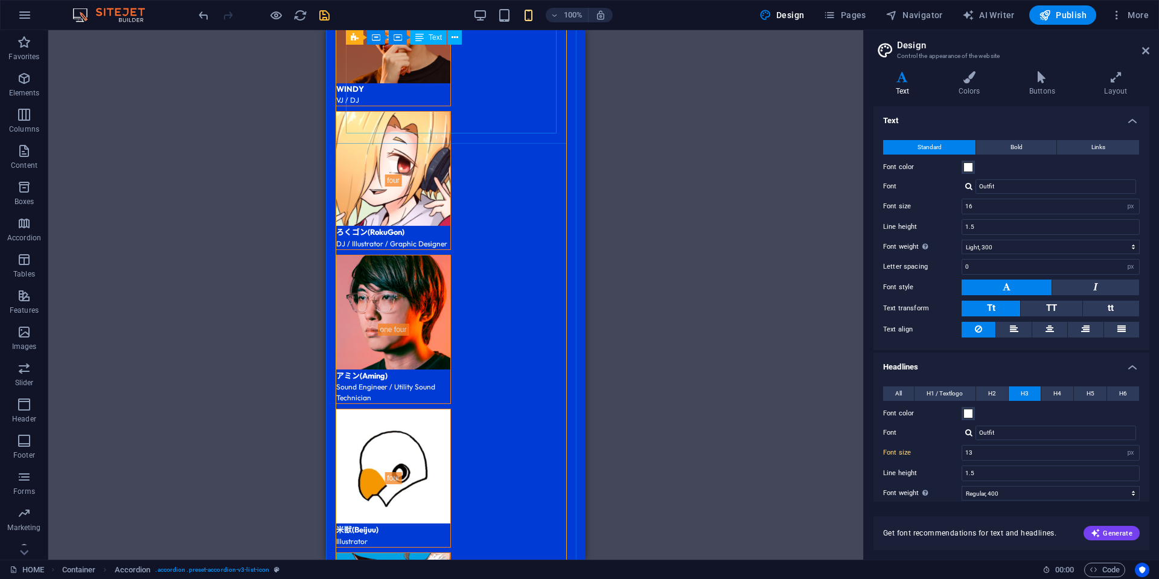
scroll to position [3431, 0]
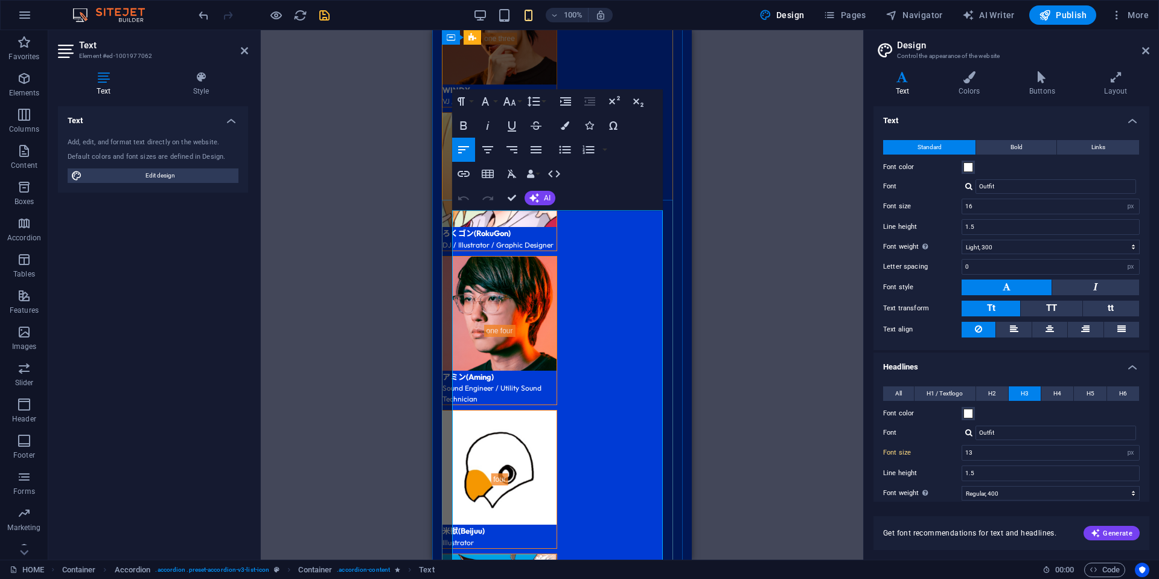
drag, startPoint x: 572, startPoint y: 250, endPoint x: 565, endPoint y: 240, distance: 12.6
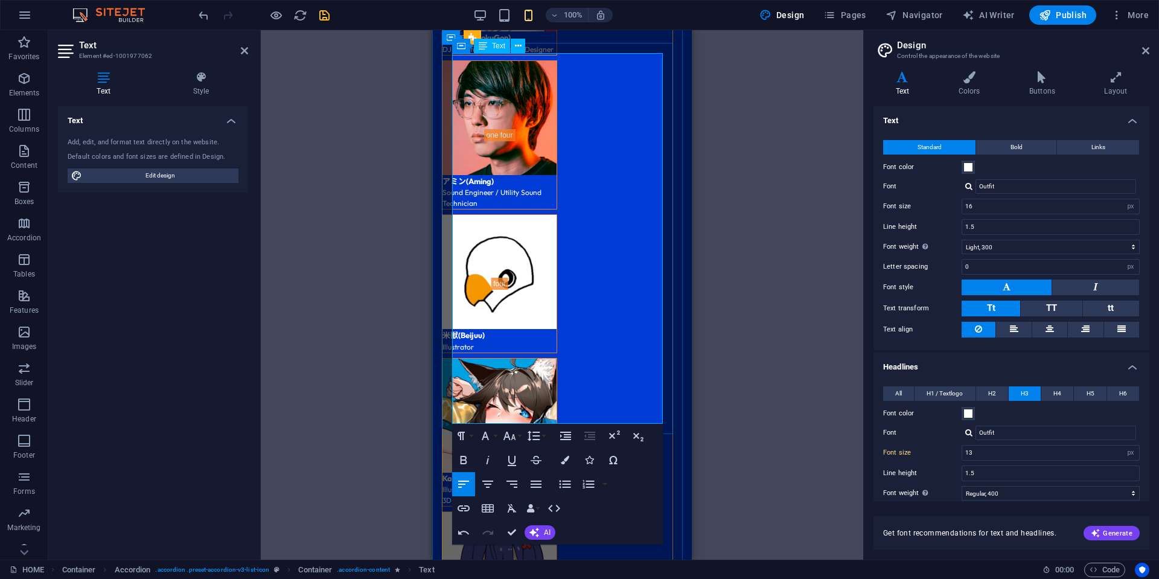
scroll to position [3672, 0]
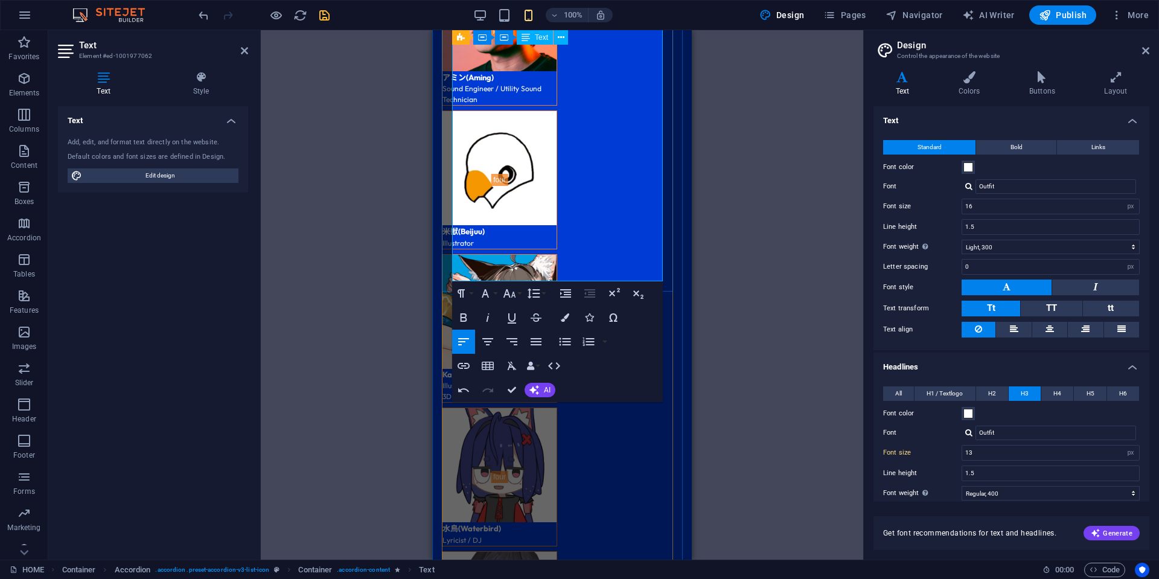
scroll to position [3370, 0]
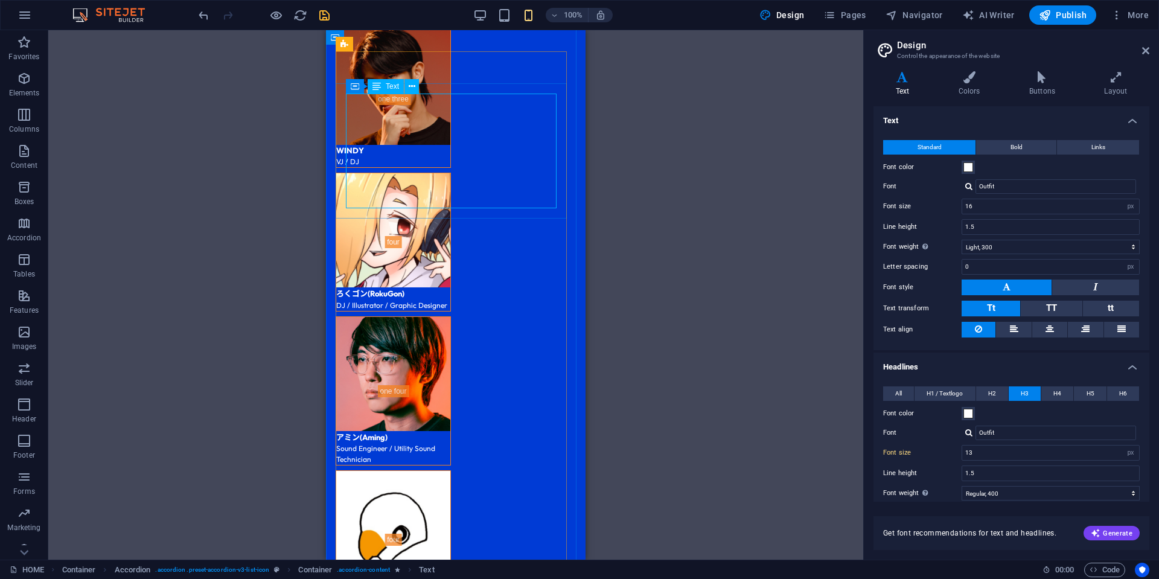
drag, startPoint x: 358, startPoint y: 176, endPoint x: 752, endPoint y: 214, distance: 395.6
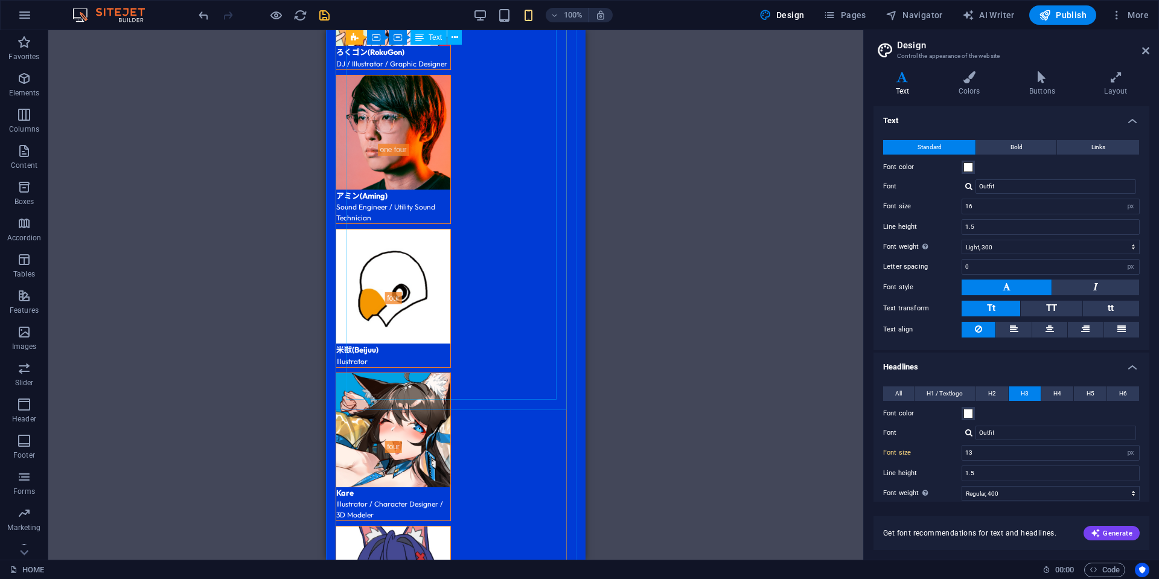
scroll to position [3551, 0]
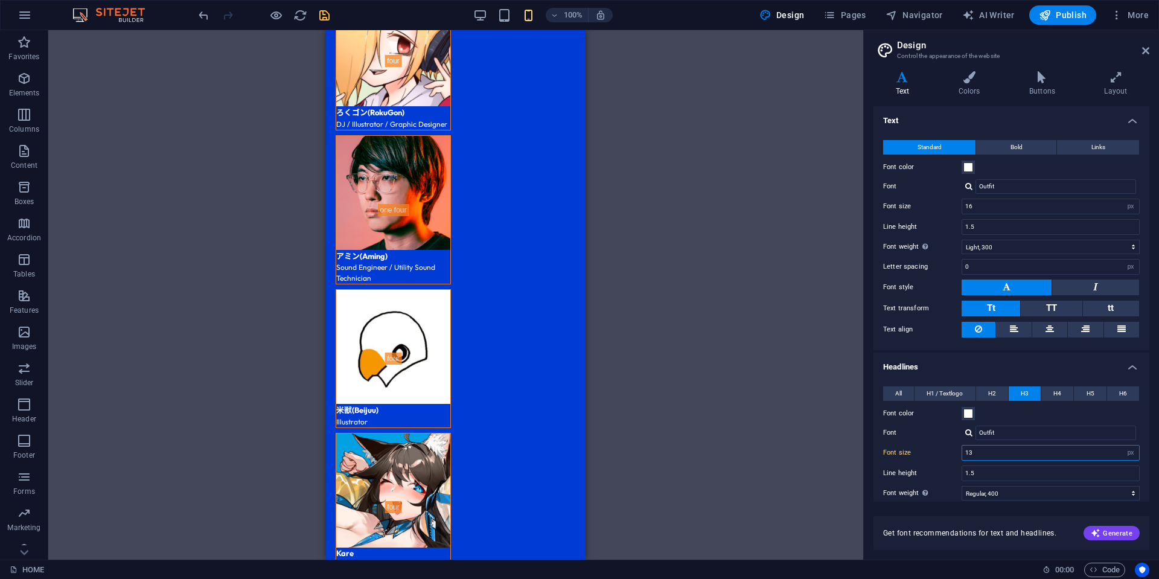
click at [998, 458] on input "13" at bounding box center [1051, 453] width 177 height 14
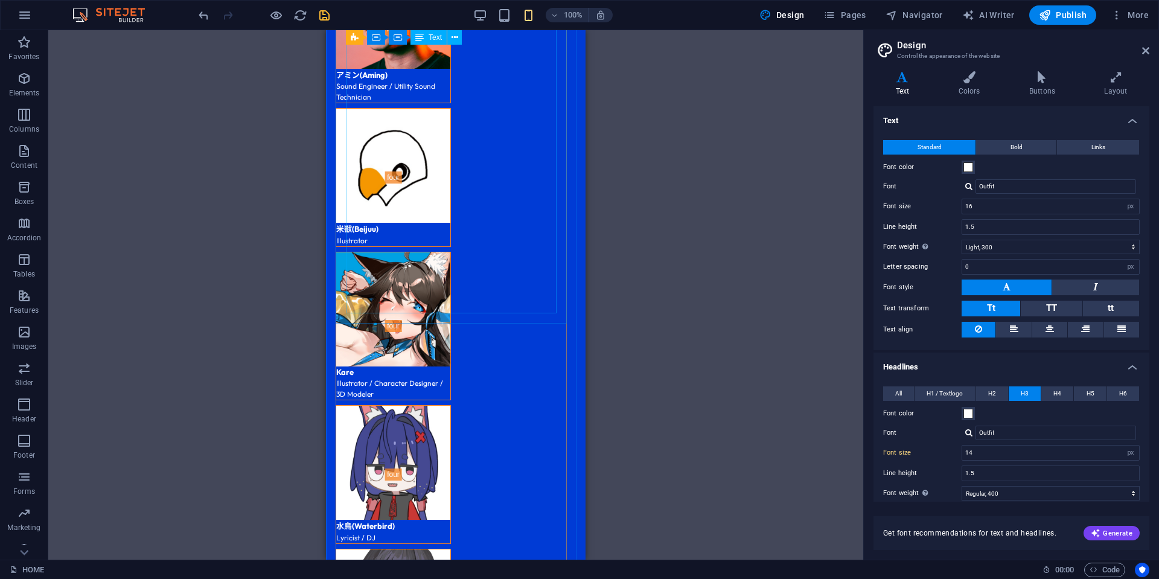
scroll to position [3431, 0]
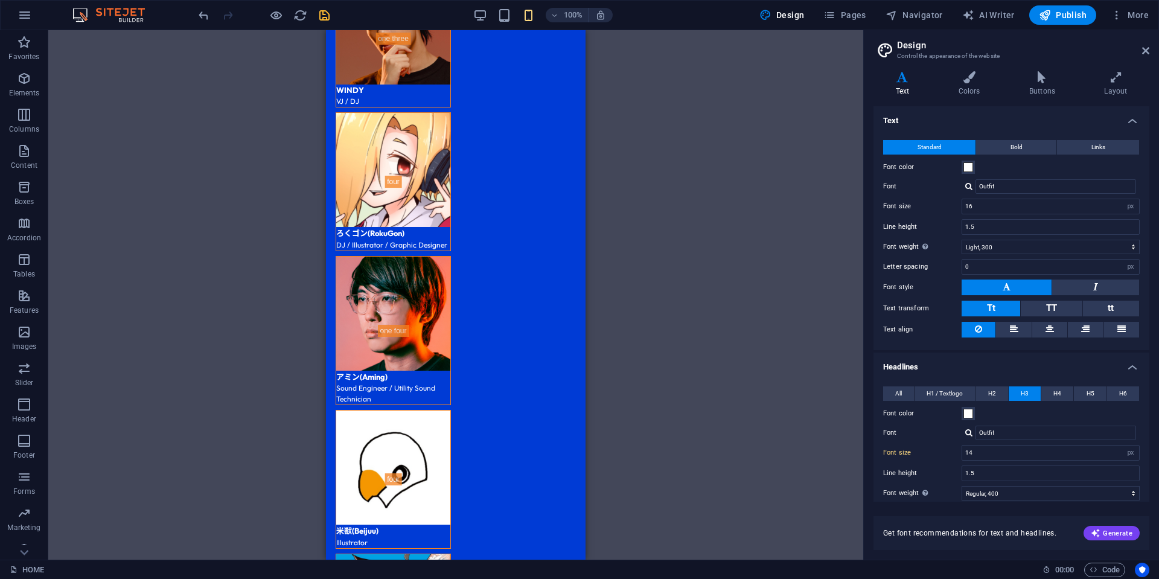
click at [986, 463] on div "All H1 / Textlogo H2 H3 H4 H5 H6 Font color Font Outfit Line height 1.5 Font we…" at bounding box center [1011, 506] width 281 height 264
click at [984, 459] on input "14" at bounding box center [1051, 453] width 177 height 14
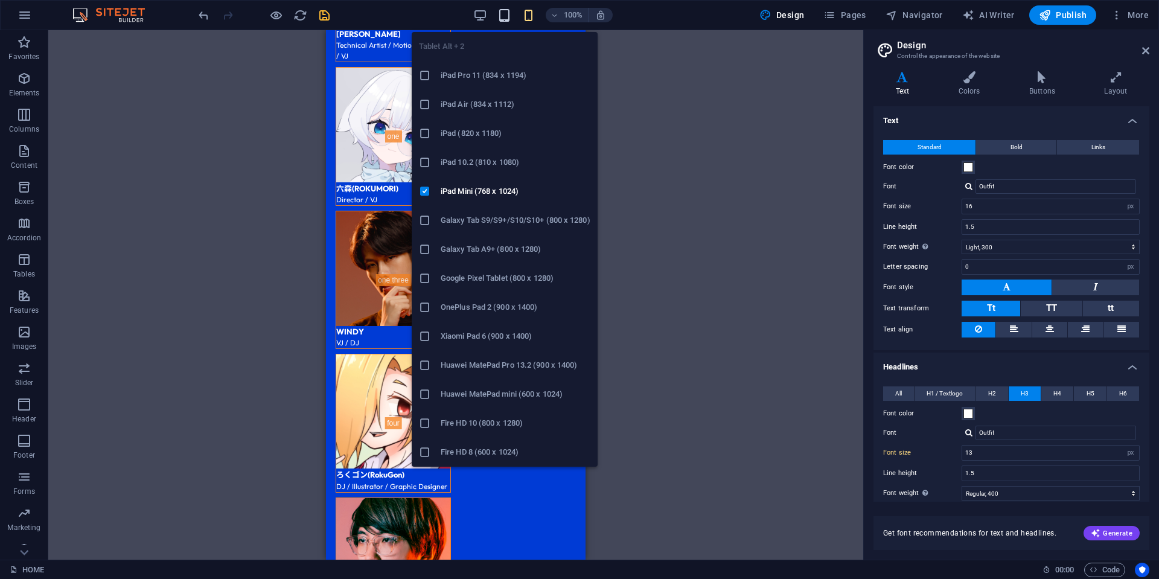
click at [508, 13] on icon "button" at bounding box center [505, 15] width 14 height 14
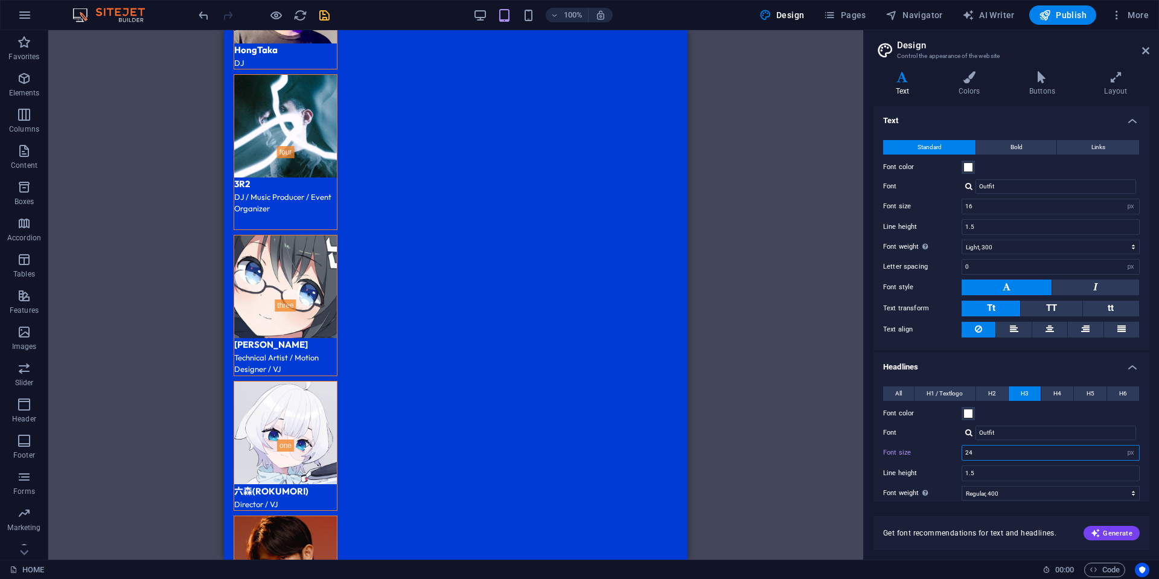
click at [980, 454] on input "24" at bounding box center [1051, 453] width 177 height 14
type input "2"
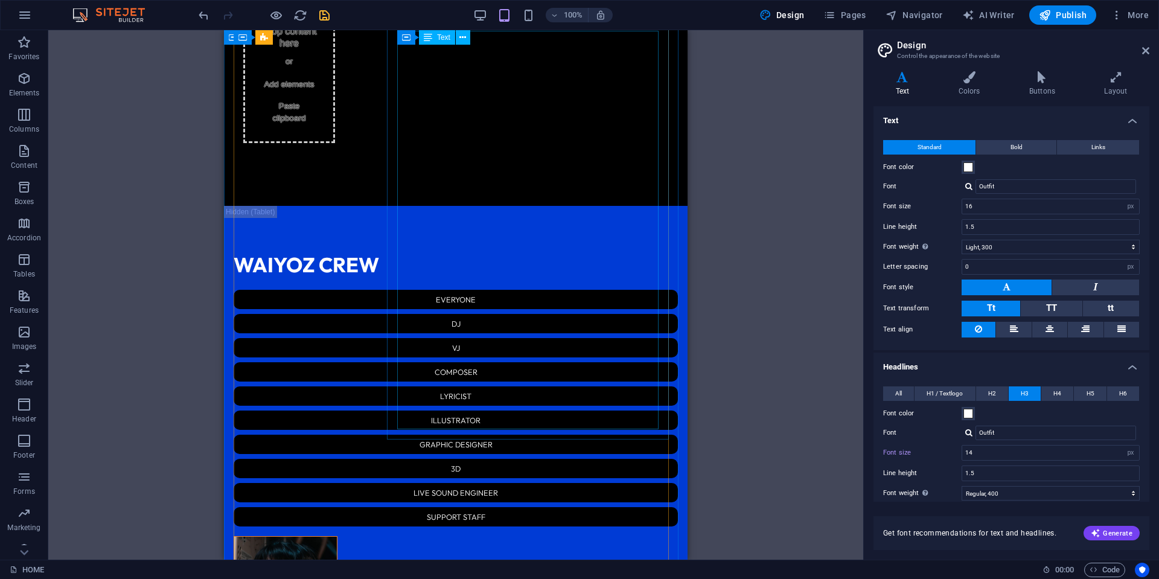
scroll to position [2163, 0]
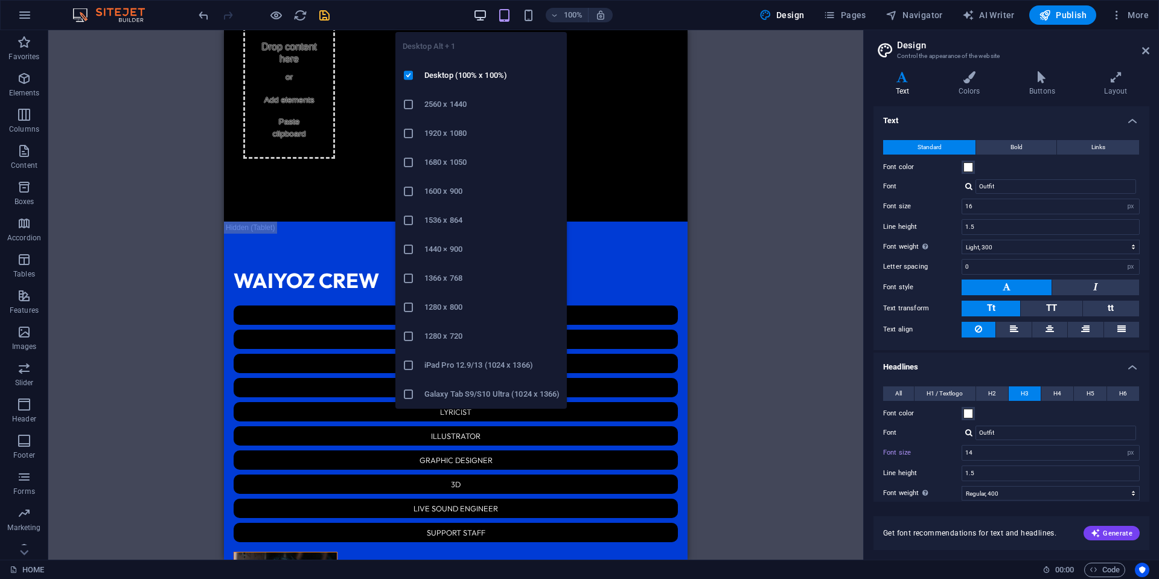
click at [483, 11] on icon "button" at bounding box center [480, 15] width 14 height 14
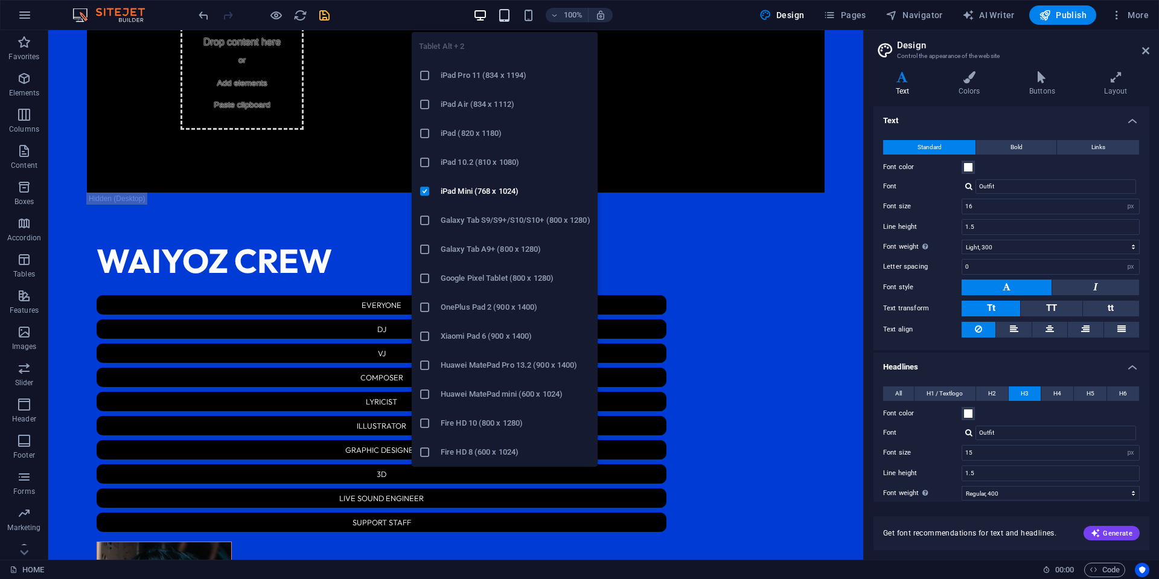
click at [504, 14] on icon "button" at bounding box center [505, 15] width 14 height 14
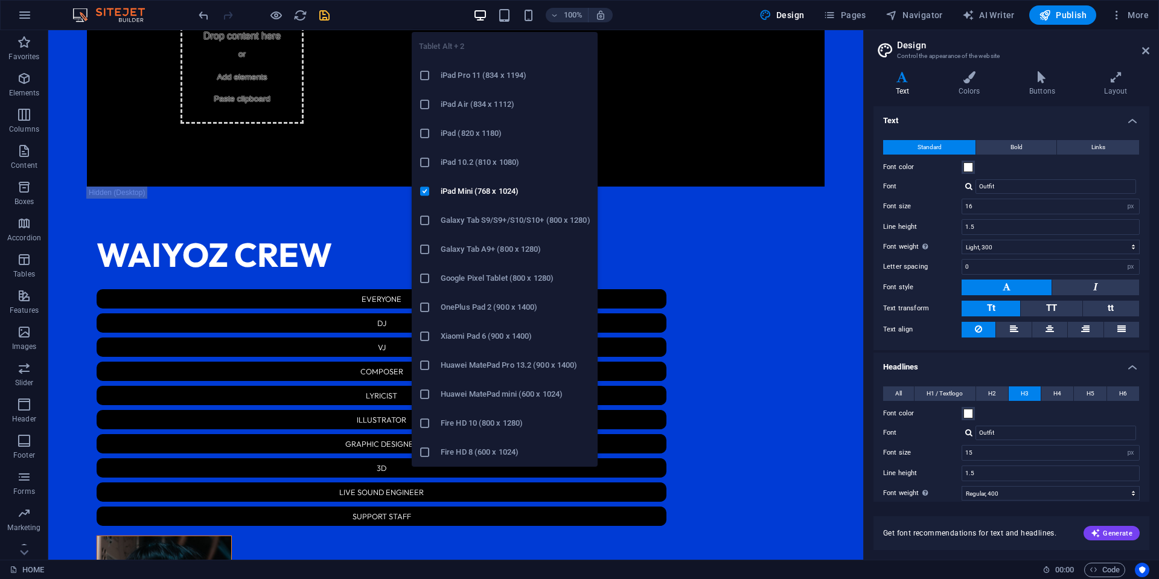
type input "14"
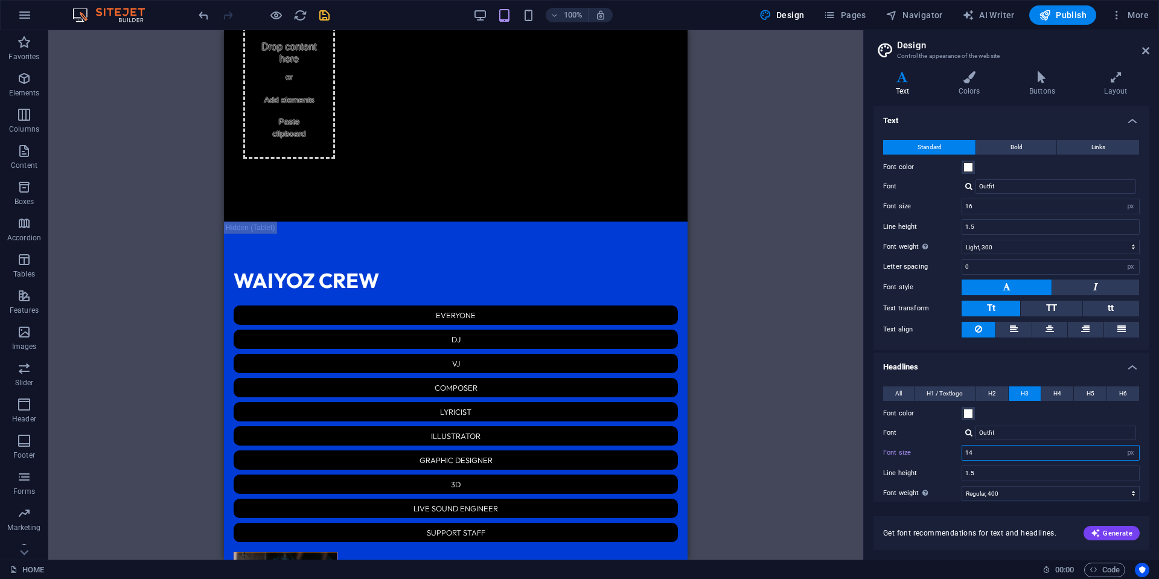
click at [996, 458] on input "14" at bounding box center [1051, 453] width 177 height 14
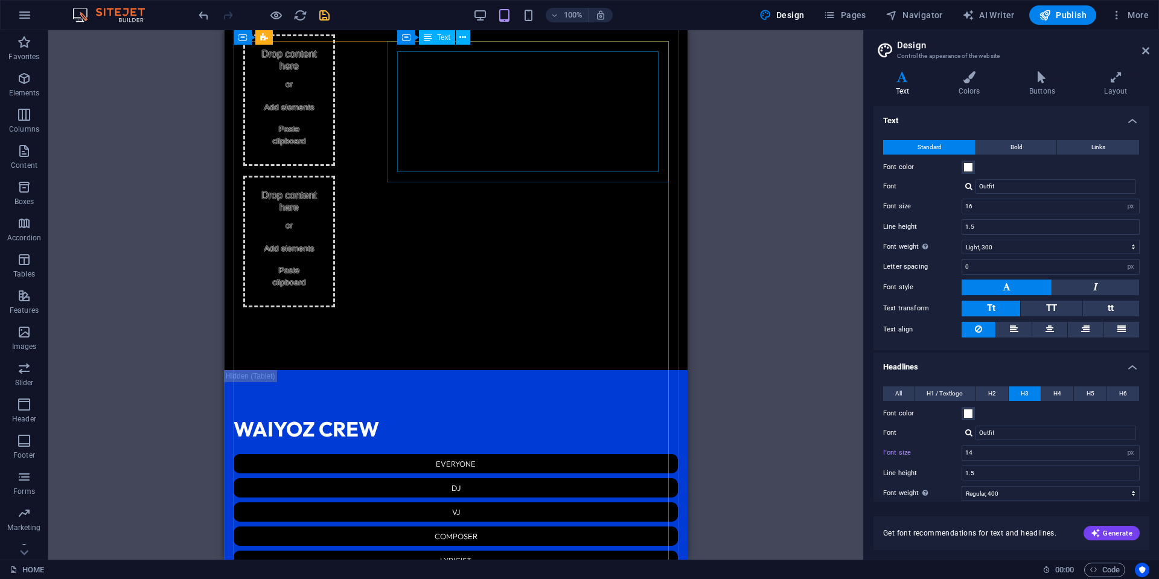
scroll to position [1981, 0]
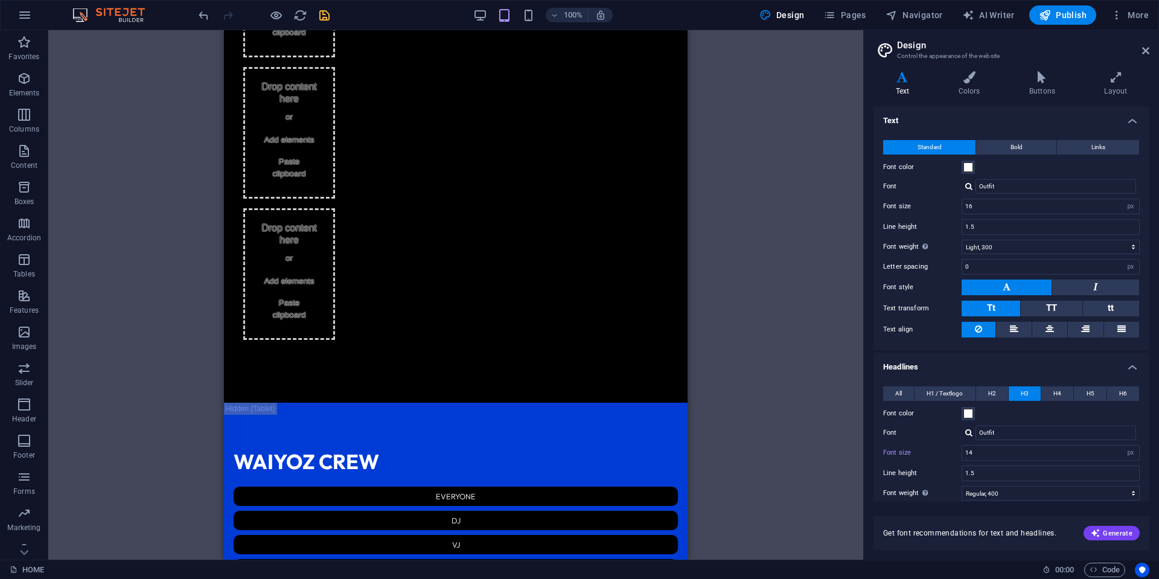
click at [325, 13] on icon "save" at bounding box center [325, 15] width 14 height 14
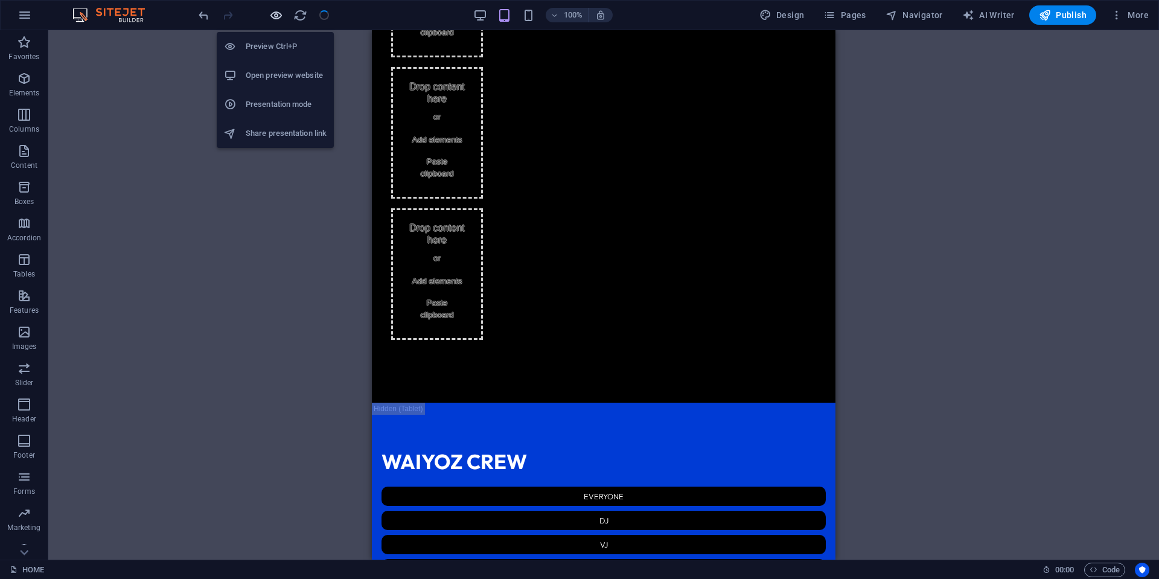
click at [279, 12] on icon "button" at bounding box center [276, 15] width 14 height 14
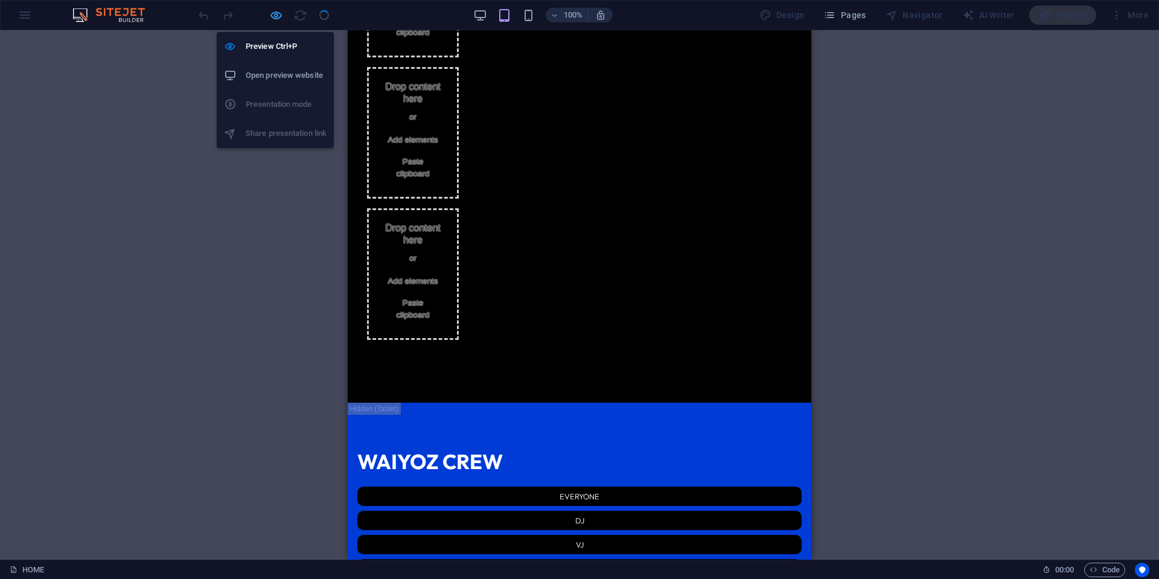
scroll to position [1955, 0]
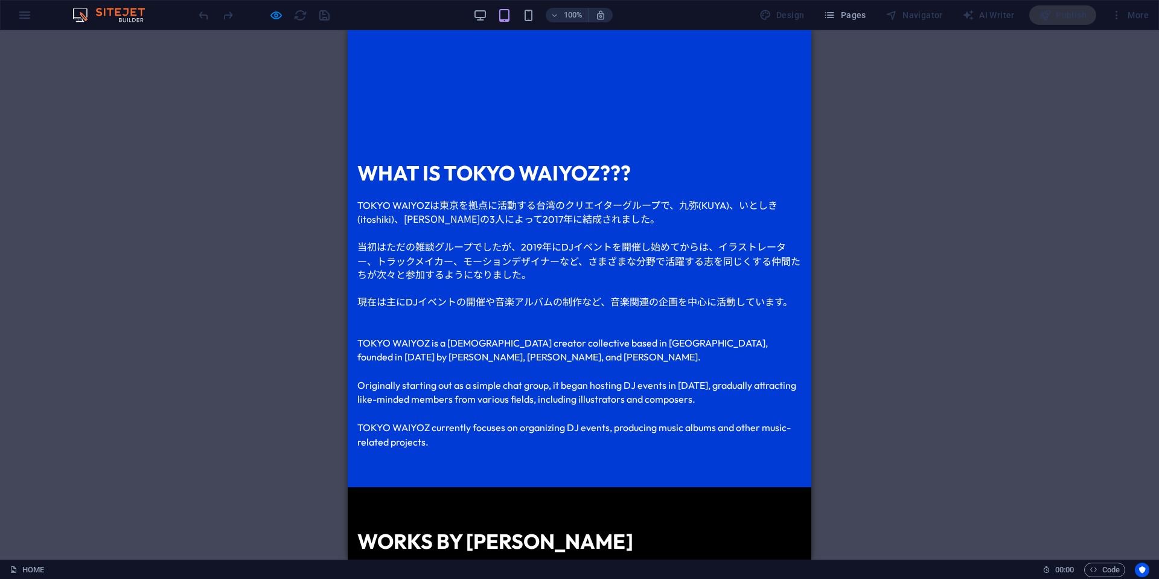
scroll to position [901, 0]
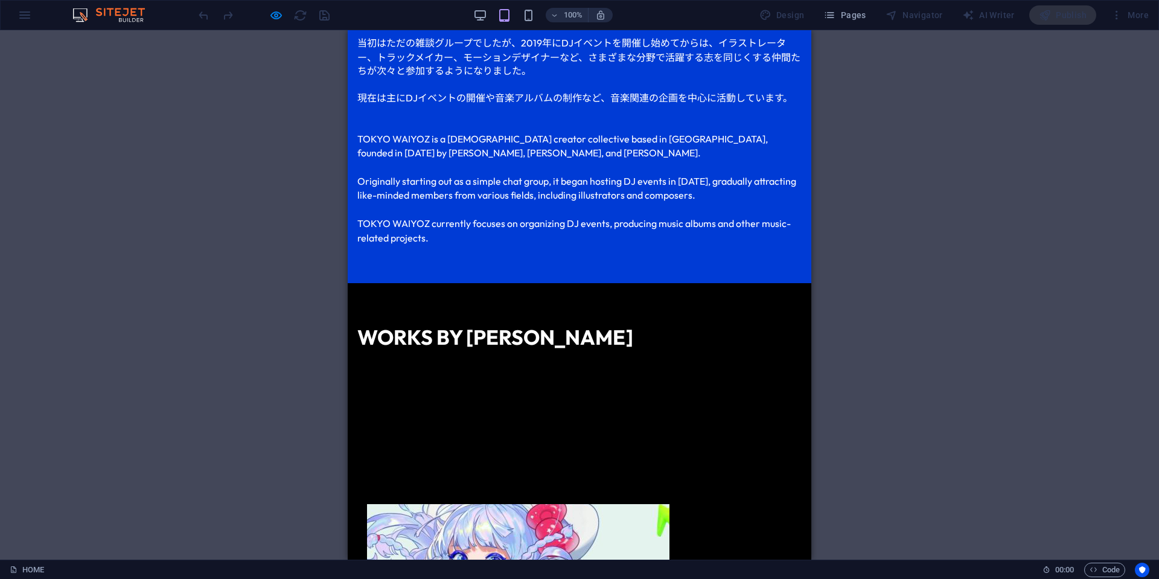
scroll to position [1022, 0]
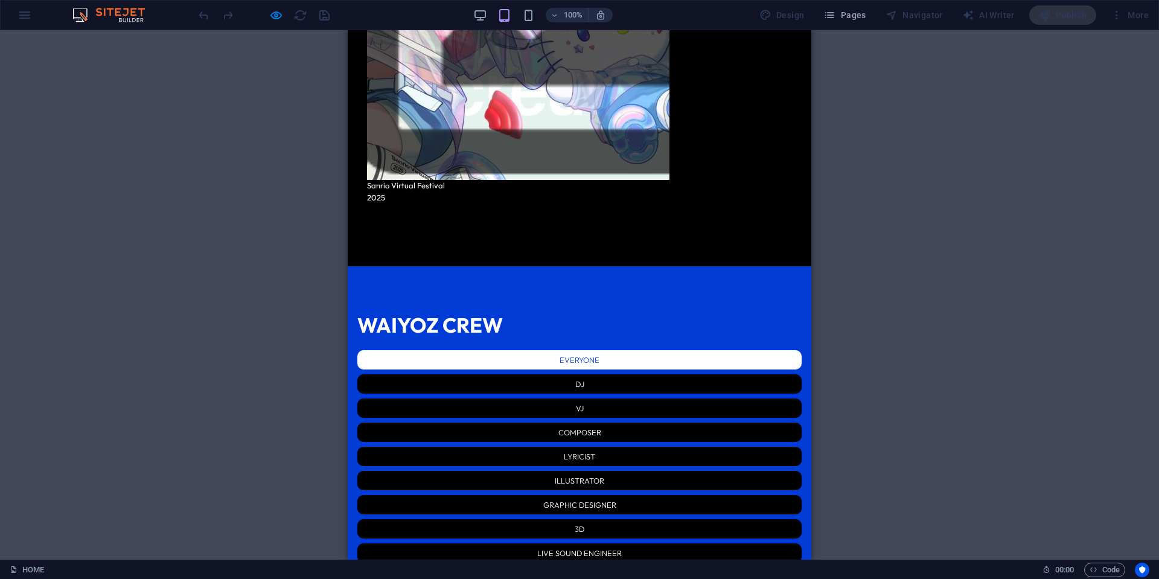
scroll to position [1928, 0]
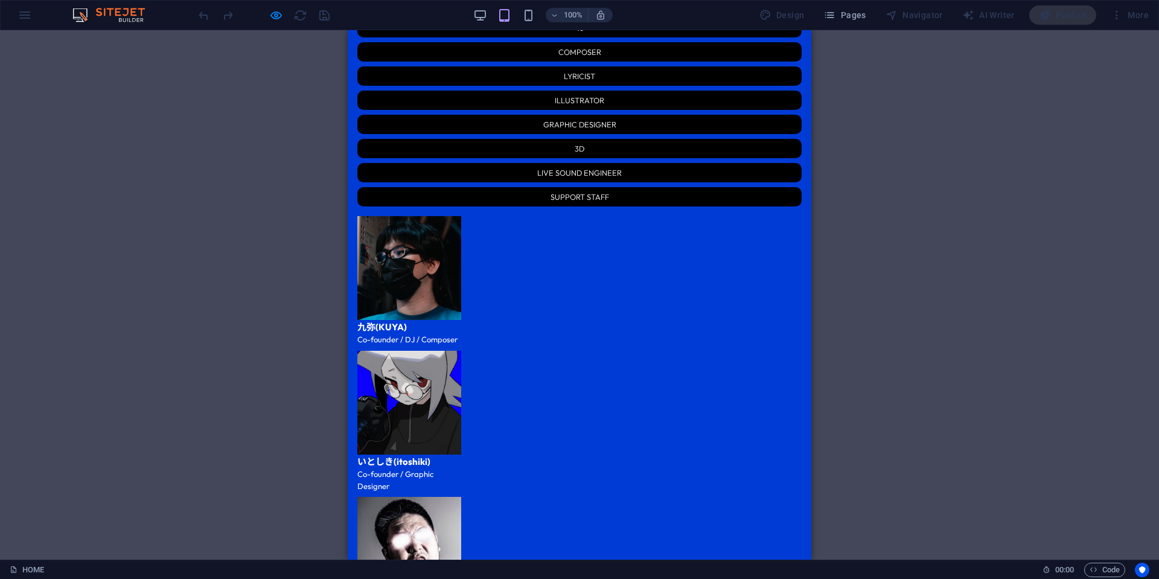
scroll to position [1988, 0]
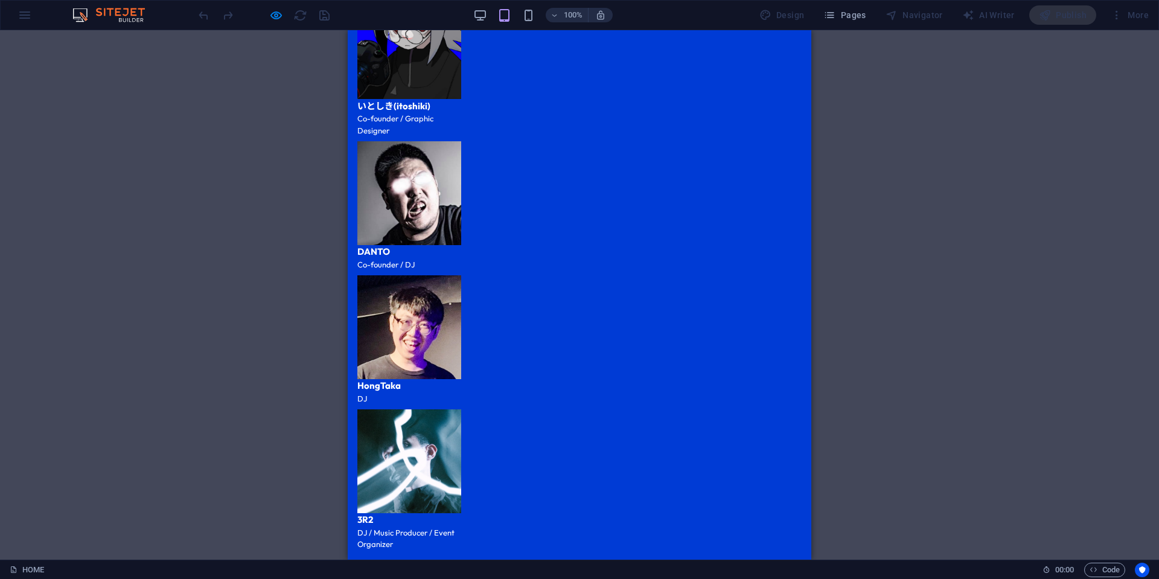
scroll to position [2532, 0]
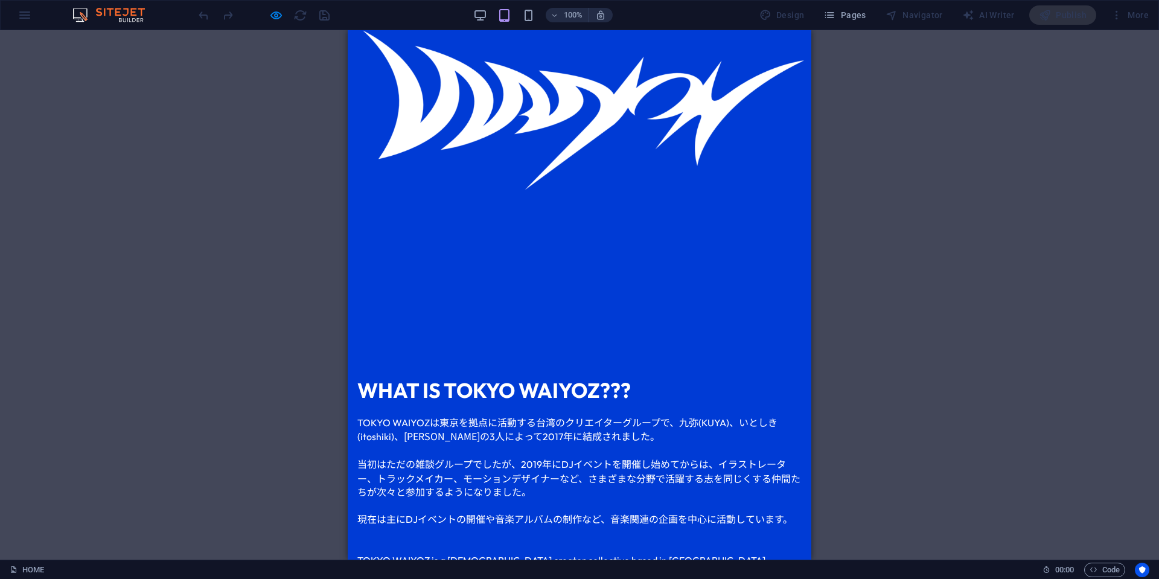
scroll to position [548, 0]
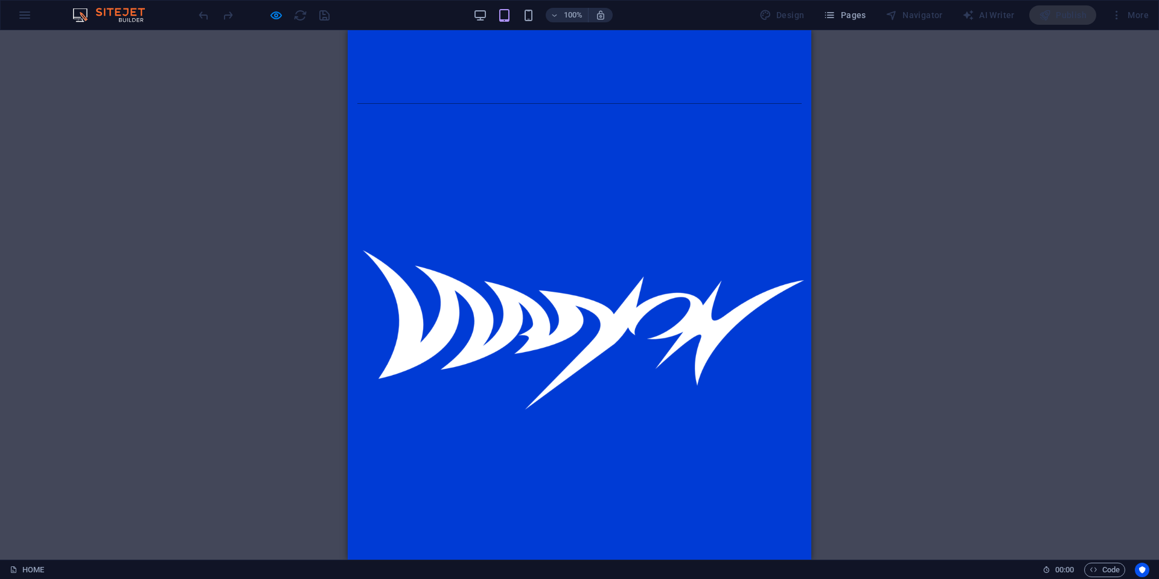
scroll to position [246, 0]
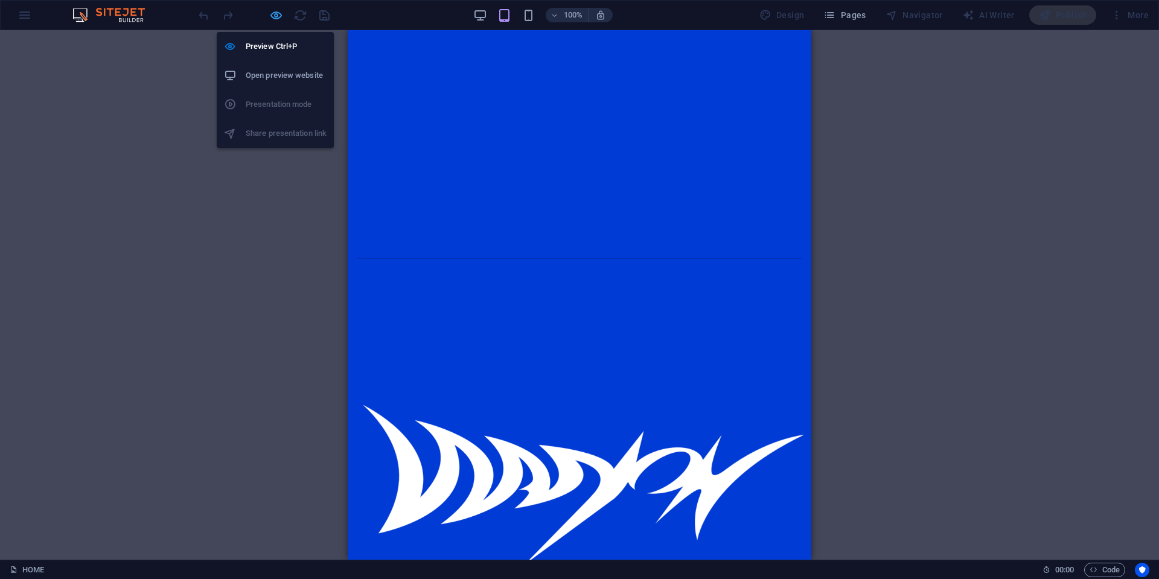
click at [278, 14] on icon "button" at bounding box center [276, 15] width 14 height 14
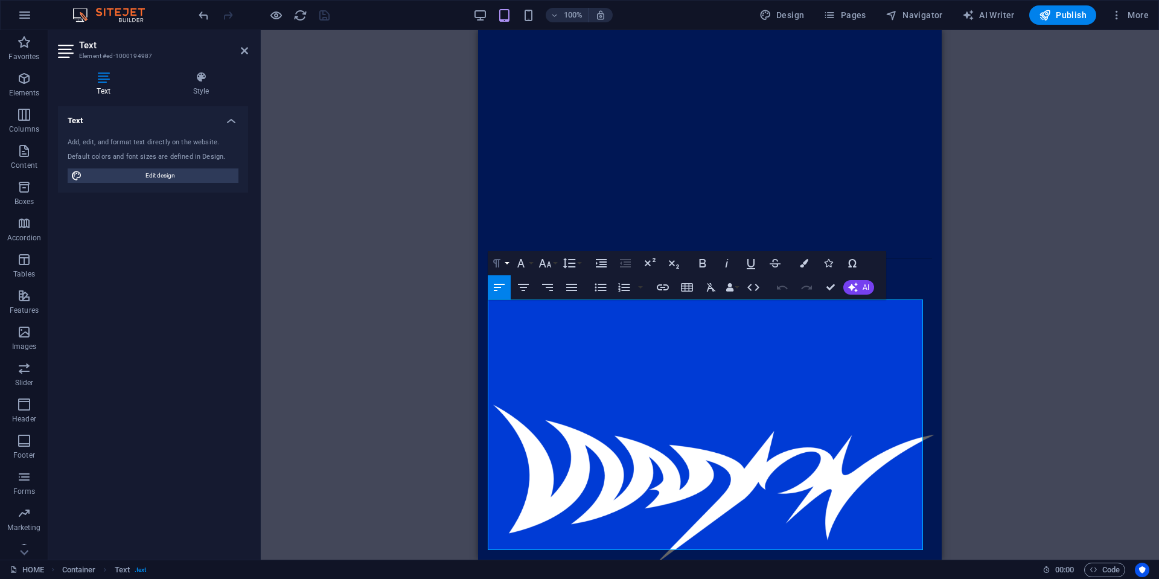
click at [501, 261] on icon "button" at bounding box center [497, 263] width 14 height 14
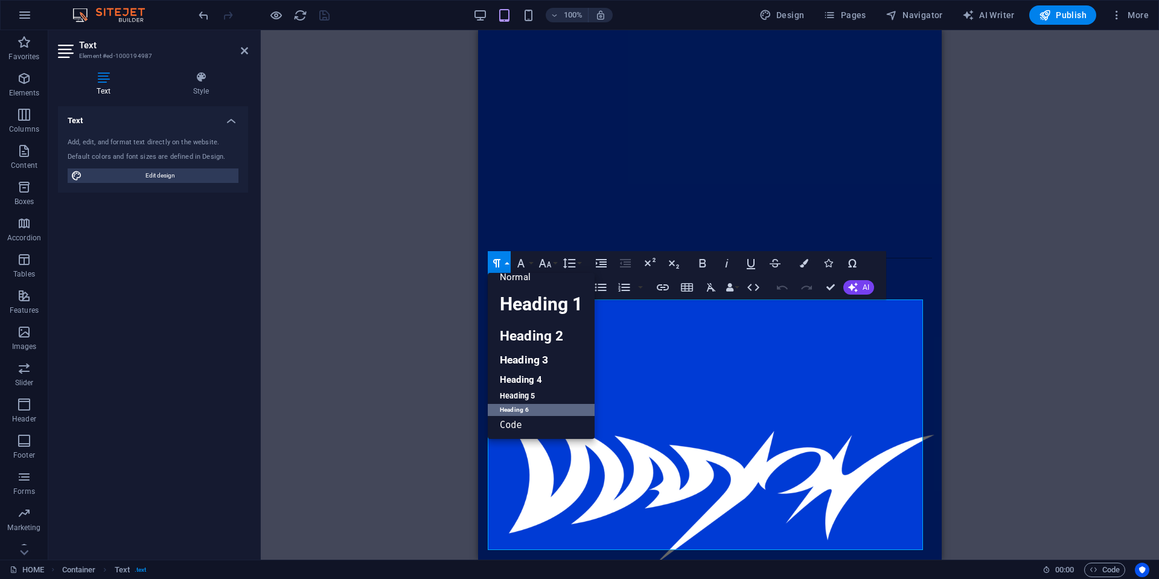
scroll to position [10, 0]
click at [547, 408] on link "Heading 6" at bounding box center [541, 410] width 107 height 12
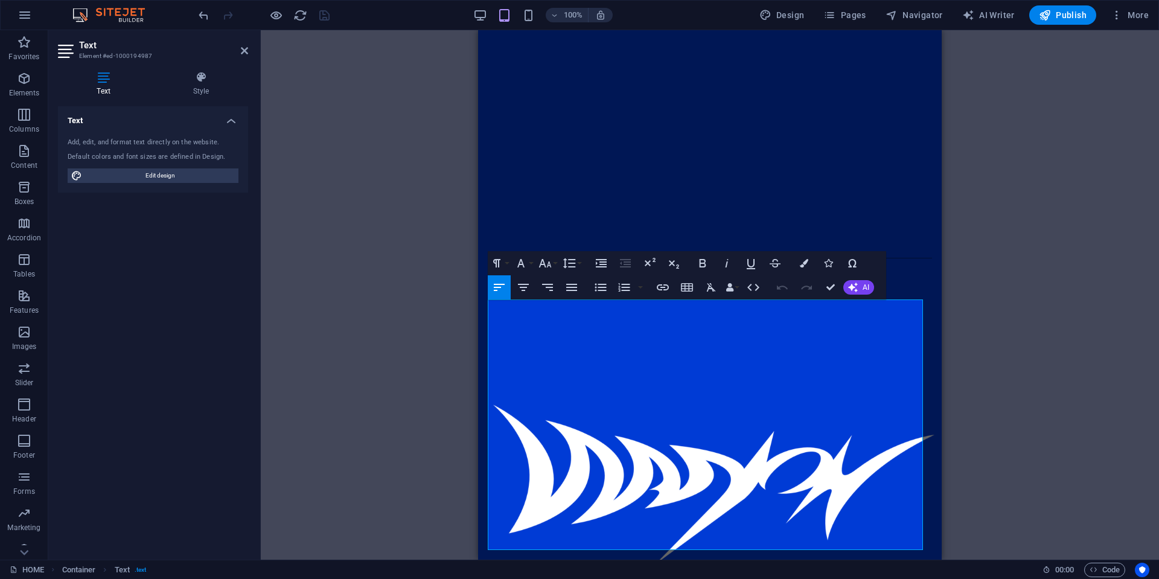
click at [170, 184] on div "Add, edit, and format text directly on the website. Default colors and font siz…" at bounding box center [153, 160] width 190 height 65
click at [172, 177] on span "Edit design" at bounding box center [160, 175] width 149 height 14
select select "px"
select select "300"
select select "px"
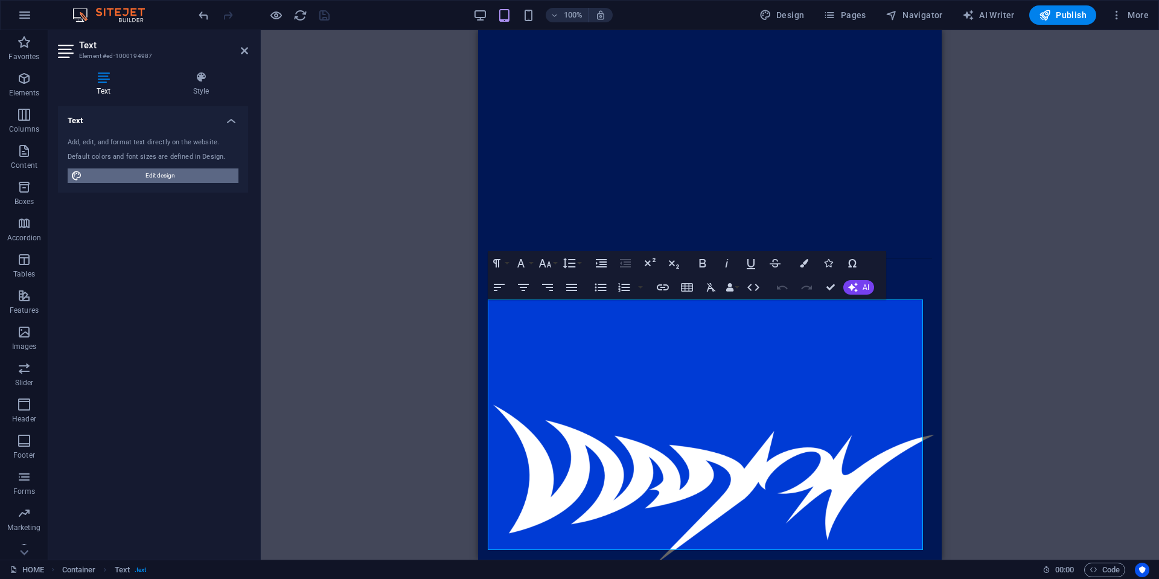
select select "px"
select select "400"
select select "px"
select select "rem"
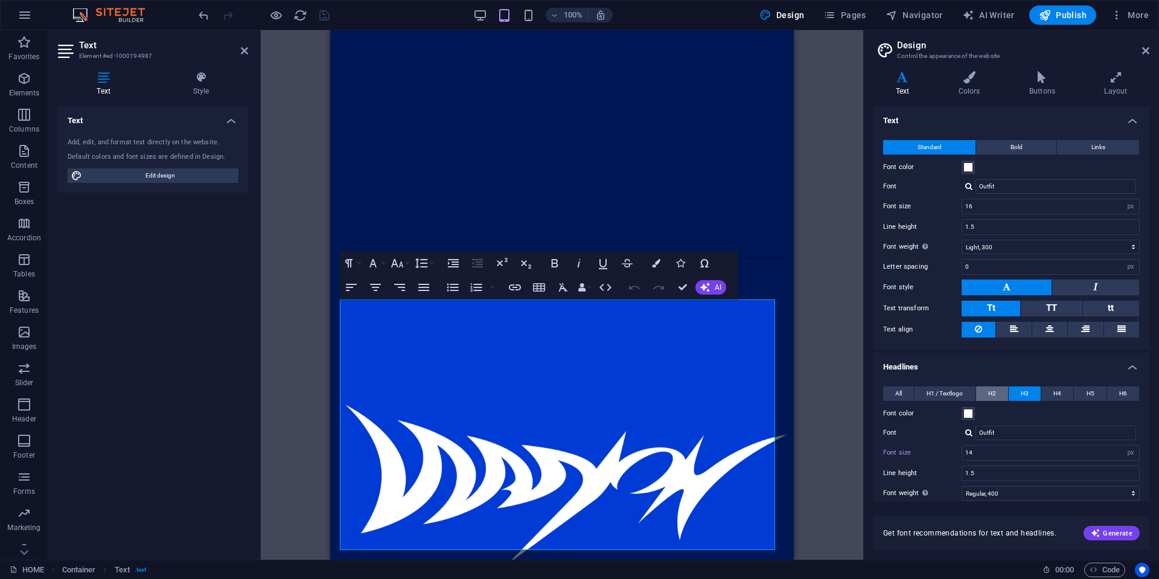
click at [1004, 397] on button "H2" at bounding box center [992, 393] width 32 height 14
click at [344, 261] on icon "button" at bounding box center [349, 263] width 14 height 14
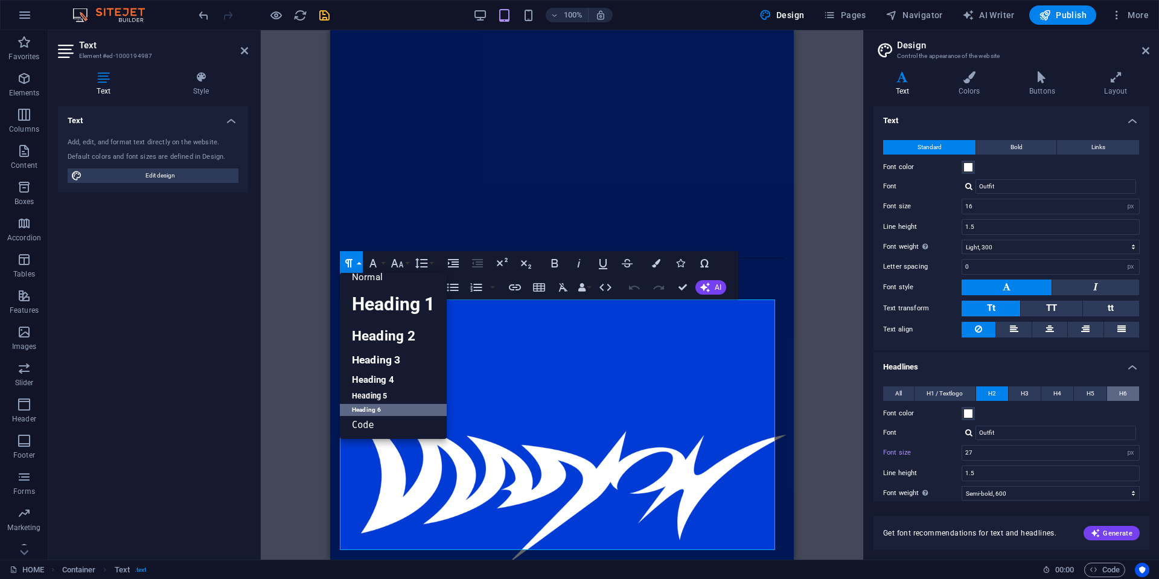
click at [1122, 396] on span "H6" at bounding box center [1124, 393] width 8 height 14
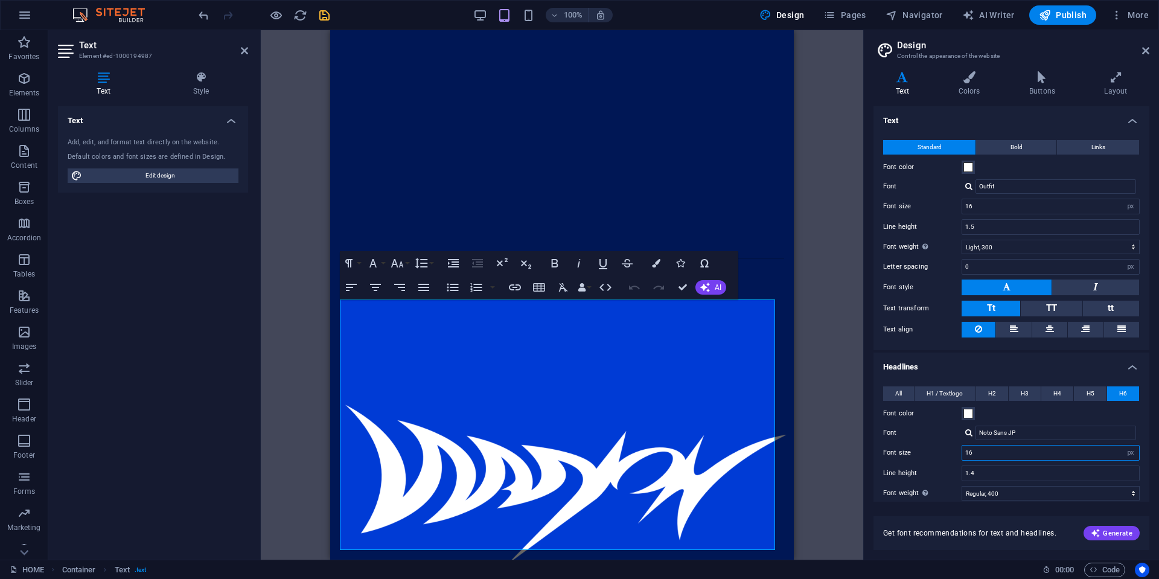
click at [1005, 454] on input "16" at bounding box center [1051, 453] width 177 height 14
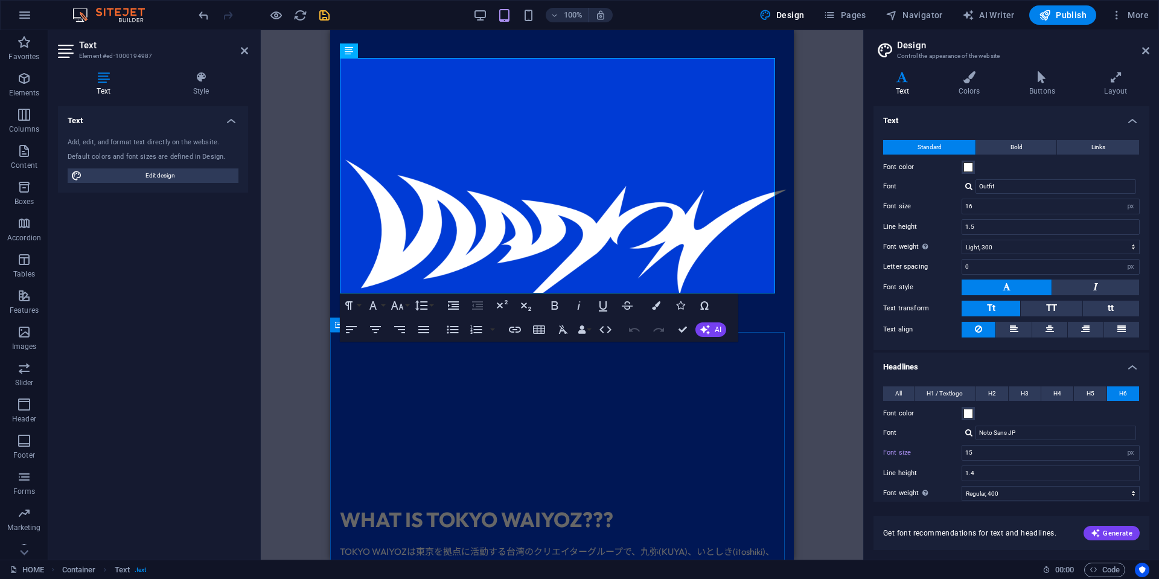
scroll to position [487, 0]
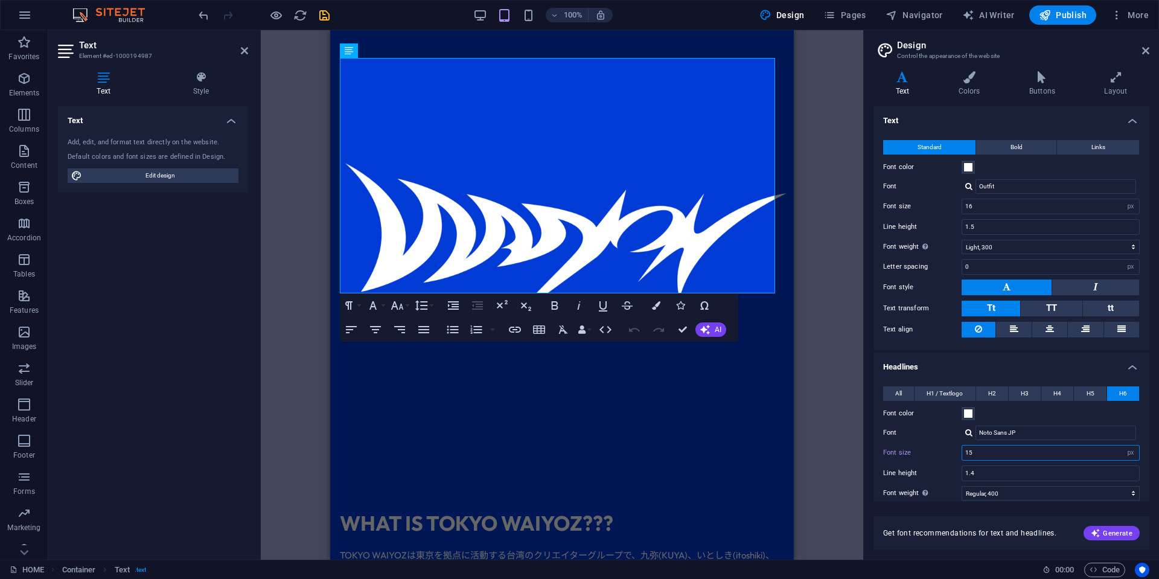
click at [993, 459] on input "15" at bounding box center [1051, 453] width 177 height 14
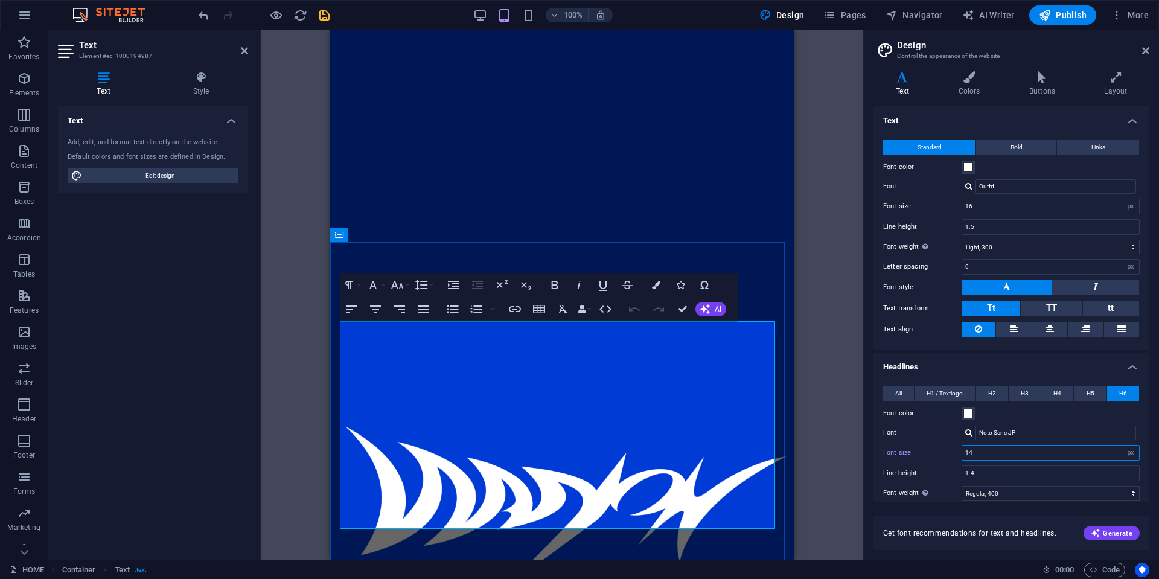
scroll to position [246, 0]
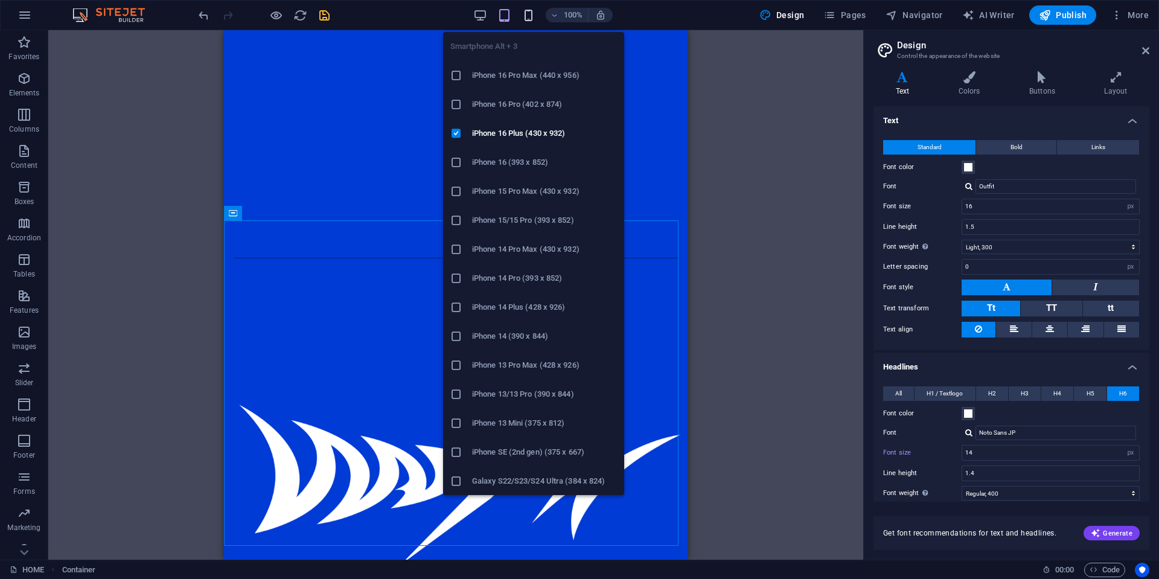
click at [531, 14] on icon "button" at bounding box center [529, 15] width 14 height 14
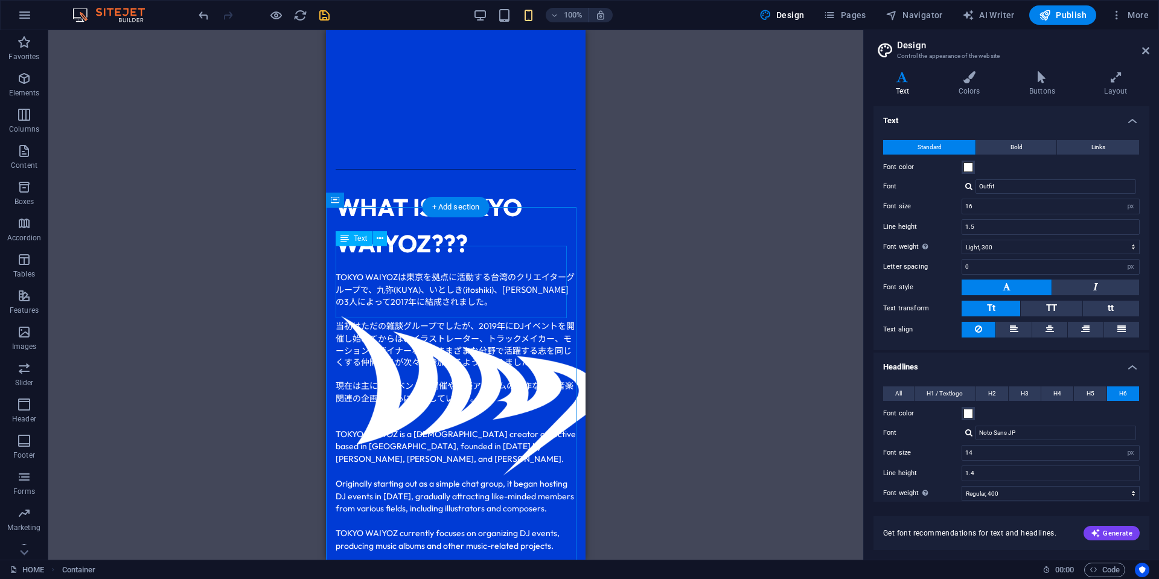
scroll to position [427, 0]
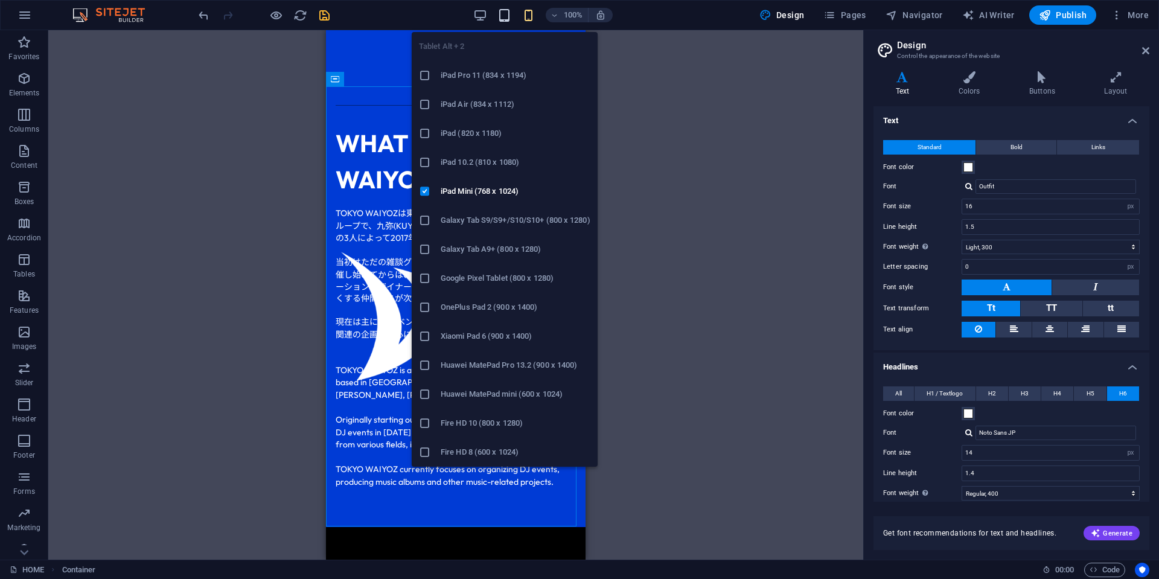
click at [507, 14] on icon "button" at bounding box center [505, 15] width 14 height 14
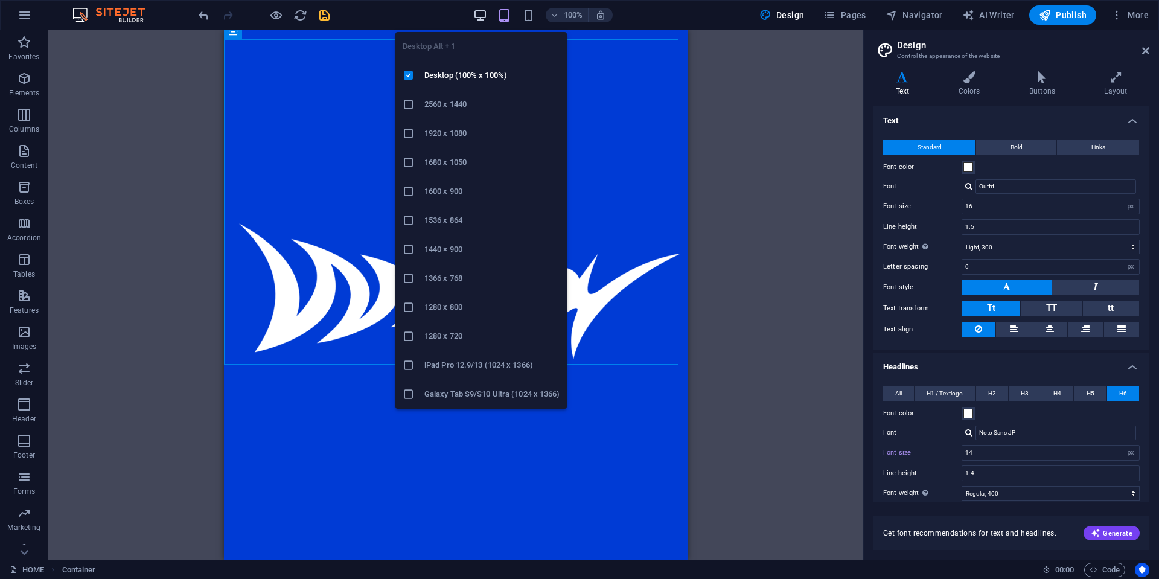
click at [487, 14] on icon "button" at bounding box center [480, 15] width 14 height 14
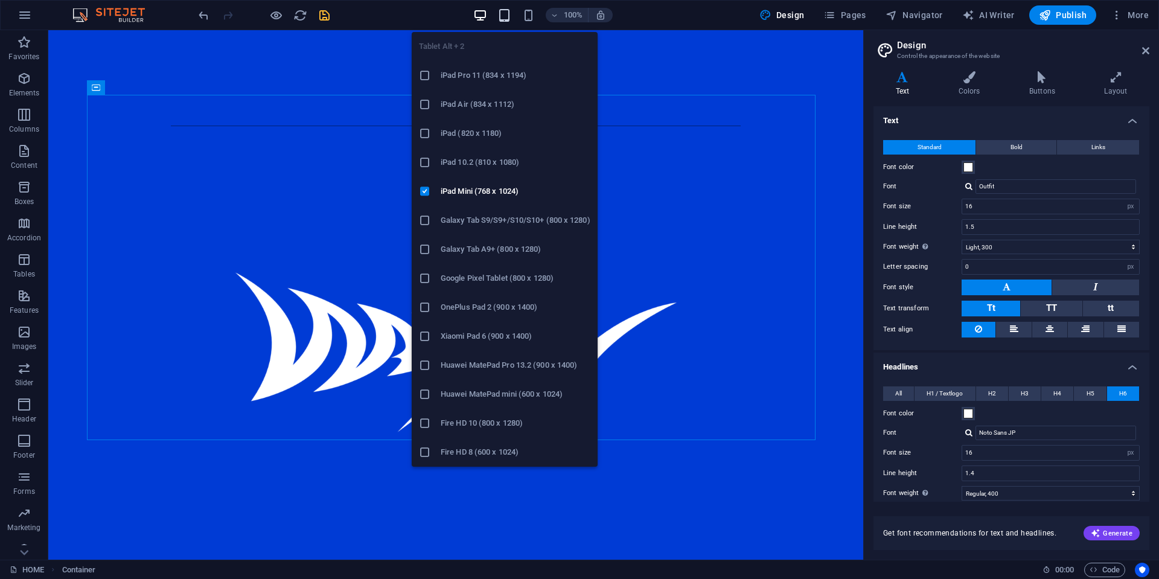
click at [509, 11] on icon "button" at bounding box center [505, 15] width 14 height 14
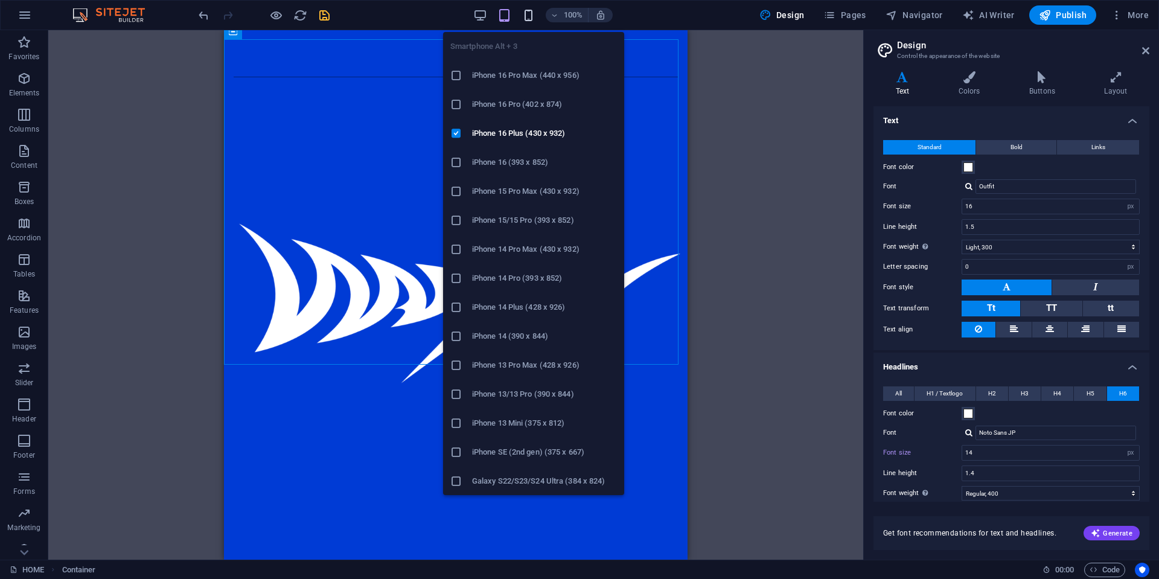
click at [524, 10] on icon "button" at bounding box center [529, 15] width 14 height 14
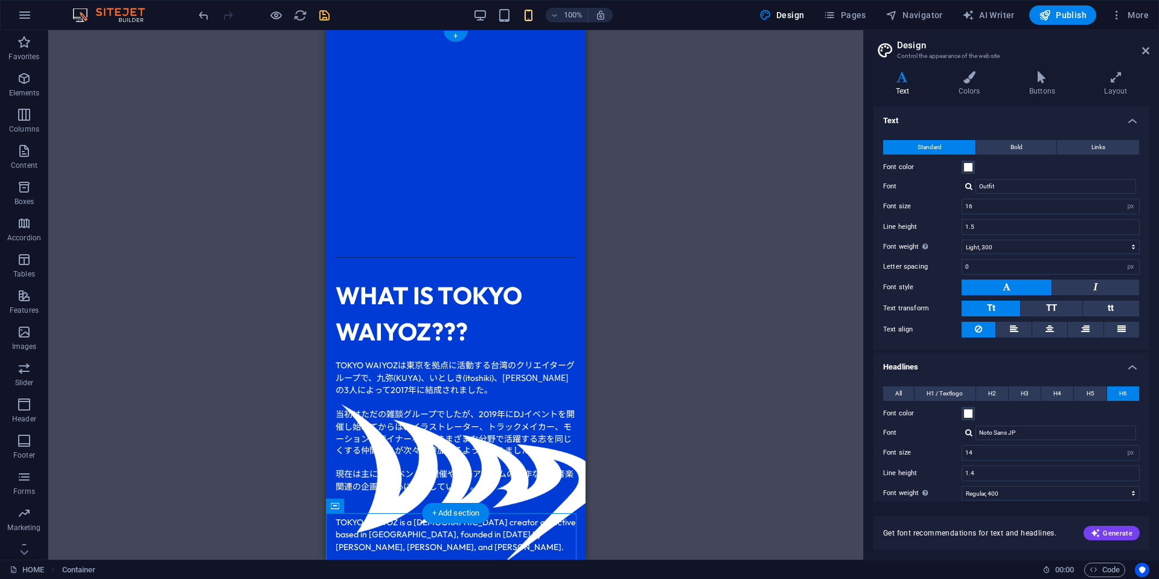
scroll to position [0, 0]
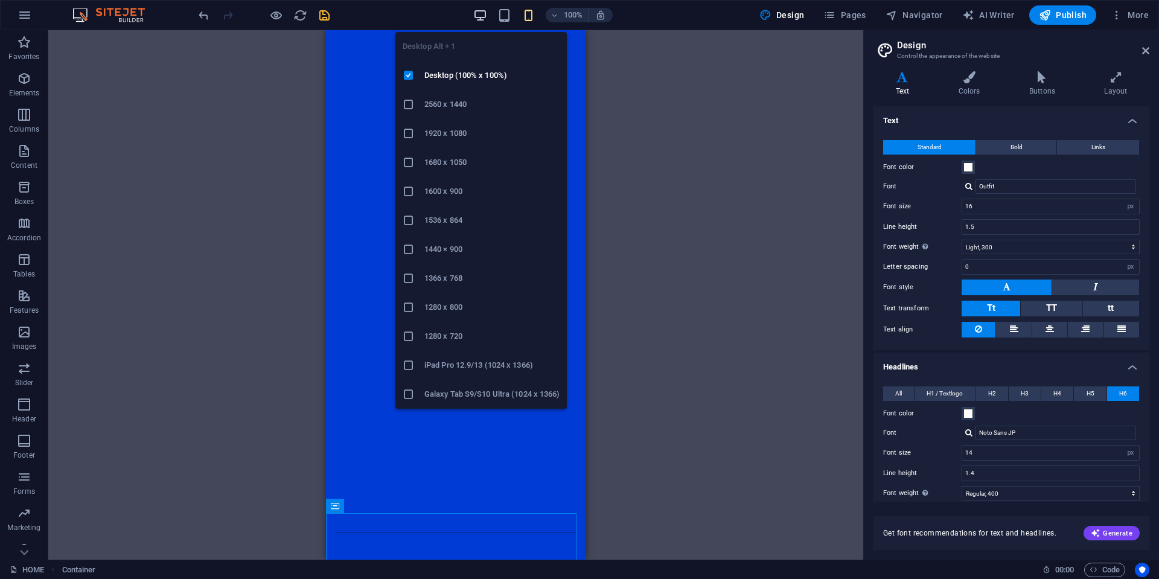
click at [482, 9] on icon "button" at bounding box center [480, 15] width 14 height 14
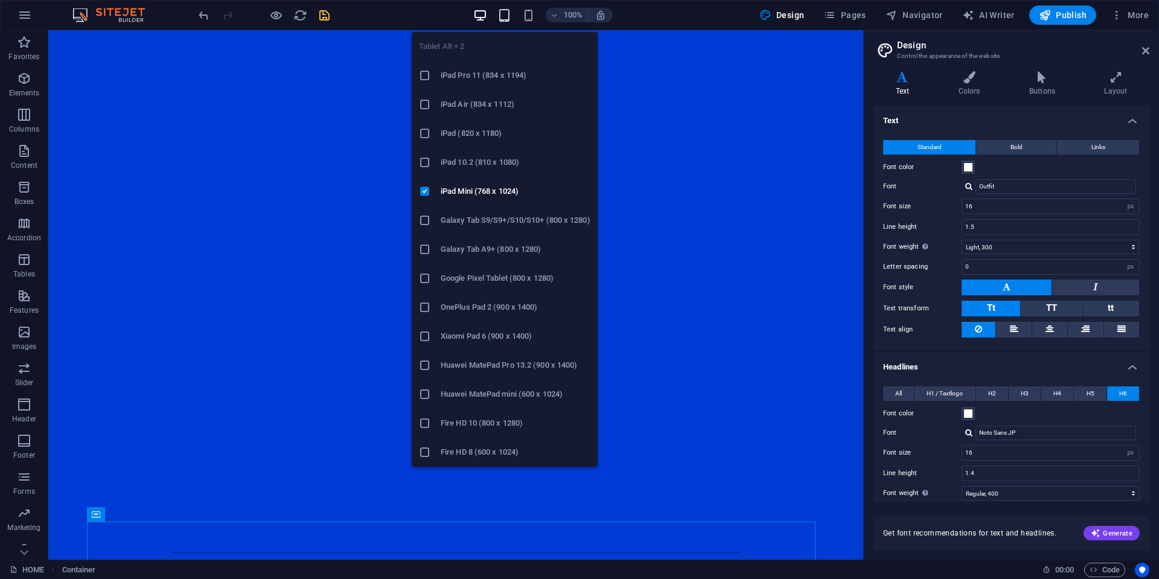
click at [502, 19] on icon "button" at bounding box center [505, 15] width 14 height 14
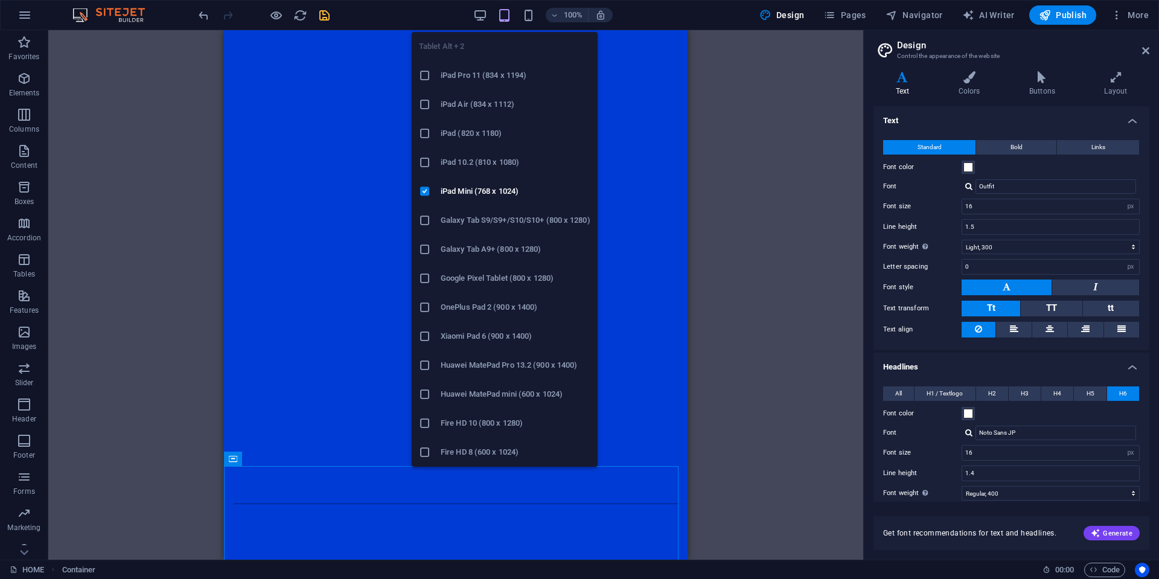
type input "14"
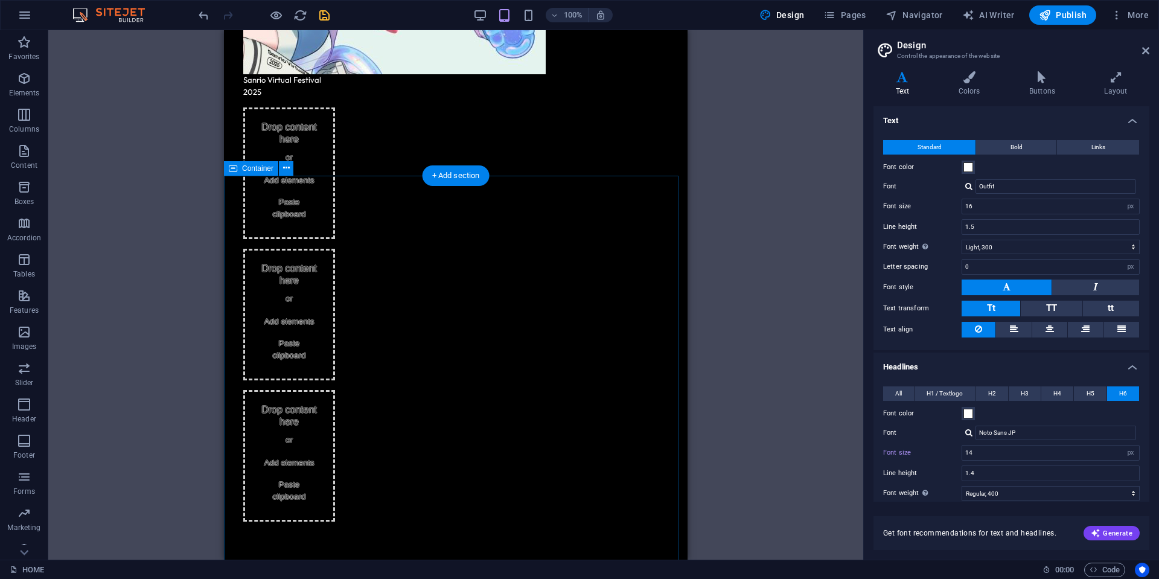
scroll to position [1751, 0]
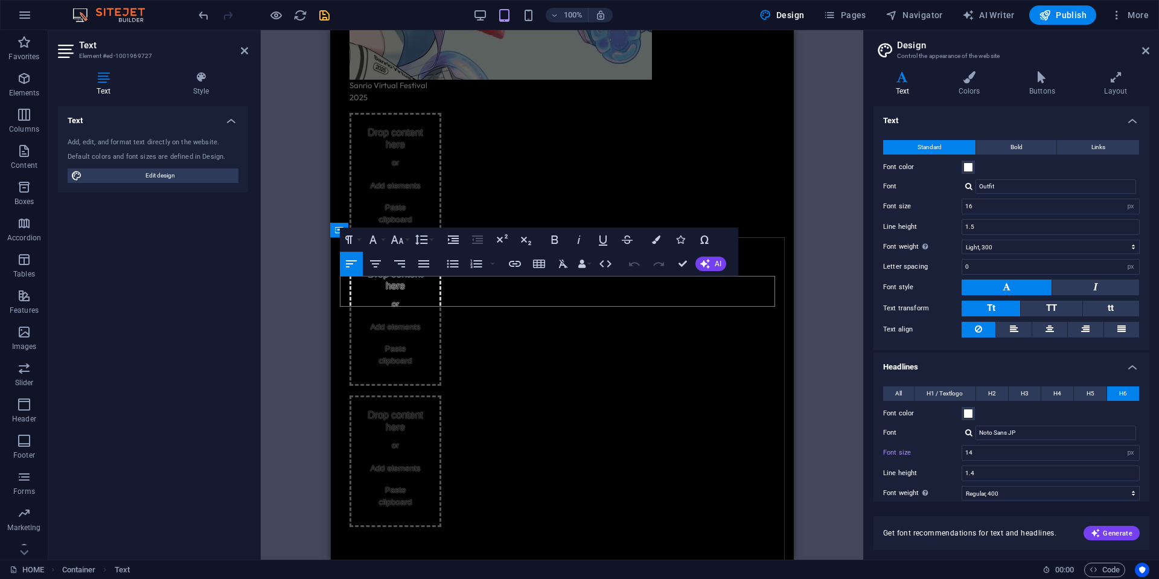
drag, startPoint x: 617, startPoint y: 287, endPoint x: 419, endPoint y: 293, distance: 197.6
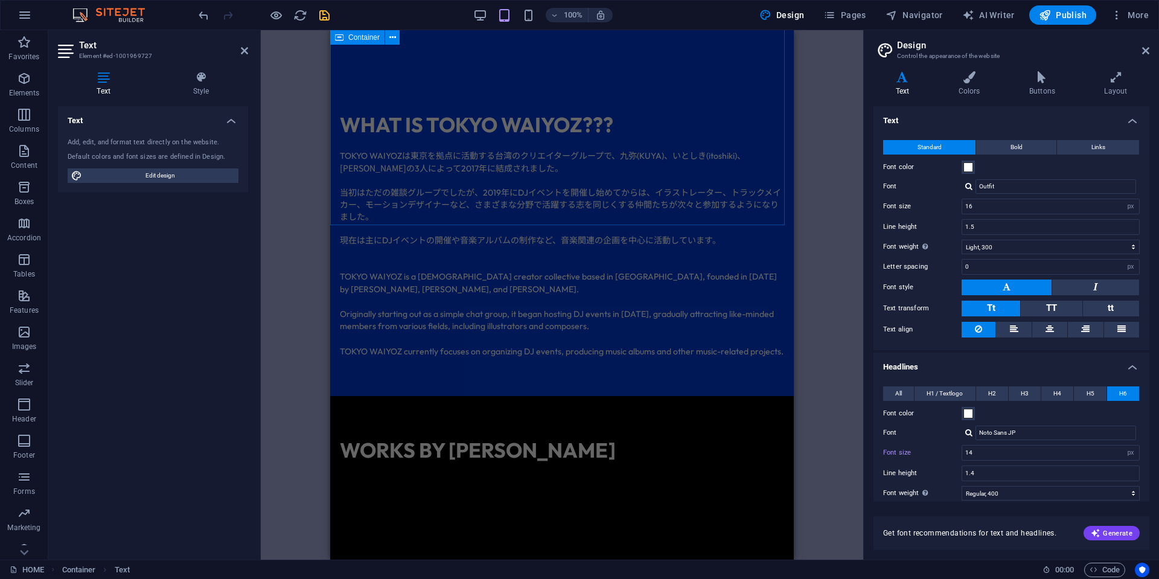
scroll to position [725, 0]
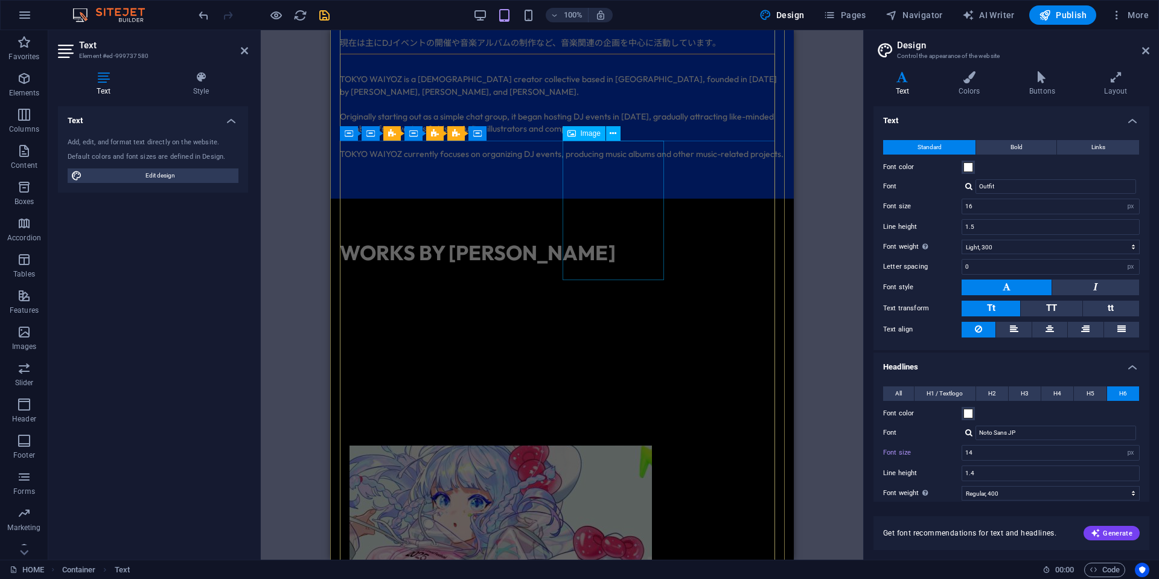
scroll to position [721, 0]
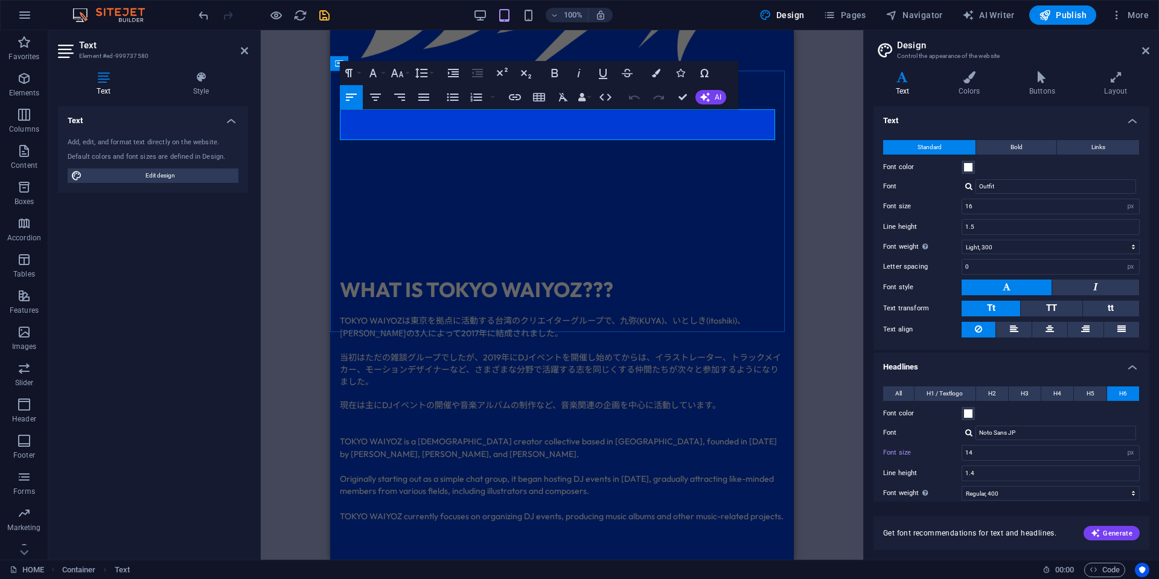
drag, startPoint x: 616, startPoint y: 127, endPoint x: 414, endPoint y: 117, distance: 202.5
click at [327, 7] on div at bounding box center [263, 14] width 135 height 19
click at [326, 7] on div at bounding box center [263, 14] width 135 height 19
click at [321, 18] on icon "save" at bounding box center [325, 15] width 14 height 14
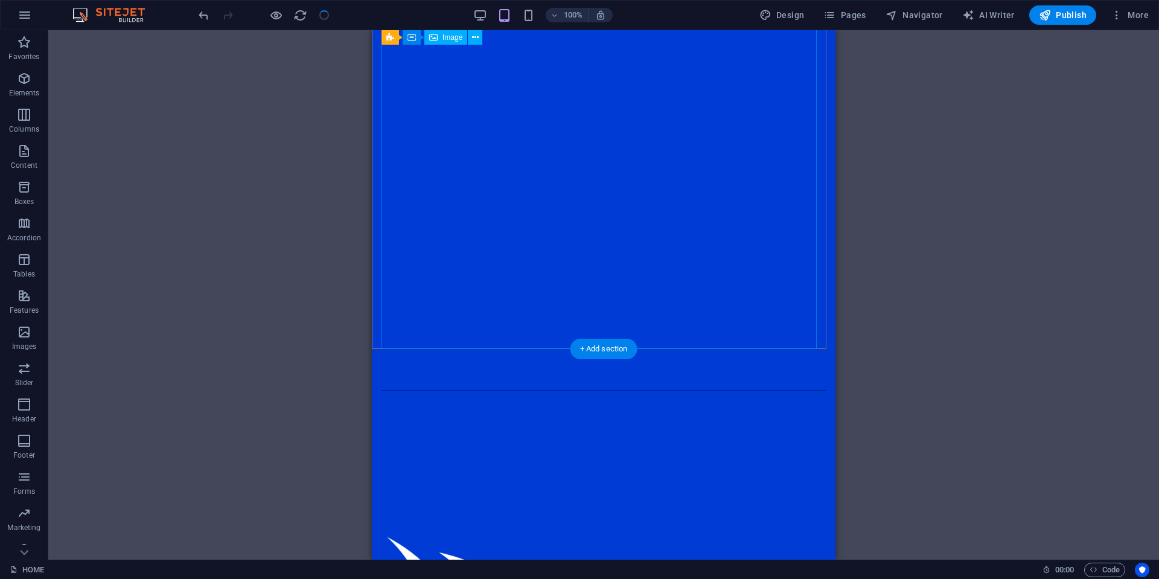
scroll to position [0, 0]
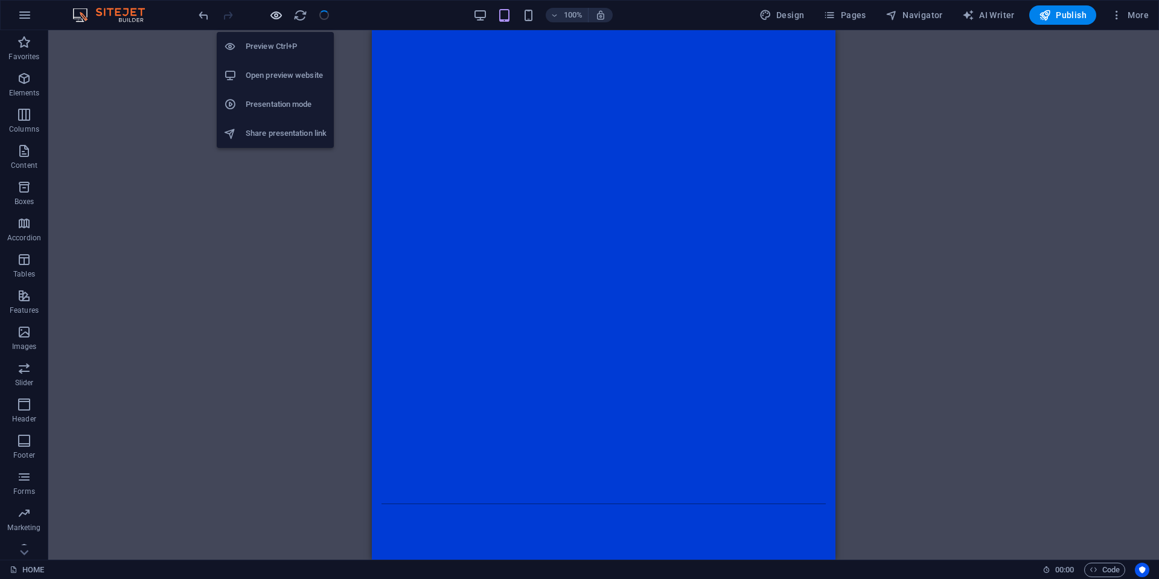
click at [276, 15] on icon "button" at bounding box center [276, 15] width 14 height 14
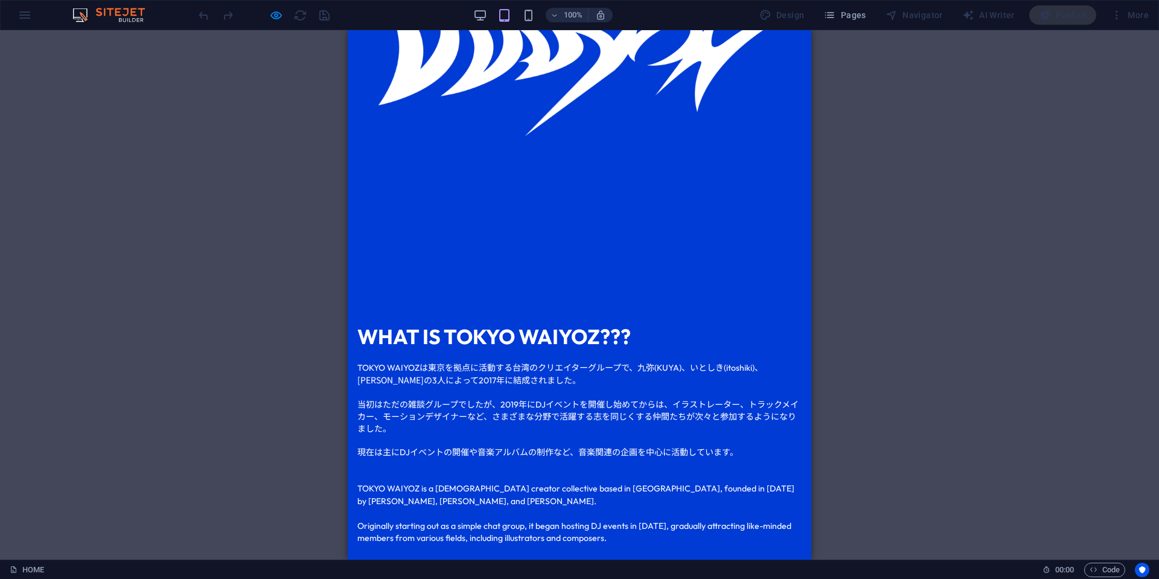
scroll to position [785, 0]
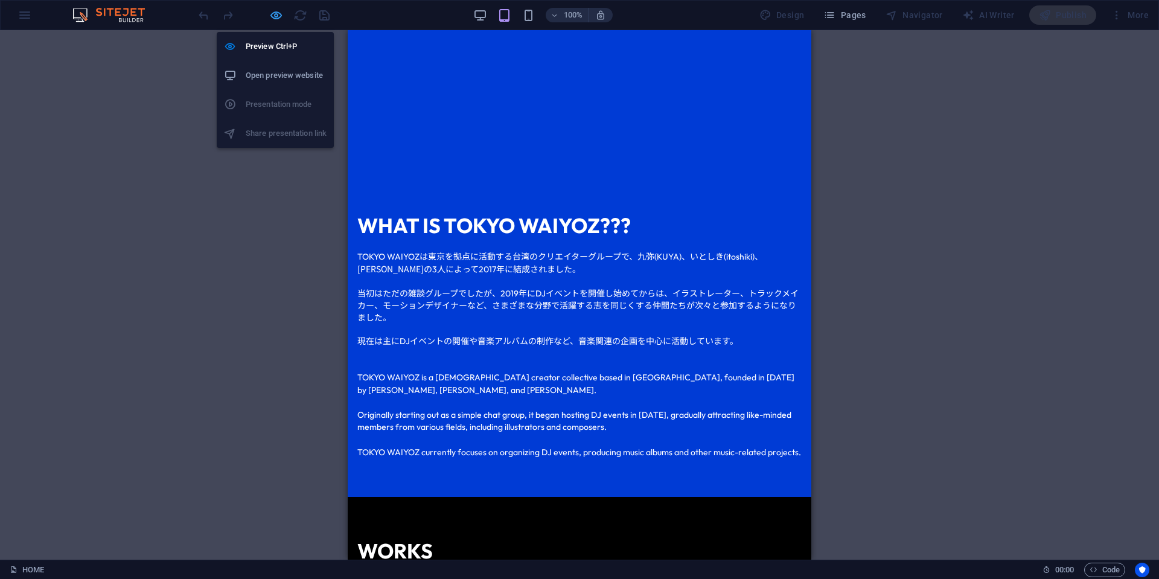
click at [277, 16] on icon "button" at bounding box center [276, 15] width 14 height 14
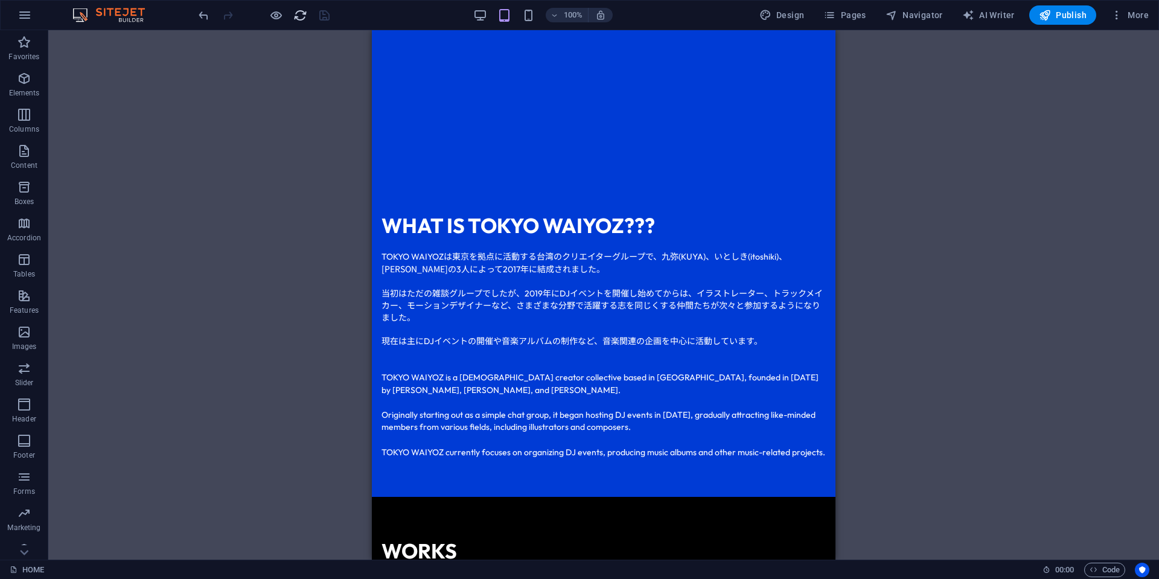
click at [295, 19] on icon "reload" at bounding box center [300, 15] width 14 height 14
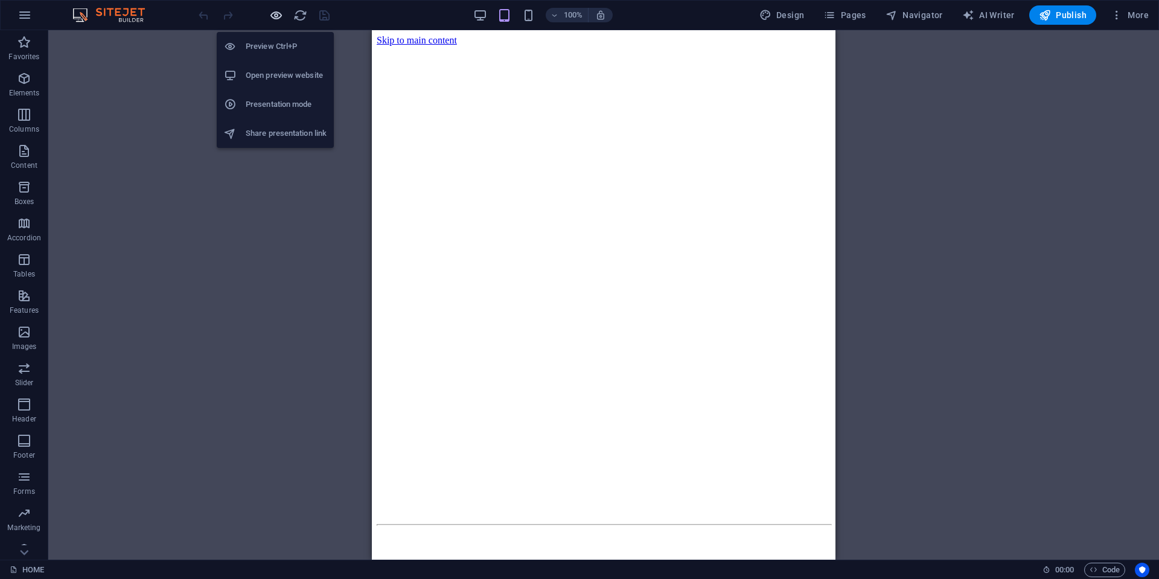
scroll to position [0, 0]
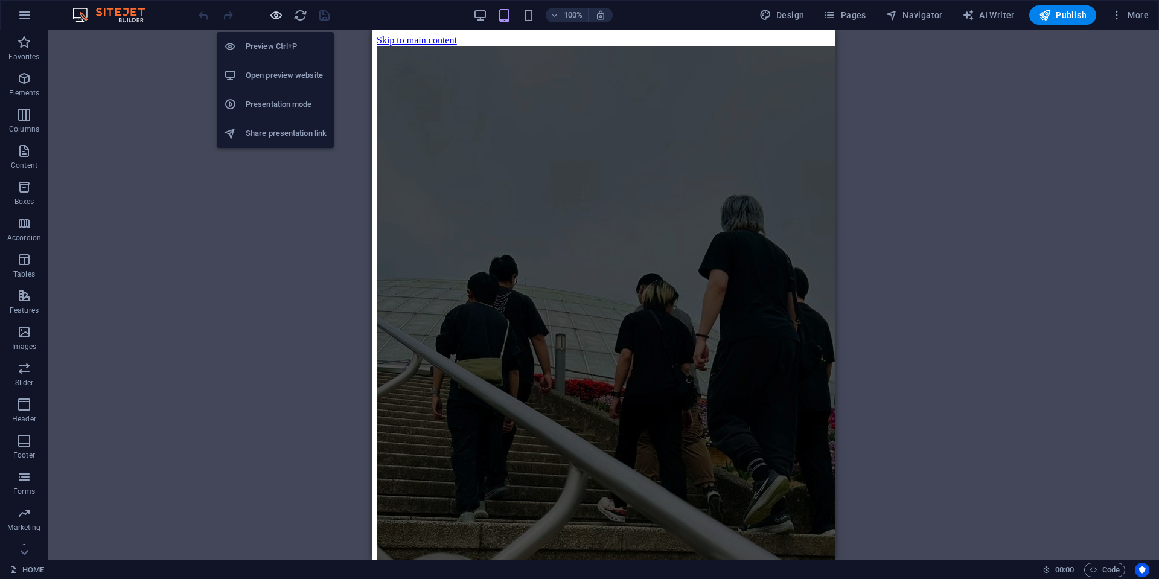
click at [275, 17] on icon "button" at bounding box center [276, 15] width 14 height 14
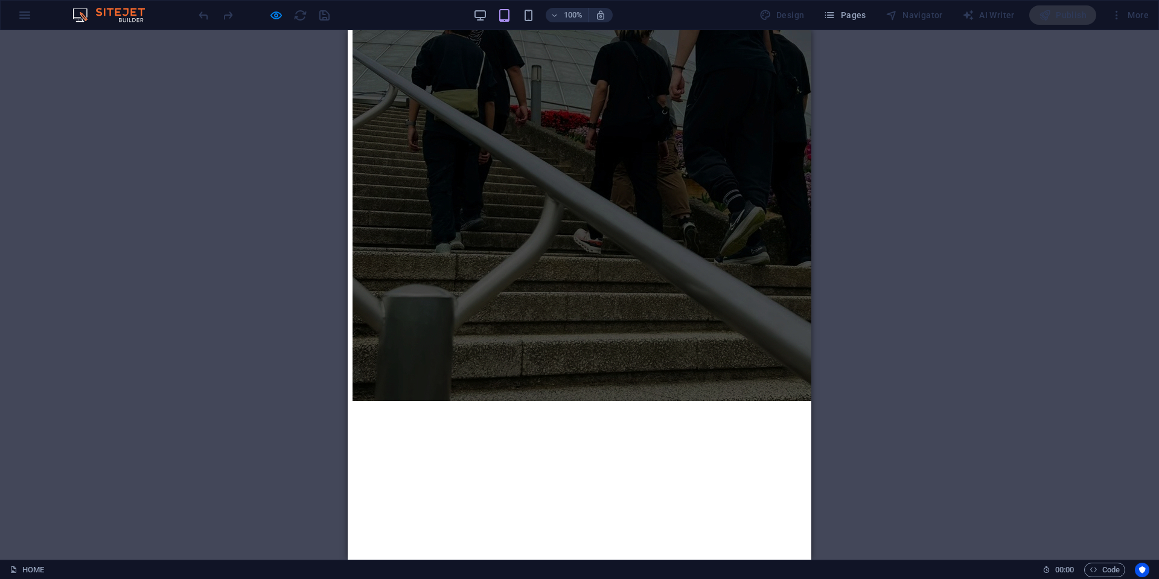
scroll to position [543, 0]
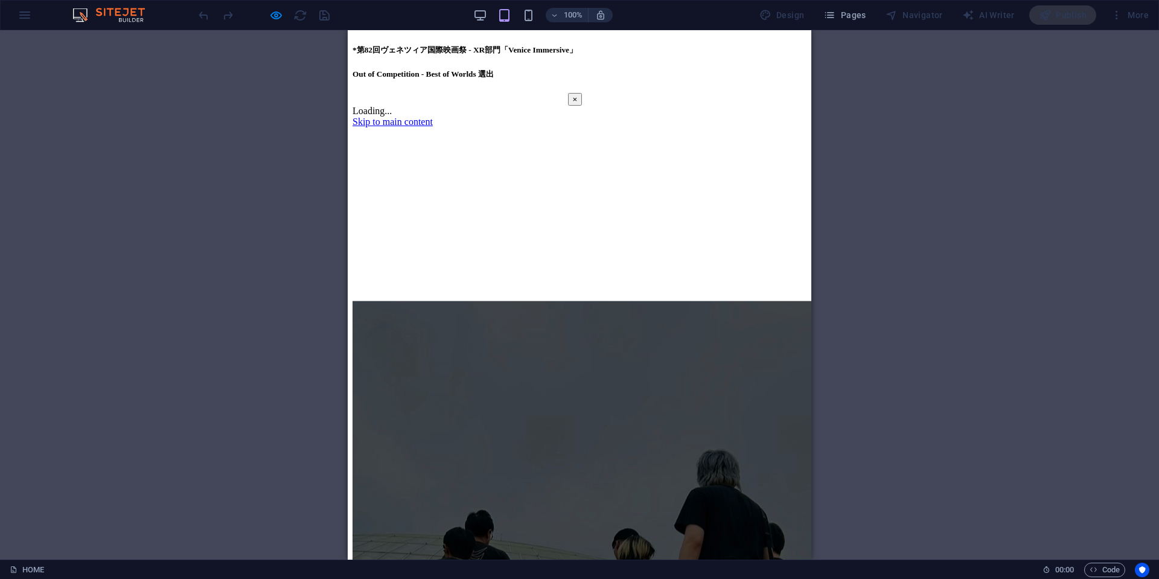
scroll to position [0, 0]
click at [583, 93] on button "×" at bounding box center [575, 99] width 14 height 13
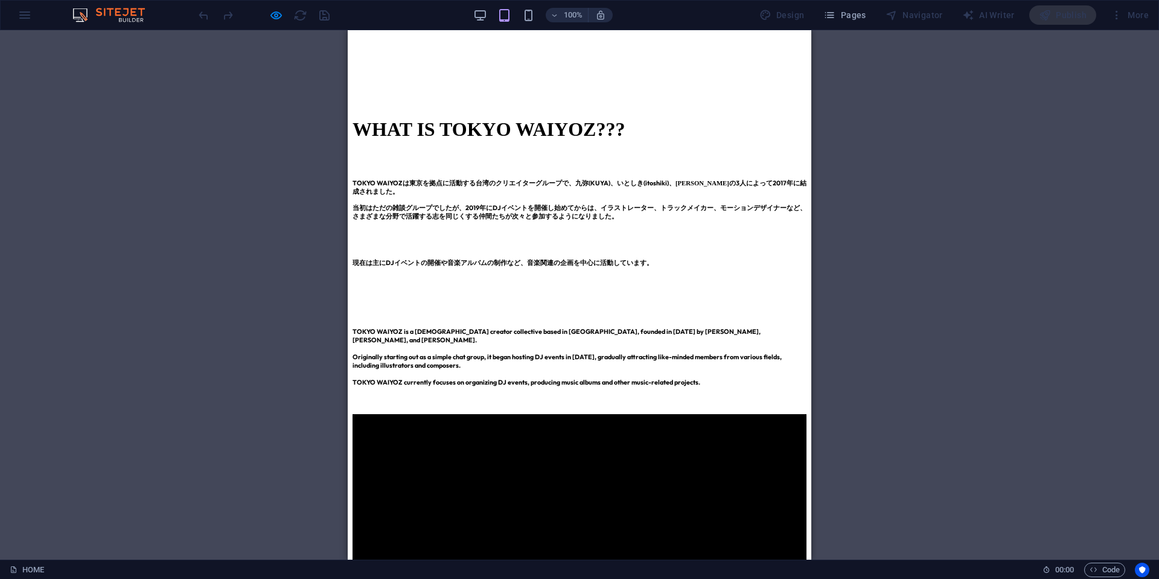
scroll to position [966, 0]
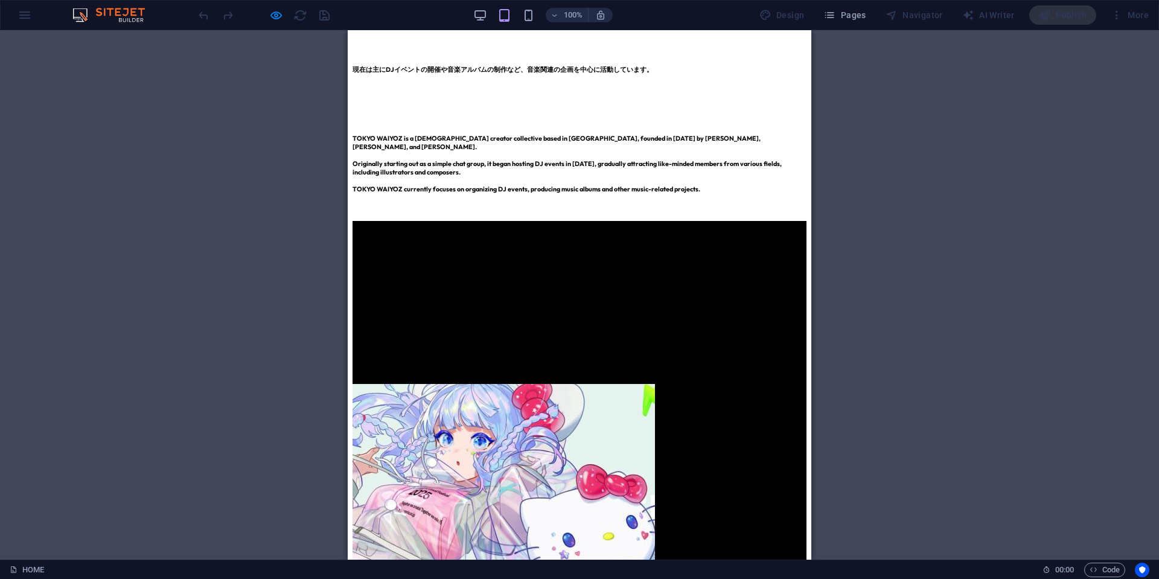
scroll to position [1147, 0]
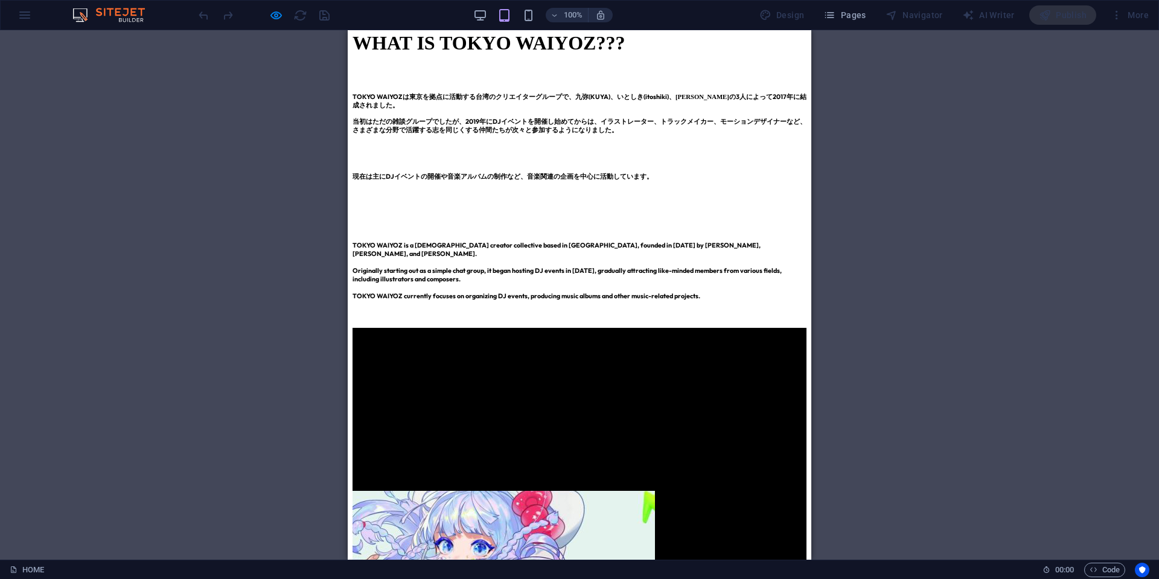
scroll to position [1027, 0]
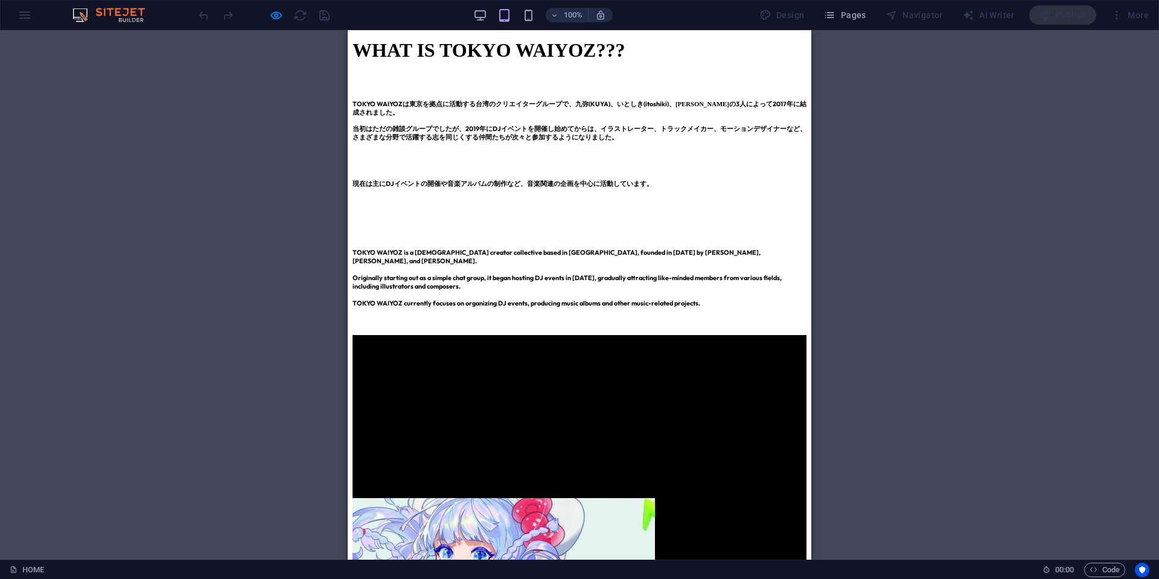
scroll to position [906, 0]
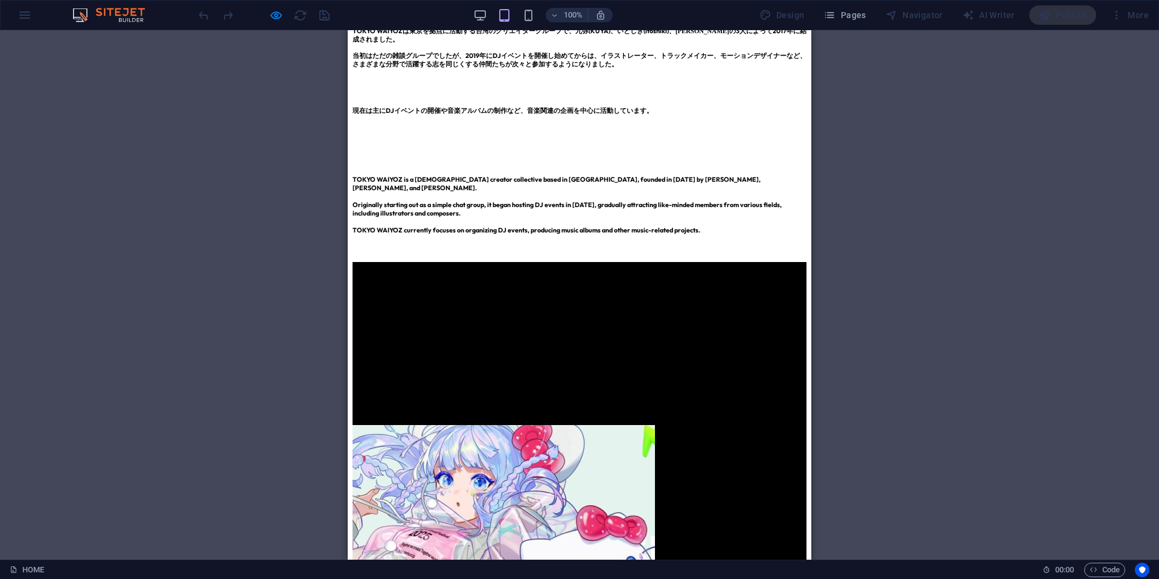
scroll to position [1027, 0]
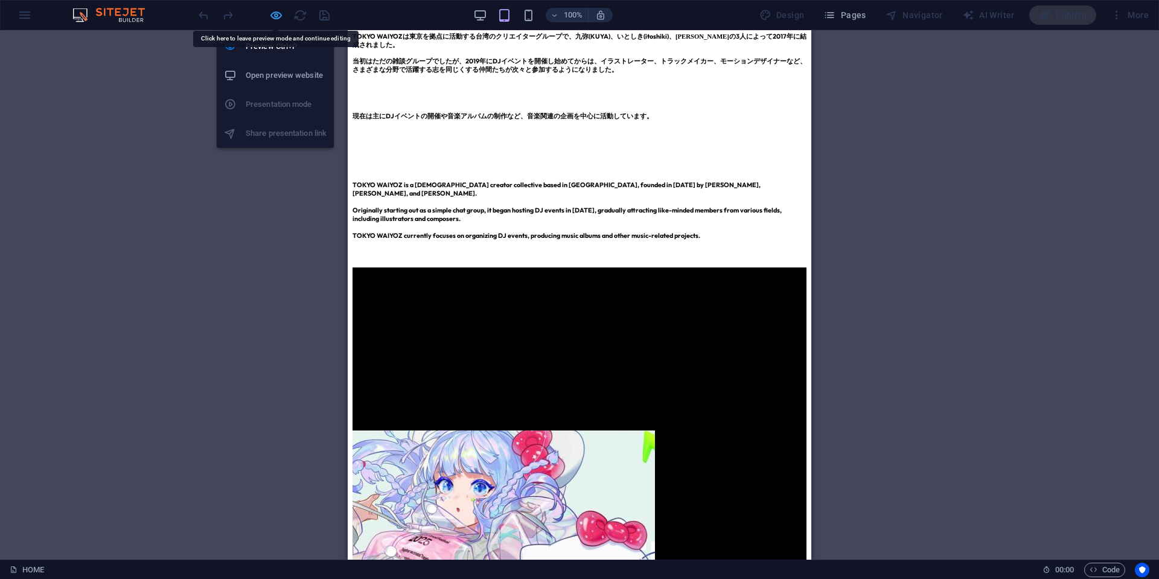
click at [280, 17] on icon "button" at bounding box center [276, 15] width 14 height 14
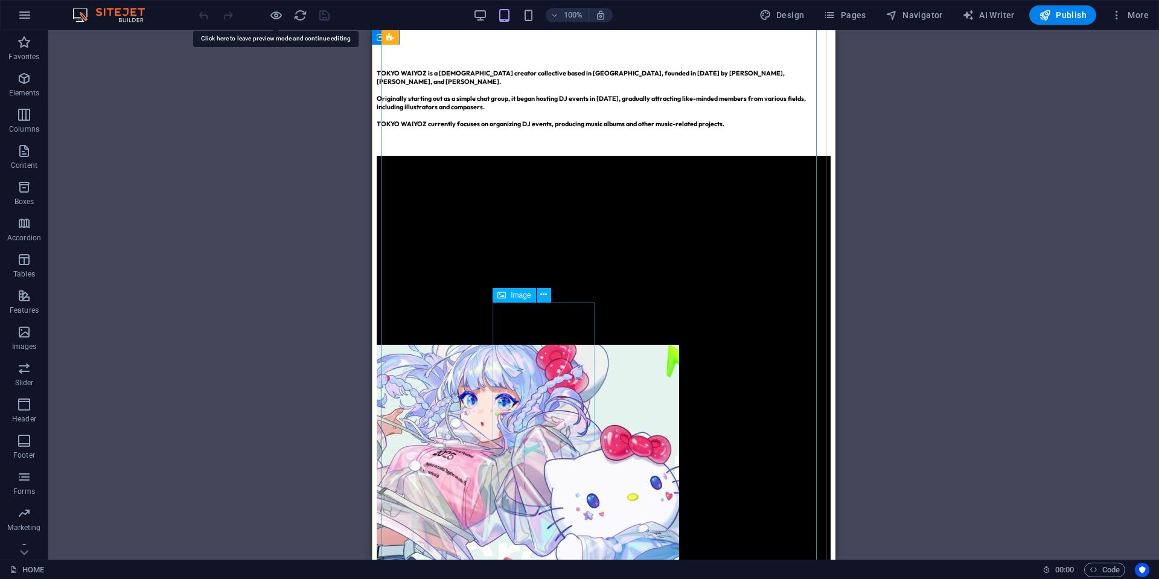
scroll to position [1234, 0]
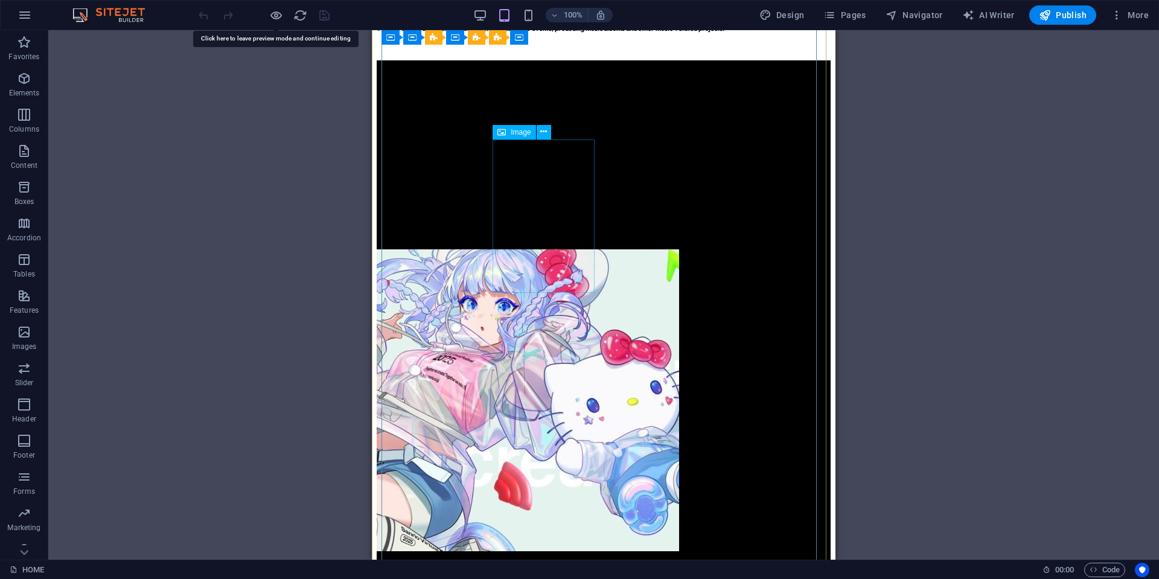
drag, startPoint x: 556, startPoint y: 283, endPoint x: 474, endPoint y: 289, distance: 82.4
select select "%"
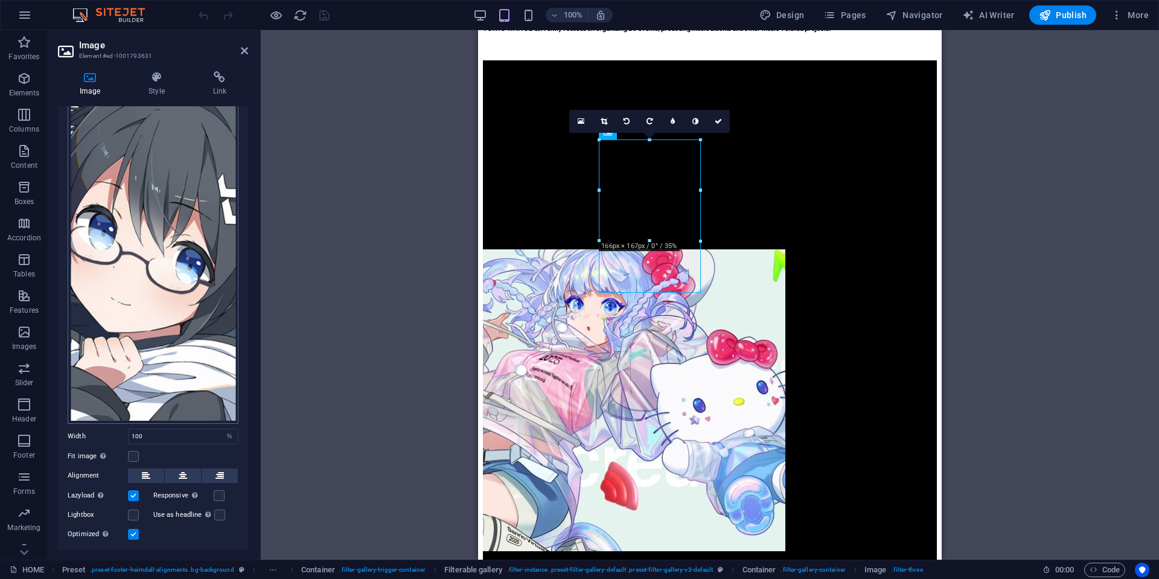
scroll to position [123, 0]
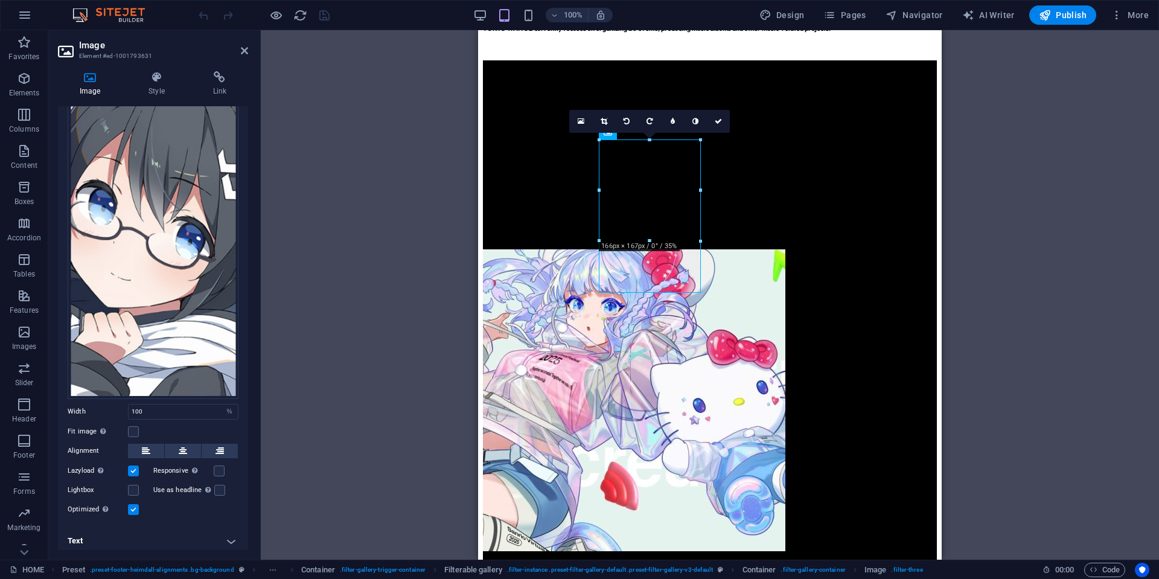
click at [132, 505] on label at bounding box center [133, 509] width 11 height 11
click at [0, 0] on input "Optimized Images are compressed to improve page speed." at bounding box center [0, 0] width 0 height 0
click at [132, 505] on label at bounding box center [133, 509] width 11 height 11
click at [0, 0] on input "Optimized Images are compressed to improve page speed." at bounding box center [0, 0] width 0 height 0
click at [170, 527] on h4 "Text" at bounding box center [153, 541] width 190 height 29
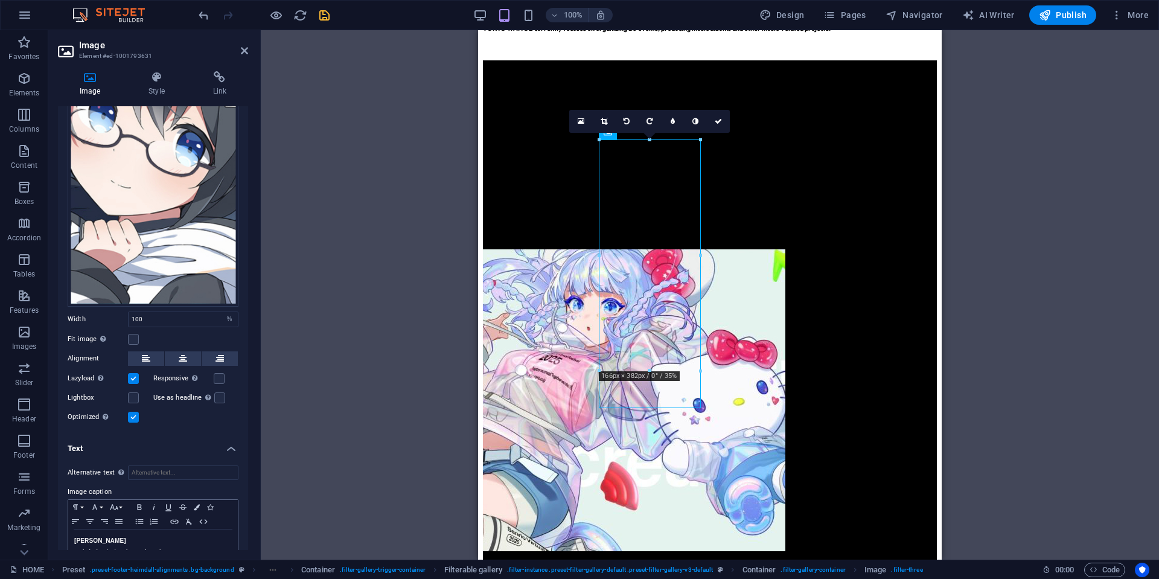
scroll to position [237, 0]
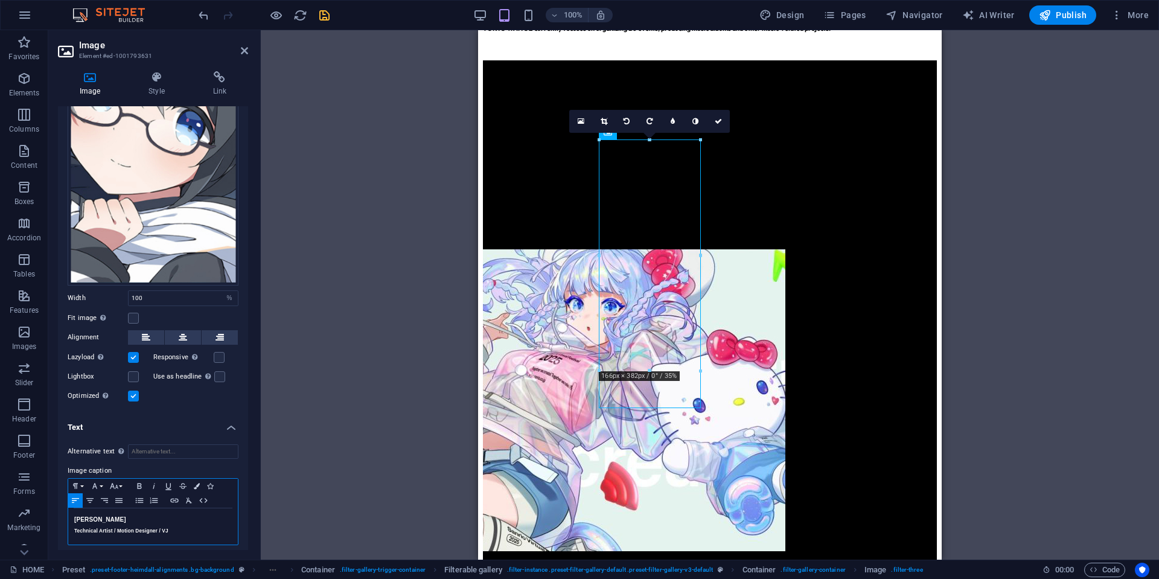
click at [165, 529] on h5 "Technical Artist / Motion Designer / VJ" at bounding box center [153, 530] width 158 height 11
click at [130, 391] on label at bounding box center [133, 396] width 11 height 11
click at [0, 0] on input "Optimized Images are compressed to improve page speed." at bounding box center [0, 0] width 0 height 0
click at [130, 391] on label at bounding box center [133, 396] width 11 height 11
click at [0, 0] on input "Optimized Images are compressed to improve page speed." at bounding box center [0, 0] width 0 height 0
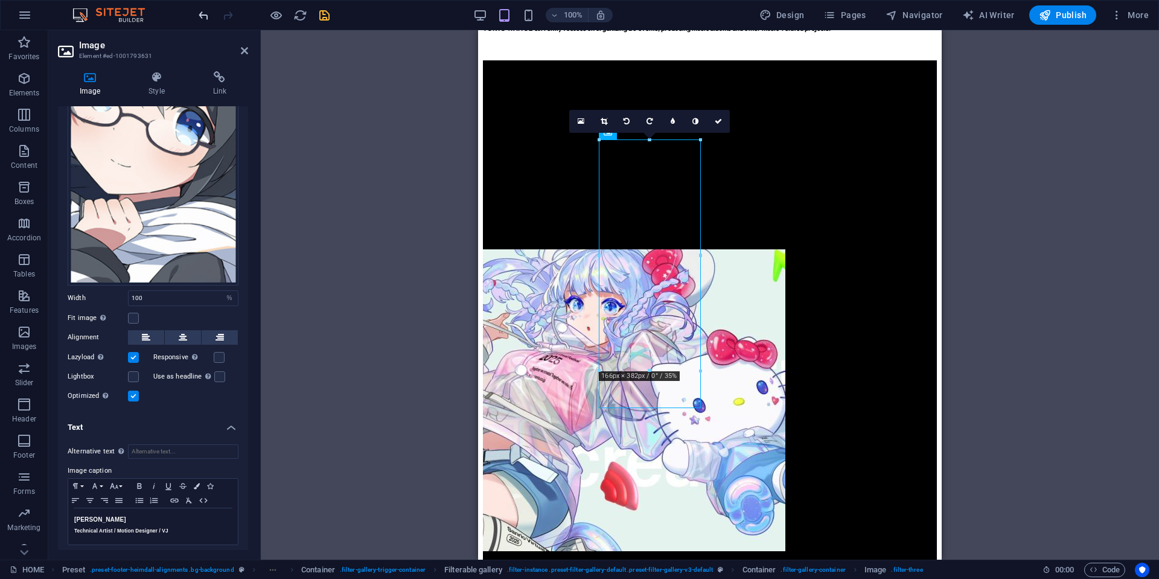
click at [204, 17] on icon "undo" at bounding box center [204, 15] width 14 height 14
click at [204, 17] on div at bounding box center [263, 14] width 135 height 19
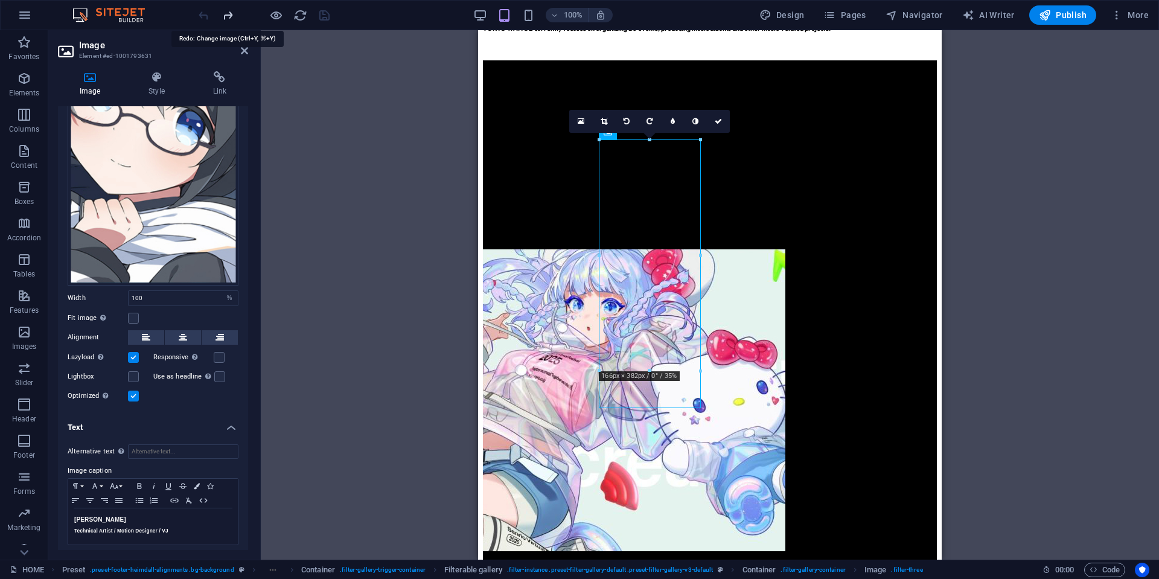
click at [227, 14] on icon "redo" at bounding box center [228, 15] width 14 height 14
click at [227, 14] on div at bounding box center [263, 14] width 135 height 19
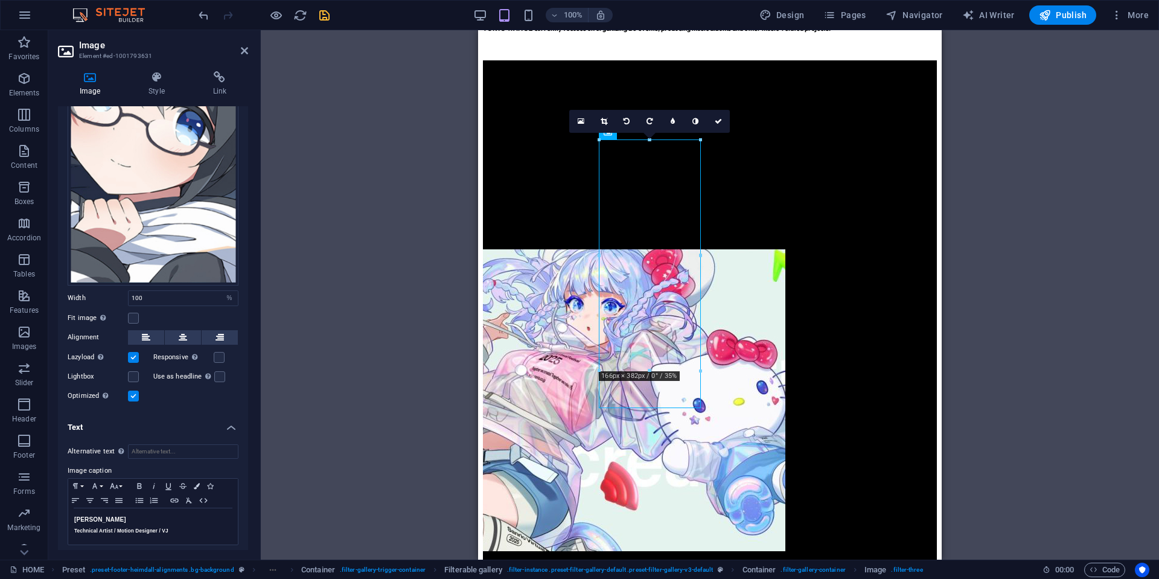
click at [227, 14] on div at bounding box center [263, 14] width 135 height 19
click at [601, 119] on icon at bounding box center [604, 121] width 7 height 7
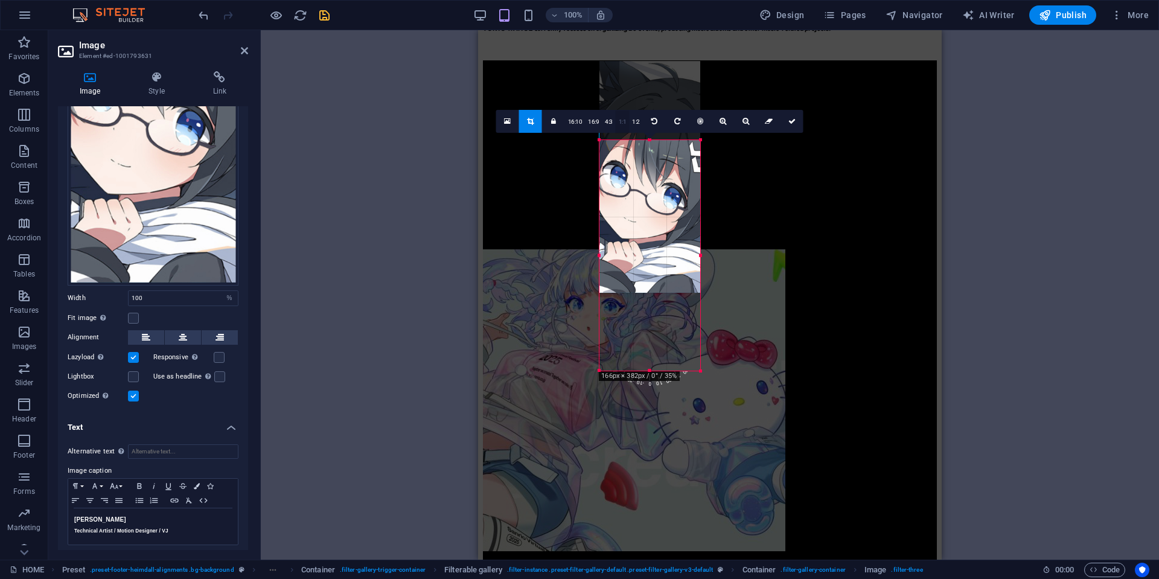
click at [621, 121] on link "1:1" at bounding box center [623, 122] width 14 height 23
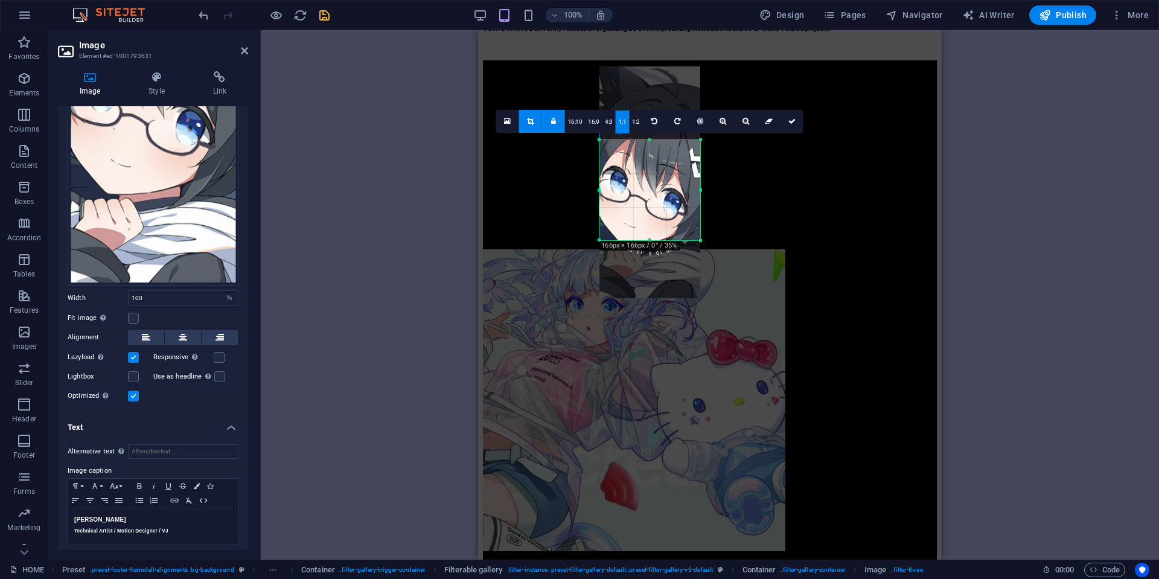
click at [664, 205] on div at bounding box center [650, 182] width 101 height 232
click at [796, 122] on link at bounding box center [792, 121] width 23 height 23
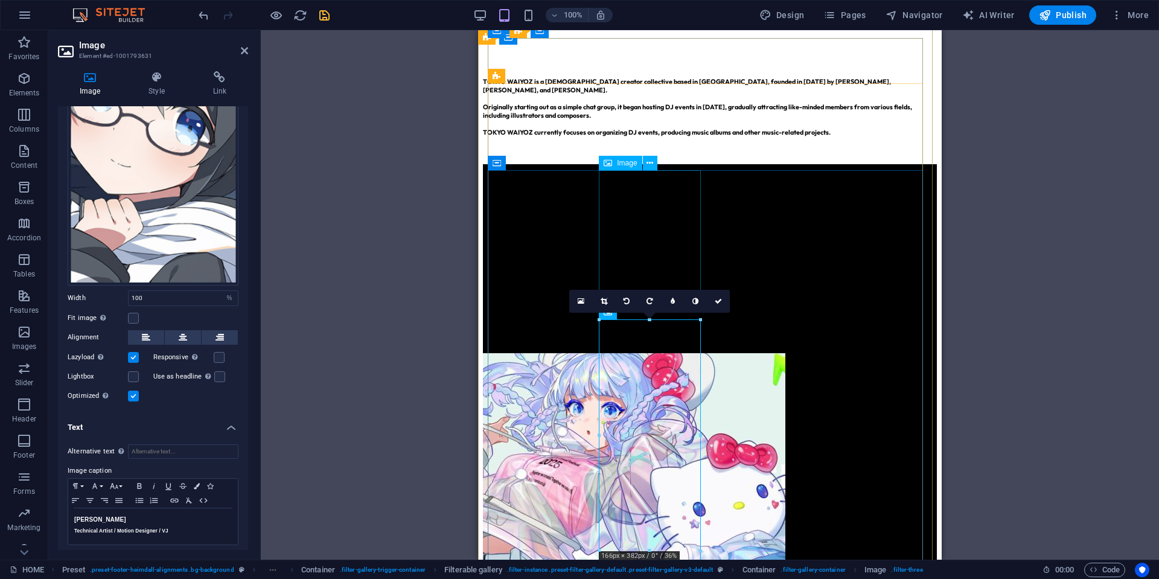
scroll to position [1234, 0]
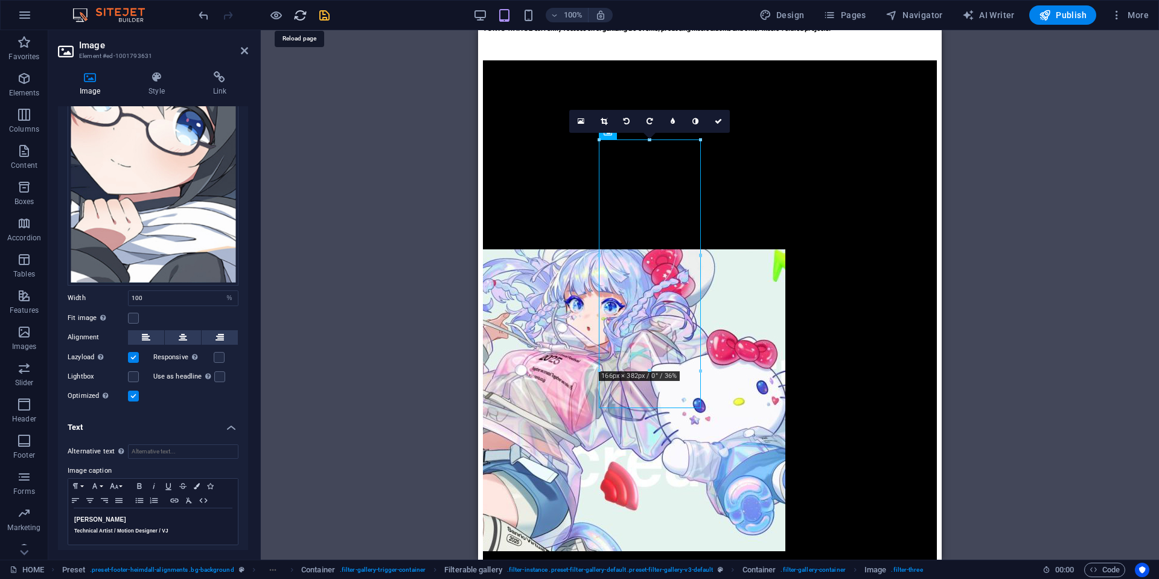
click at [304, 18] on icon "reload" at bounding box center [300, 15] width 14 height 14
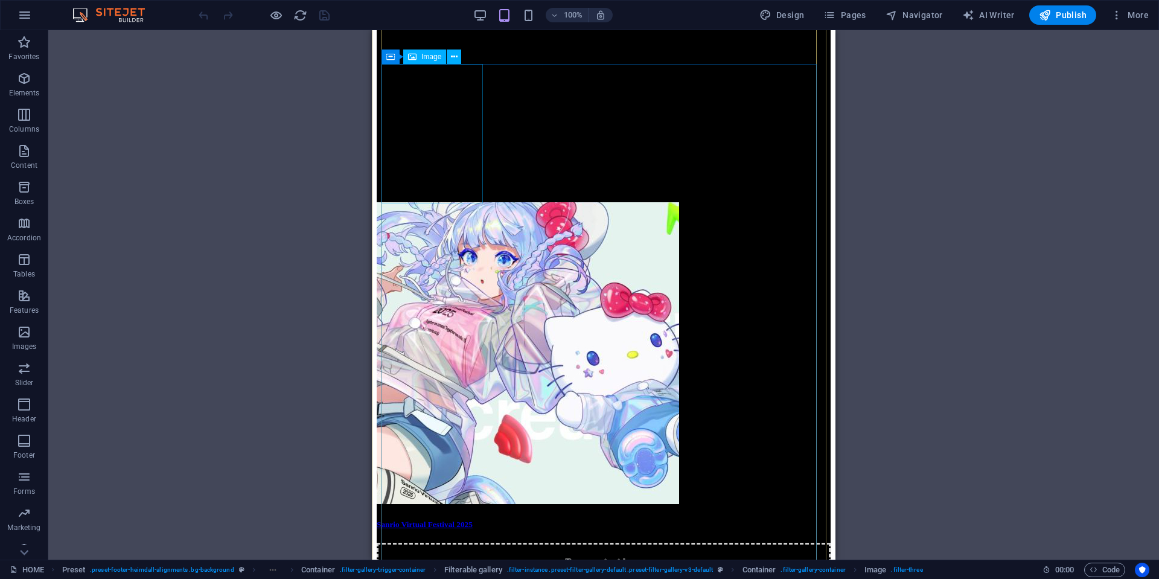
scroll to position [1147, 0]
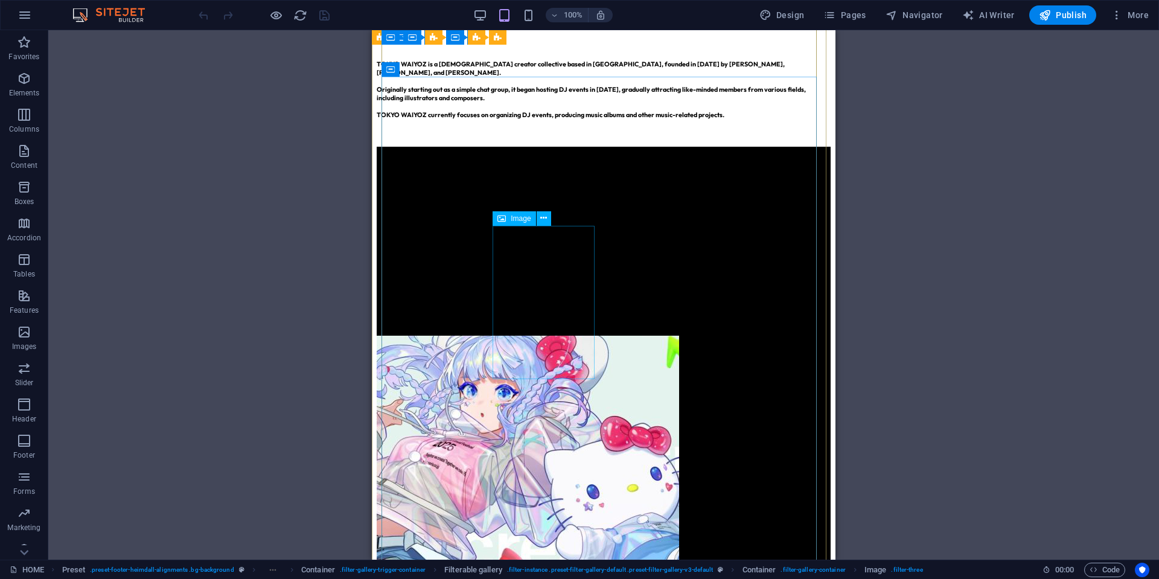
select select "%"
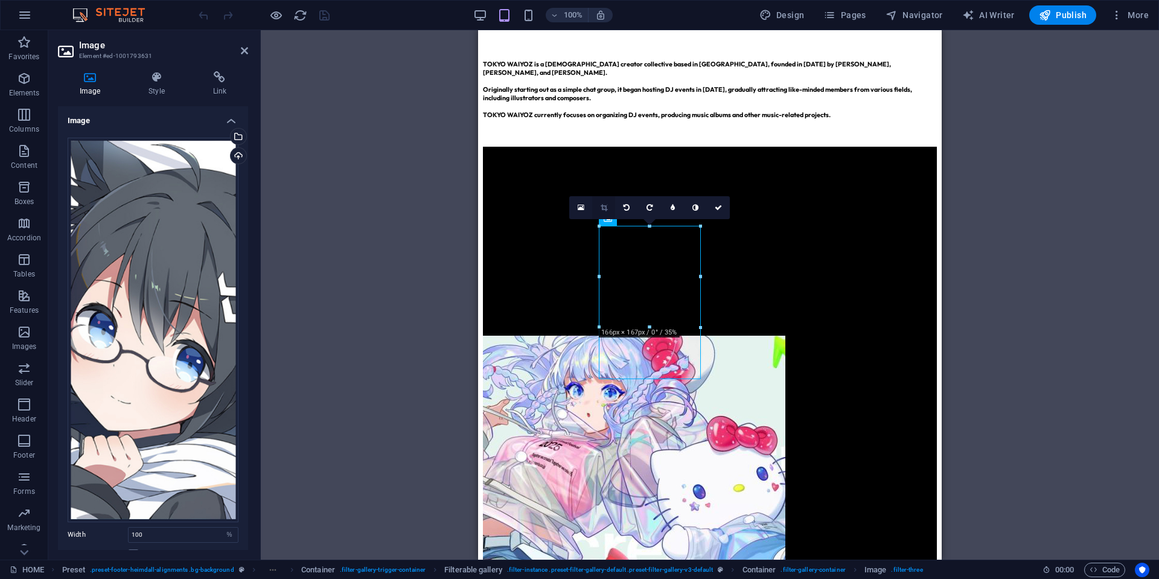
click at [603, 202] on link at bounding box center [603, 207] width 23 height 23
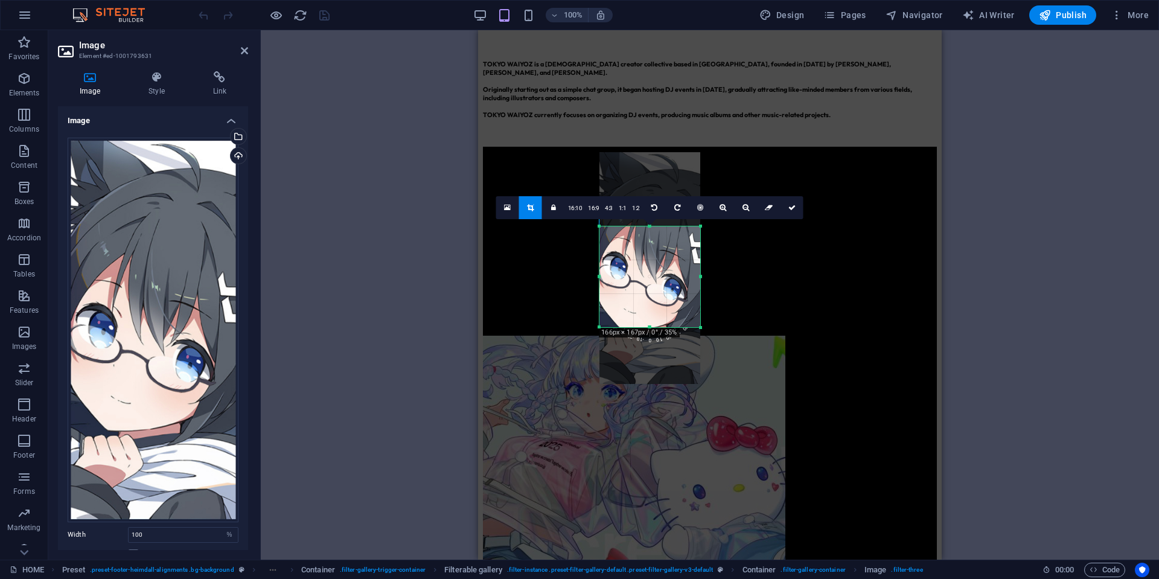
click at [643, 286] on div at bounding box center [650, 268] width 101 height 232
click at [642, 287] on div at bounding box center [650, 269] width 101 height 232
drag, startPoint x: 644, startPoint y: 288, endPoint x: 644, endPoint y: 281, distance: 6.6
click at [644, 281] on div at bounding box center [650, 263] width 101 height 232
click at [794, 213] on link at bounding box center [792, 207] width 23 height 23
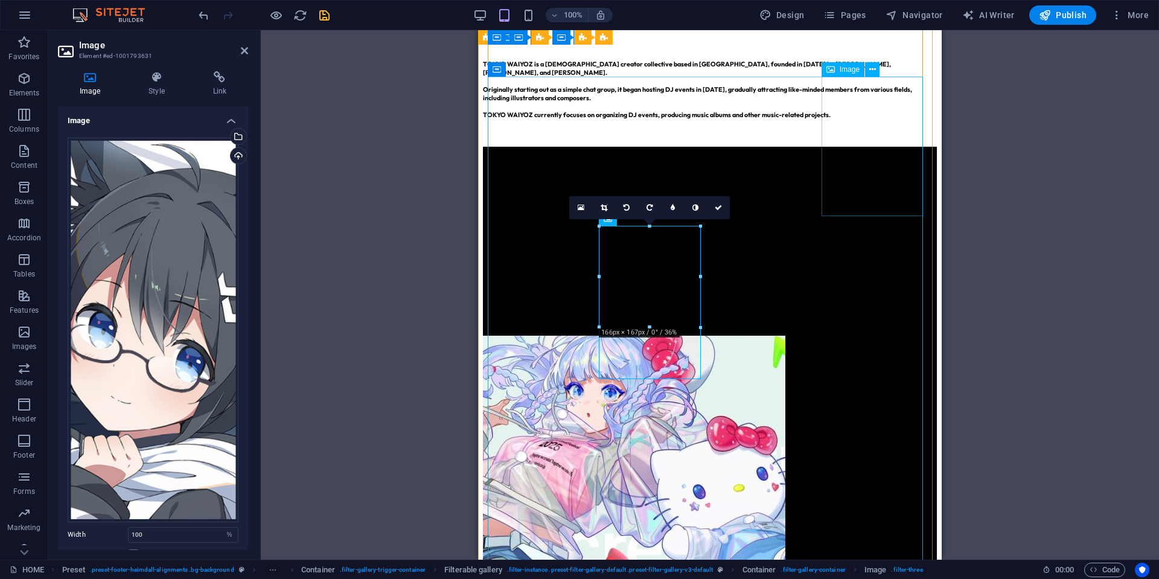
select select "%"
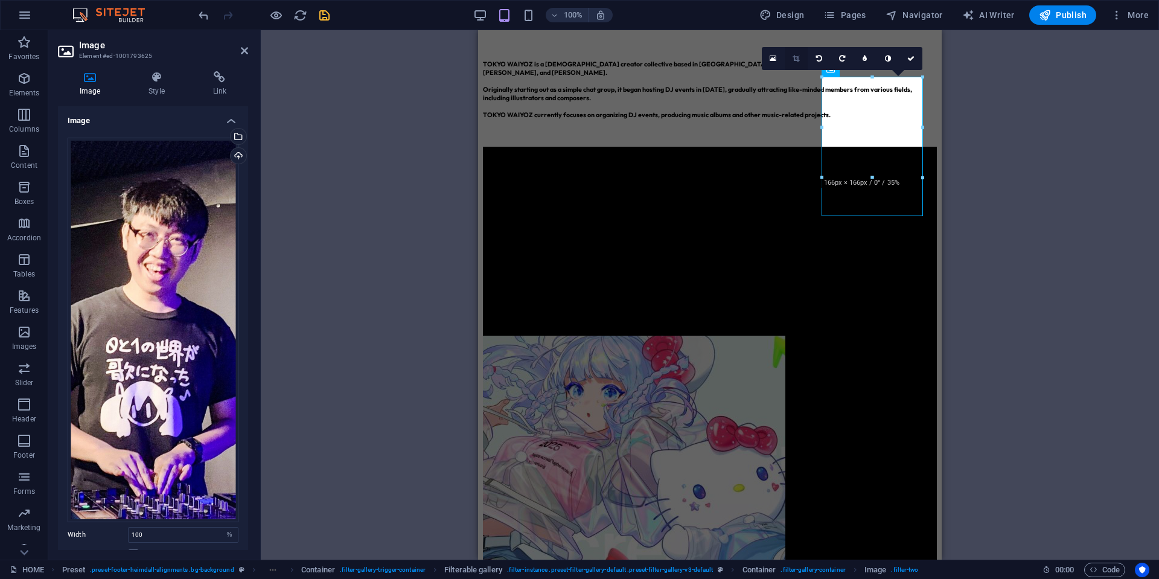
click at [797, 57] on icon at bounding box center [796, 58] width 7 height 7
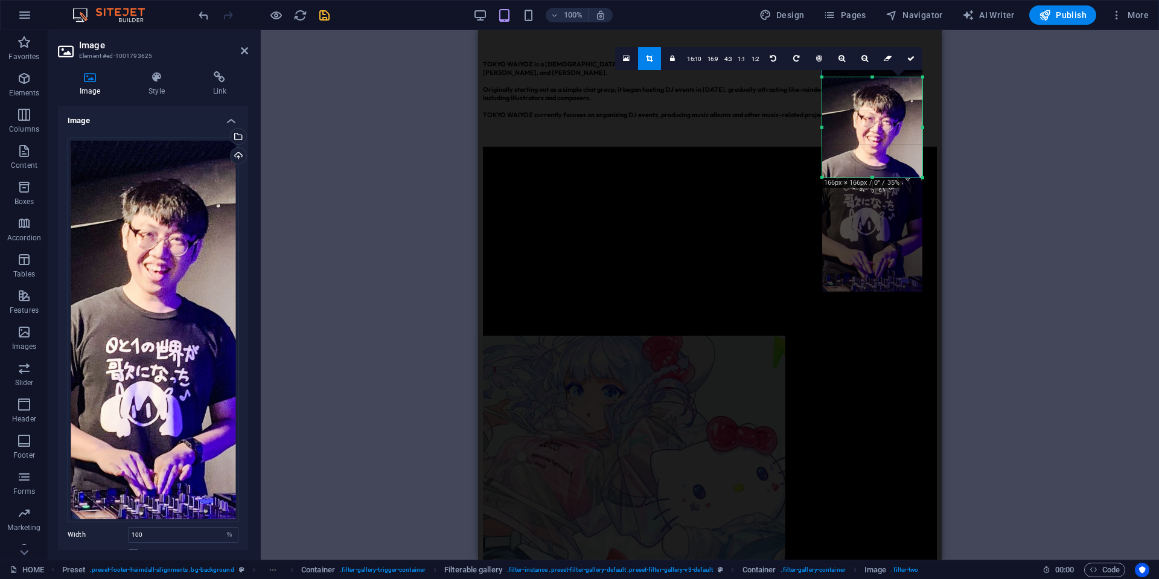
click at [878, 124] on div at bounding box center [872, 177] width 100 height 230
click at [910, 65] on link at bounding box center [911, 58] width 23 height 23
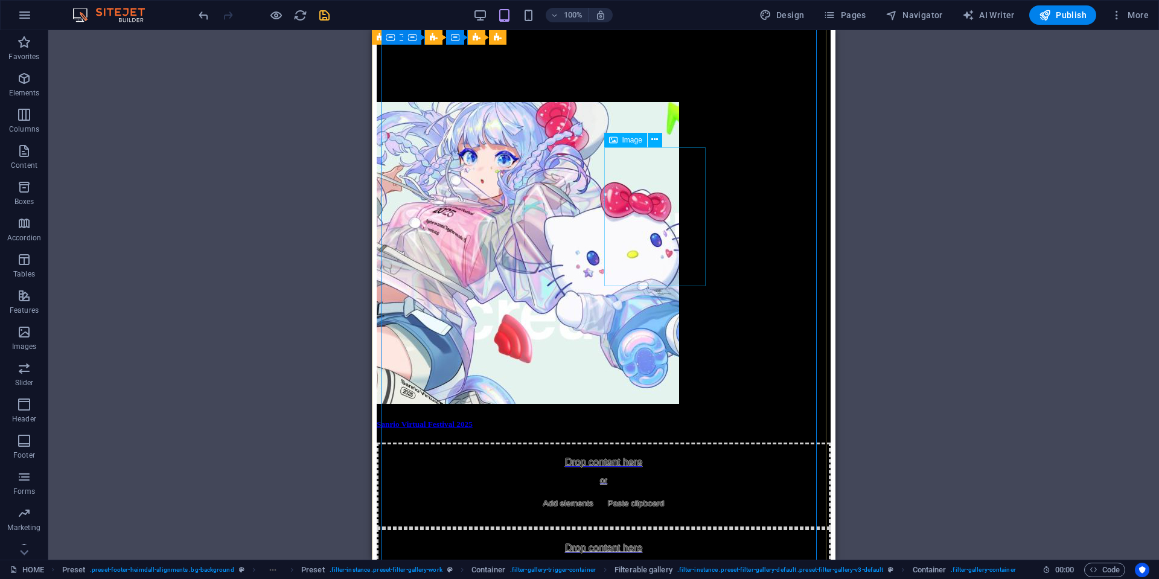
scroll to position [1389, 0]
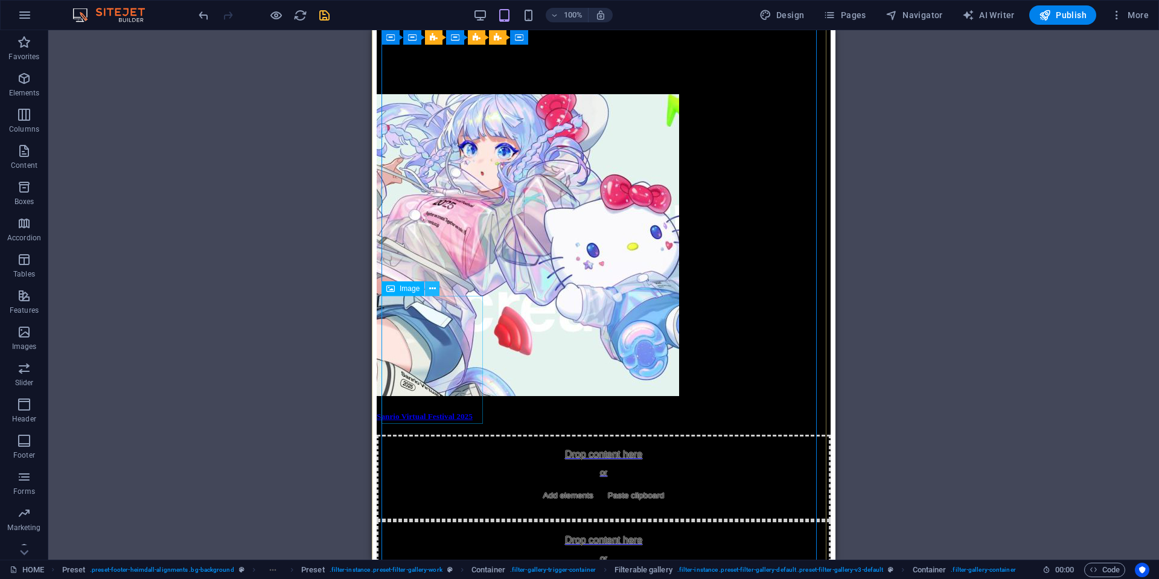
click at [432, 287] on icon at bounding box center [432, 289] width 7 height 13
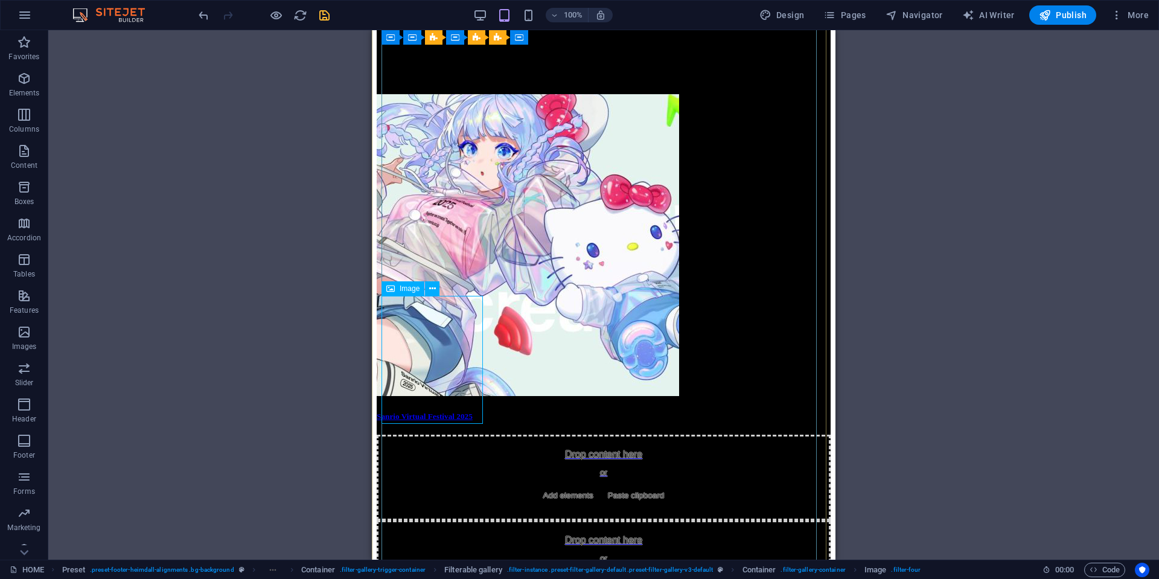
select select "%"
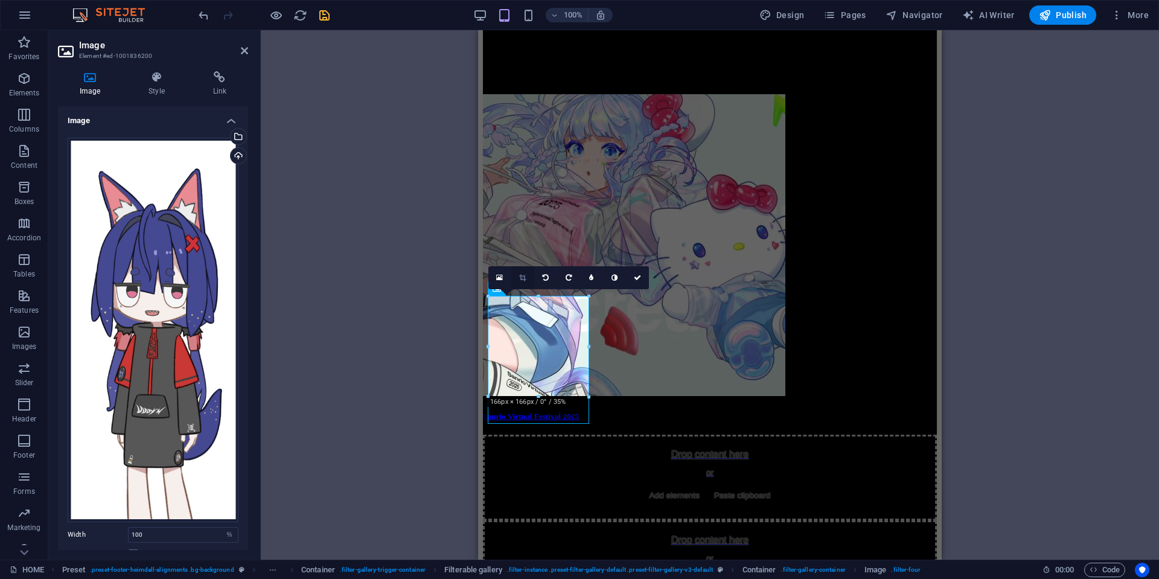
click at [518, 276] on link at bounding box center [522, 277] width 23 height 23
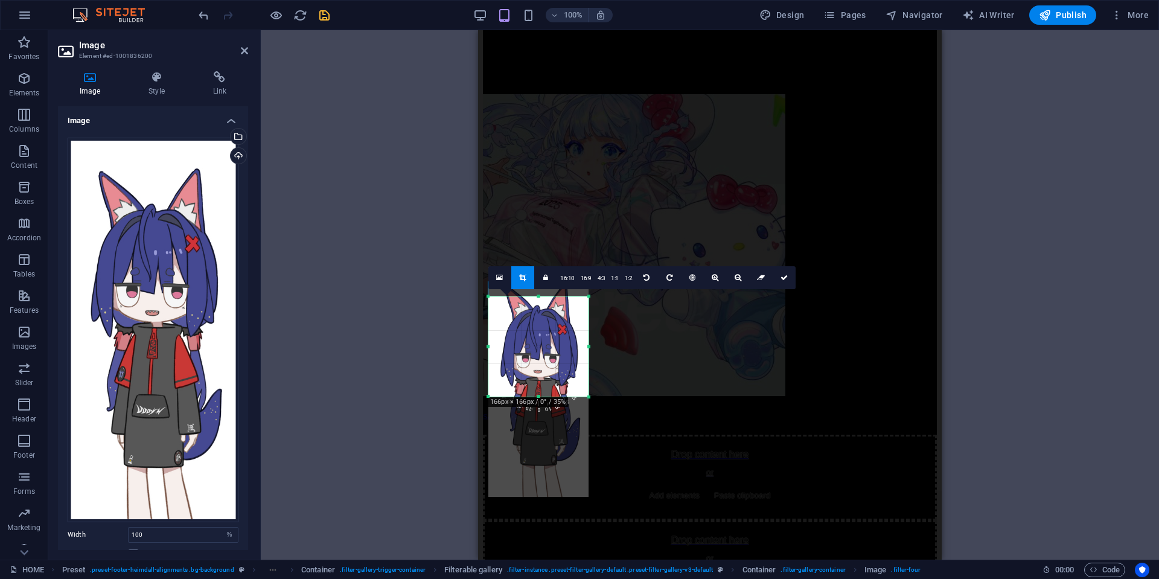
click at [550, 354] on div at bounding box center [539, 382] width 100 height 230
click at [784, 279] on icon at bounding box center [784, 277] width 7 height 7
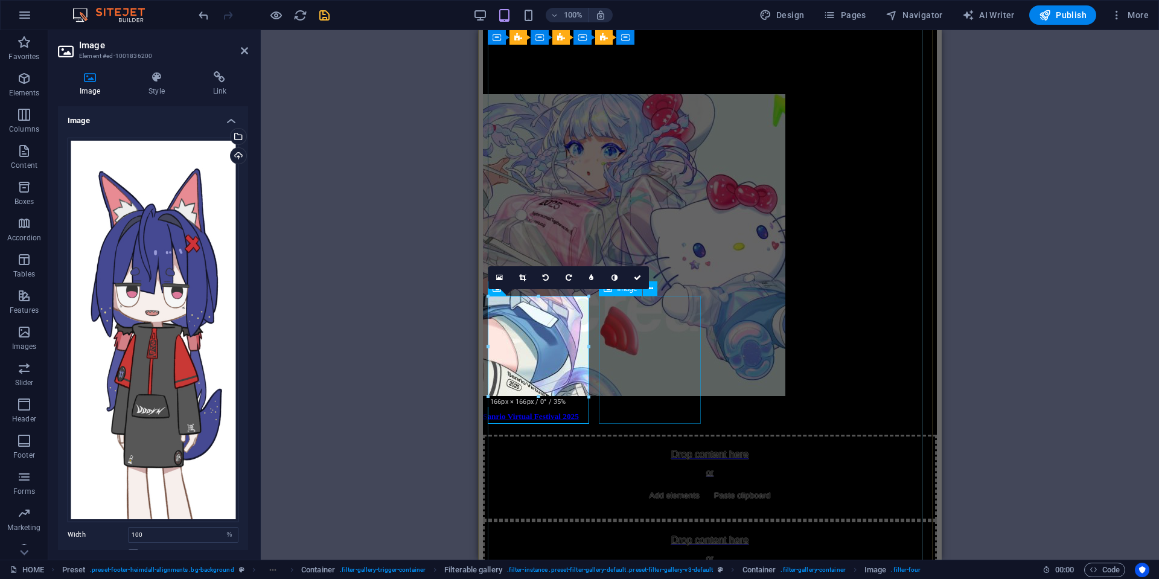
select select "%"
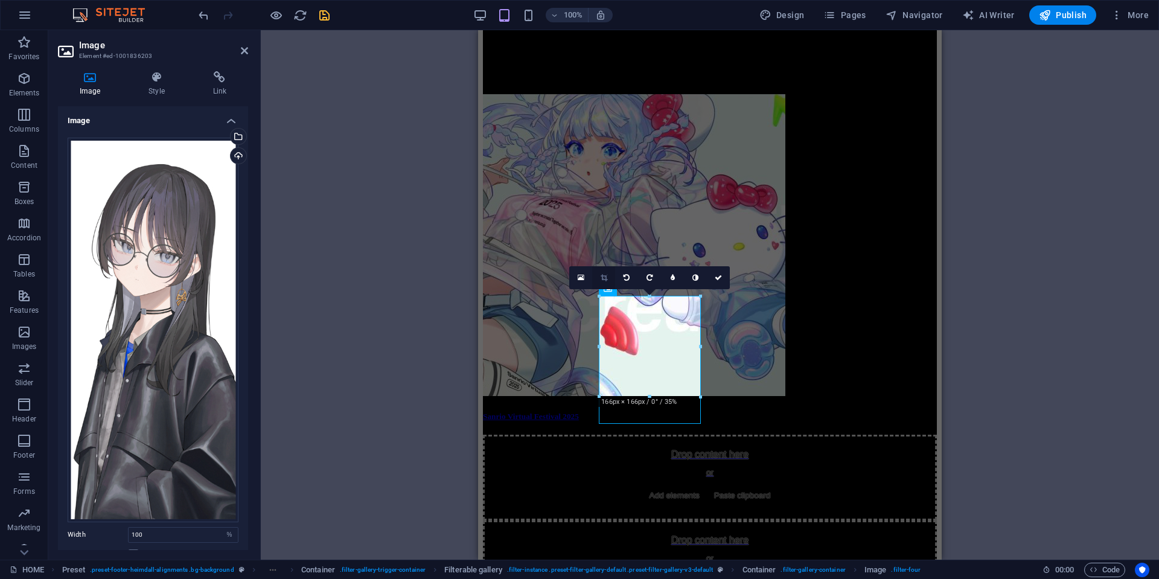
click at [604, 278] on icon at bounding box center [604, 277] width 7 height 7
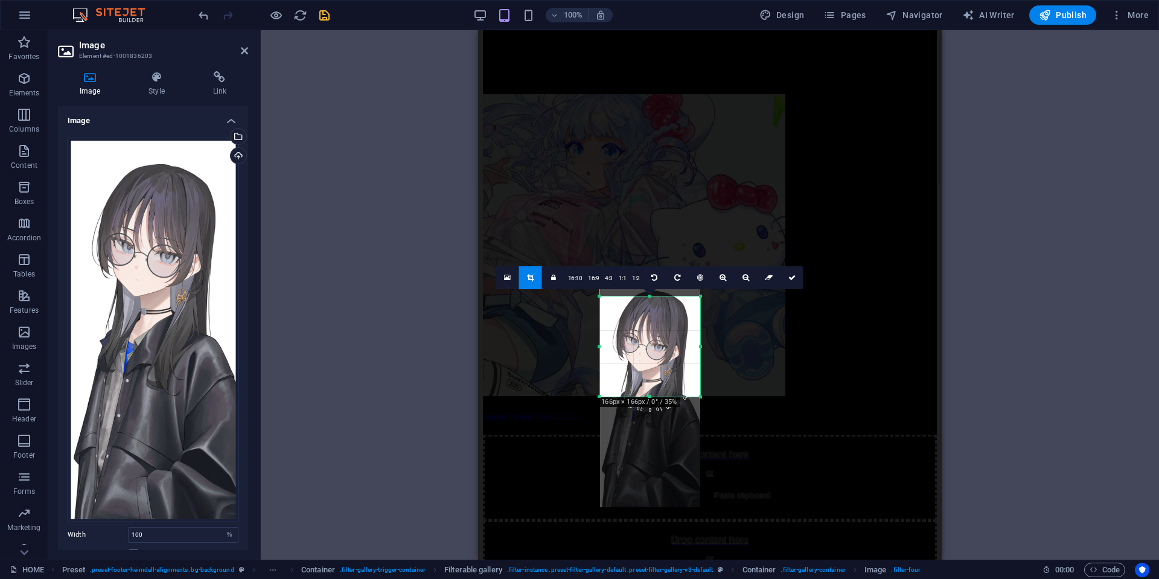
click at [656, 342] on div at bounding box center [650, 392] width 100 height 230
click at [656, 340] on div at bounding box center [650, 392] width 100 height 230
click at [655, 338] on div at bounding box center [650, 390] width 100 height 230
drag, startPoint x: 785, startPoint y: 281, endPoint x: 307, endPoint y: 251, distance: 478.6
click at [785, 281] on link at bounding box center [792, 277] width 23 height 23
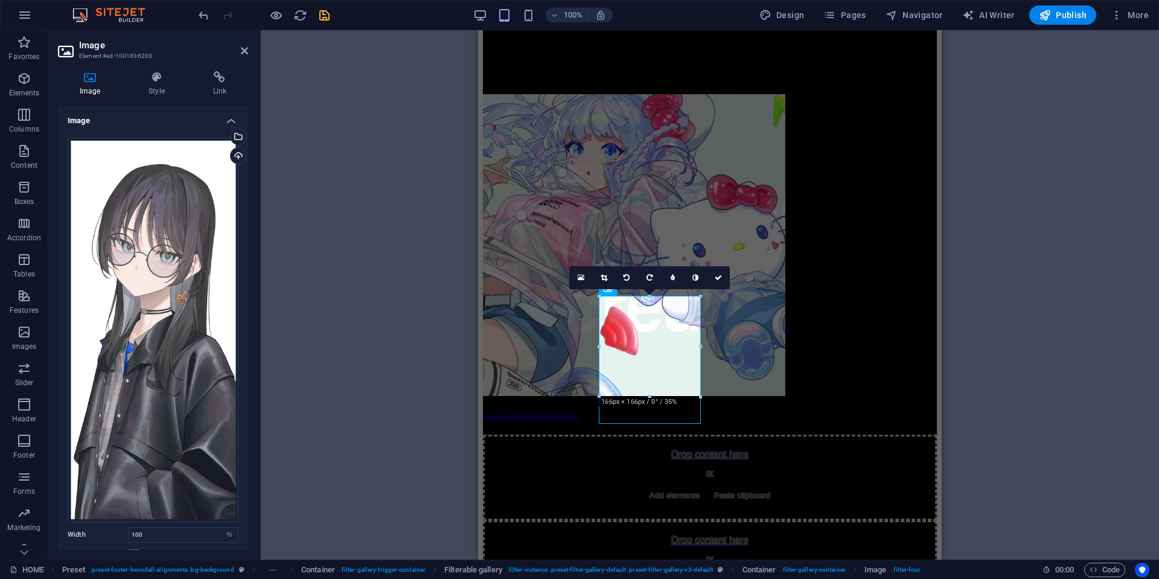
click at [976, 352] on div "Container Text Spacer Text Container 4 columns Image 4 columns 4 columns Contai…" at bounding box center [710, 295] width 899 height 530
click at [248, 49] on icon at bounding box center [244, 51] width 7 height 10
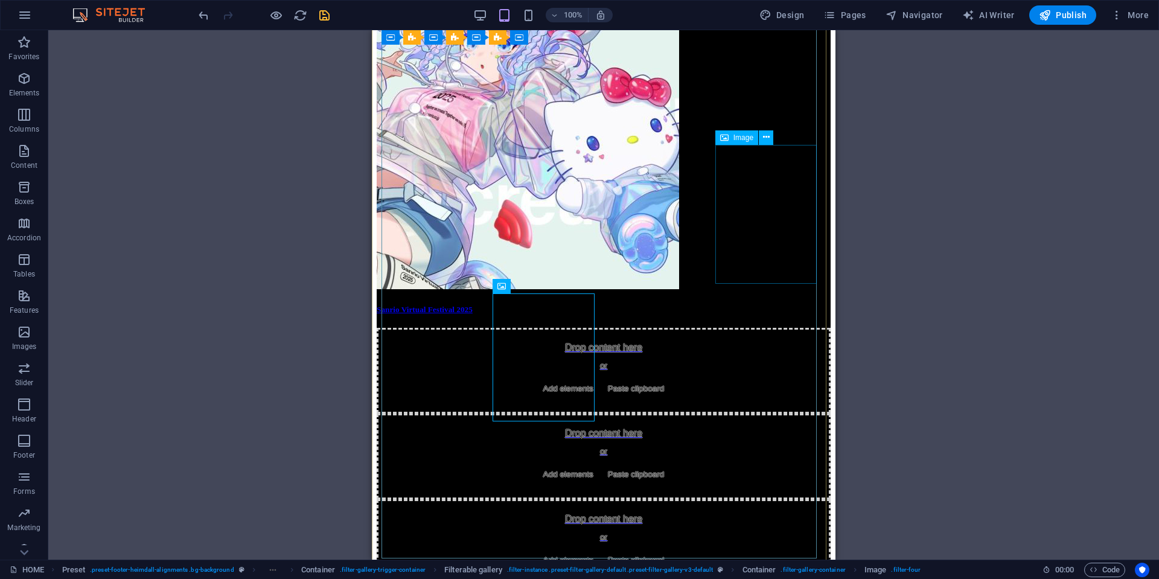
scroll to position [1570, 0]
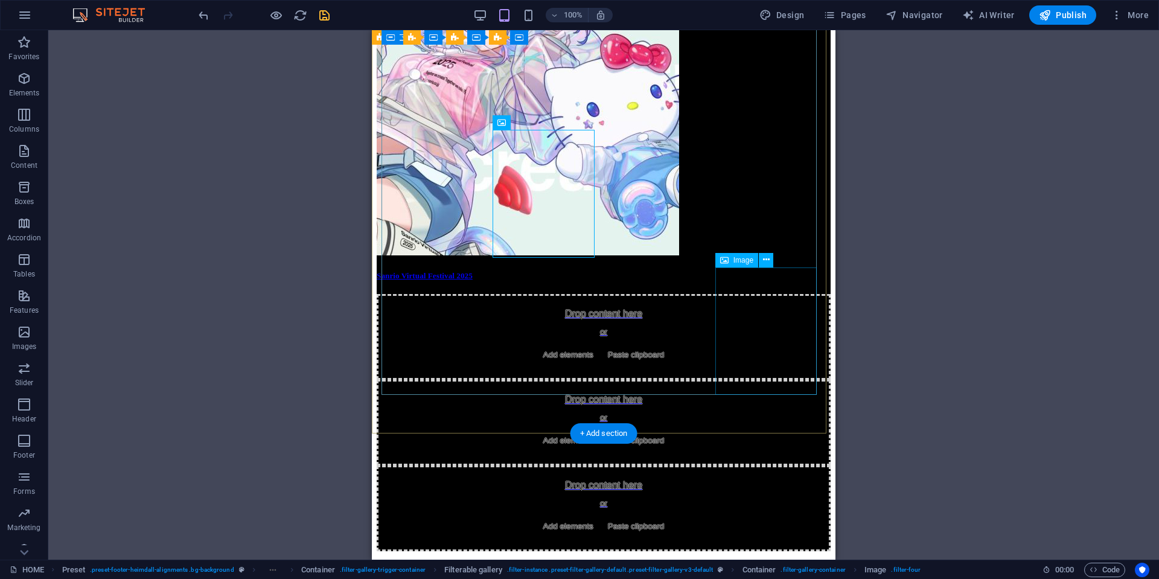
scroll to position [1510, 0]
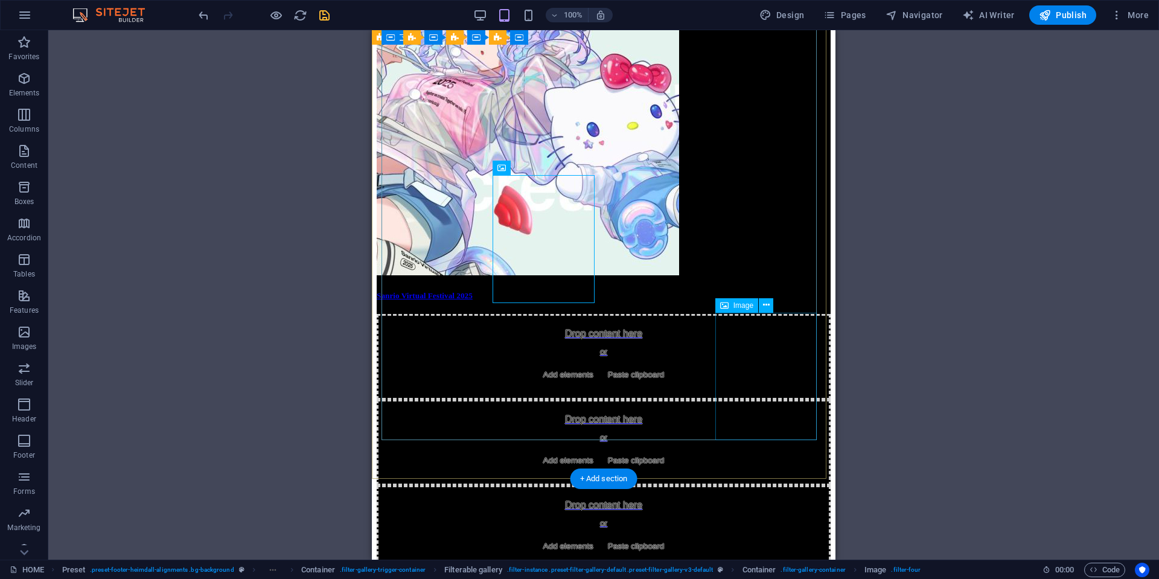
select select "%"
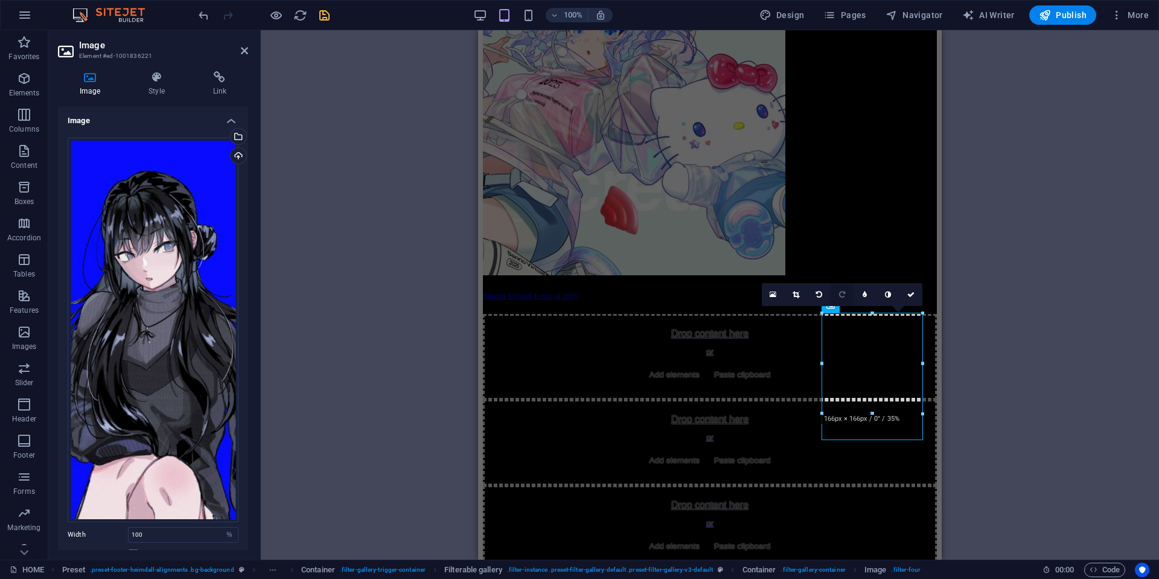
click at [790, 295] on link at bounding box center [796, 294] width 23 height 23
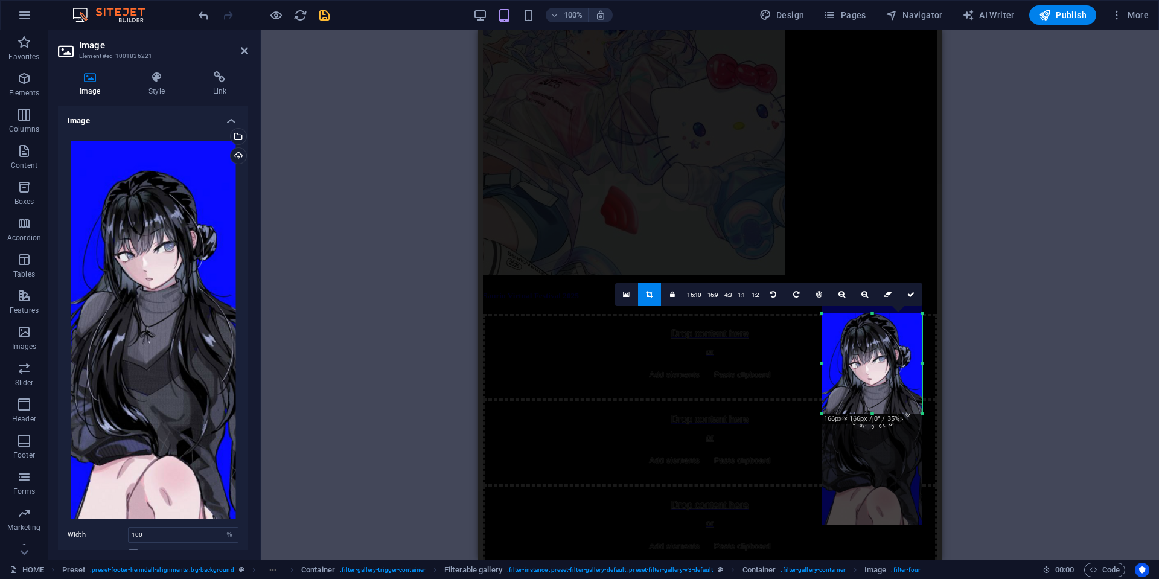
click at [881, 356] on div at bounding box center [872, 410] width 100 height 230
click at [909, 301] on link at bounding box center [911, 294] width 23 height 23
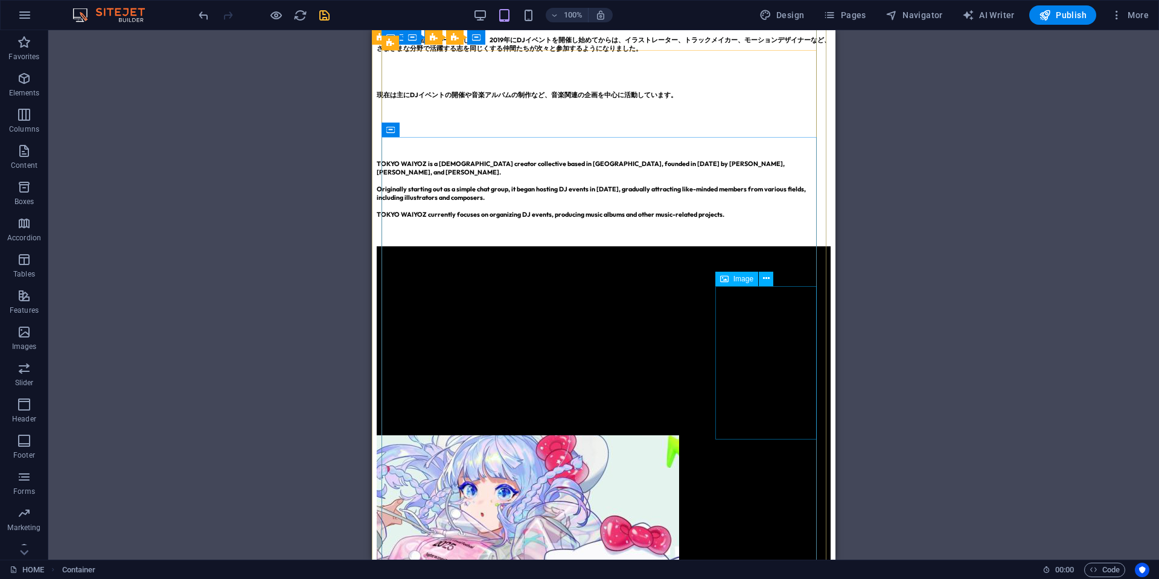
scroll to position [1027, 0]
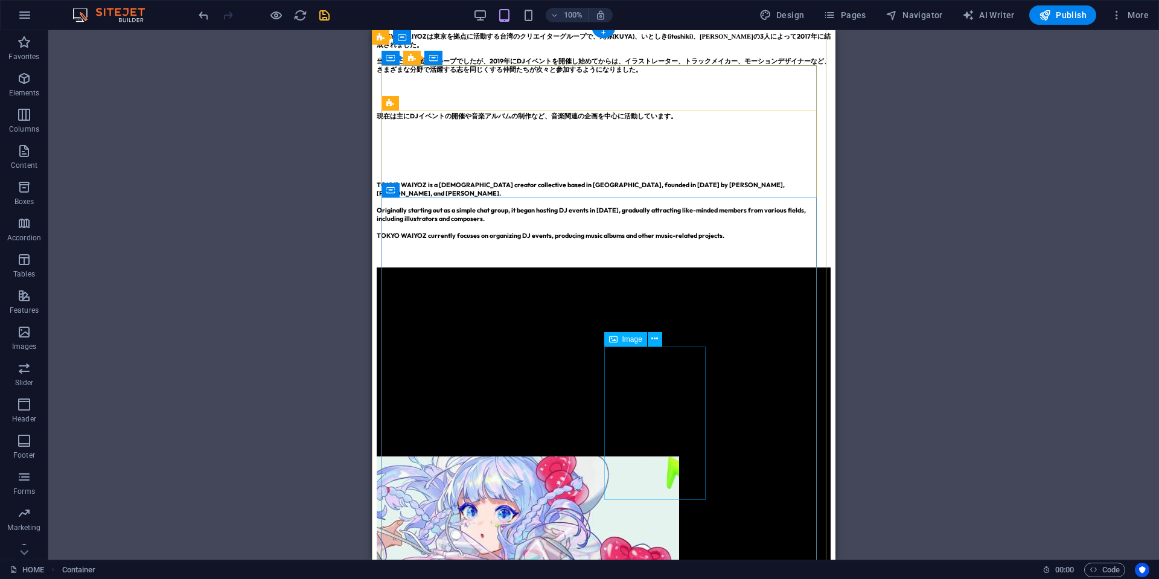
select select "%"
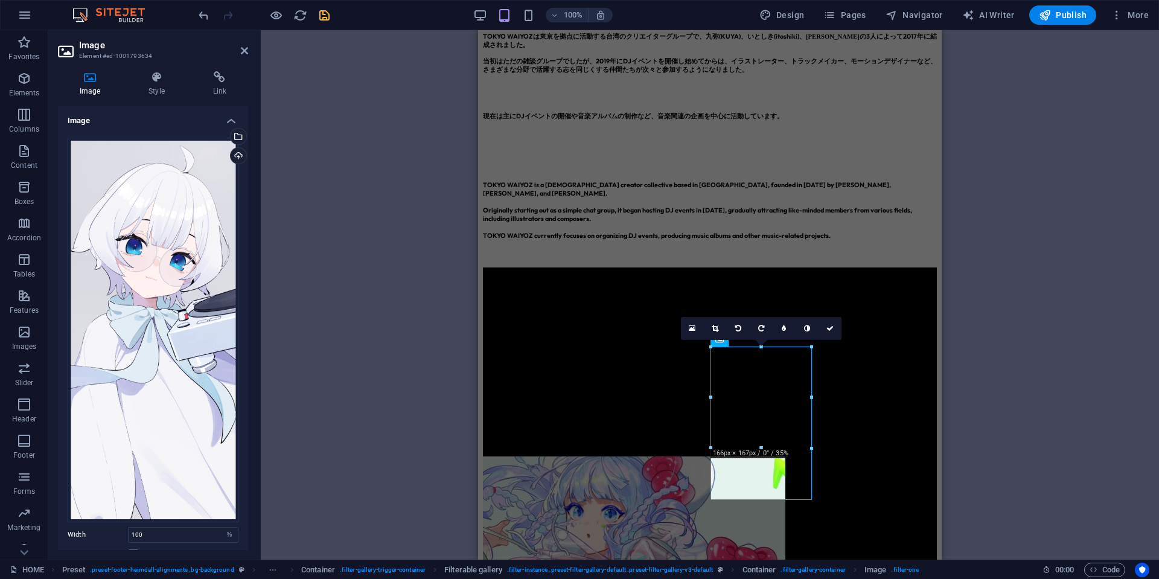
click at [717, 332] on link at bounding box center [715, 328] width 23 height 23
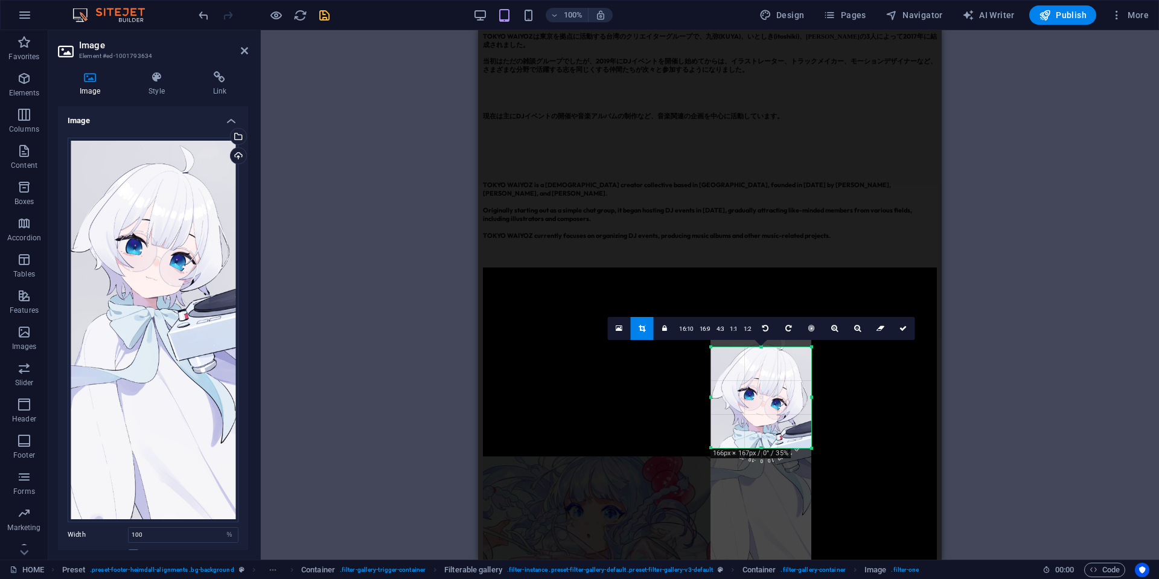
click at [756, 384] on div at bounding box center [761, 446] width 101 height 232
click at [762, 388] on div at bounding box center [761, 447] width 101 height 232
click at [900, 330] on icon at bounding box center [903, 328] width 7 height 7
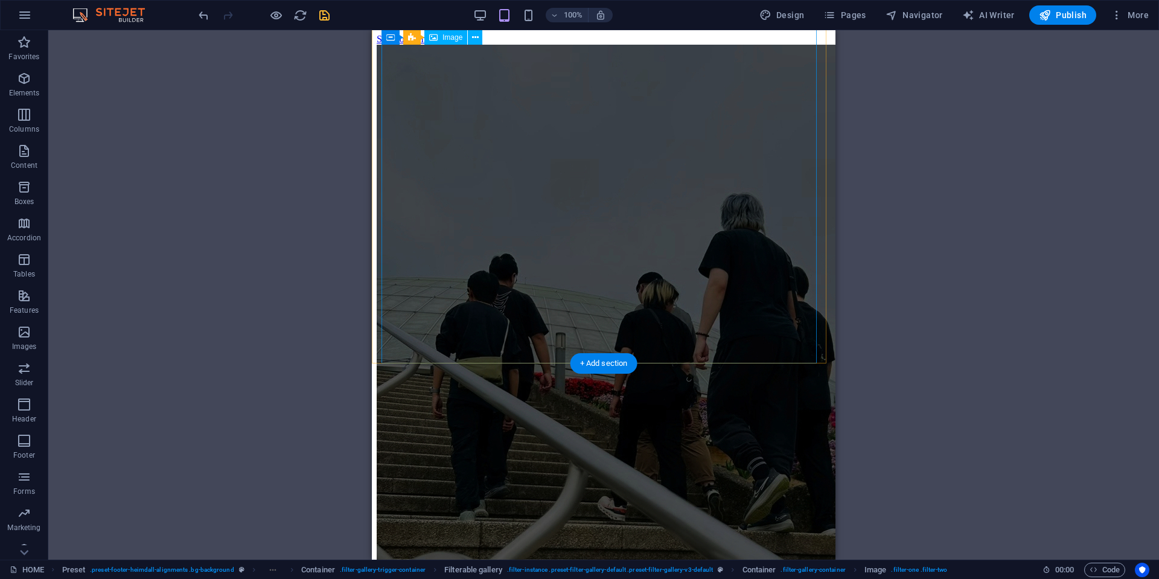
scroll to position [0, 0]
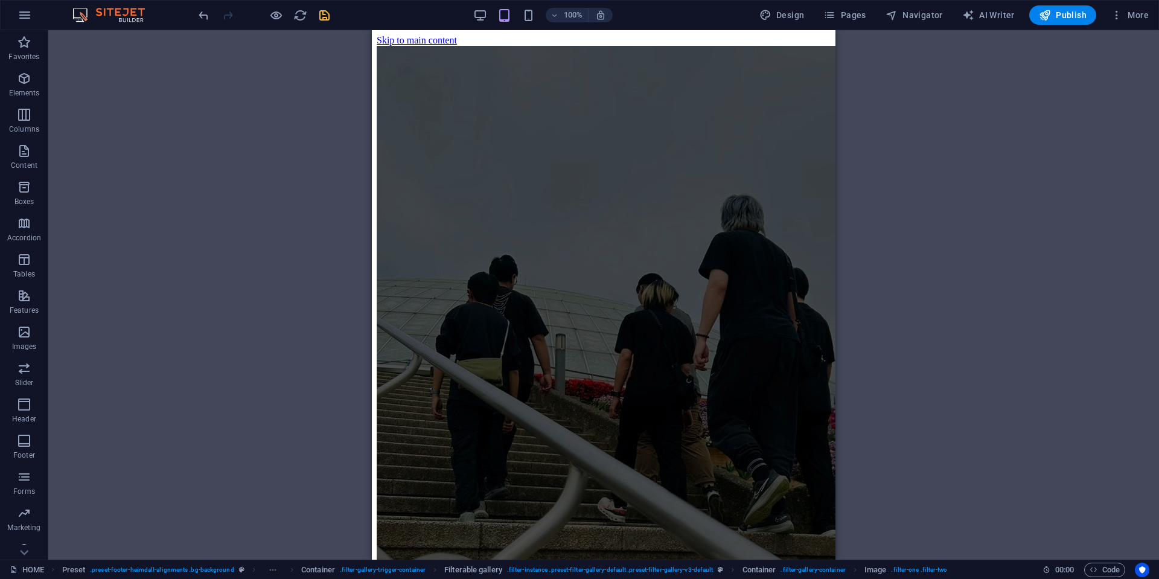
click at [328, 15] on icon "save" at bounding box center [325, 15] width 14 height 14
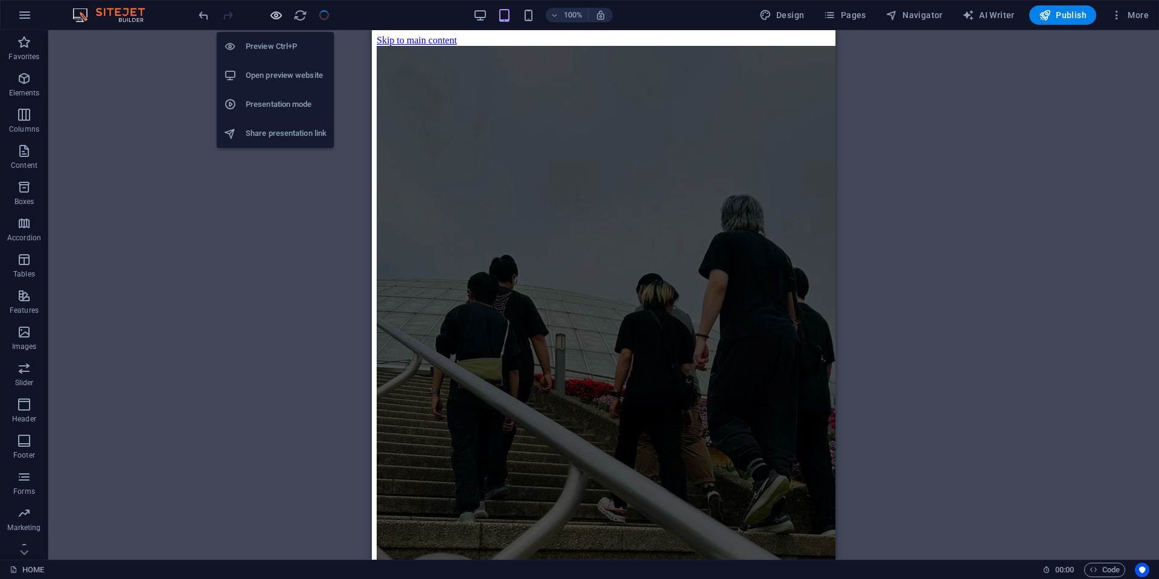
click at [275, 13] on icon "button" at bounding box center [276, 15] width 14 height 14
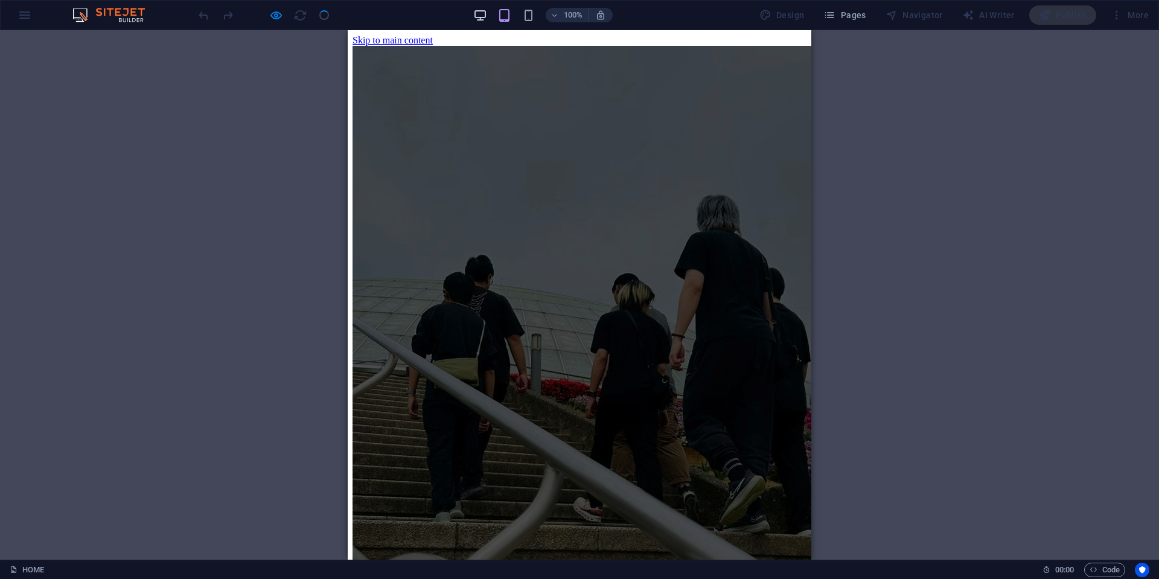
click at [479, 14] on icon "button" at bounding box center [480, 15] width 14 height 14
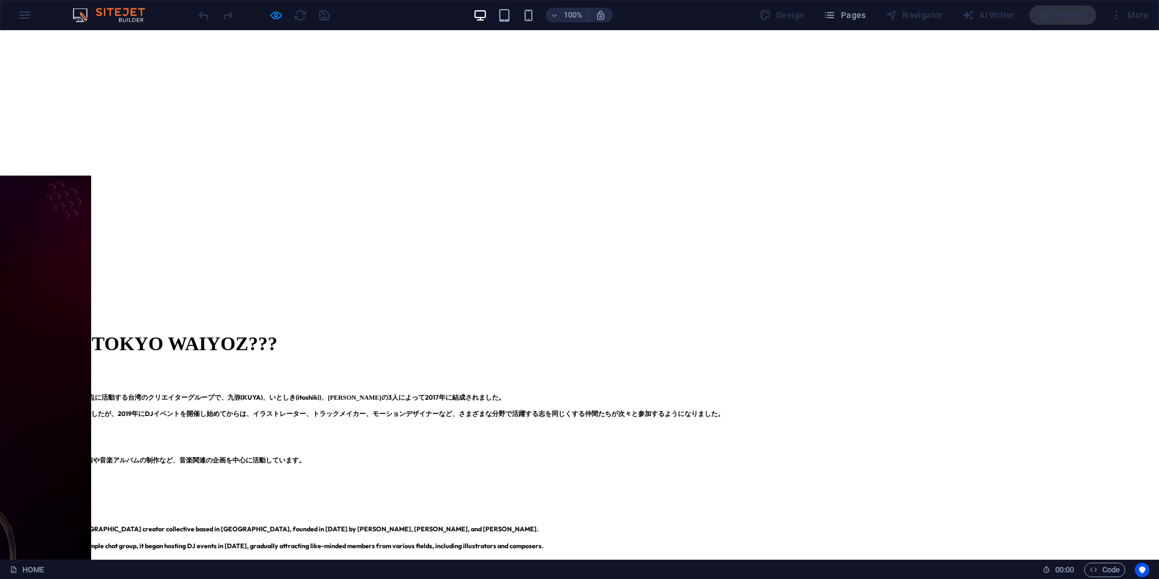
scroll to position [664, 0]
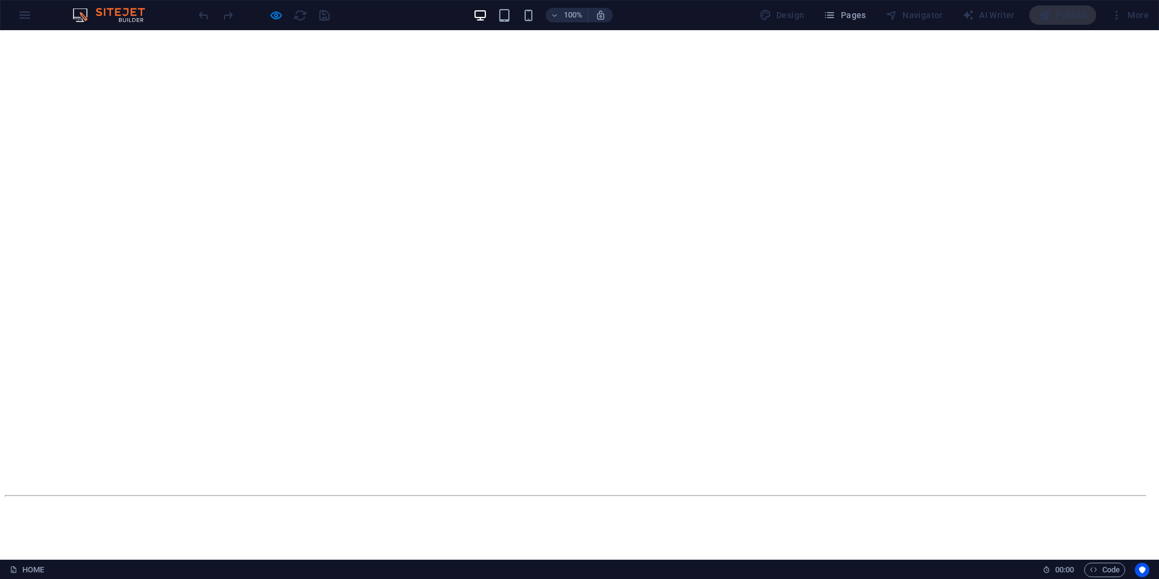
scroll to position [0, 0]
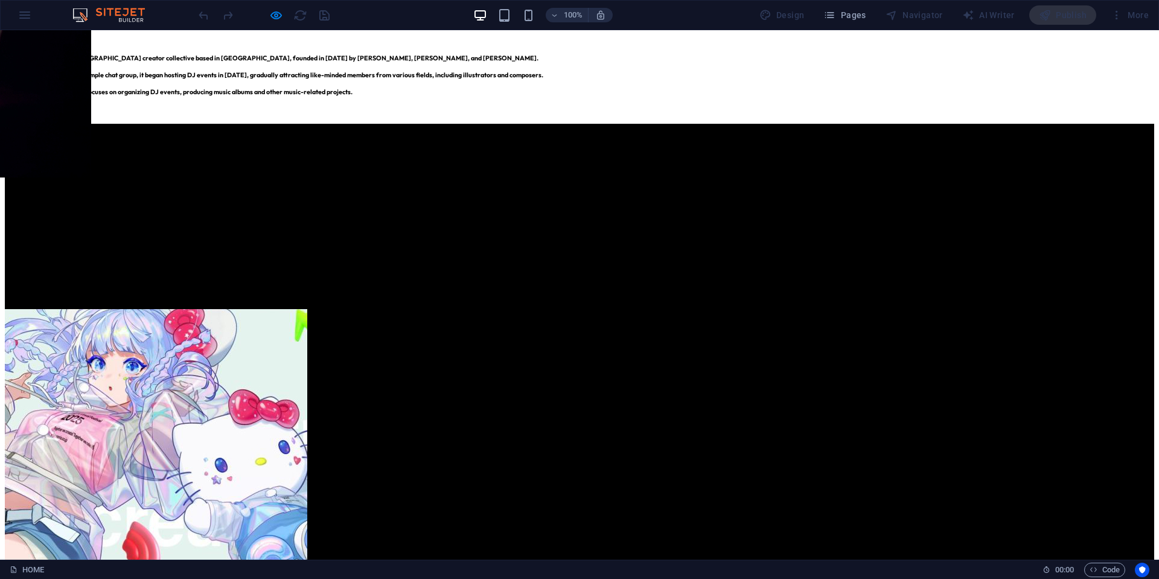
scroll to position [1027, 0]
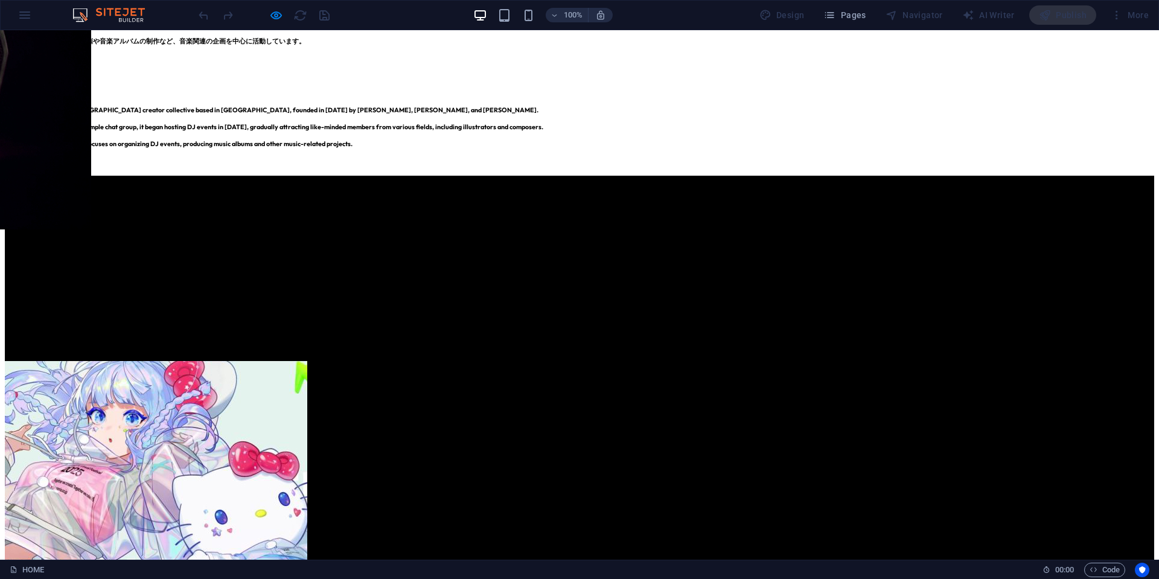
scroll to position [1147, 0]
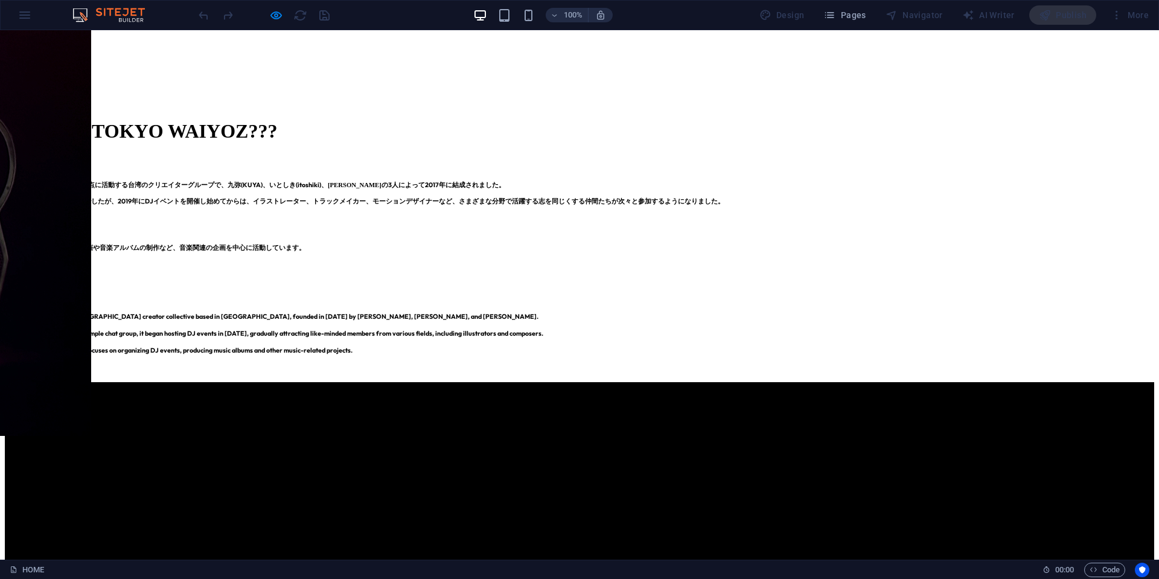
scroll to position [906, 0]
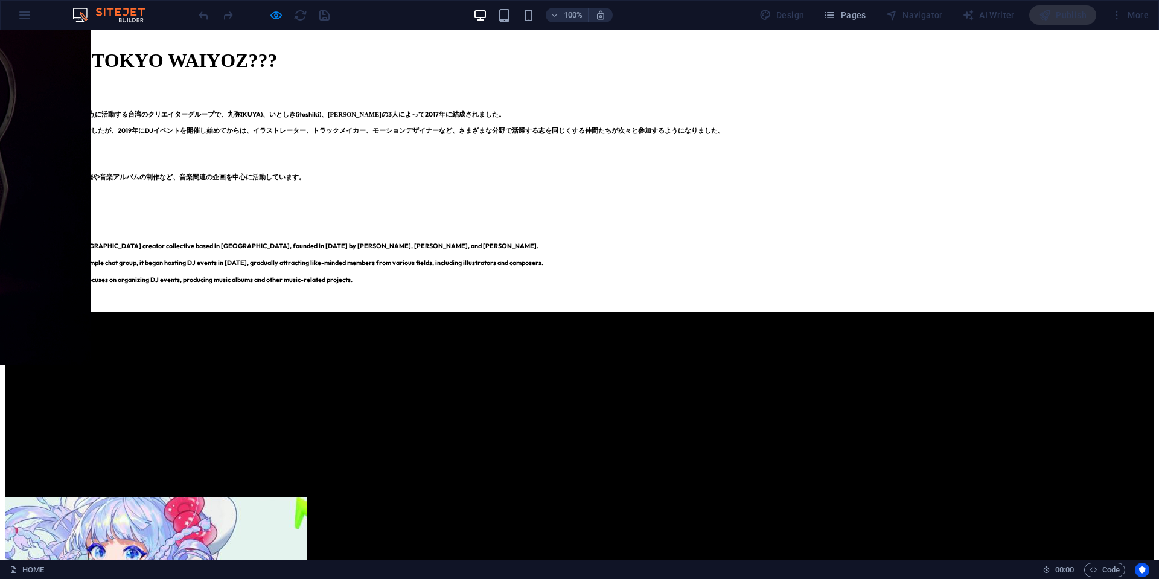
scroll to position [1027, 0]
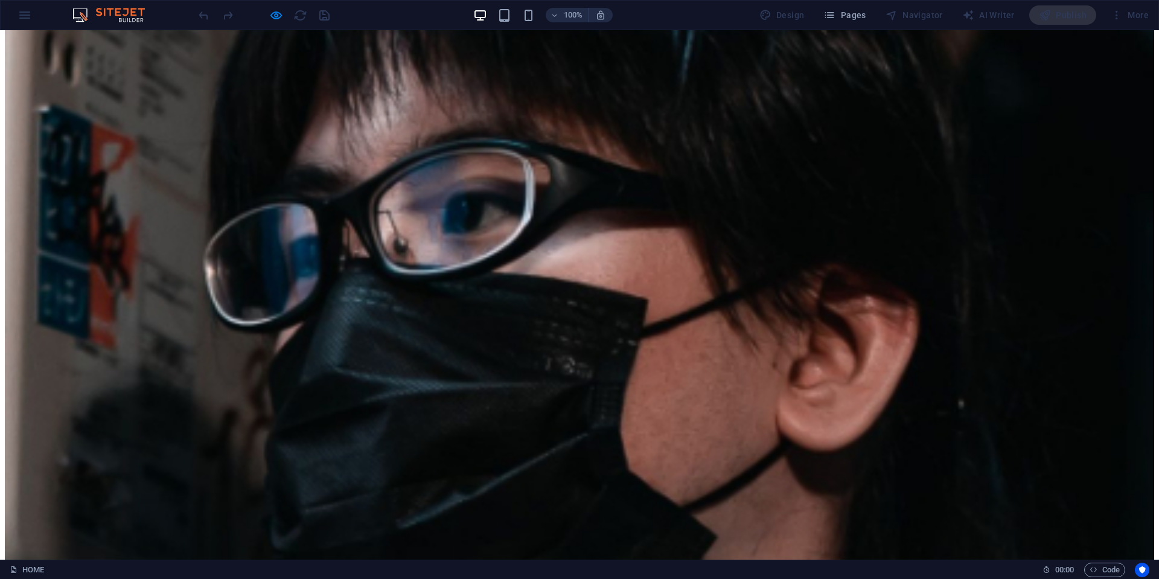
scroll to position [2174, 0]
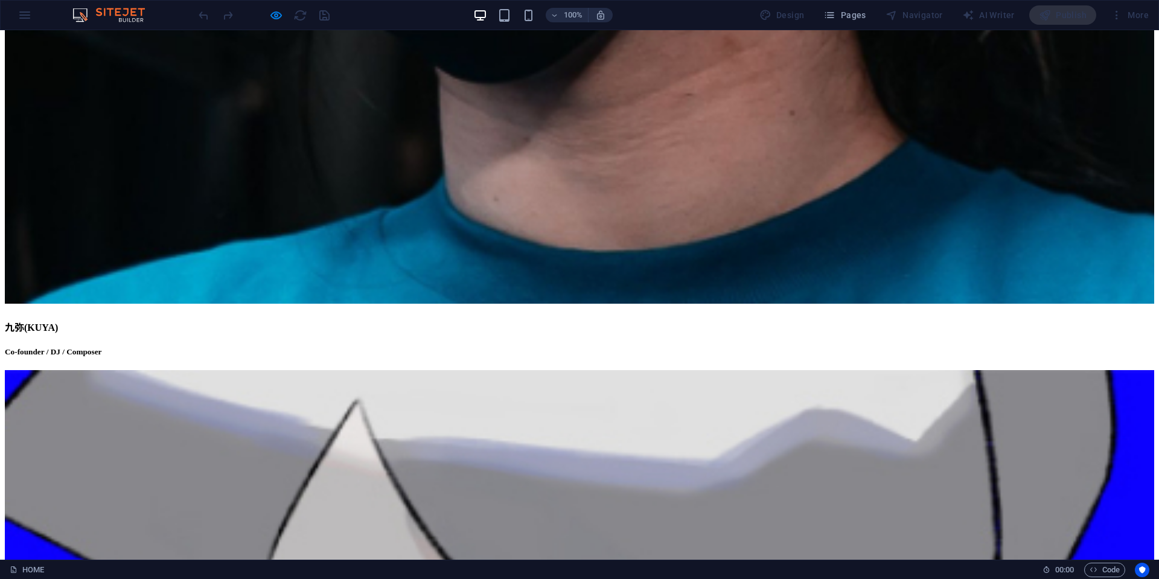
scroll to position [2838, 0]
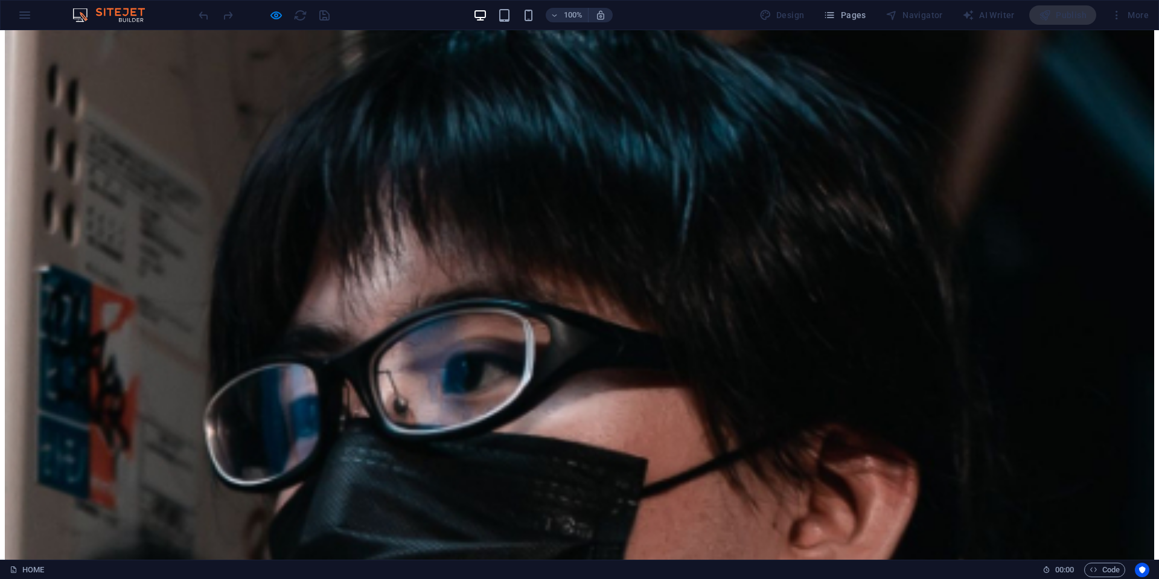
scroll to position [2030, 0]
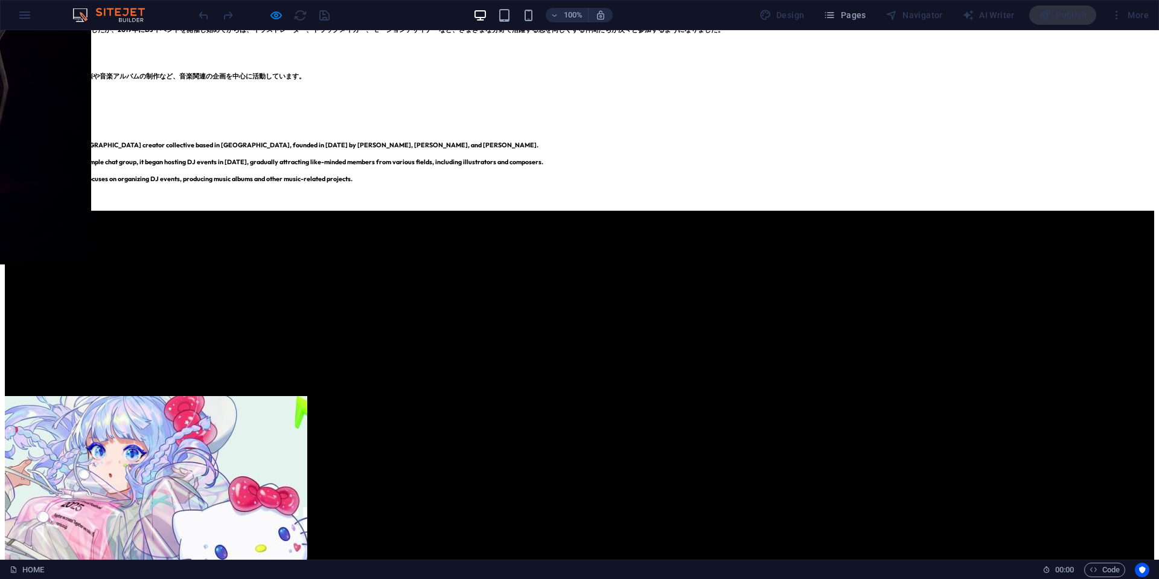
scroll to position [966, 0]
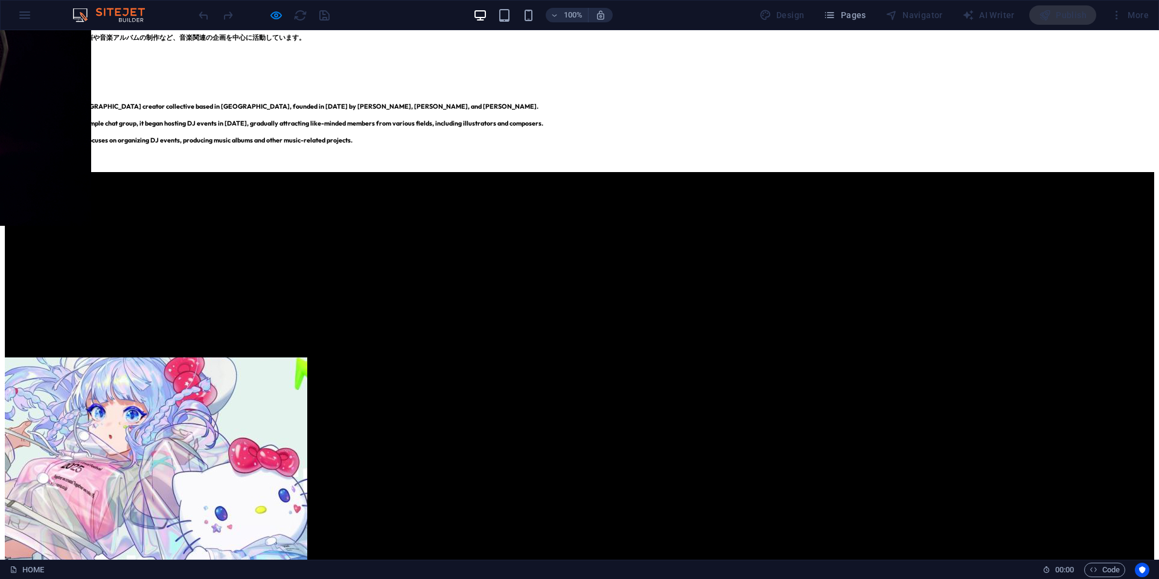
scroll to position [1147, 0]
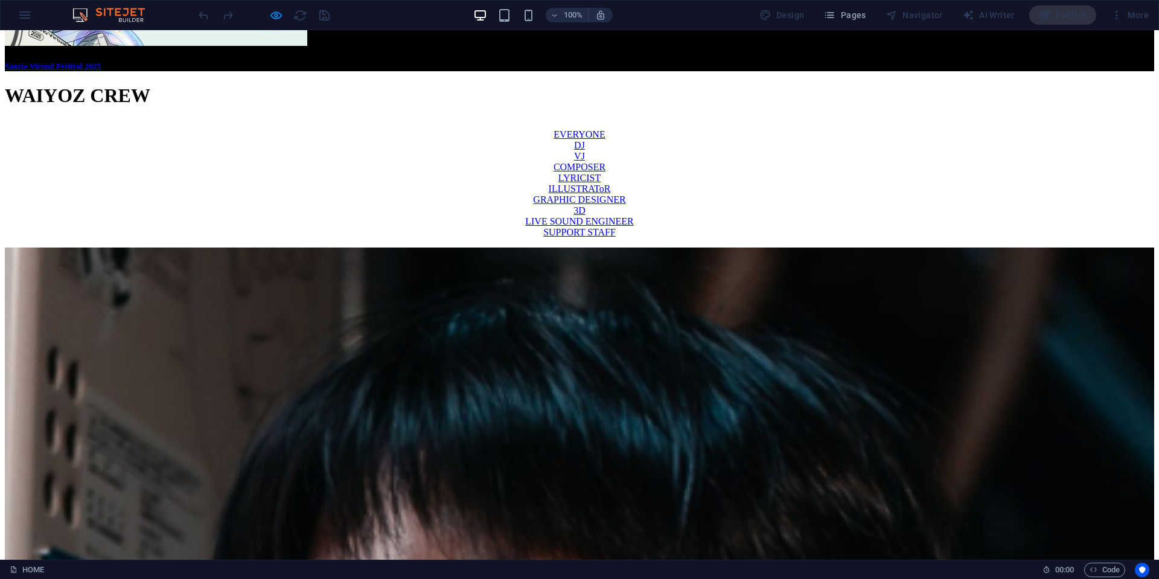
scroll to position [1691, 0]
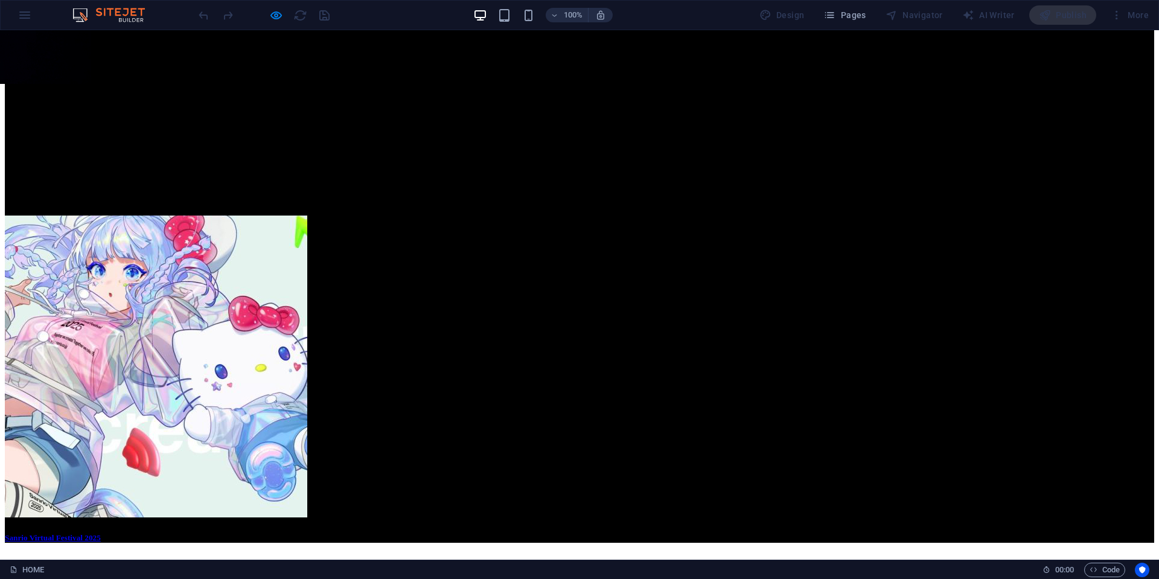
scroll to position [1449, 0]
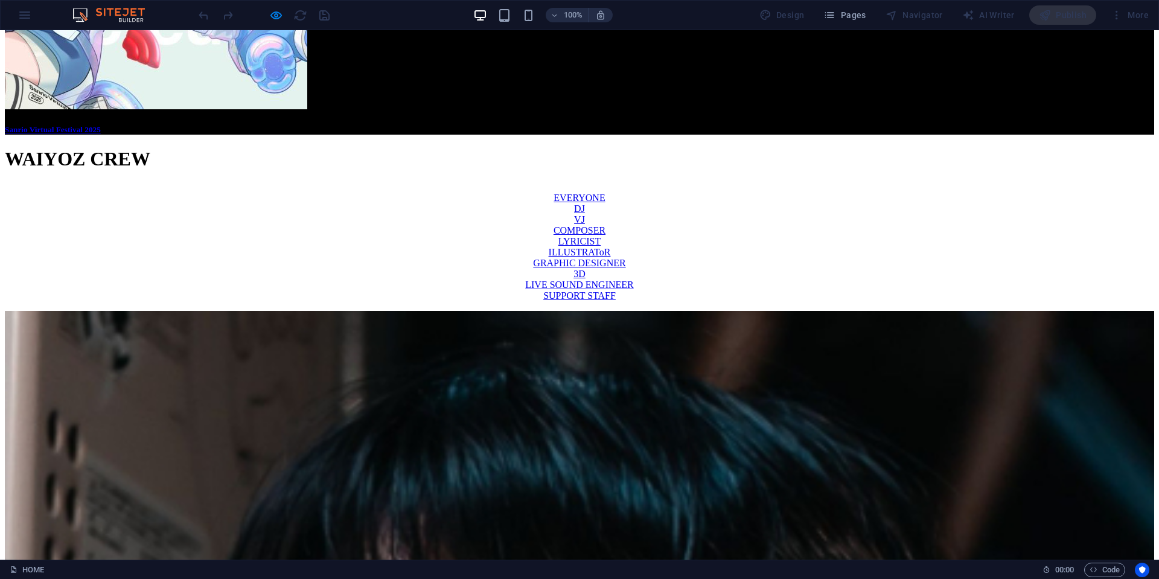
scroll to position [1744, 0]
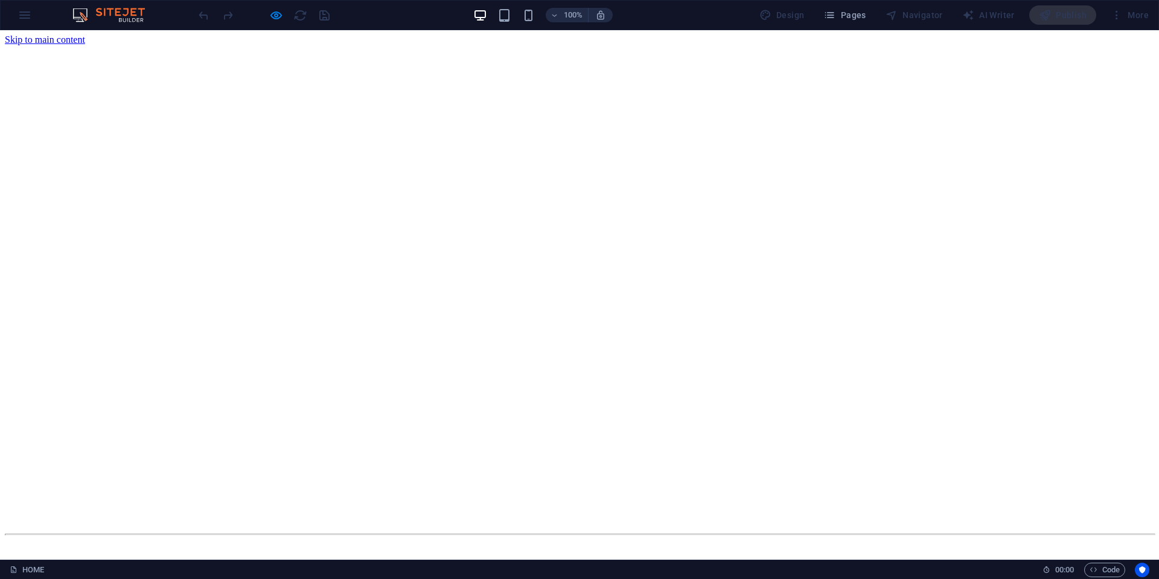
scroll to position [0, 0]
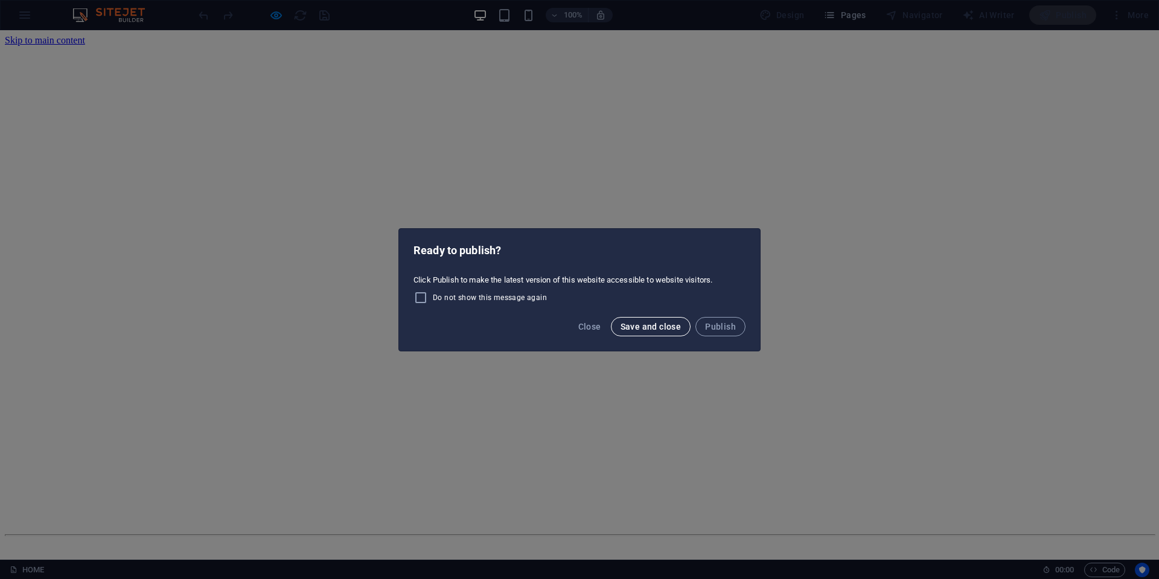
click at [632, 325] on span "Save and close" at bounding box center [651, 327] width 61 height 10
